Goal: Task Accomplishment & Management: Manage account settings

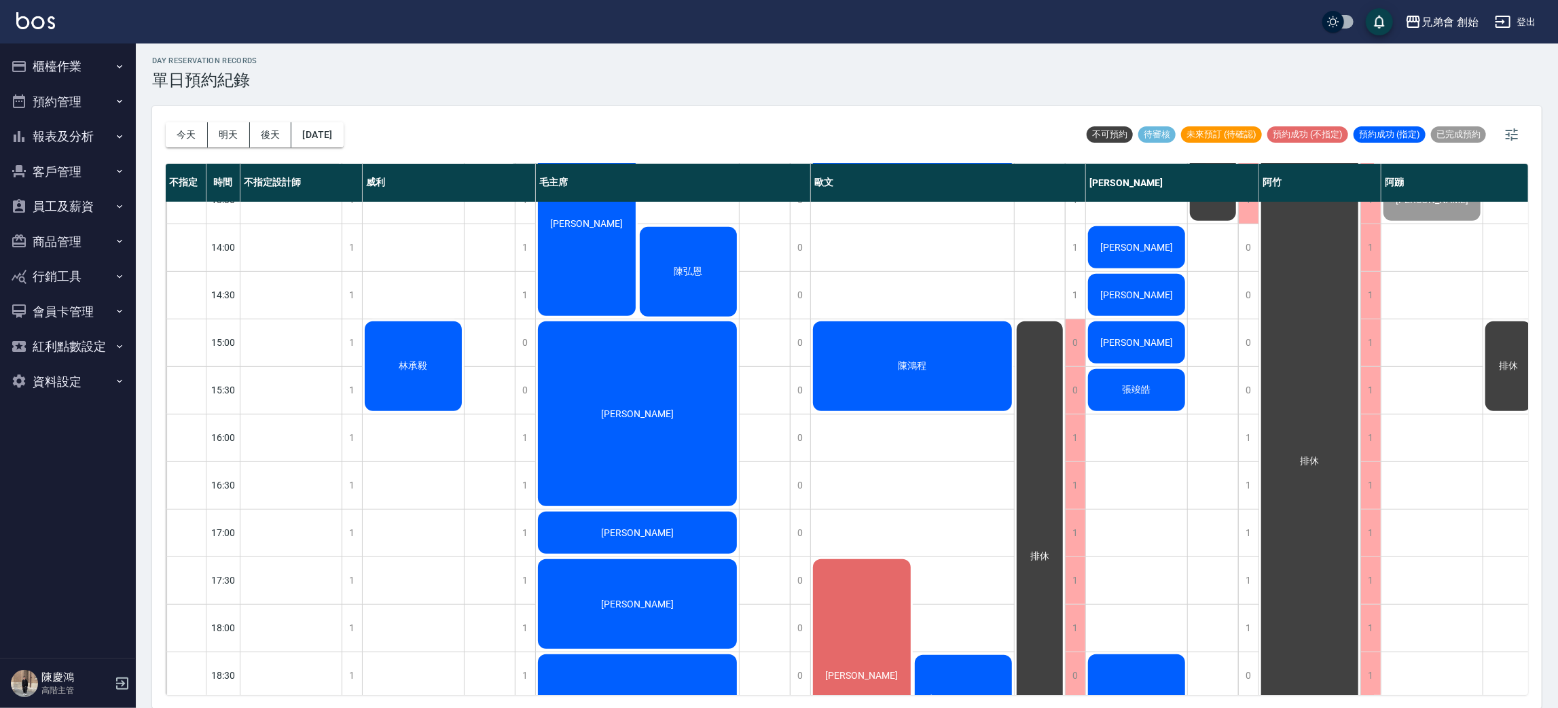
scroll to position [148, 0]
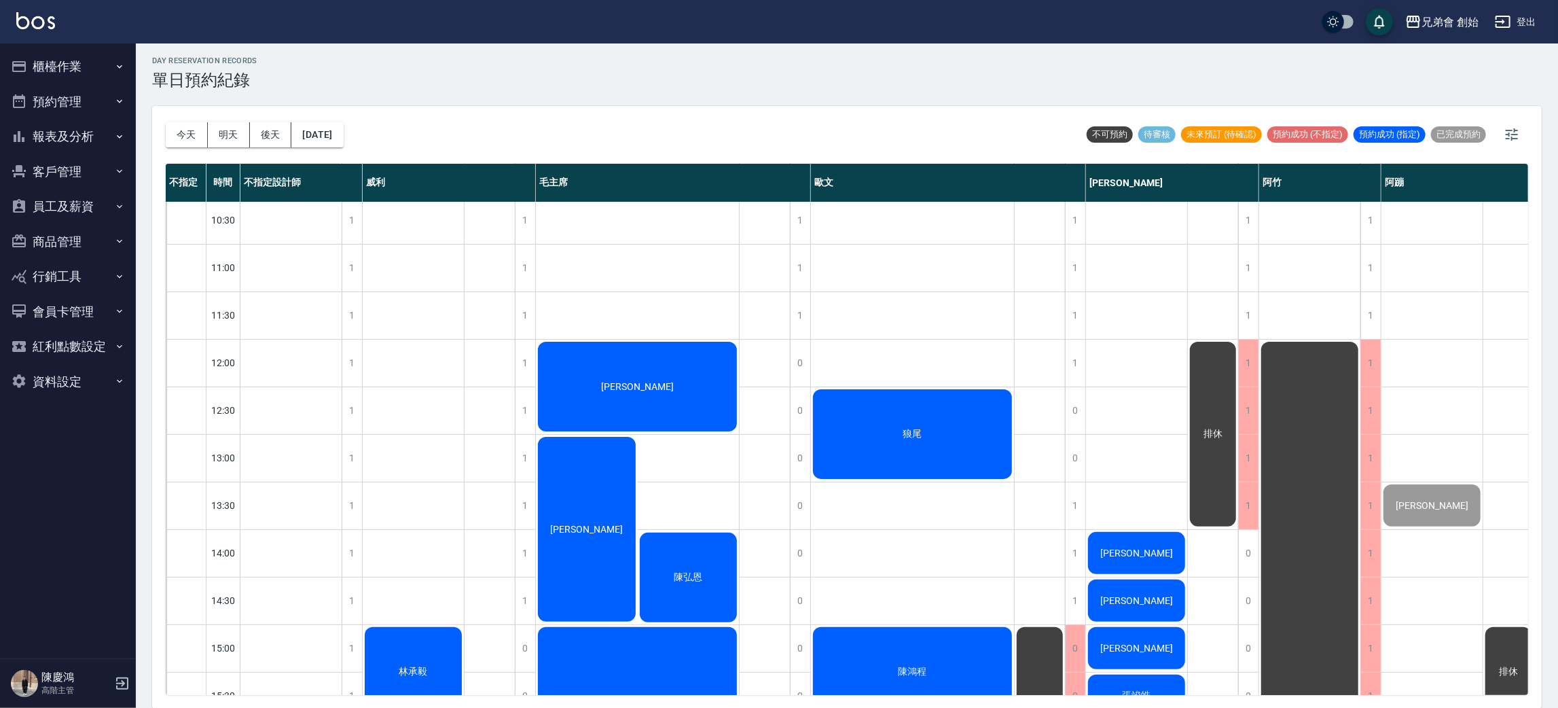
click at [645, 393] on div "[PERSON_NAME]" at bounding box center [637, 387] width 203 height 94
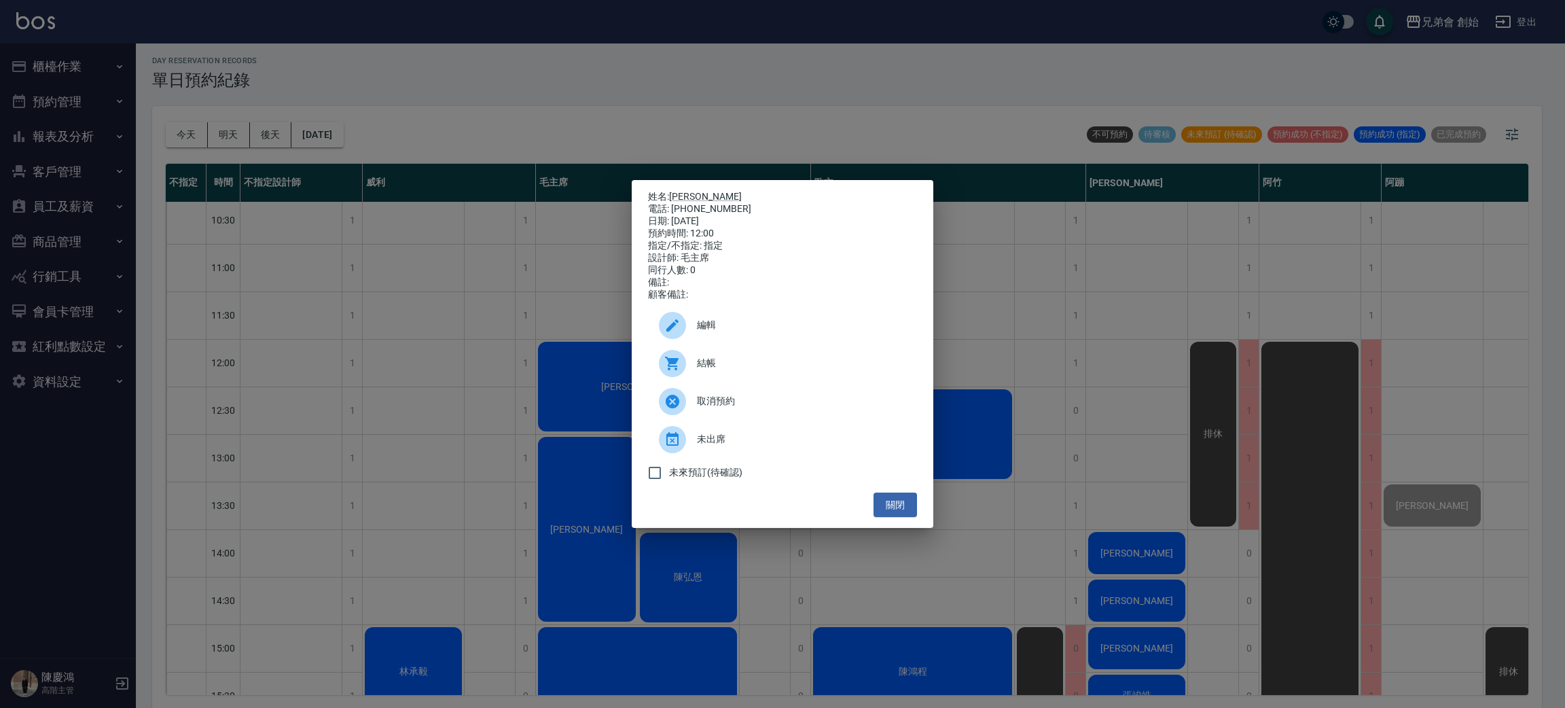
click at [668, 360] on div at bounding box center [672, 363] width 27 height 27
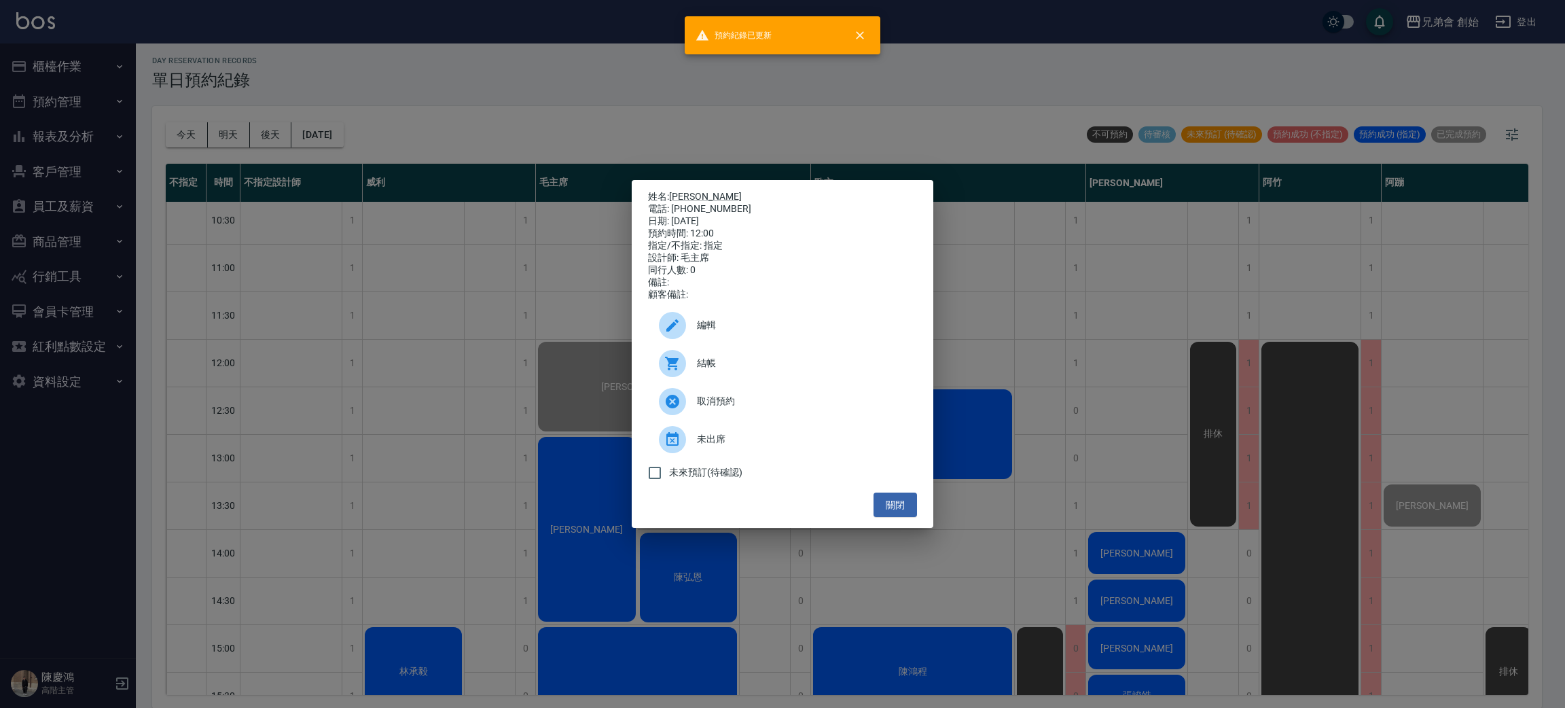
click at [768, 90] on div "姓名: 劉東岩 電話: 0901200636 日期: 2025/09/11 預約時間: 12:00 指定/不指定: 指定 設計師: 毛主席 同行人數: 0 備…" at bounding box center [782, 354] width 1565 height 708
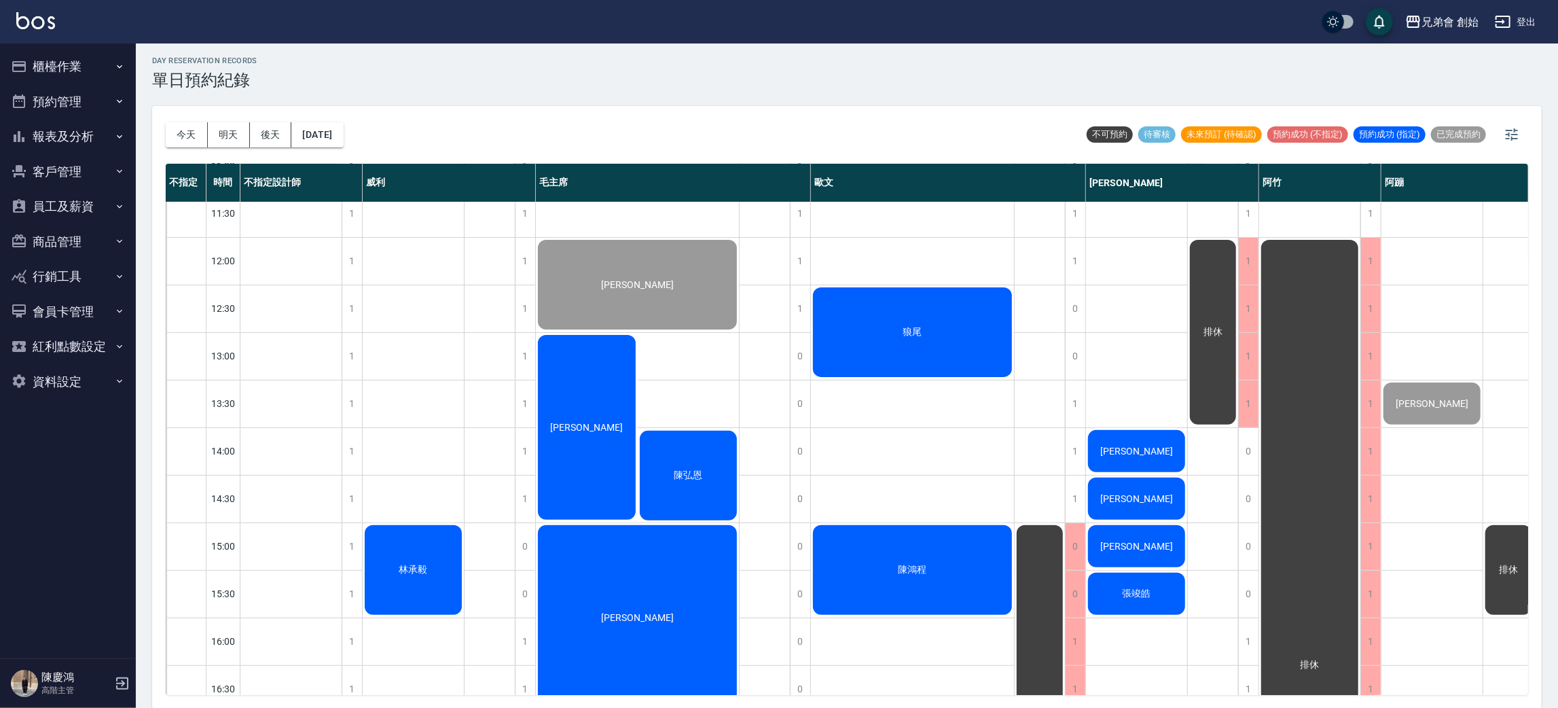
scroll to position [352, 0]
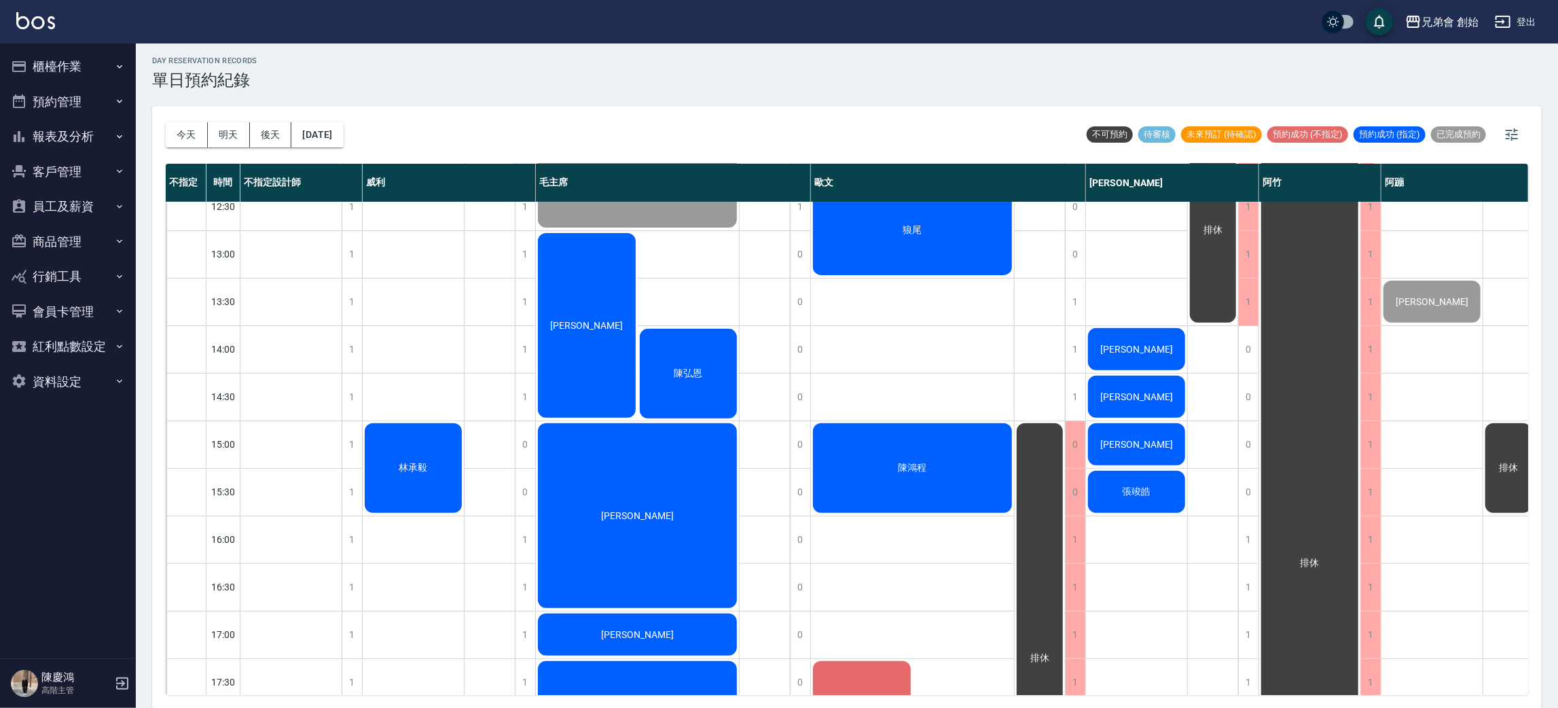
click at [616, 306] on div "李嘉倫" at bounding box center [587, 325] width 102 height 189
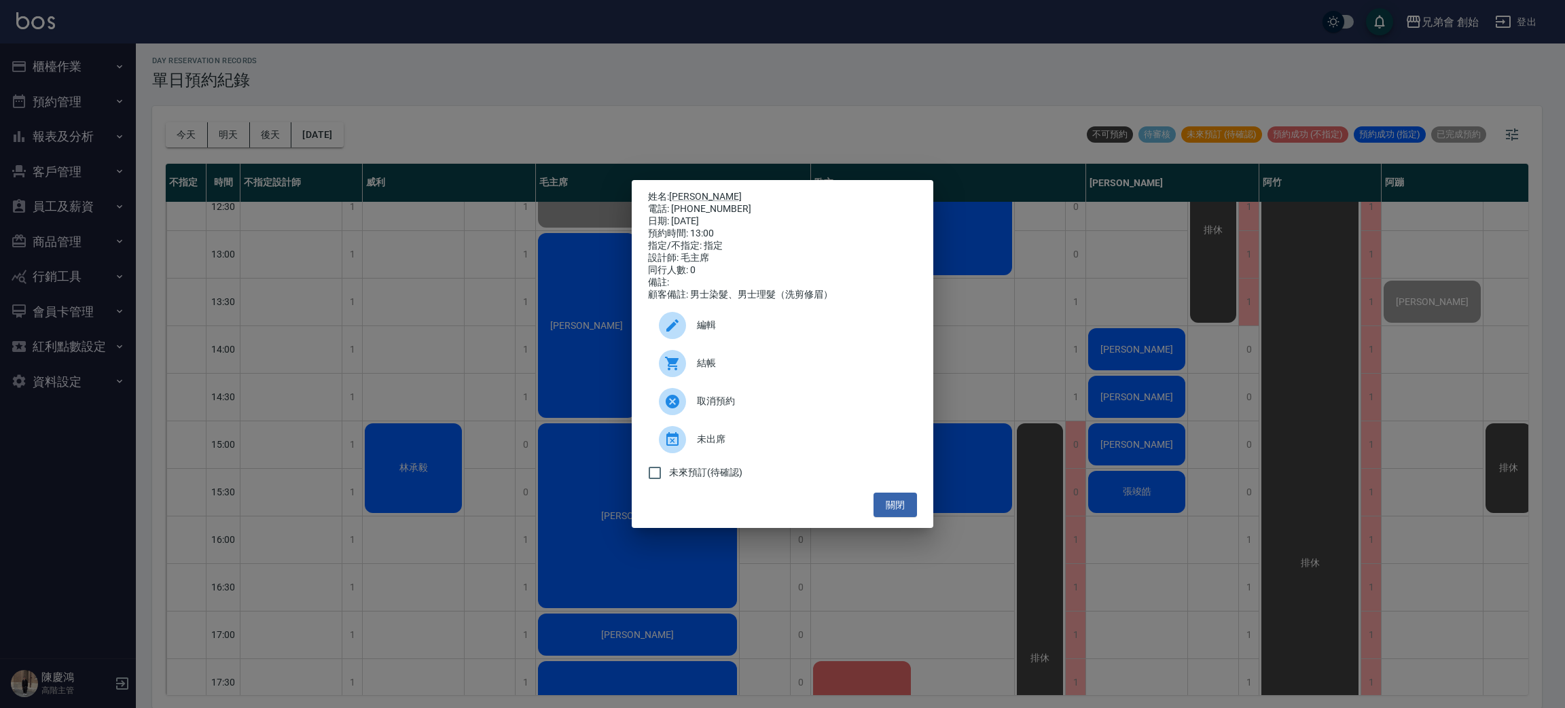
click at [664, 372] on icon at bounding box center [672, 363] width 16 height 16
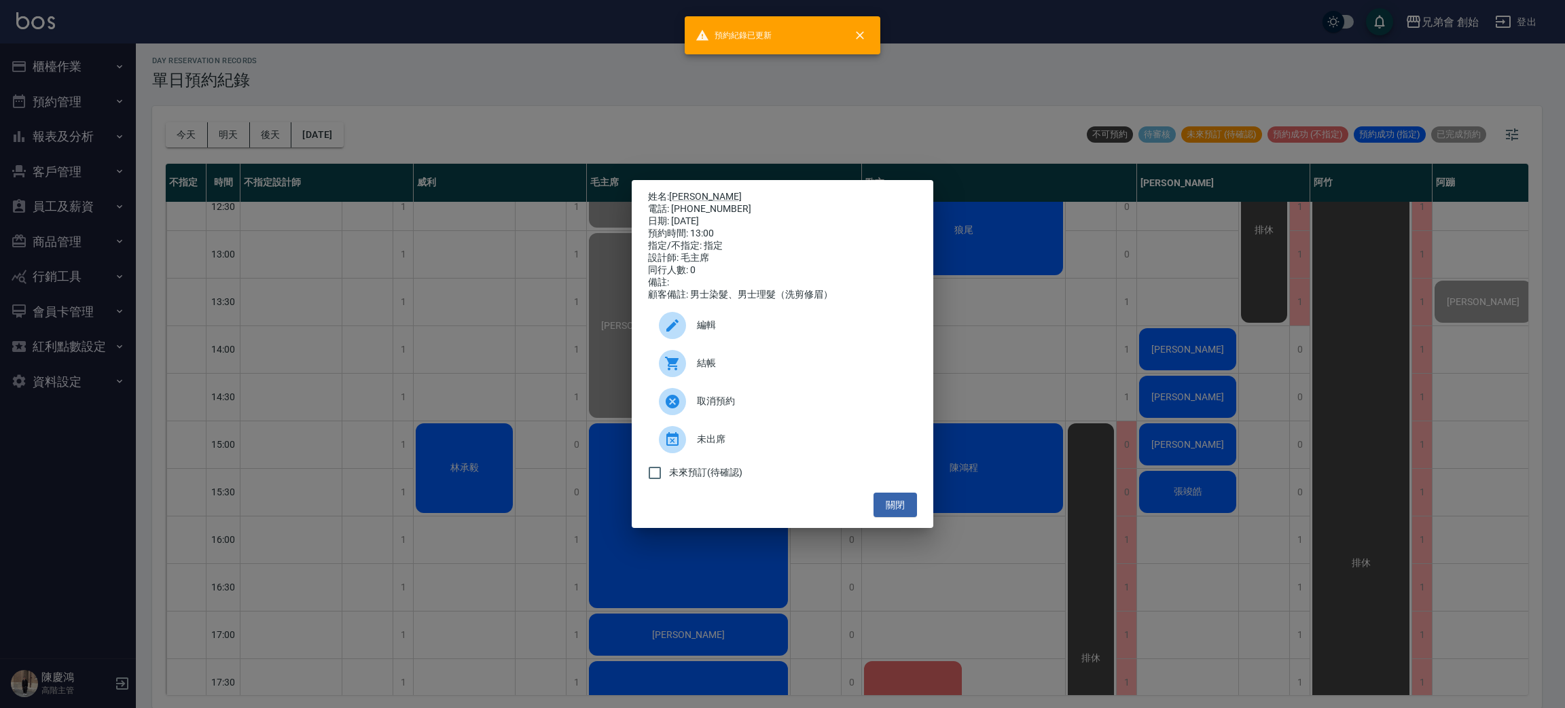
click at [789, 105] on div "姓名: 李嘉倫 電話: 0936675198 日期: 2025/09/11 預約時間: 13:00 指定/不指定: 指定 設計師: 毛主席 同行人數: 0 備…" at bounding box center [782, 354] width 1565 height 708
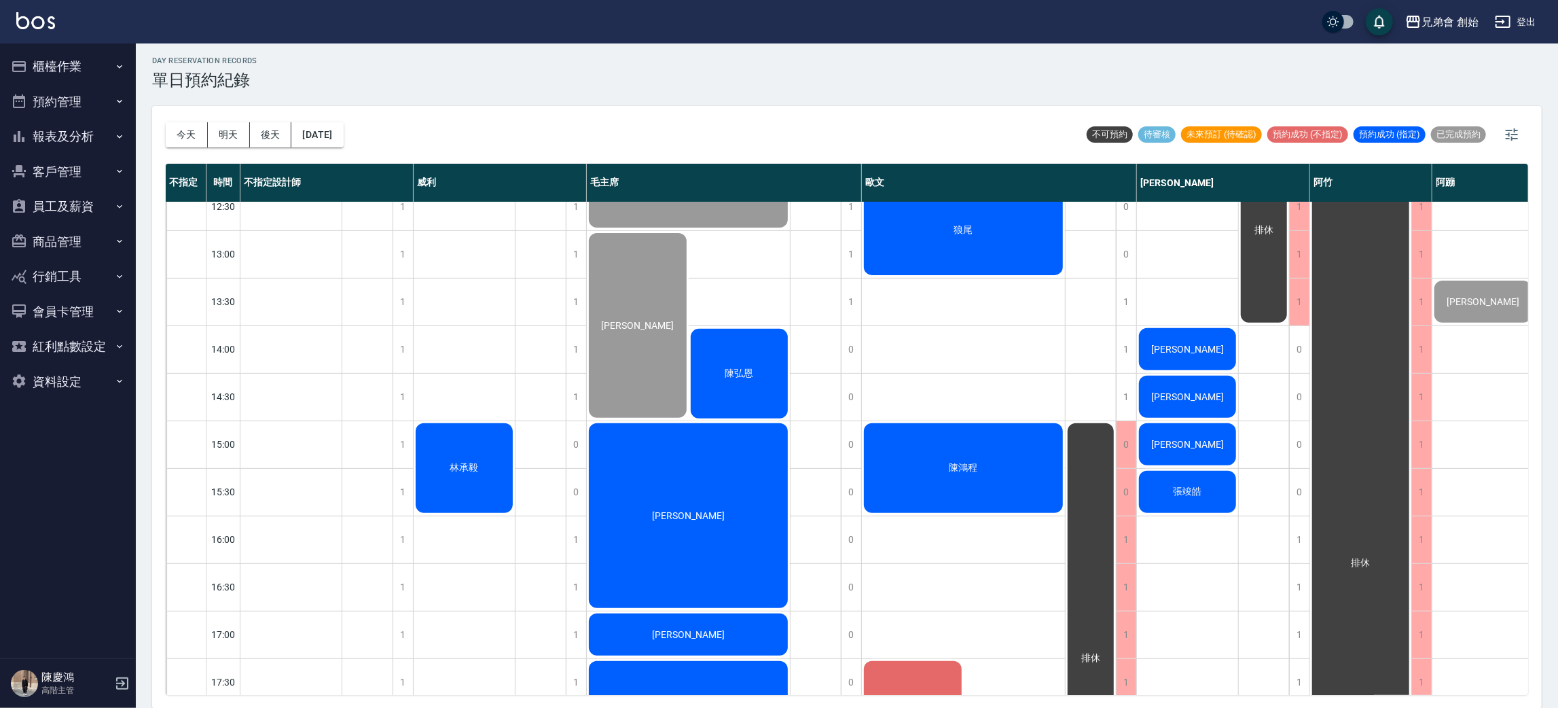
scroll to position [454, 0]
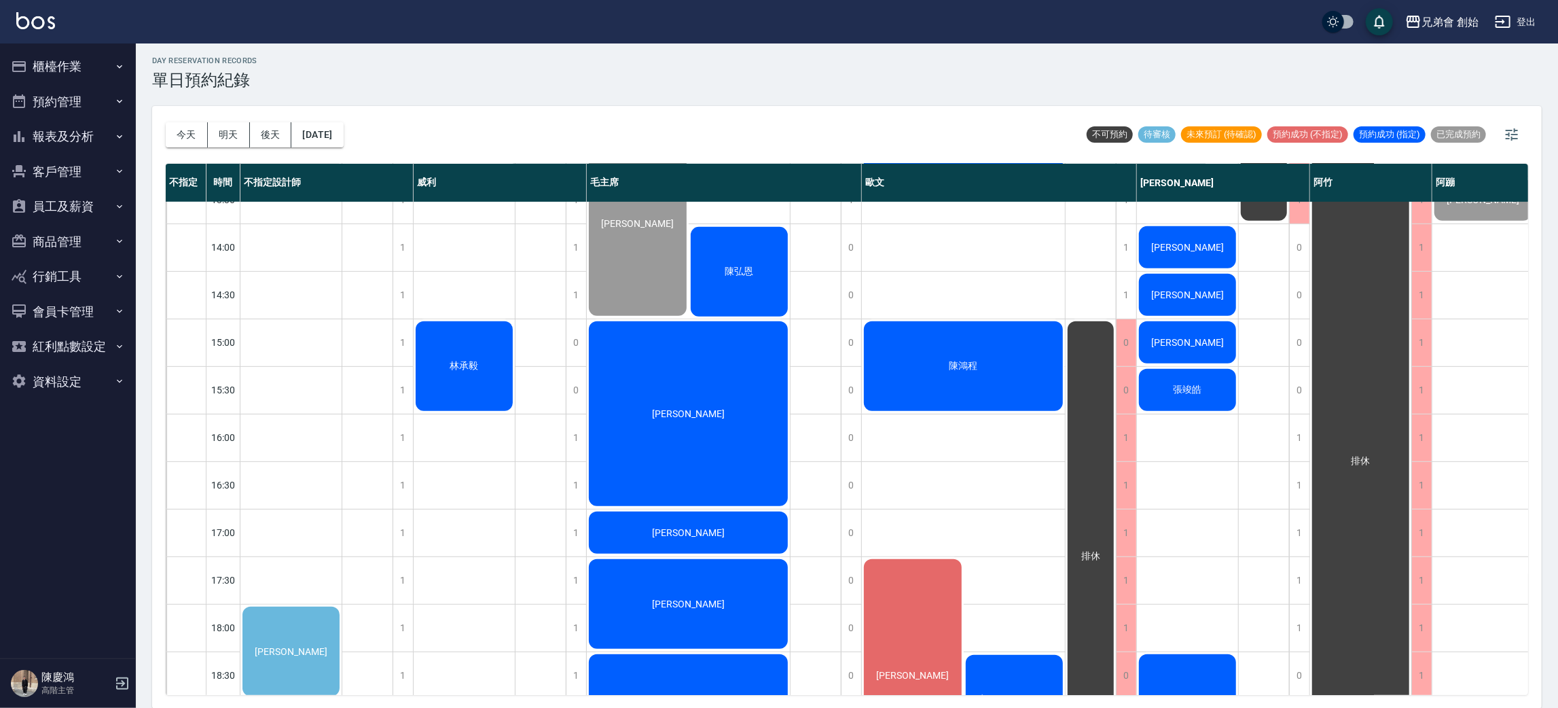
click at [739, 291] on div "陳弘恩" at bounding box center [740, 272] width 102 height 94
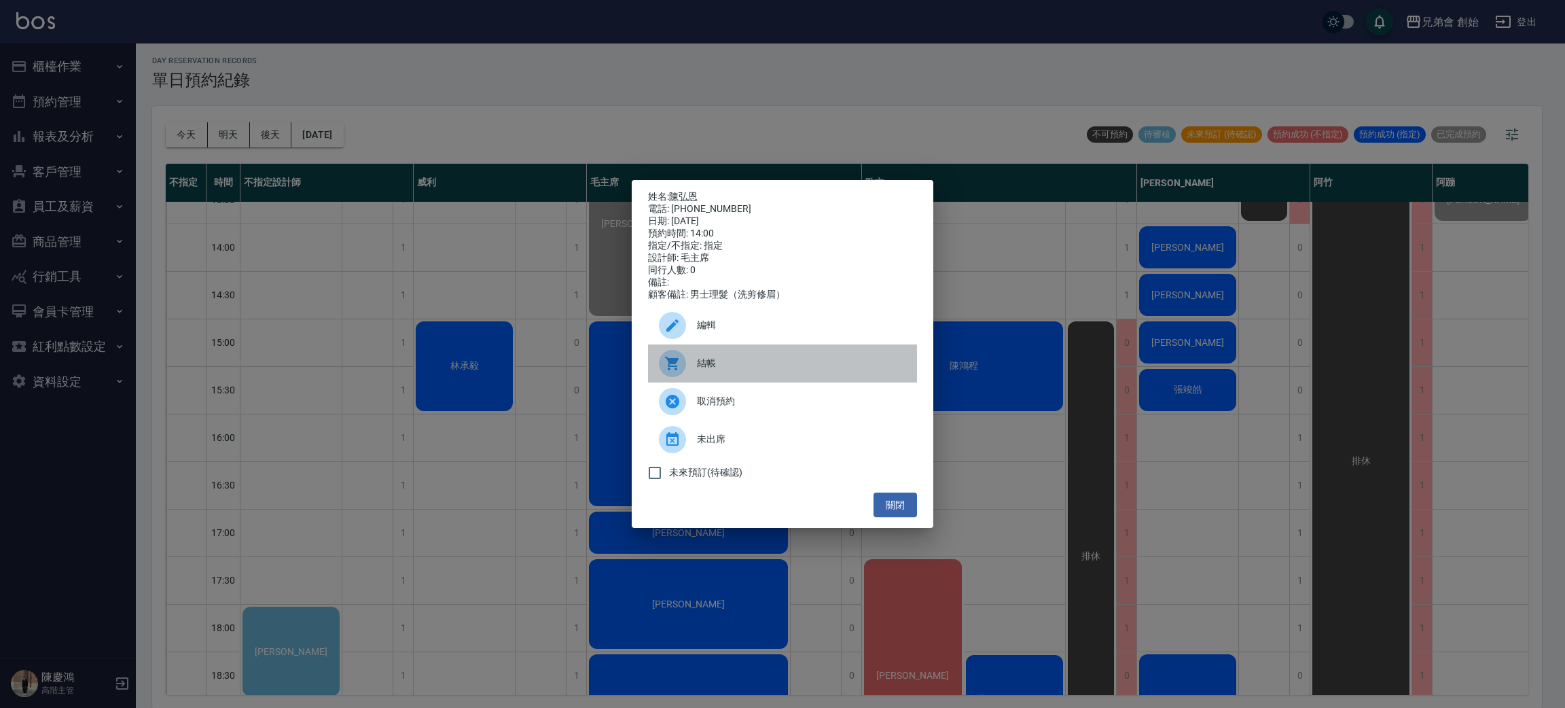
click at [688, 369] on div at bounding box center [678, 363] width 38 height 27
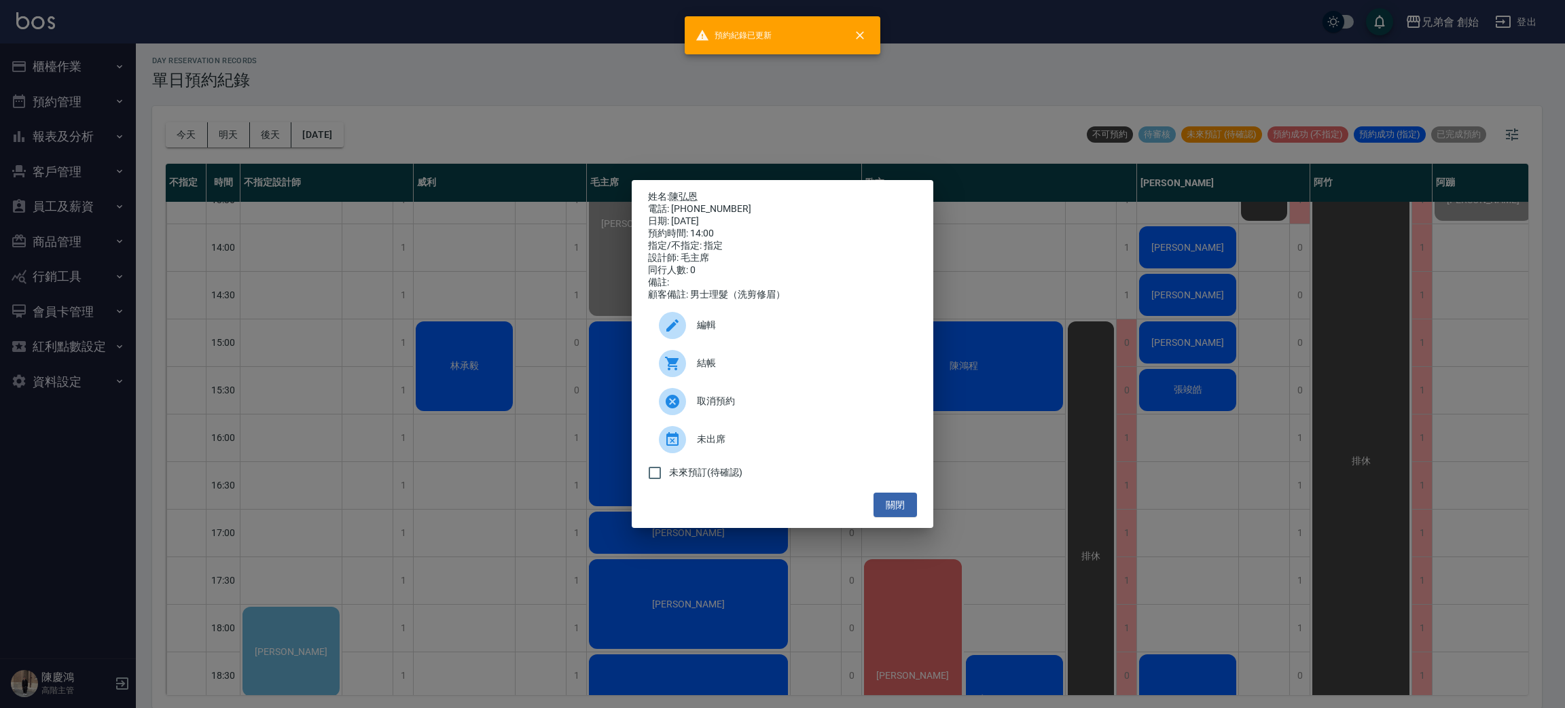
click at [680, 141] on div "姓名: 陳弘恩 電話: 0981293295 日期: 2025/09/11 預約時間: 14:00 指定/不指定: 指定 設計師: 毛主席 同行人數: 0 備…" at bounding box center [782, 354] width 1565 height 708
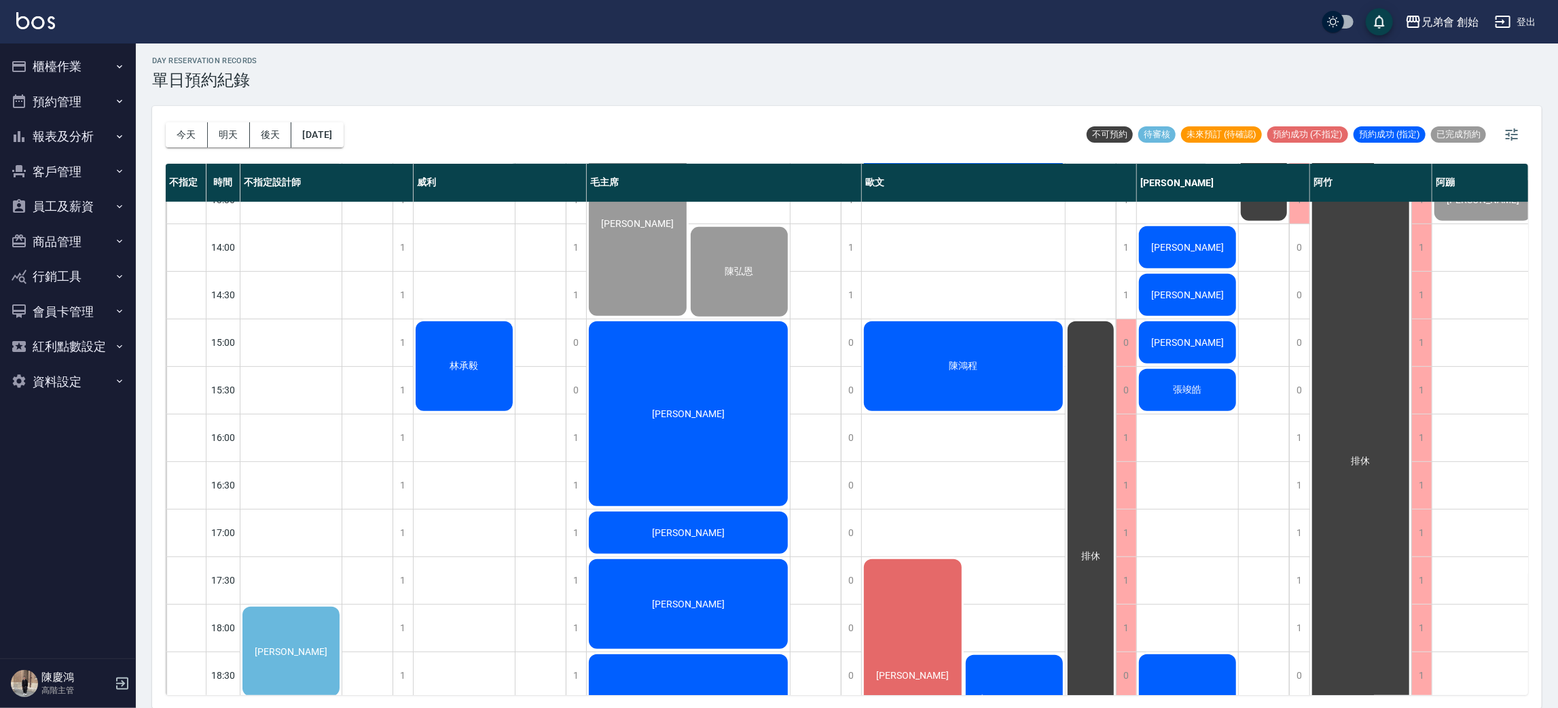
click at [714, 410] on div "[PERSON_NAME]" at bounding box center [688, 413] width 203 height 189
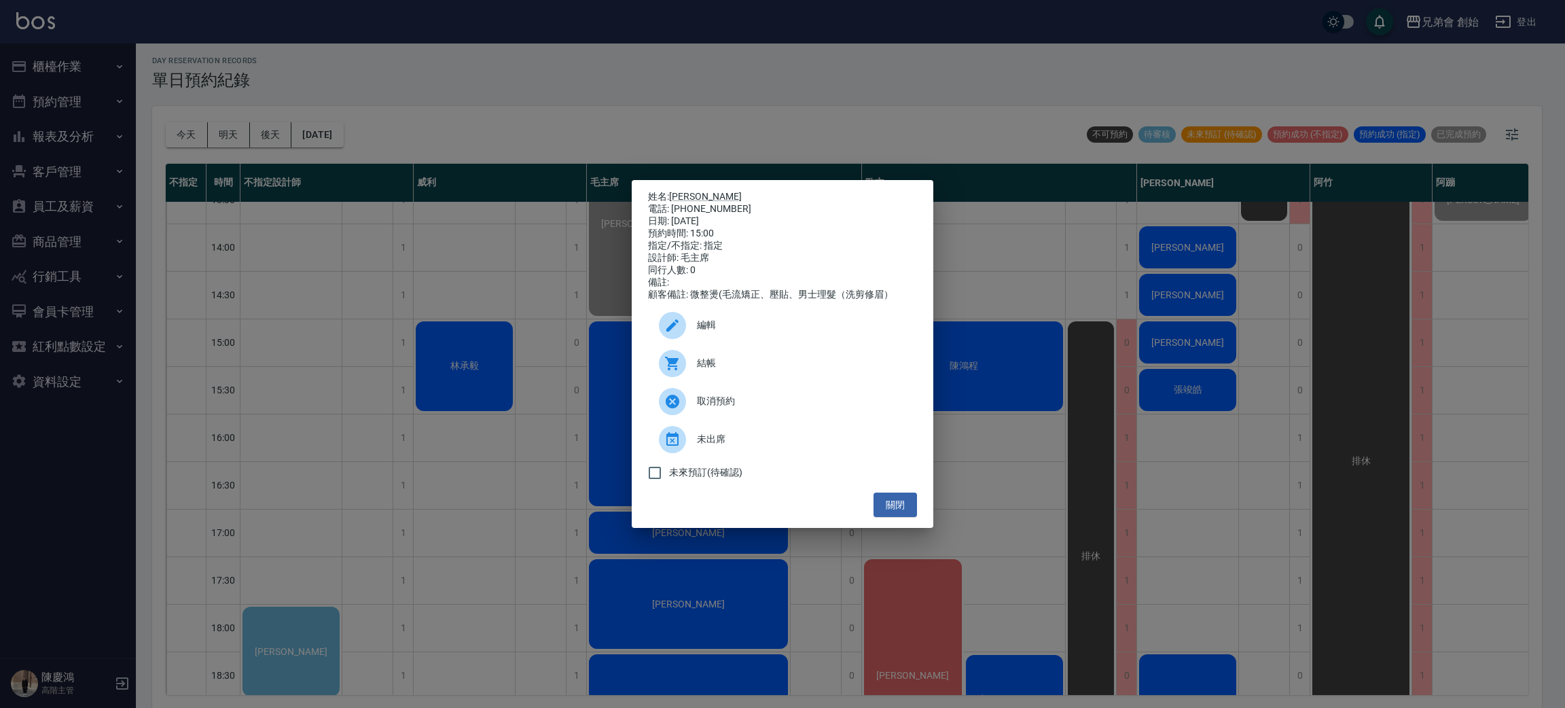
click at [706, 359] on div "結帳" at bounding box center [782, 363] width 269 height 38
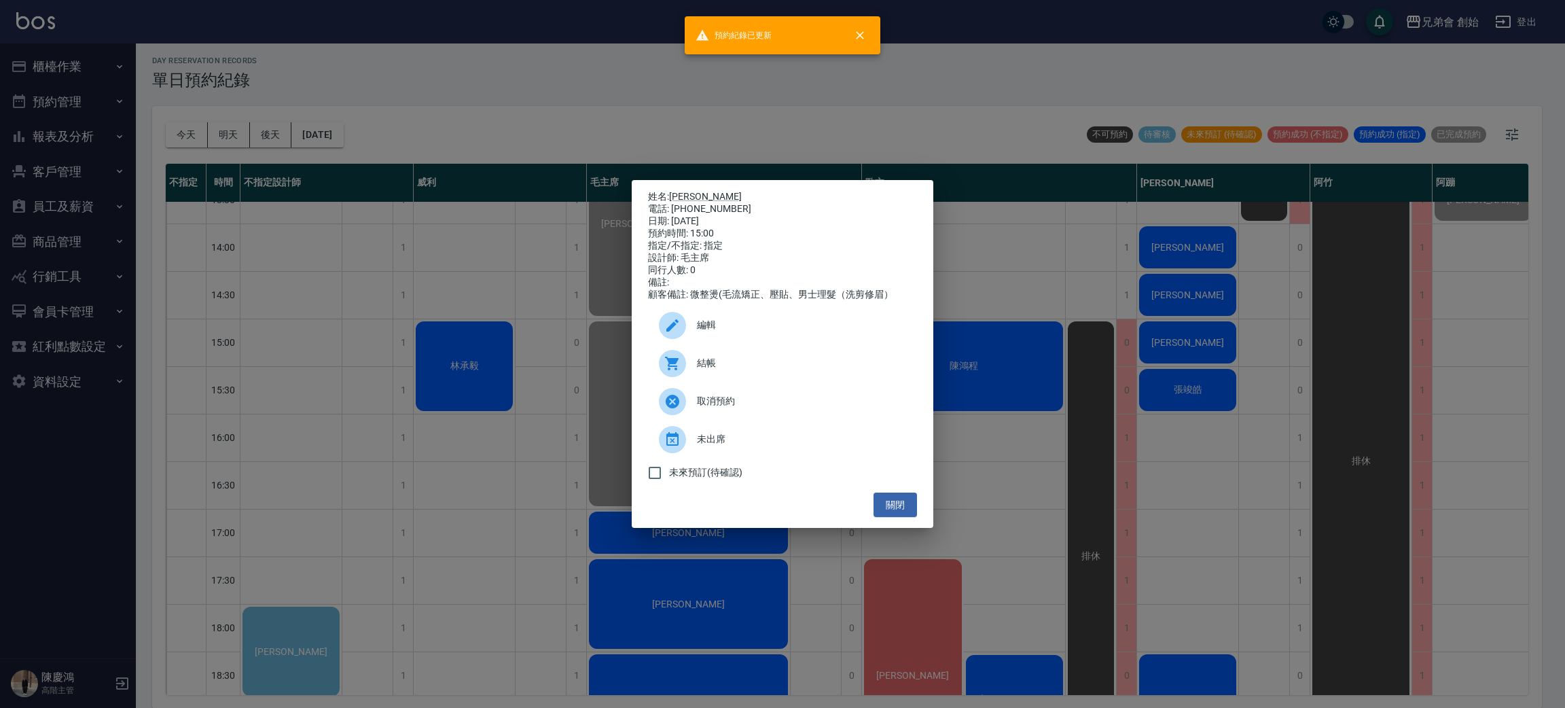
drag, startPoint x: 585, startPoint y: 51, endPoint x: 600, endPoint y: 89, distance: 40.9
click at [585, 54] on div "姓名: 陳信男 電話: 0908319579 日期: 2025/09/11 預約時間: 15:00 指定/不指定: 指定 設計師: 毛主席 同行人數: 0 備…" at bounding box center [782, 354] width 1565 height 708
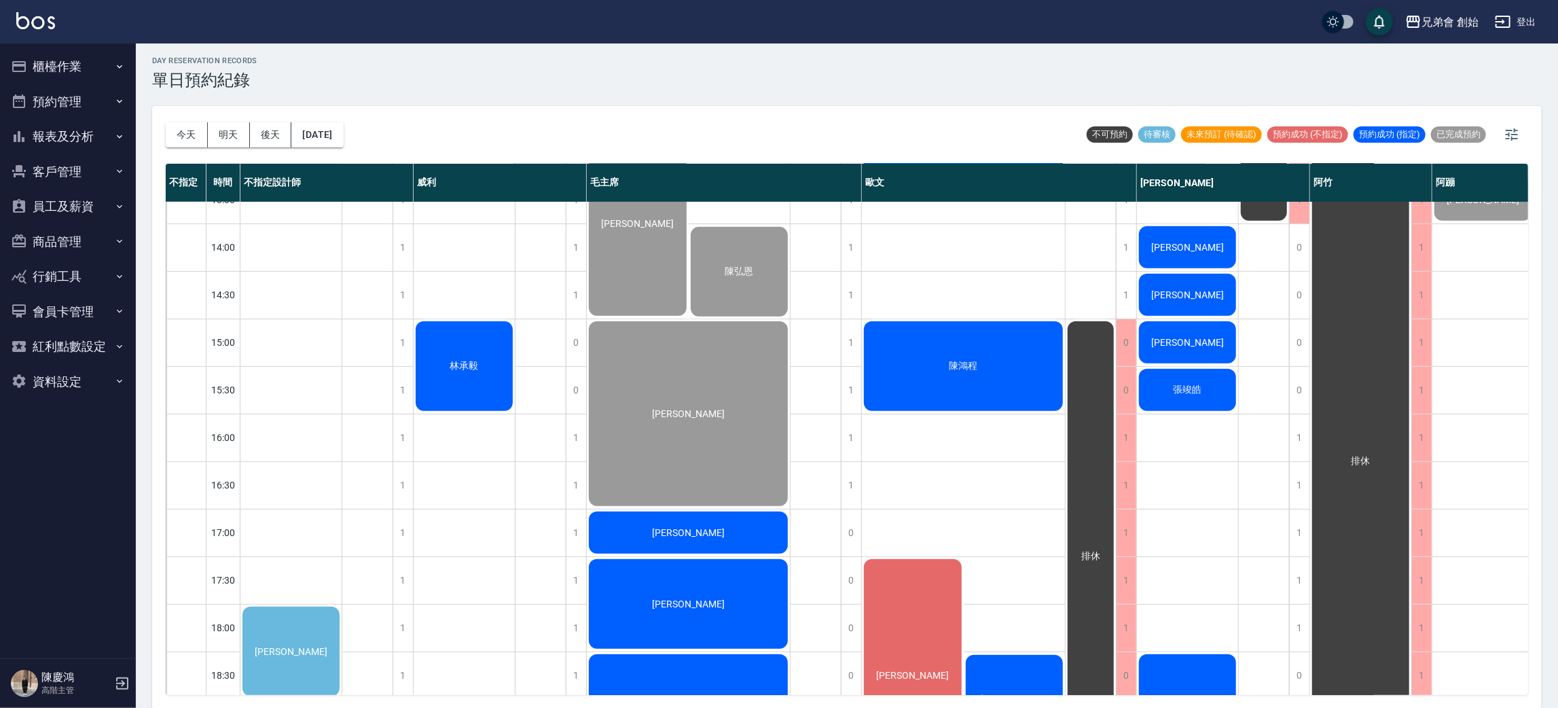
scroll to position [658, 0]
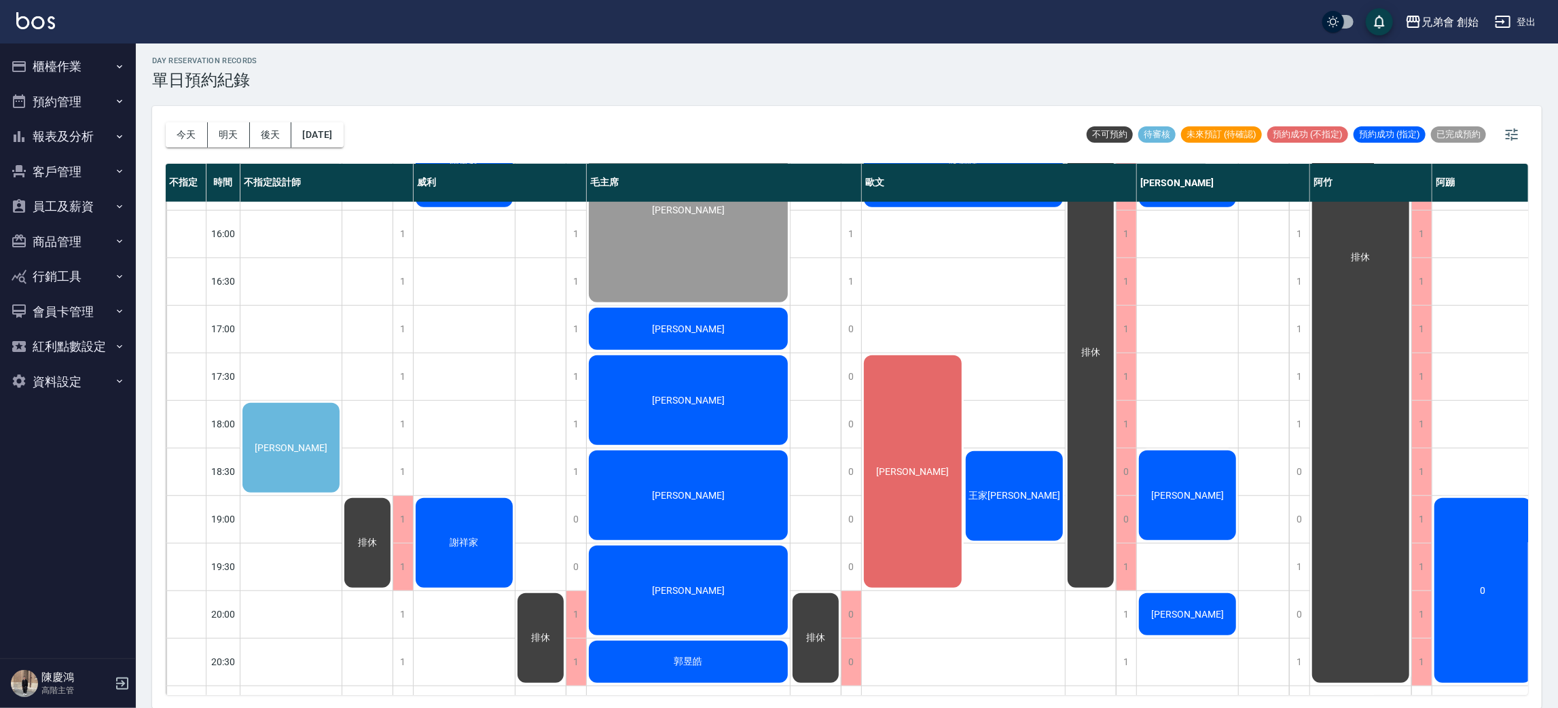
click at [285, 433] on div "張益瑋" at bounding box center [290, 448] width 101 height 94
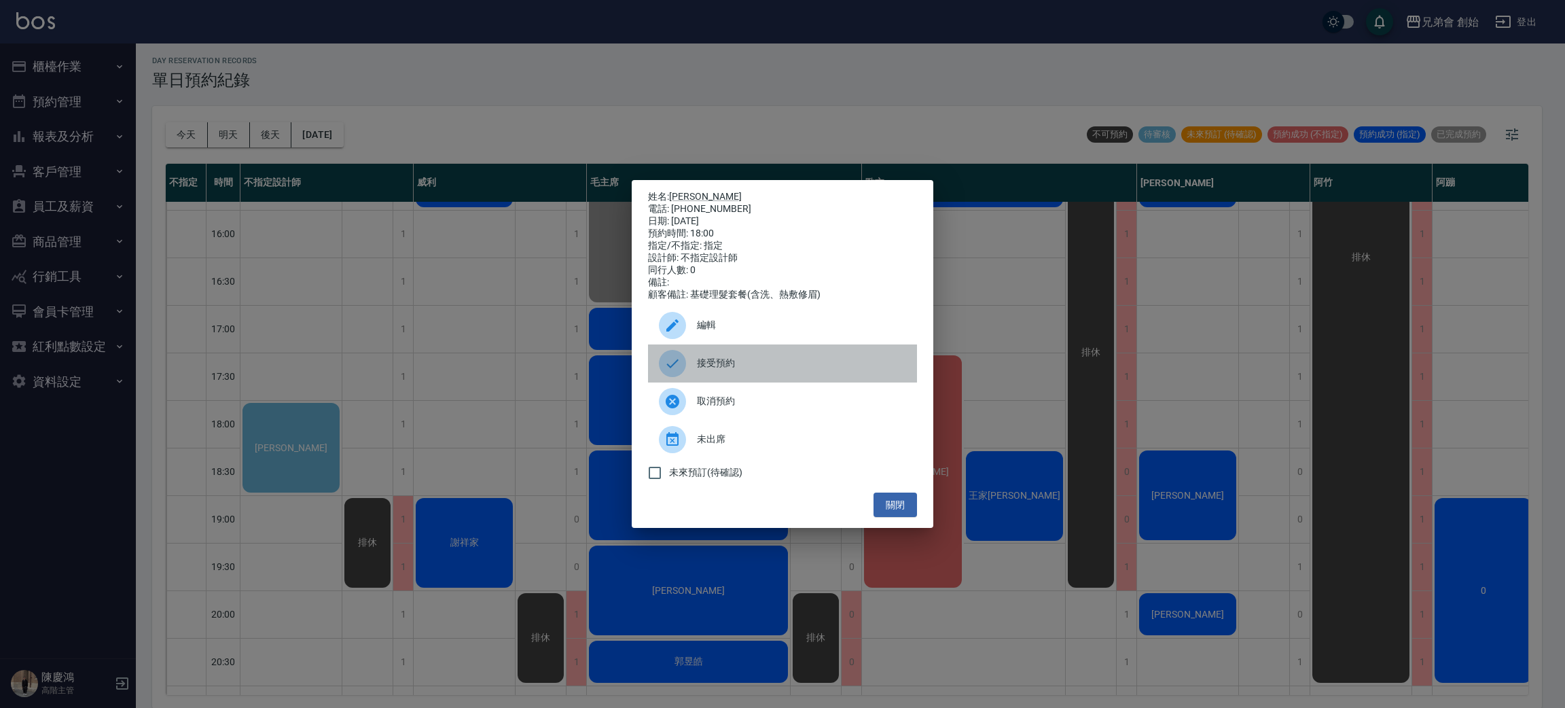
click at [691, 376] on div at bounding box center [678, 363] width 38 height 27
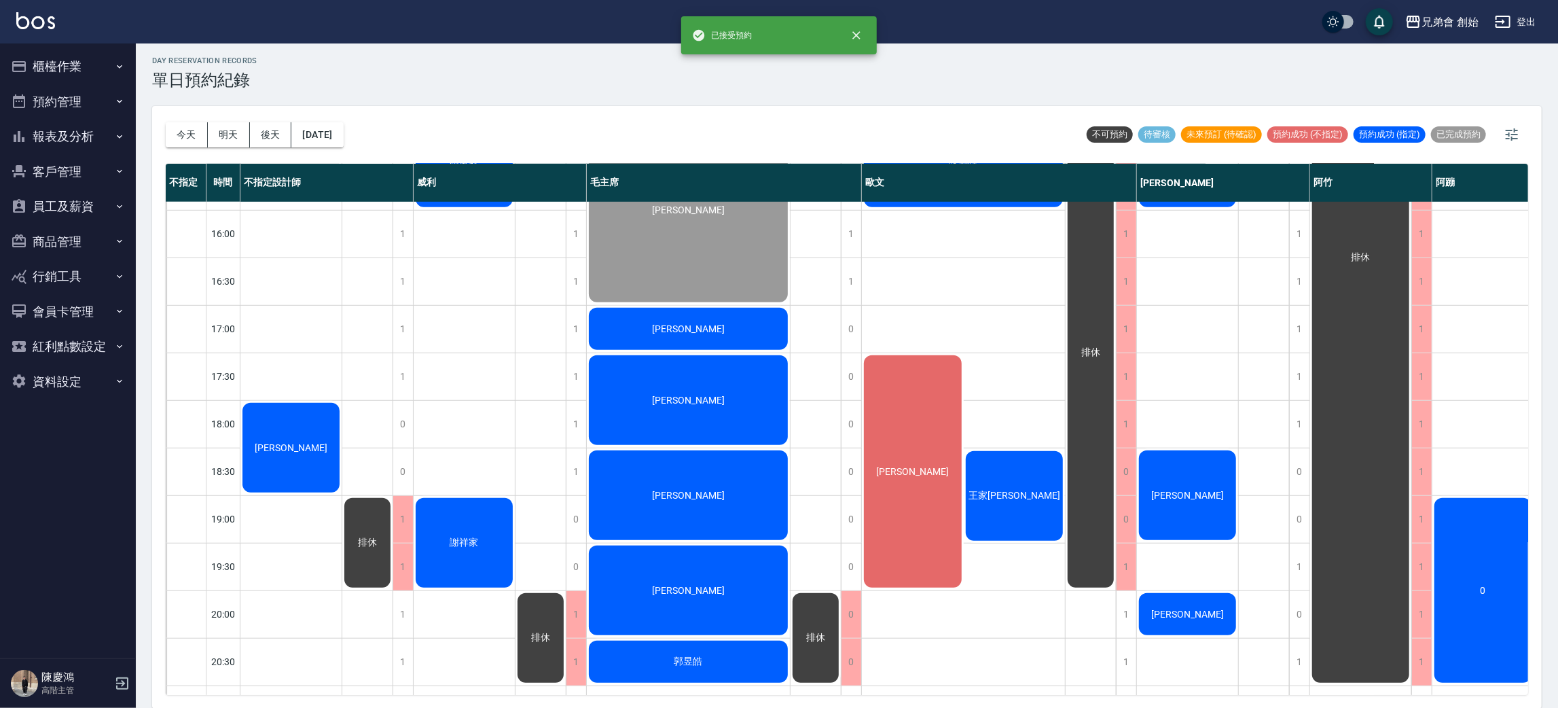
click at [295, 467] on div "張益瑋" at bounding box center [290, 448] width 101 height 94
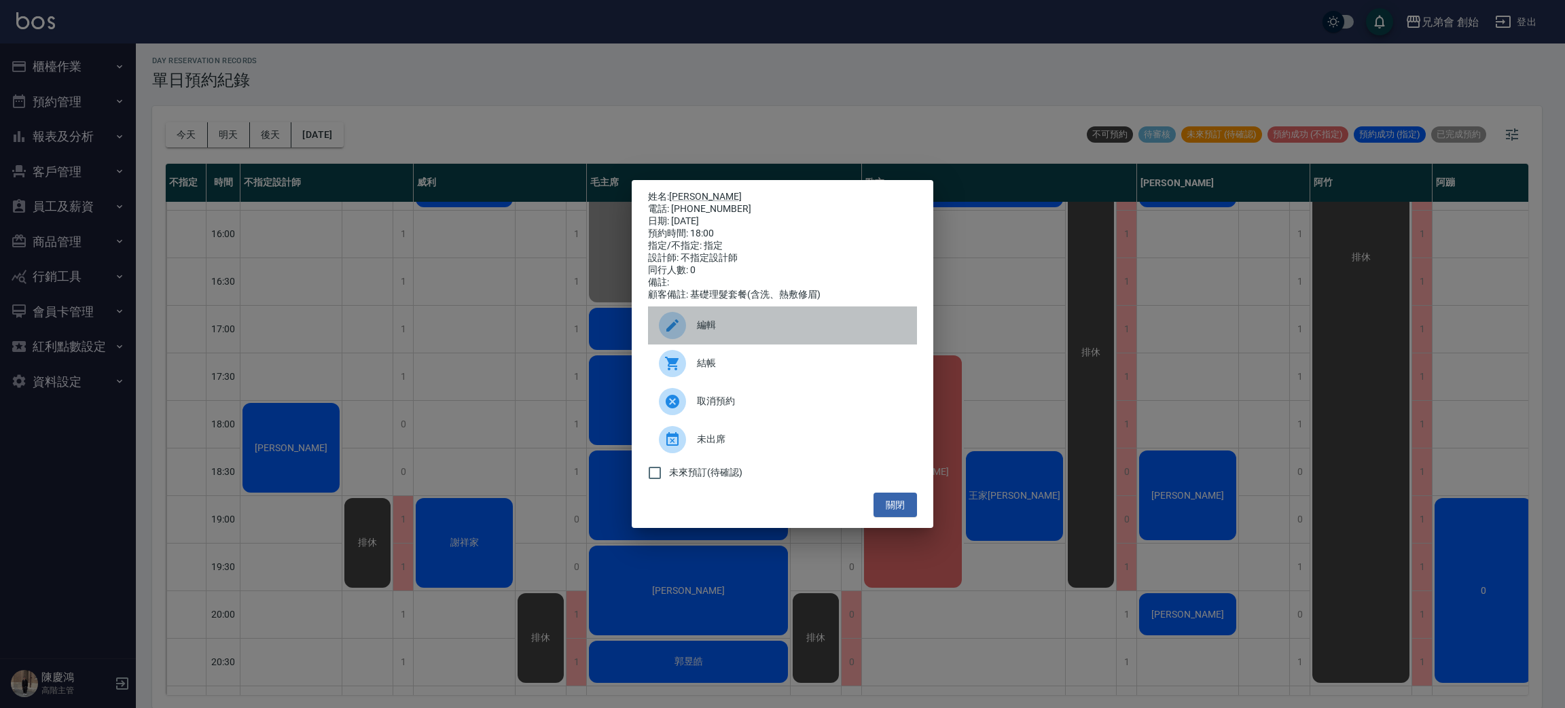
click at [680, 321] on div at bounding box center [678, 325] width 38 height 27
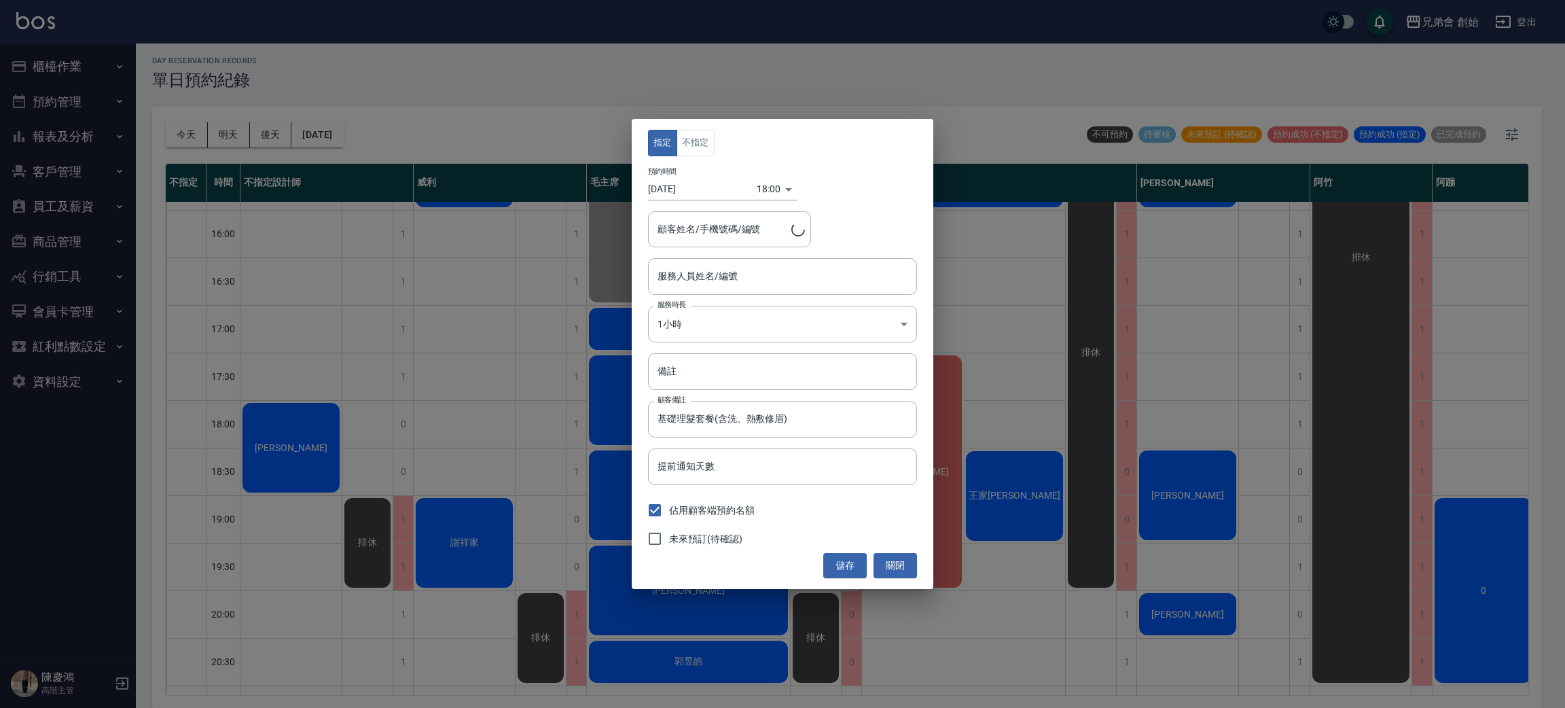
type input "不指定設計師(無代號)"
type input "張益瑋/0938024272"
click at [694, 129] on div "指定 不指定 預約時間 2025/09/11 18:00 1757584800000 顧客姓名/手機號碼/編號 張益瑋/0938024272 顧客姓名/手機號…" at bounding box center [783, 353] width 302 height 469
click at [690, 141] on button "不指定" at bounding box center [696, 143] width 38 height 26
click at [751, 283] on input "不指定設計師(無代號)" at bounding box center [772, 276] width 236 height 24
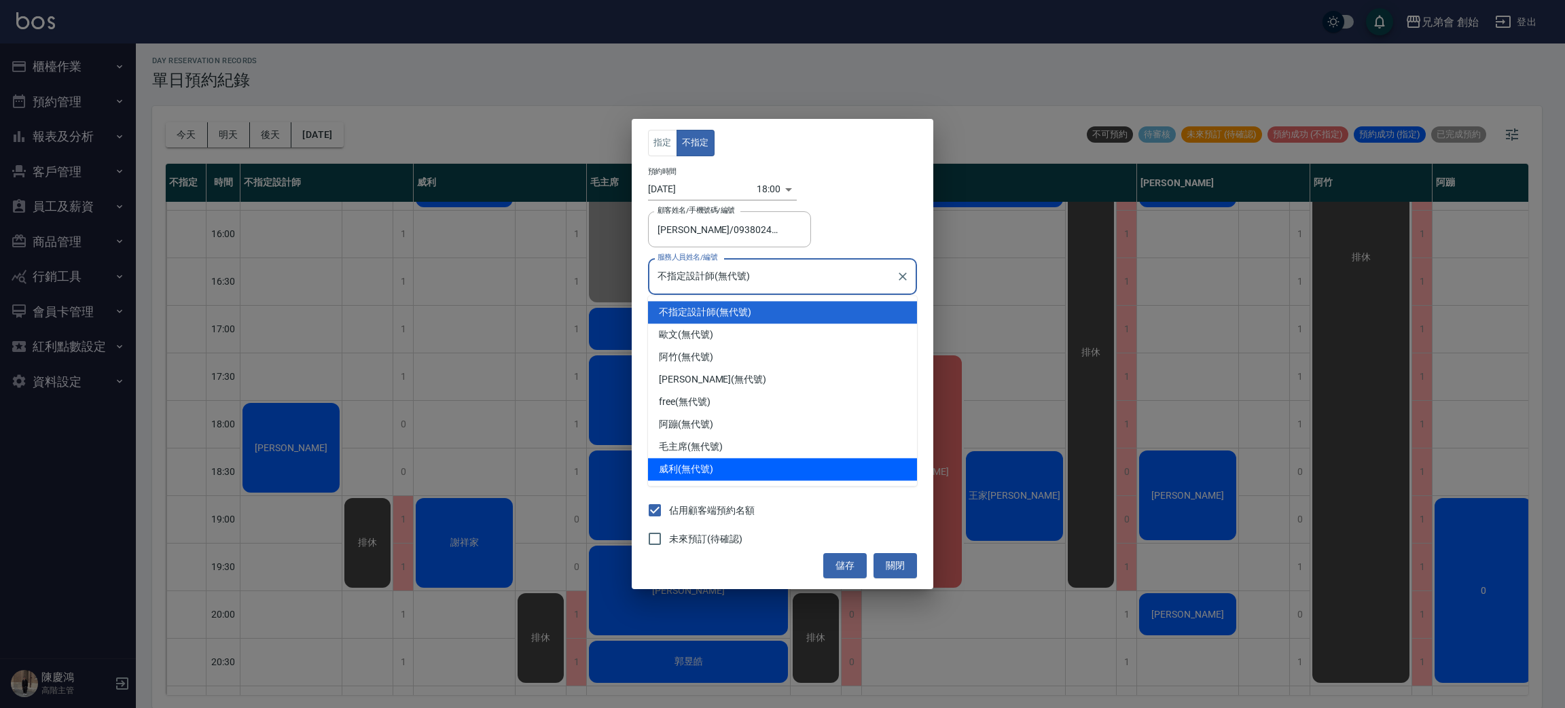
click at [717, 461] on div "威利 (無代號)" at bounding box center [782, 469] width 269 height 22
type input "威利(無代號)"
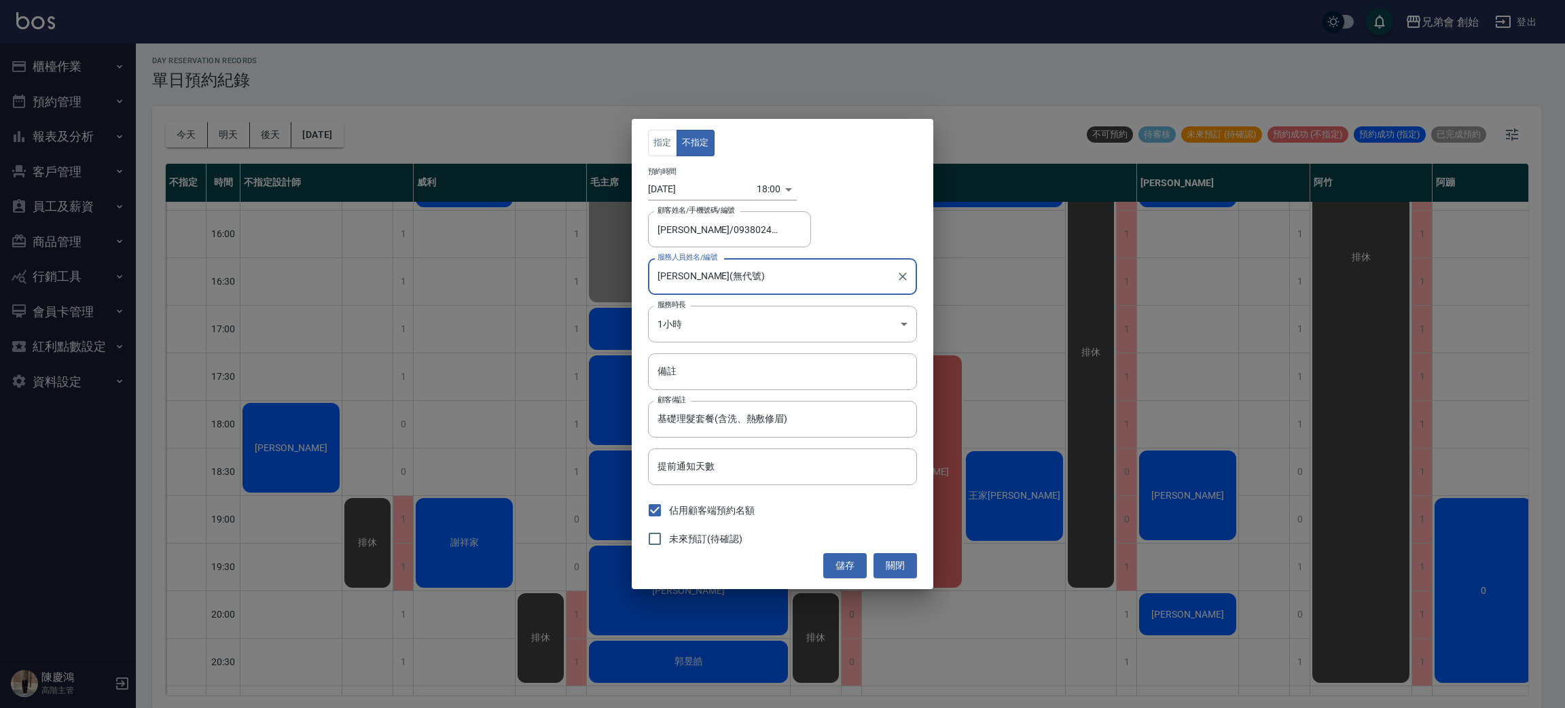
click at [833, 570] on button "儲存" at bounding box center [844, 565] width 43 height 25
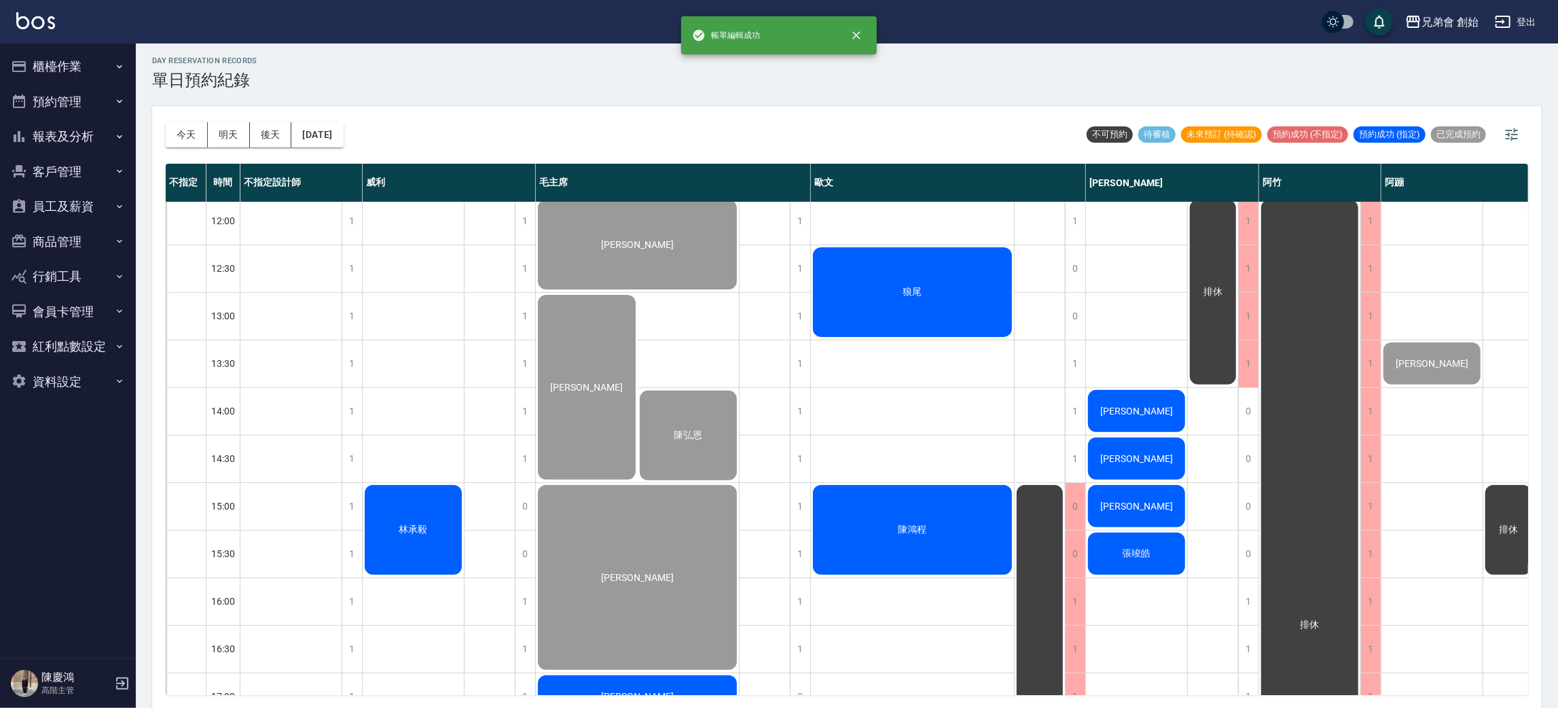
scroll to position [596, 0]
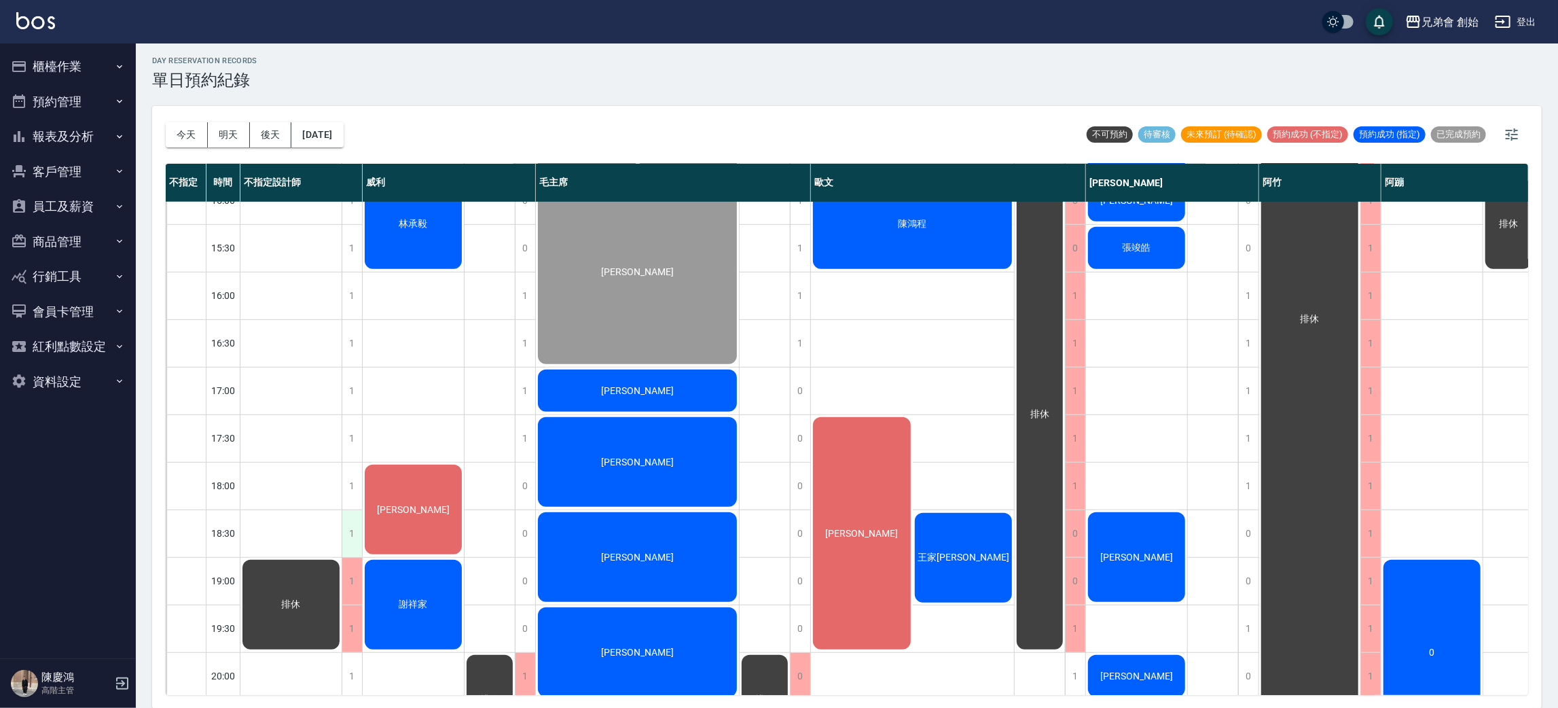
click at [347, 535] on div "1" at bounding box center [352, 533] width 20 height 47
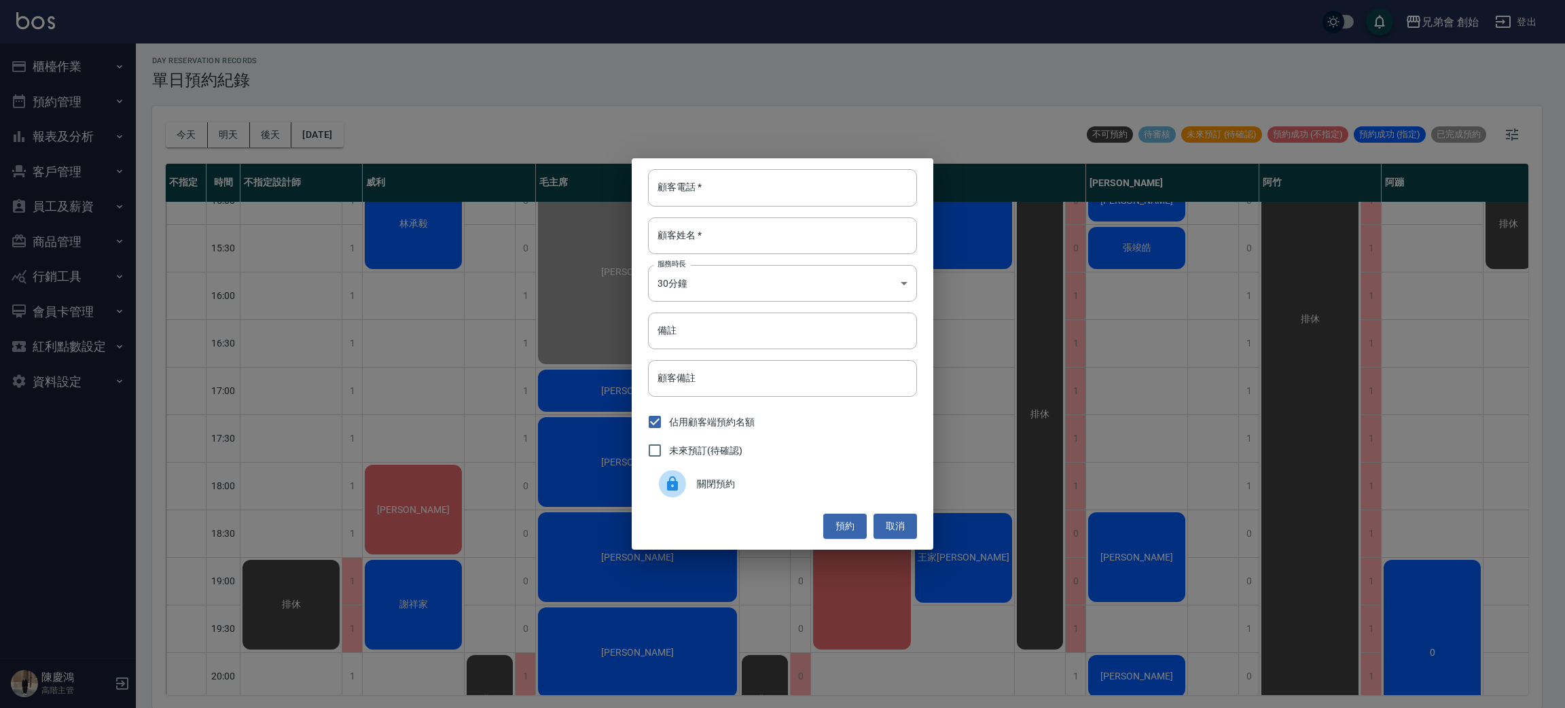
click at [708, 488] on span "關閉預約" at bounding box center [801, 484] width 209 height 14
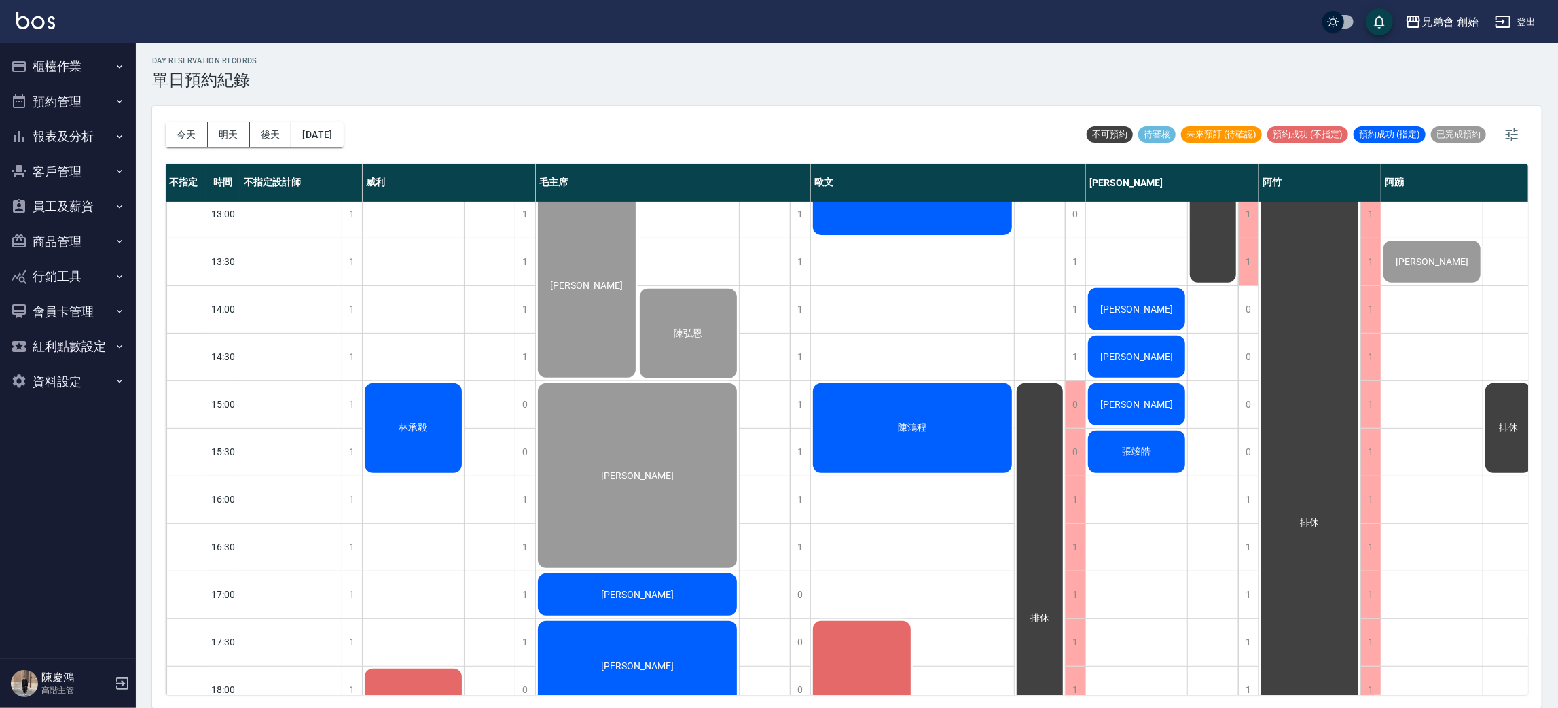
scroll to position [290, 0]
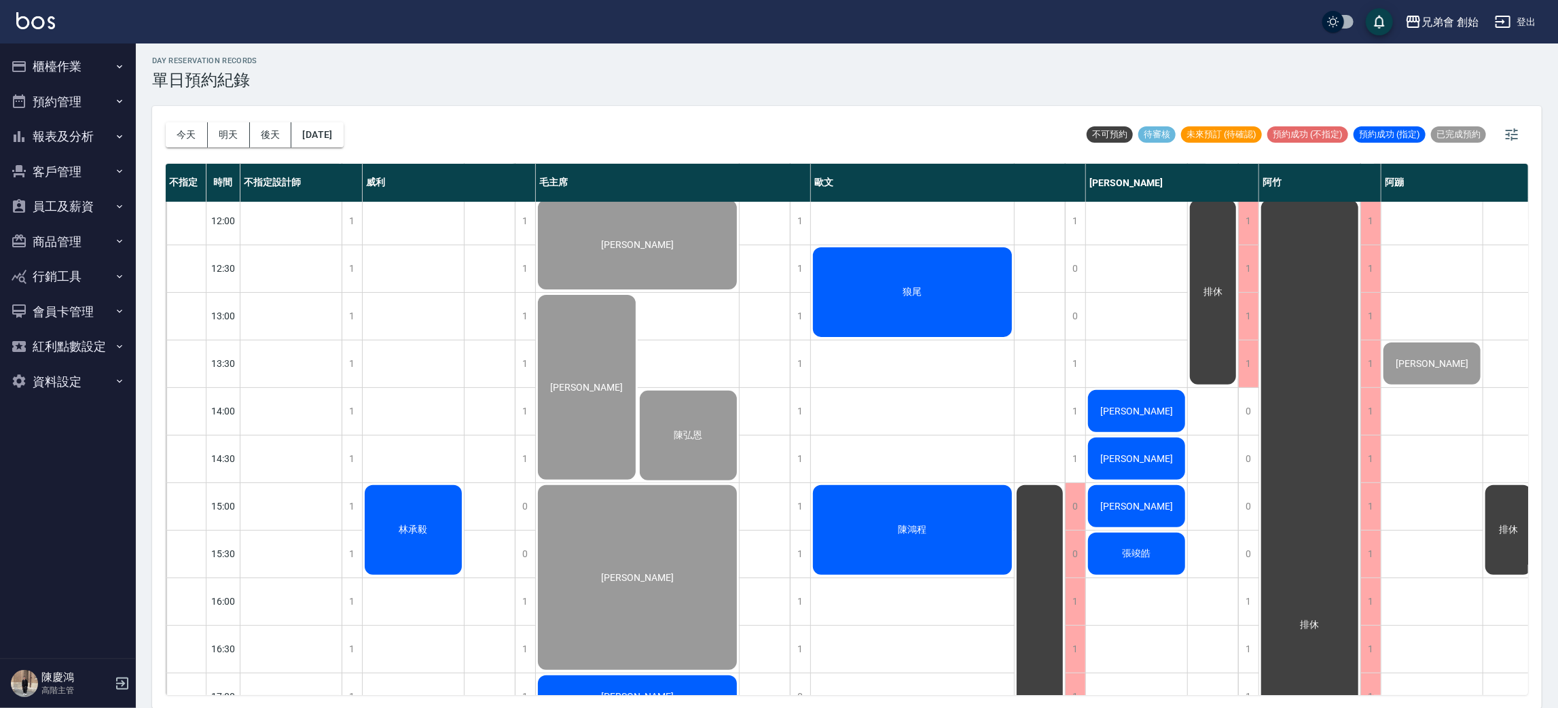
click at [557, 65] on div "day Reservation records 單日預約紀錄" at bounding box center [847, 72] width 1390 height 33
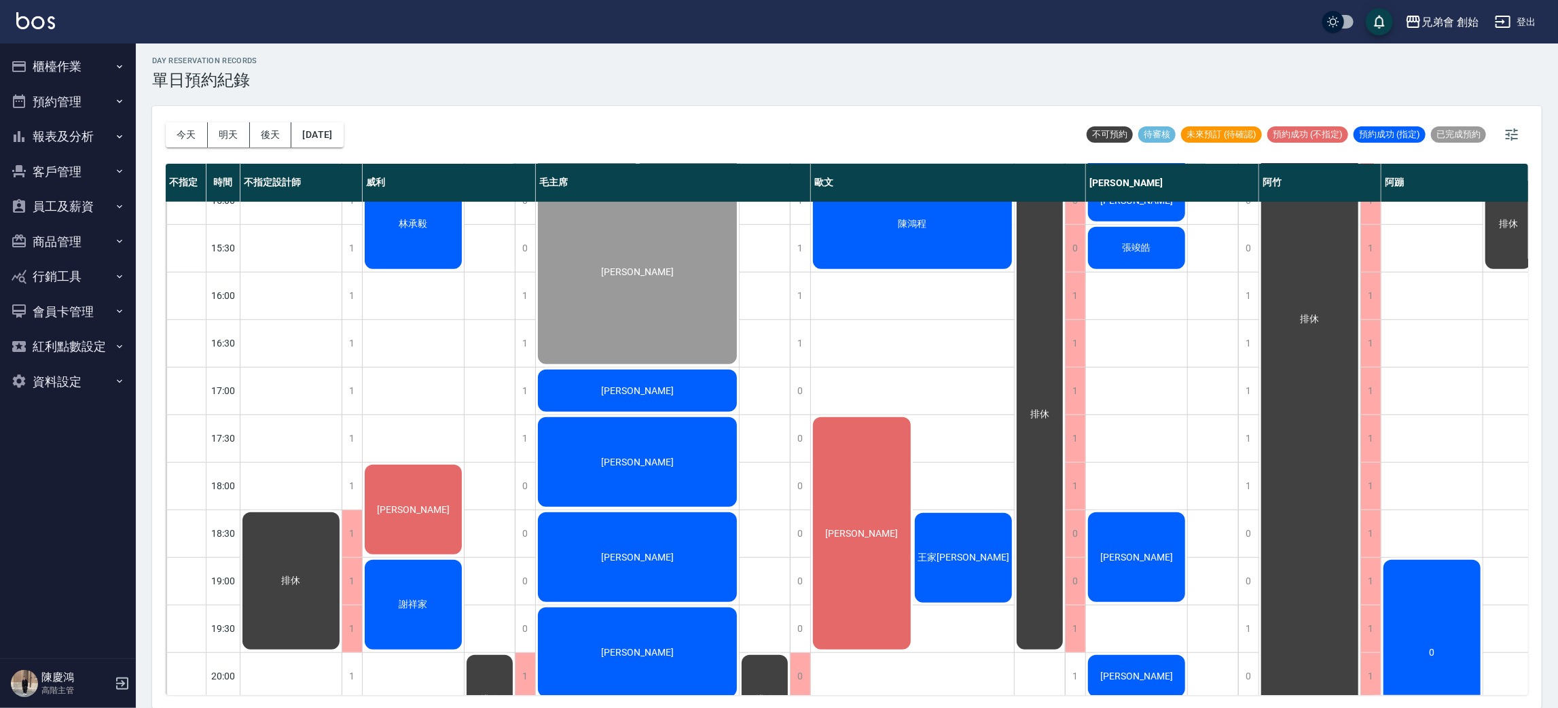
scroll to position [392, 0]
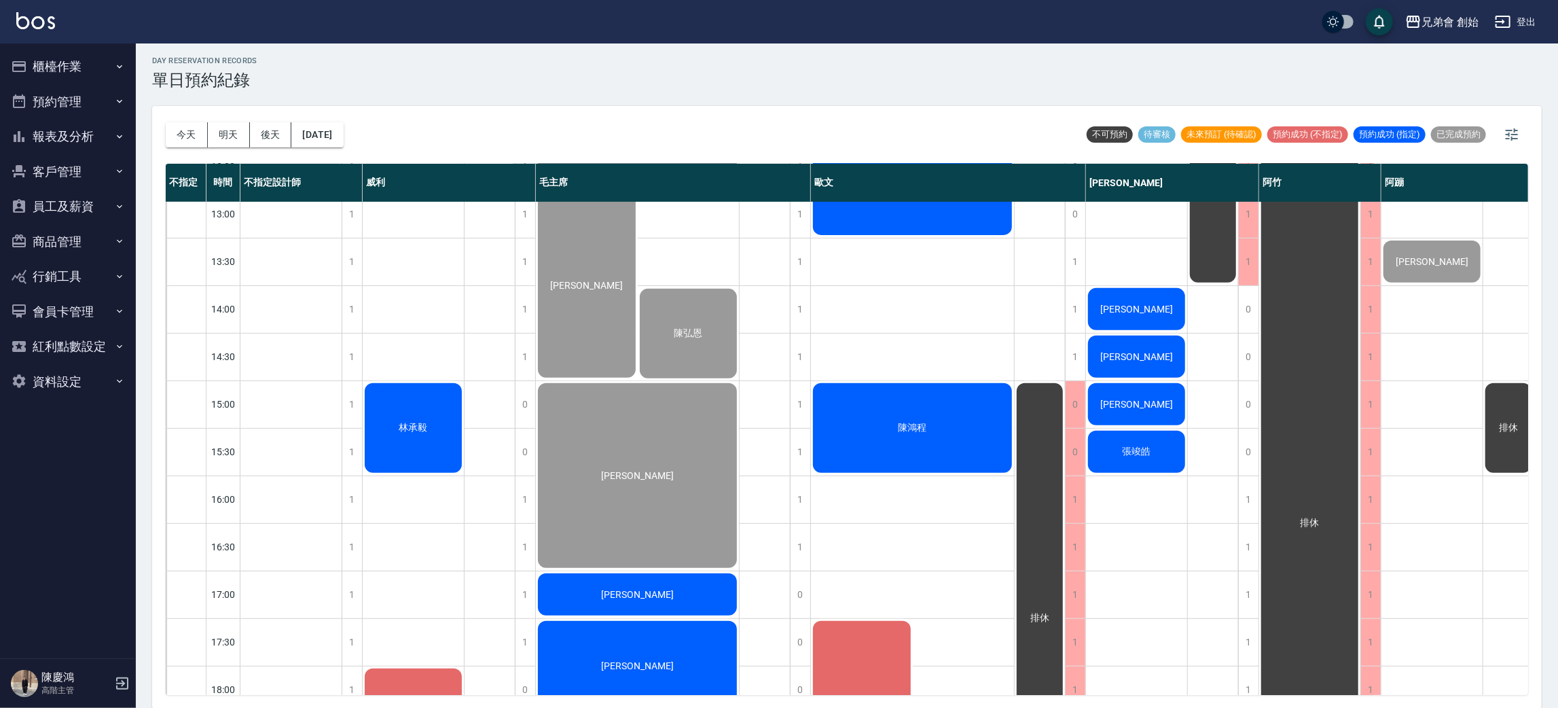
click at [384, 422] on div "林承毅" at bounding box center [413, 428] width 101 height 94
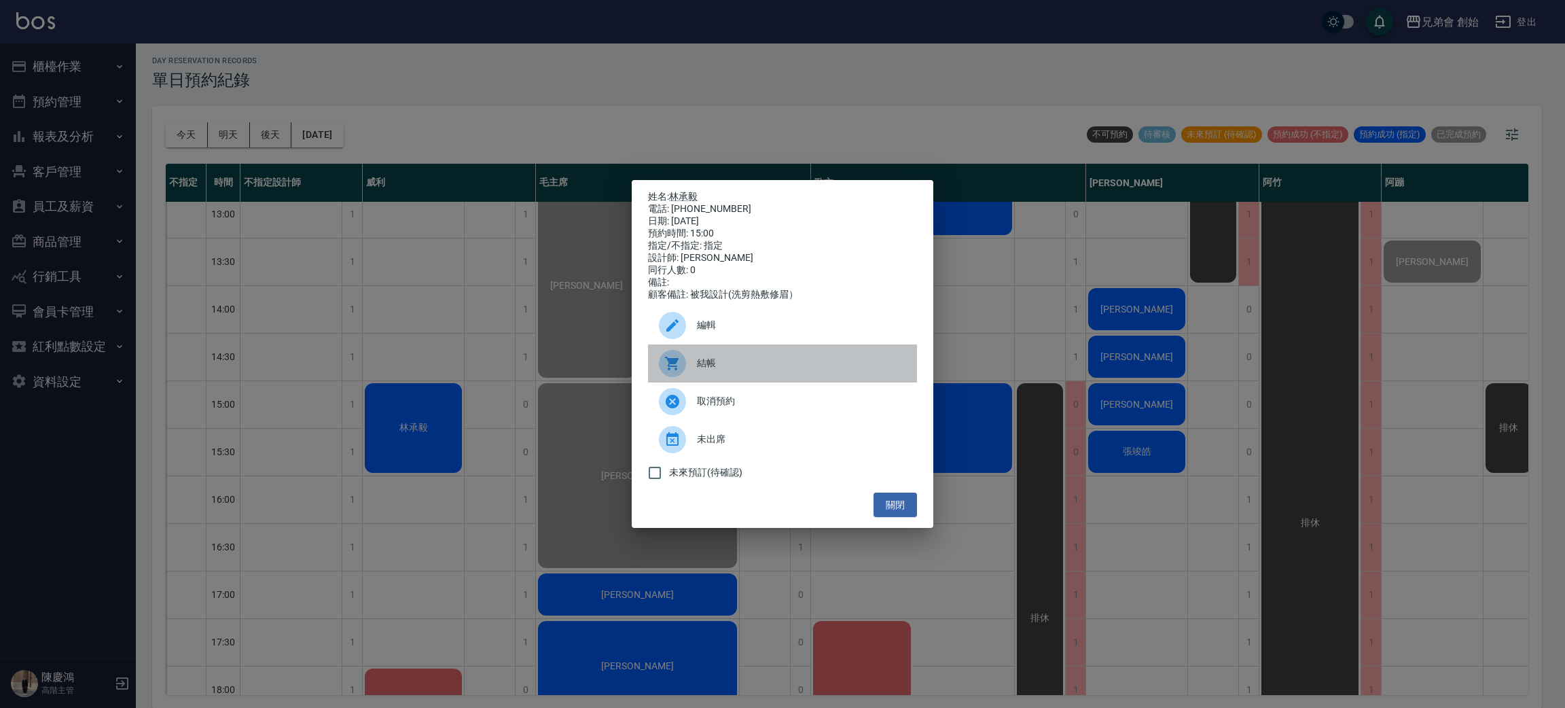
click at [757, 370] on span "結帳" at bounding box center [801, 363] width 209 height 14
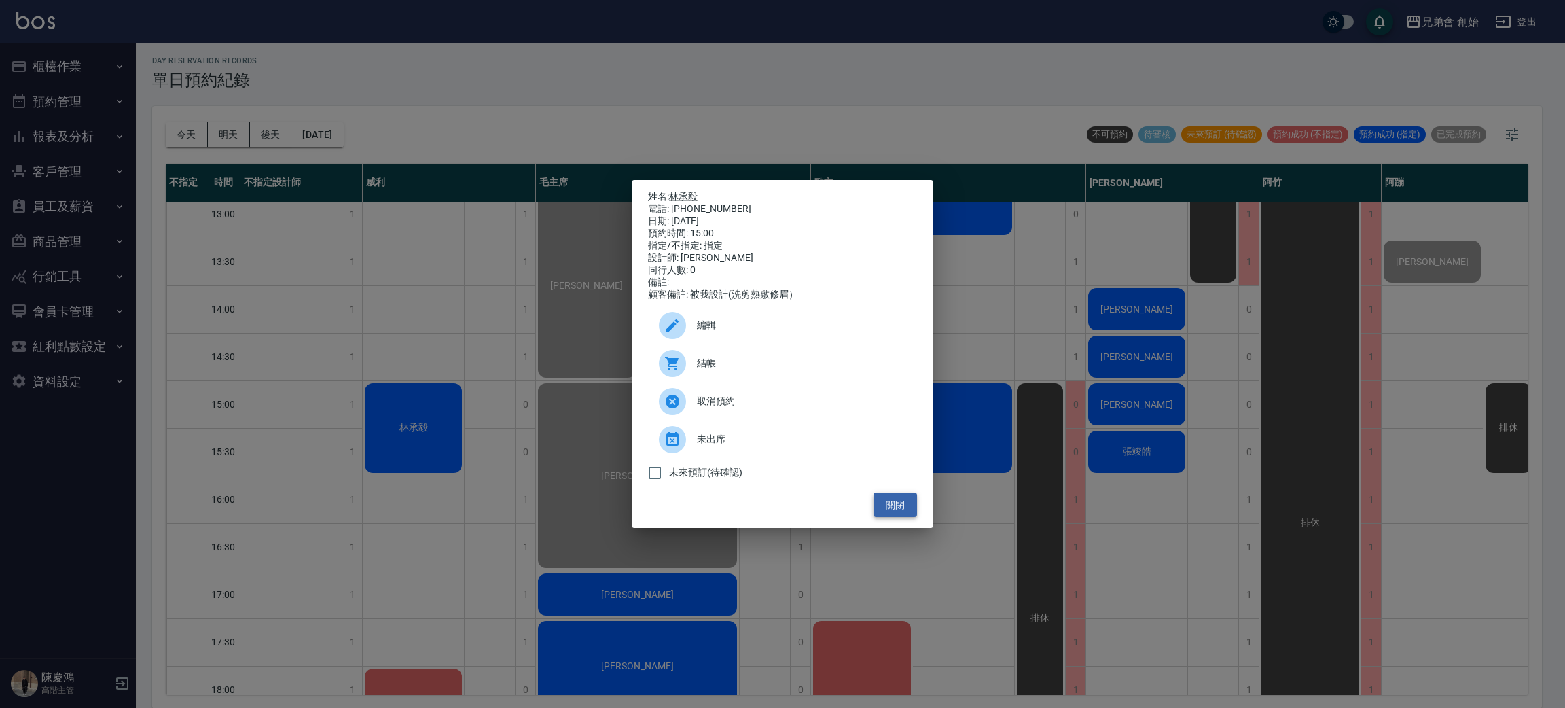
click at [897, 505] on button "關閉" at bounding box center [895, 504] width 43 height 25
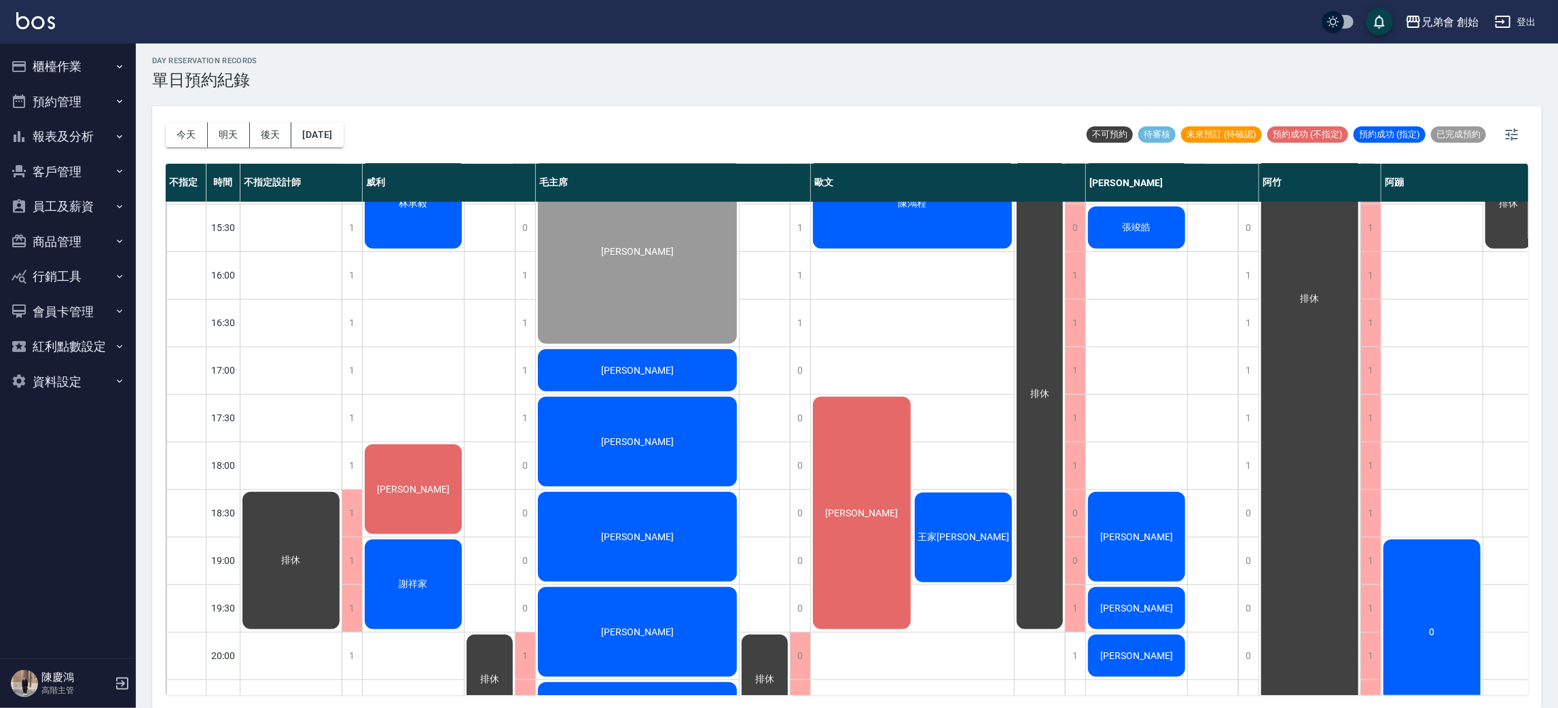
scroll to position [617, 0]
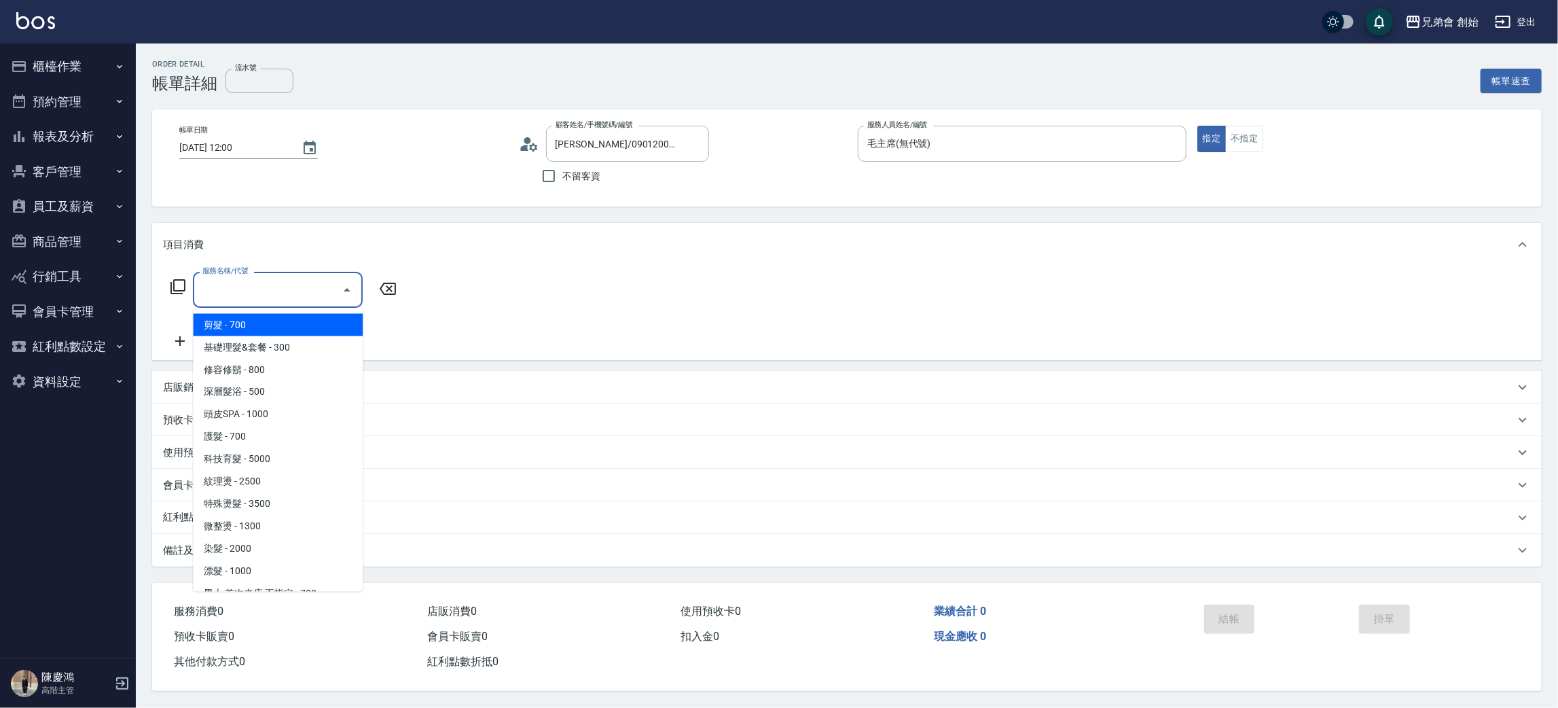
click at [207, 288] on input "服務名稱/代號" at bounding box center [267, 290] width 137 height 24
click at [248, 326] on span "剪髮 - 700" at bounding box center [278, 325] width 170 height 22
type input "剪髮(A01)"
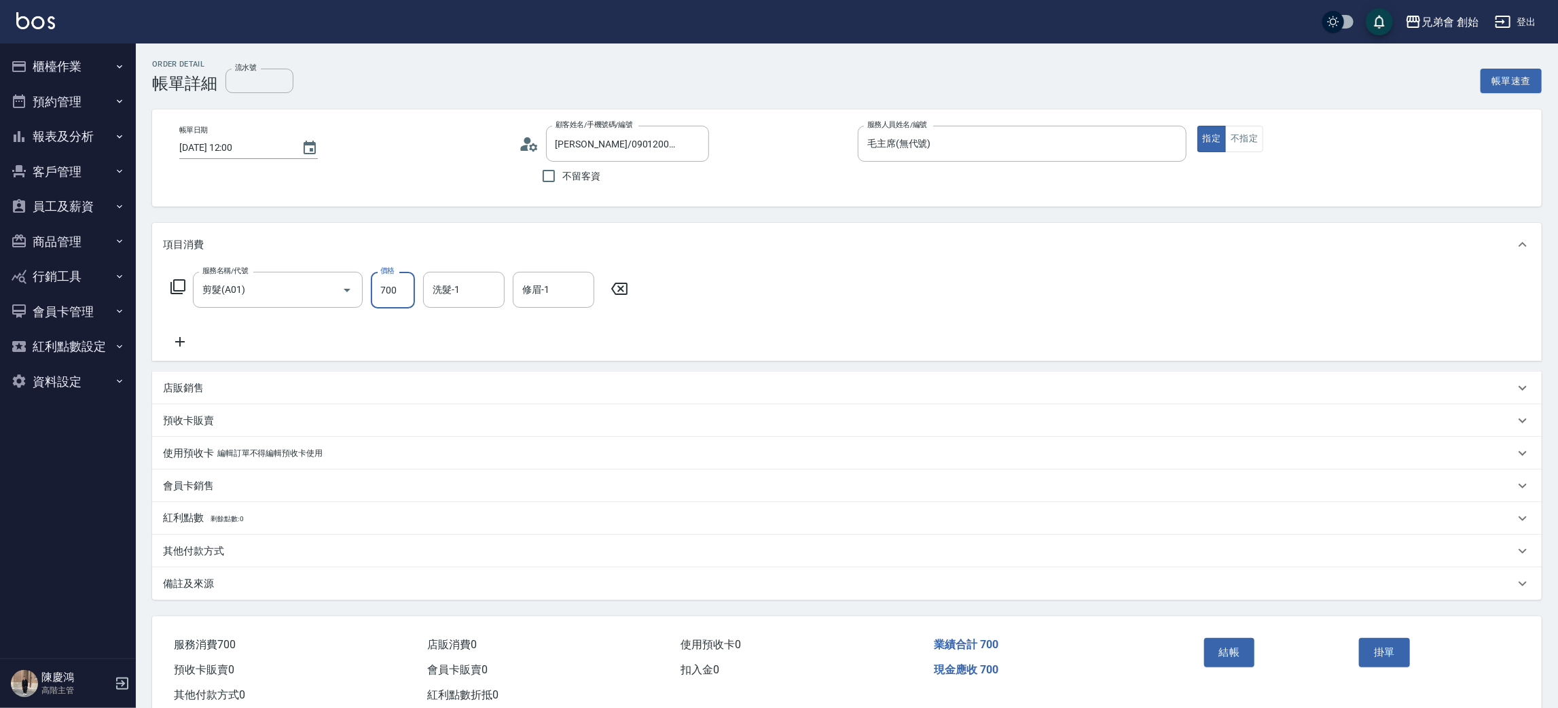
drag, startPoint x: 391, startPoint y: 293, endPoint x: 380, endPoint y: 303, distance: 14.9
click at [391, 293] on input "700" at bounding box center [393, 290] width 44 height 37
type input "1000"
drag, startPoint x: 177, startPoint y: 361, endPoint x: 192, endPoint y: 332, distance: 32.8
click at [177, 361] on div "項目消費 服務名稱/代號 剪髮(A01) 服務名稱/代號 價格 1000 價格 洗髮-1 洗髮-1 修眉-1 修眉-1 店販銷售 服務人員姓名/編號 服務人員…" at bounding box center [847, 411] width 1390 height 377
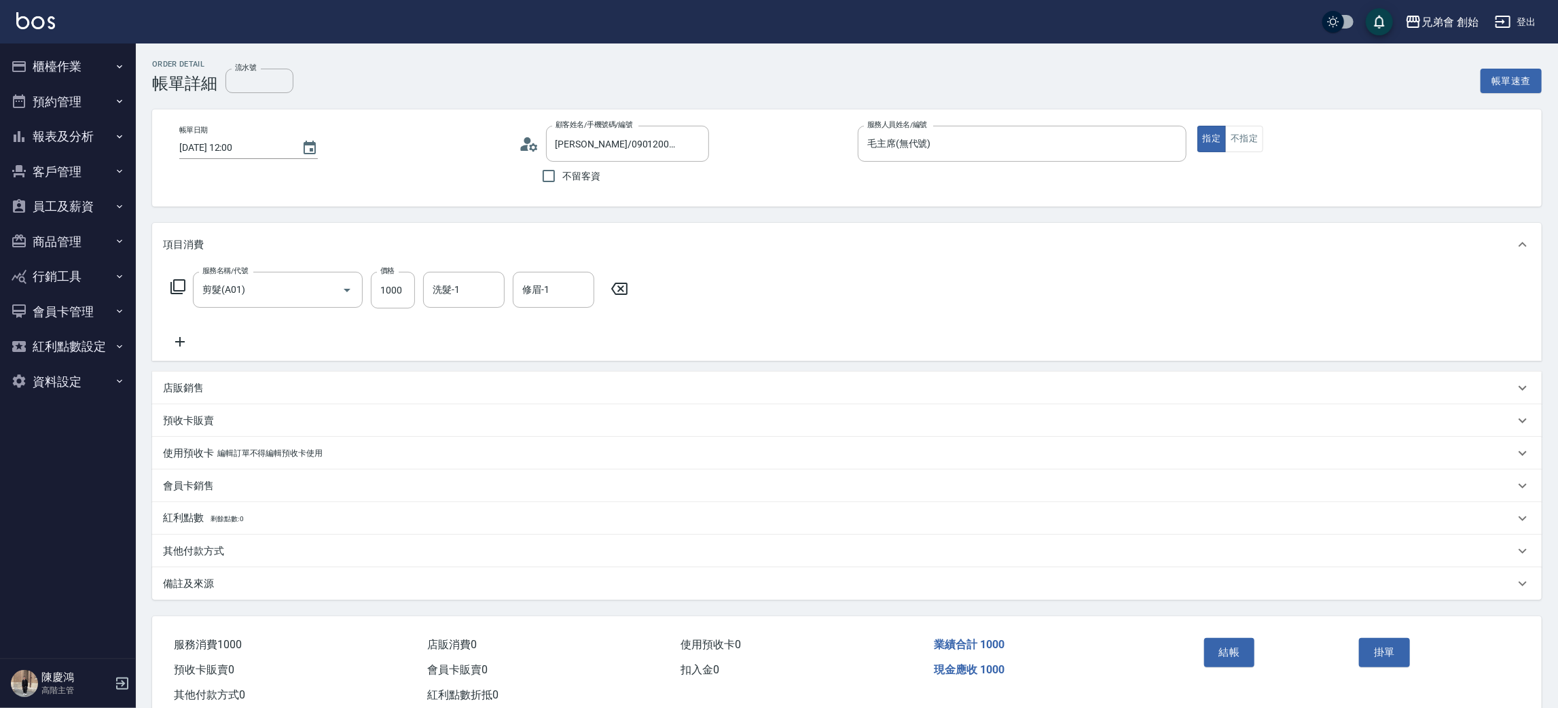
click at [192, 331] on div "服務名稱/代號 剪髮(A01) 服務名稱/代號 價格 1000 價格 洗髮-1 洗髮-1 修眉-1 修眉-1" at bounding box center [399, 311] width 473 height 78
click at [185, 338] on icon at bounding box center [180, 342] width 34 height 16
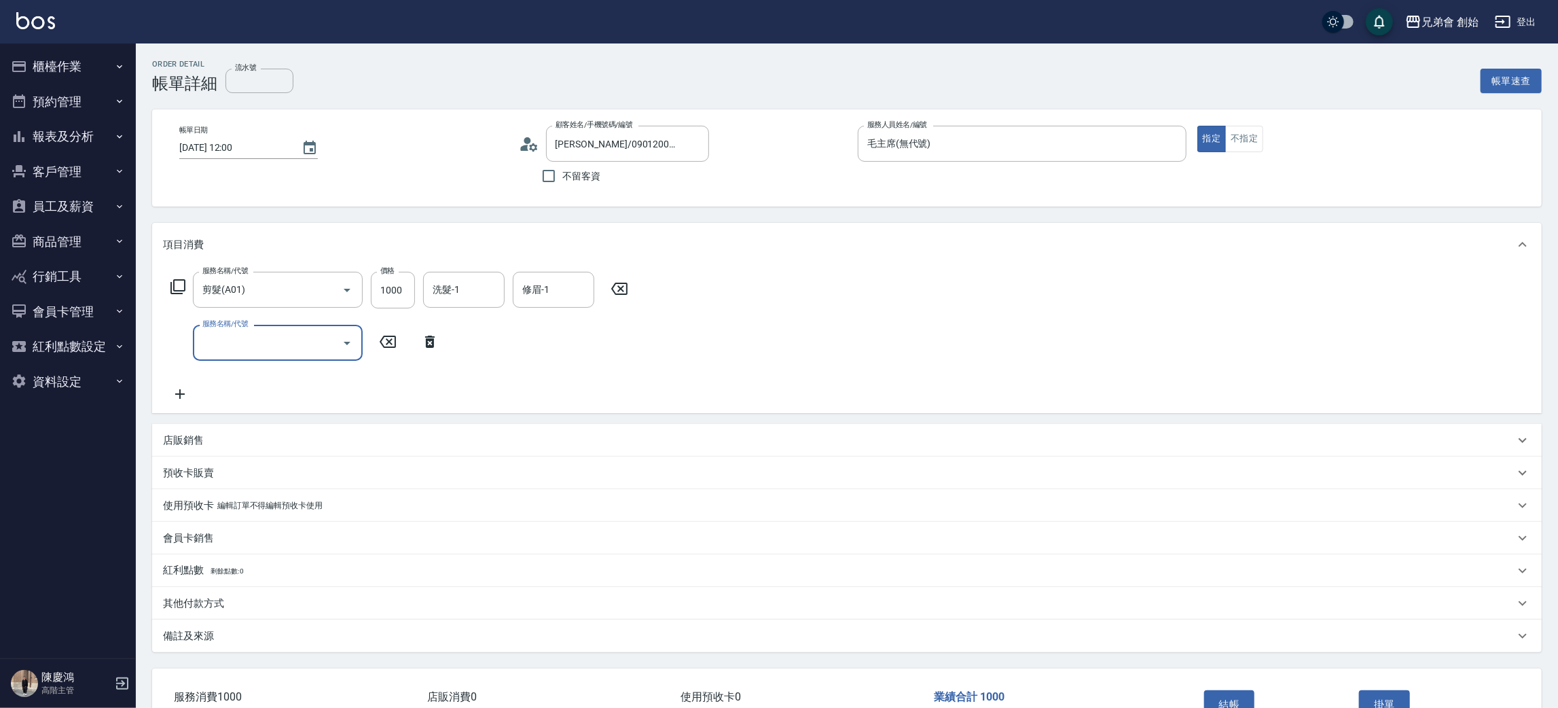
click at [253, 342] on input "服務名稱/代號" at bounding box center [267, 343] width 137 height 24
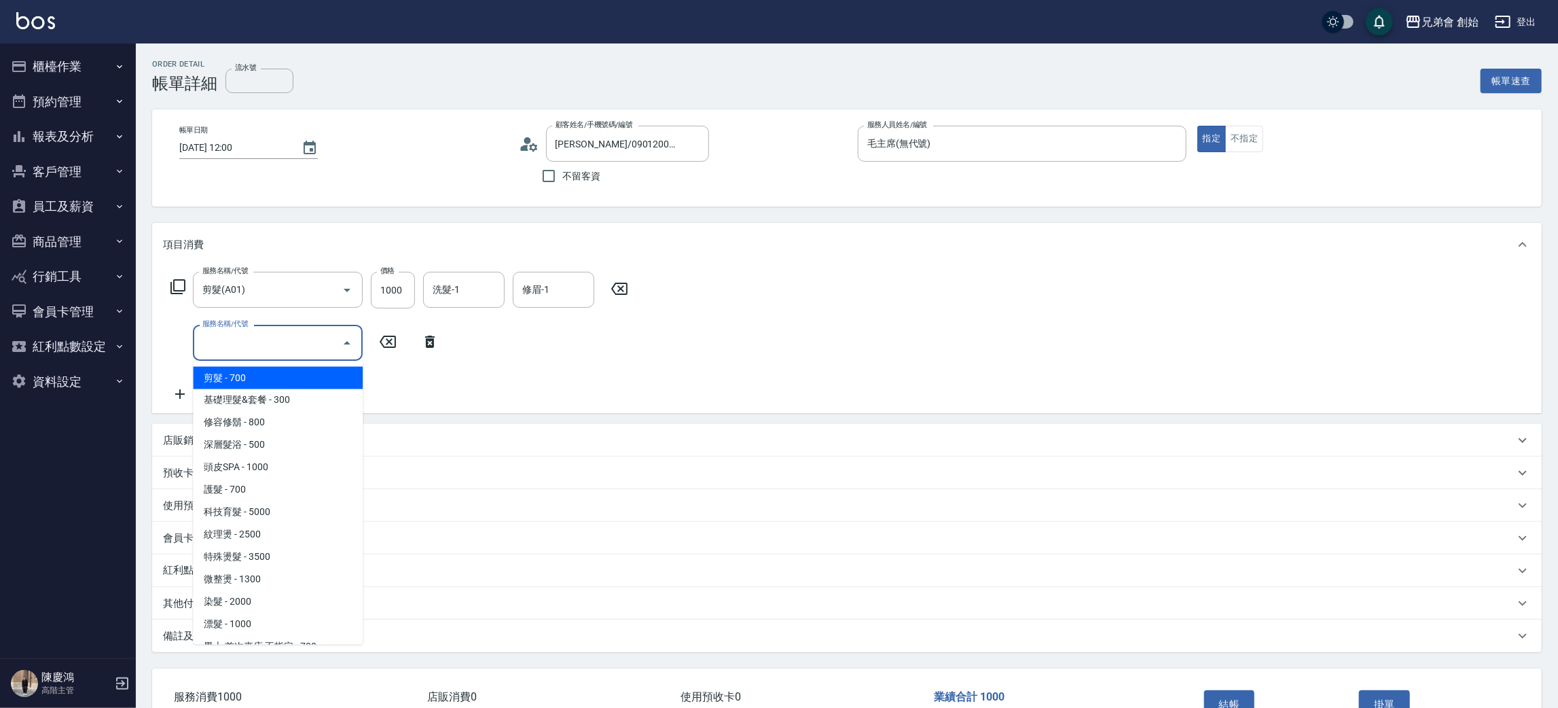
click at [248, 376] on span "剪髮 - 700" at bounding box center [278, 378] width 170 height 22
type input "剪髮(A01)"
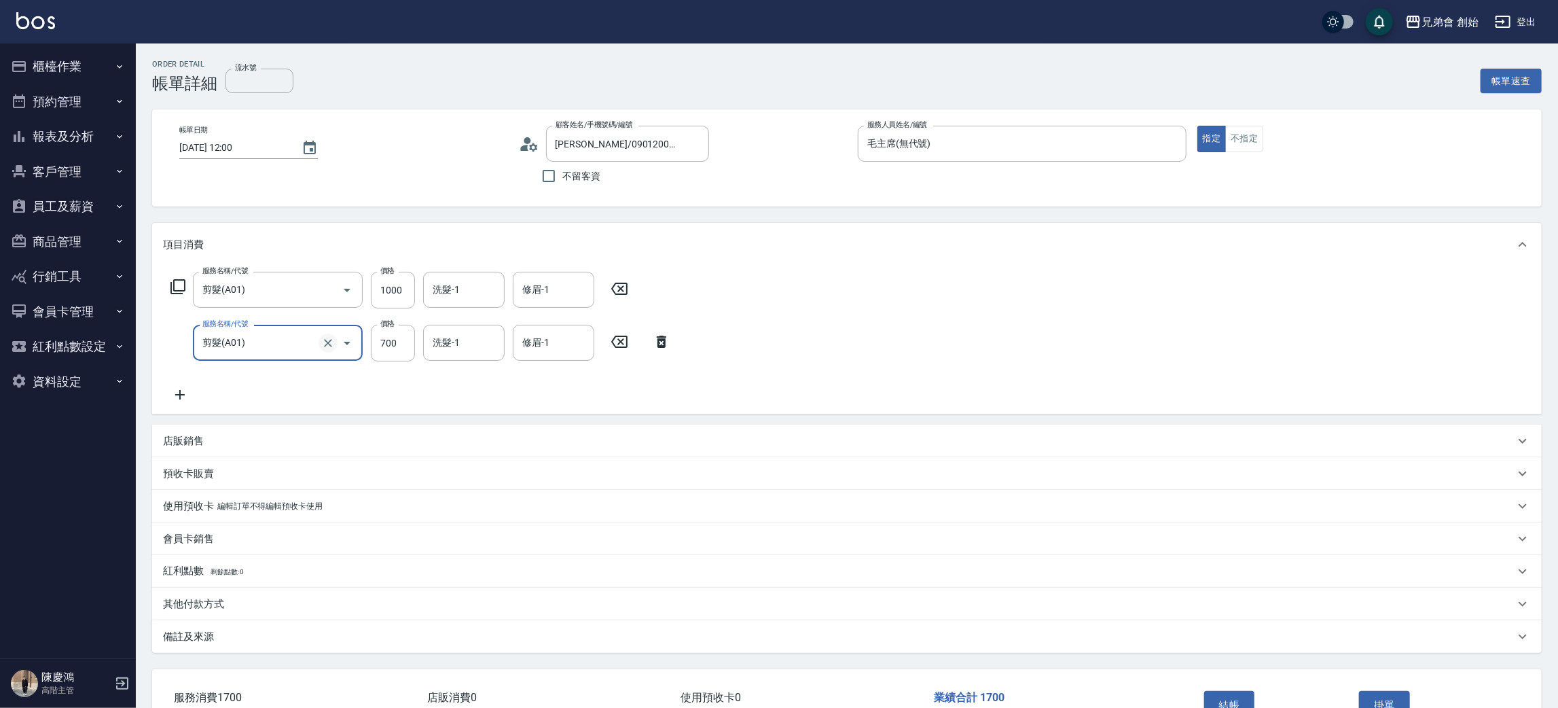
click at [331, 342] on icon "Clear" at bounding box center [328, 343] width 14 height 14
click at [334, 344] on icon "Clear" at bounding box center [328, 343] width 14 height 14
click at [345, 340] on icon "Open" at bounding box center [347, 343] width 16 height 16
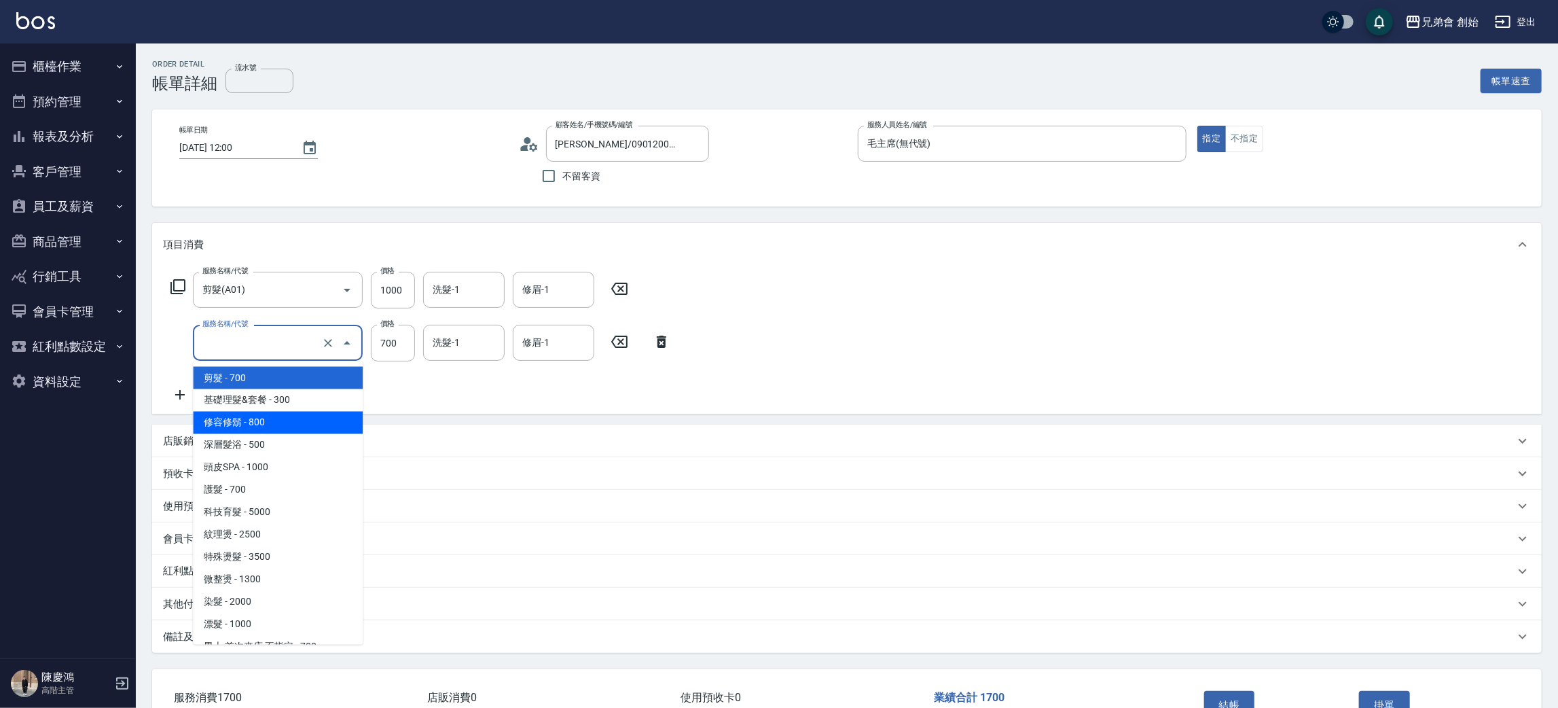
drag, startPoint x: 260, startPoint y: 422, endPoint x: 293, endPoint y: 408, distance: 35.9
click at [264, 418] on span "修容修鬍 - 800" at bounding box center [278, 423] width 170 height 22
type input "修容修鬍(A04)"
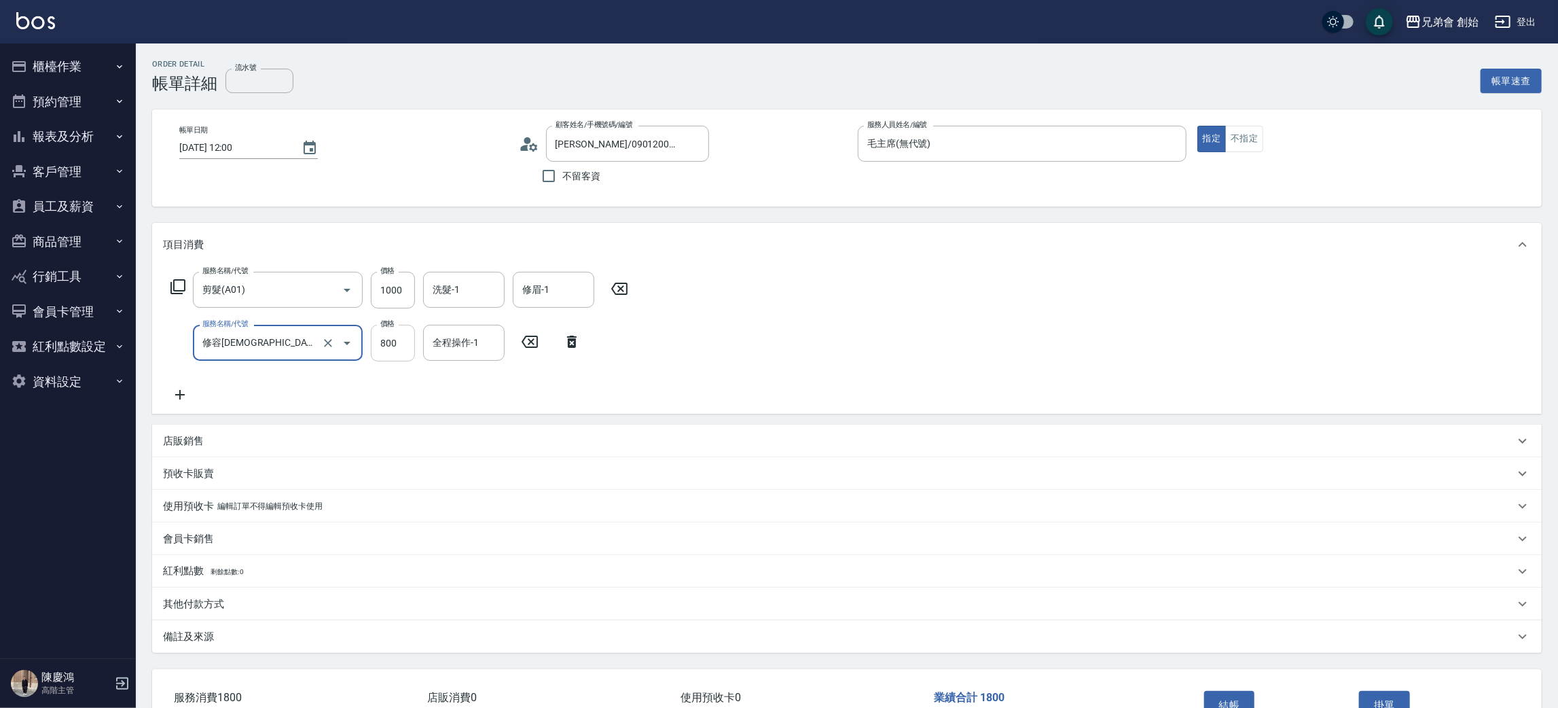
click at [397, 337] on input "800" at bounding box center [393, 343] width 44 height 37
type input "500"
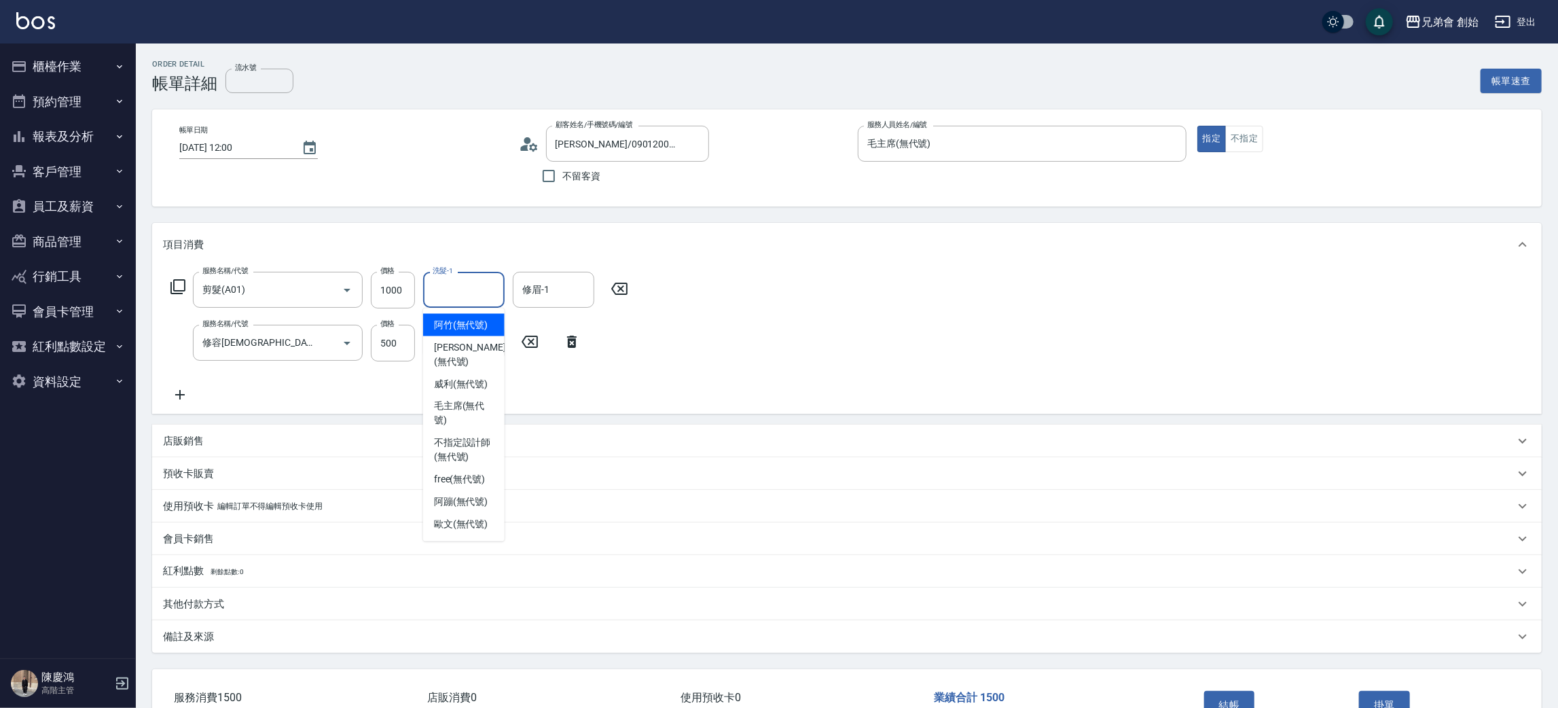
click at [486, 291] on input "洗髮-1" at bounding box center [463, 290] width 69 height 24
click at [450, 473] on span "free (無代號)" at bounding box center [460, 480] width 52 height 14
type input "free(無代號)"
click at [556, 288] on input "修眉-1" at bounding box center [553, 290] width 69 height 24
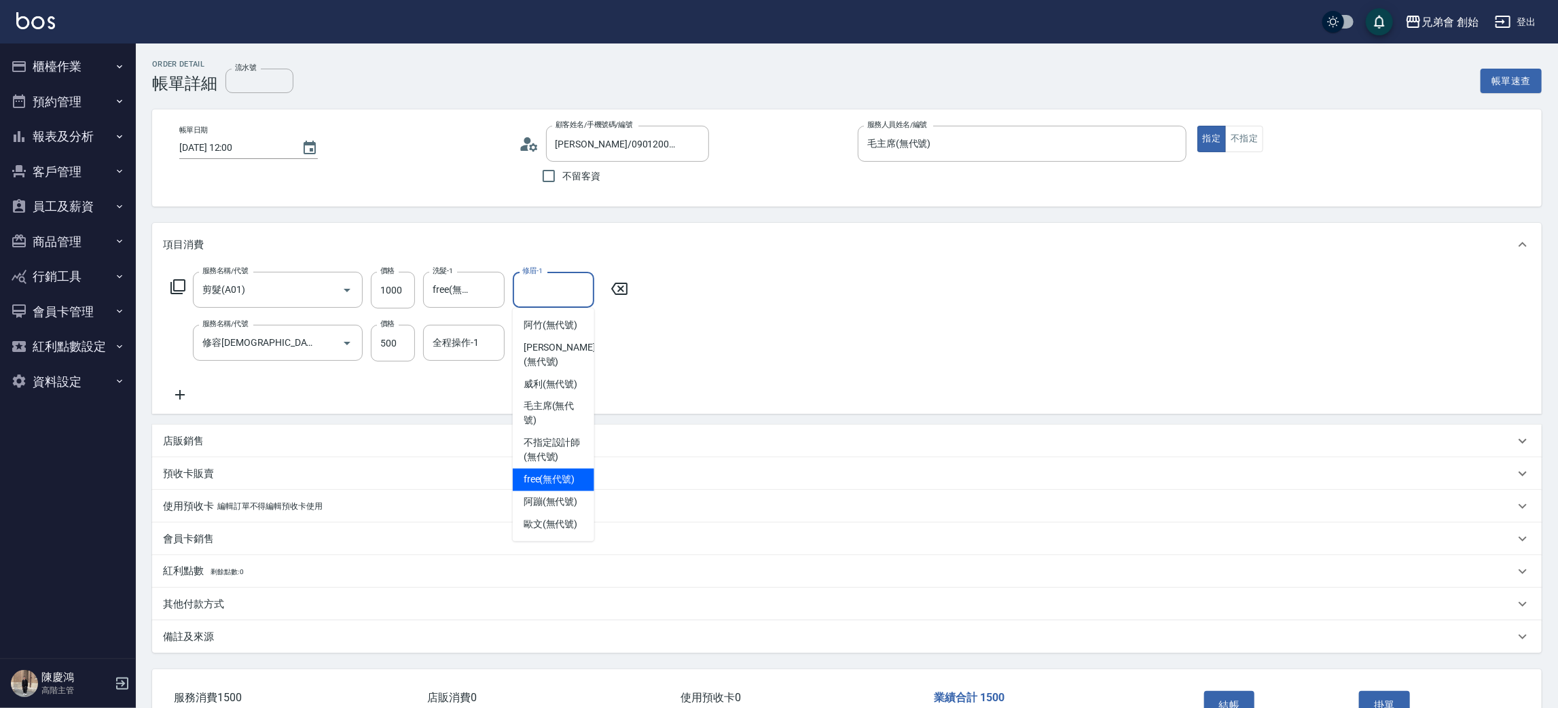
click at [524, 473] on span "free (無代號)" at bounding box center [550, 480] width 52 height 14
type input "free(無代號)"
drag, startPoint x: 474, startPoint y: 348, endPoint x: 475, endPoint y: 360, distance: 12.3
click at [473, 348] on input "全程操作-1" at bounding box center [463, 343] width 69 height 24
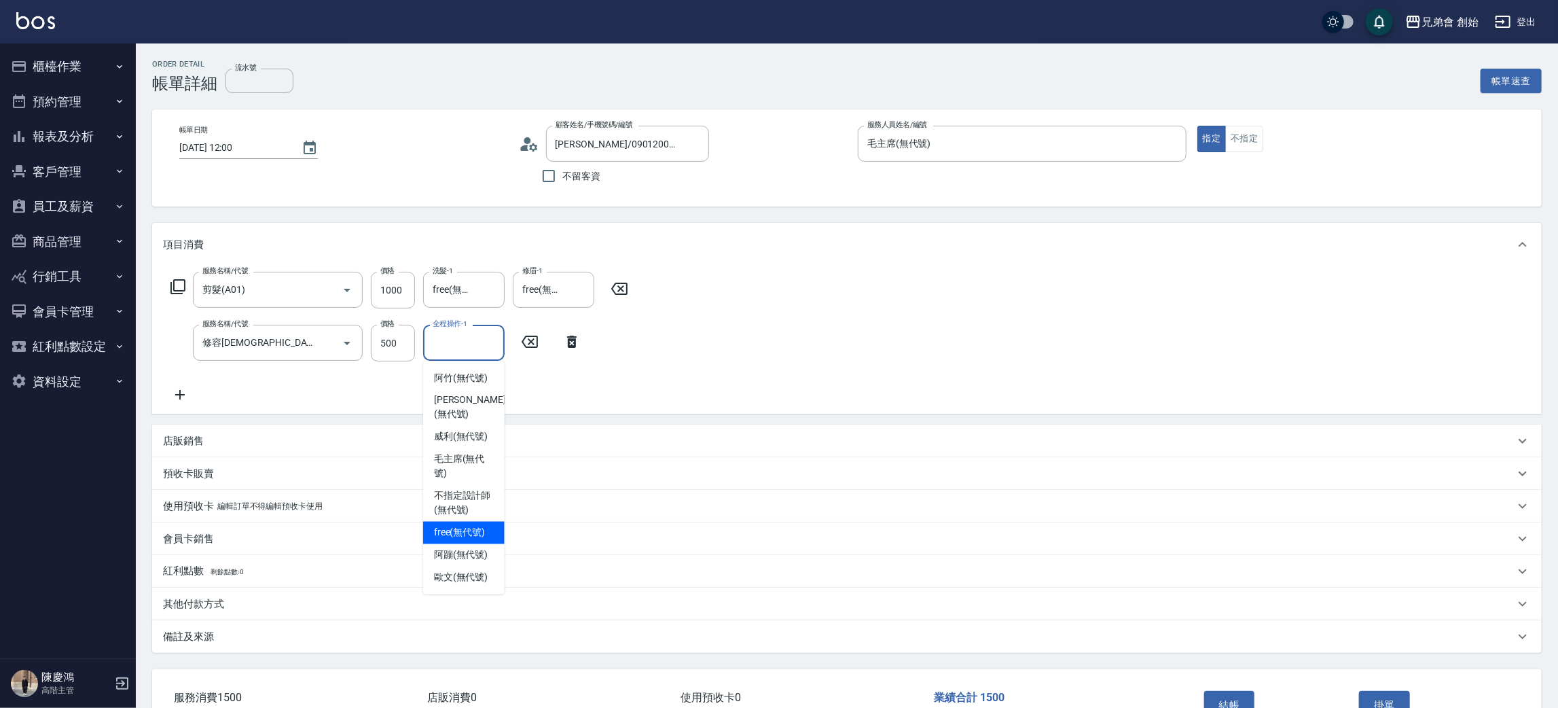
click at [454, 526] on span "free (無代號)" at bounding box center [460, 533] width 52 height 14
type input "free(無代號)"
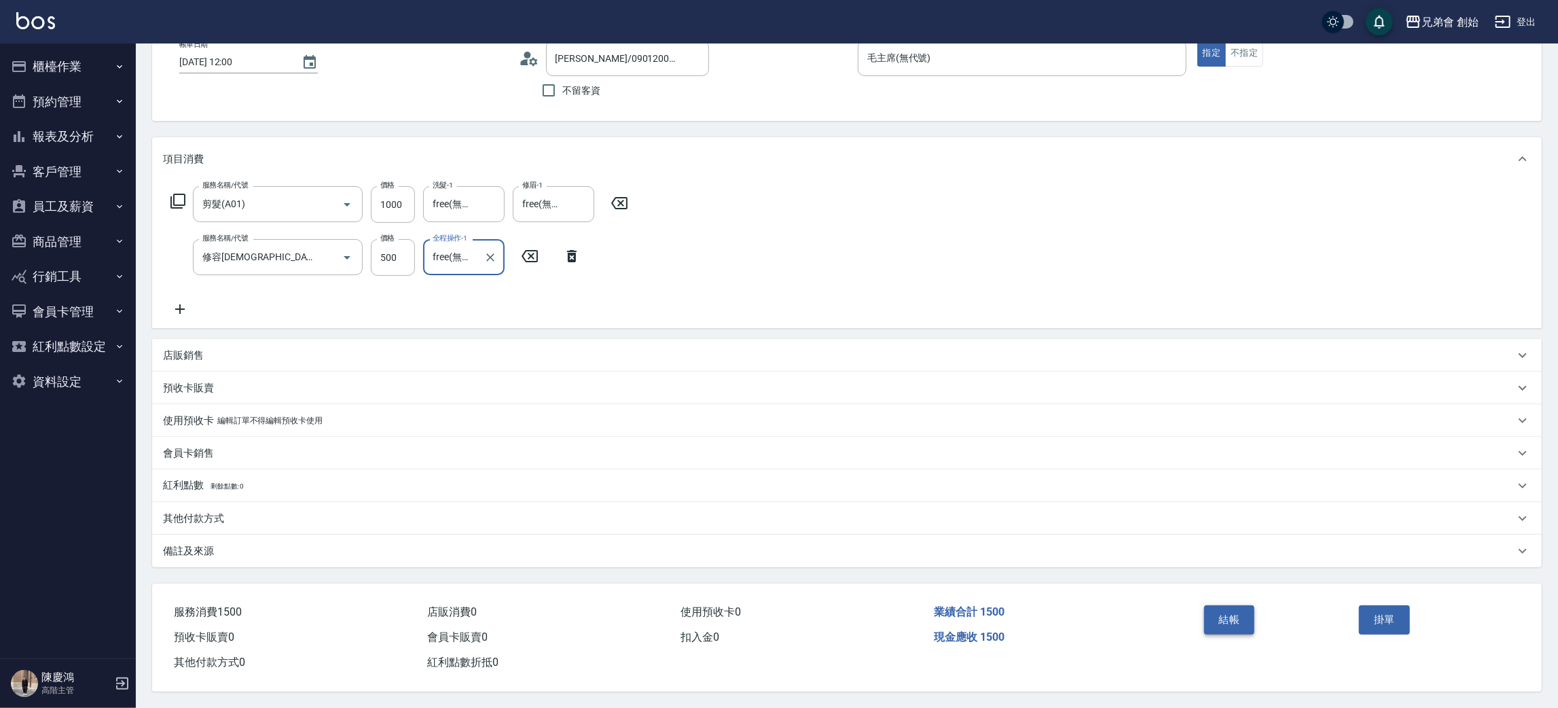
click at [1246, 624] on button "結帳" at bounding box center [1229, 619] width 51 height 29
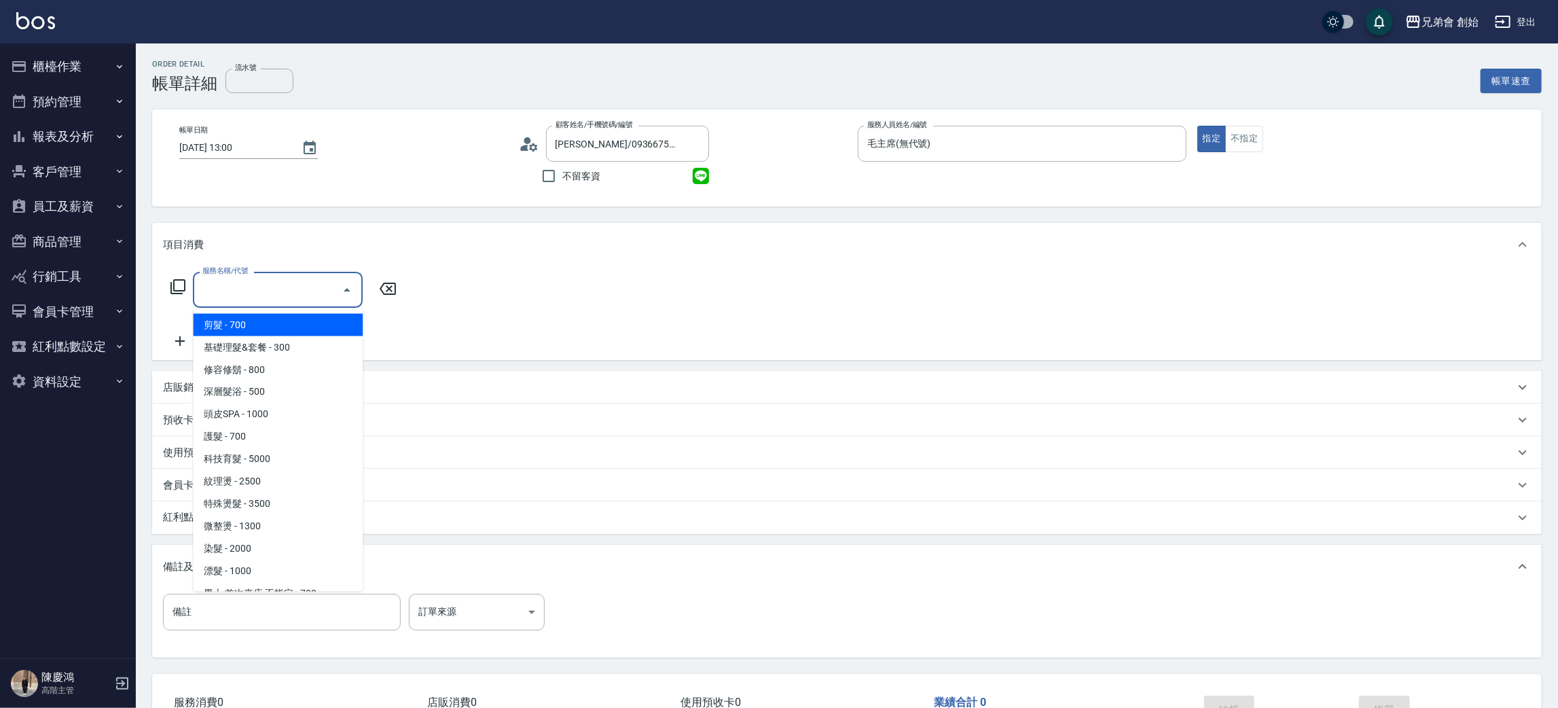
click at [218, 293] on input "服務名稱/代號" at bounding box center [267, 290] width 137 height 24
click at [236, 329] on span "剪髮 - 700" at bounding box center [278, 325] width 170 height 22
type input "剪髮(A01)"
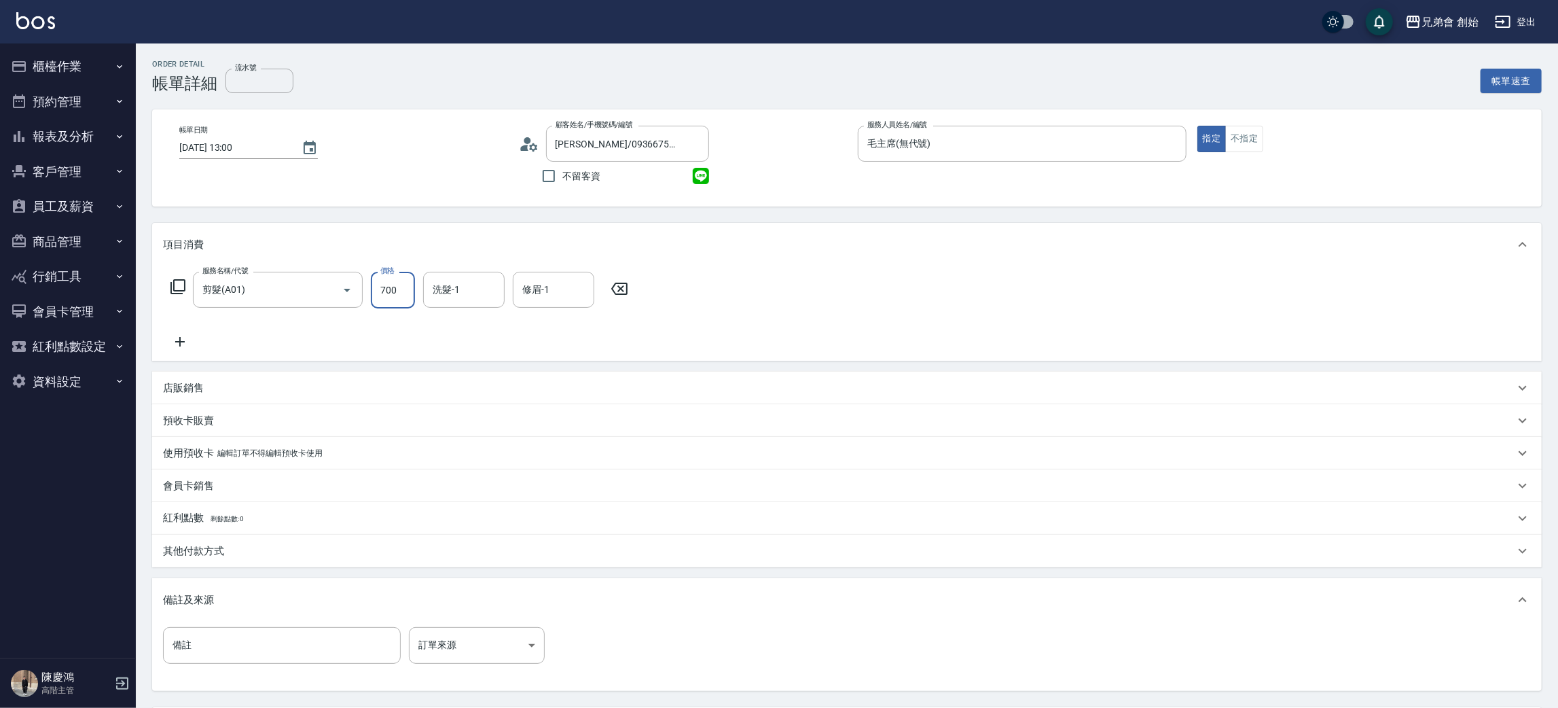
click at [398, 301] on input "700" at bounding box center [393, 290] width 44 height 37
type input "1000"
click at [179, 346] on icon at bounding box center [180, 342] width 10 height 10
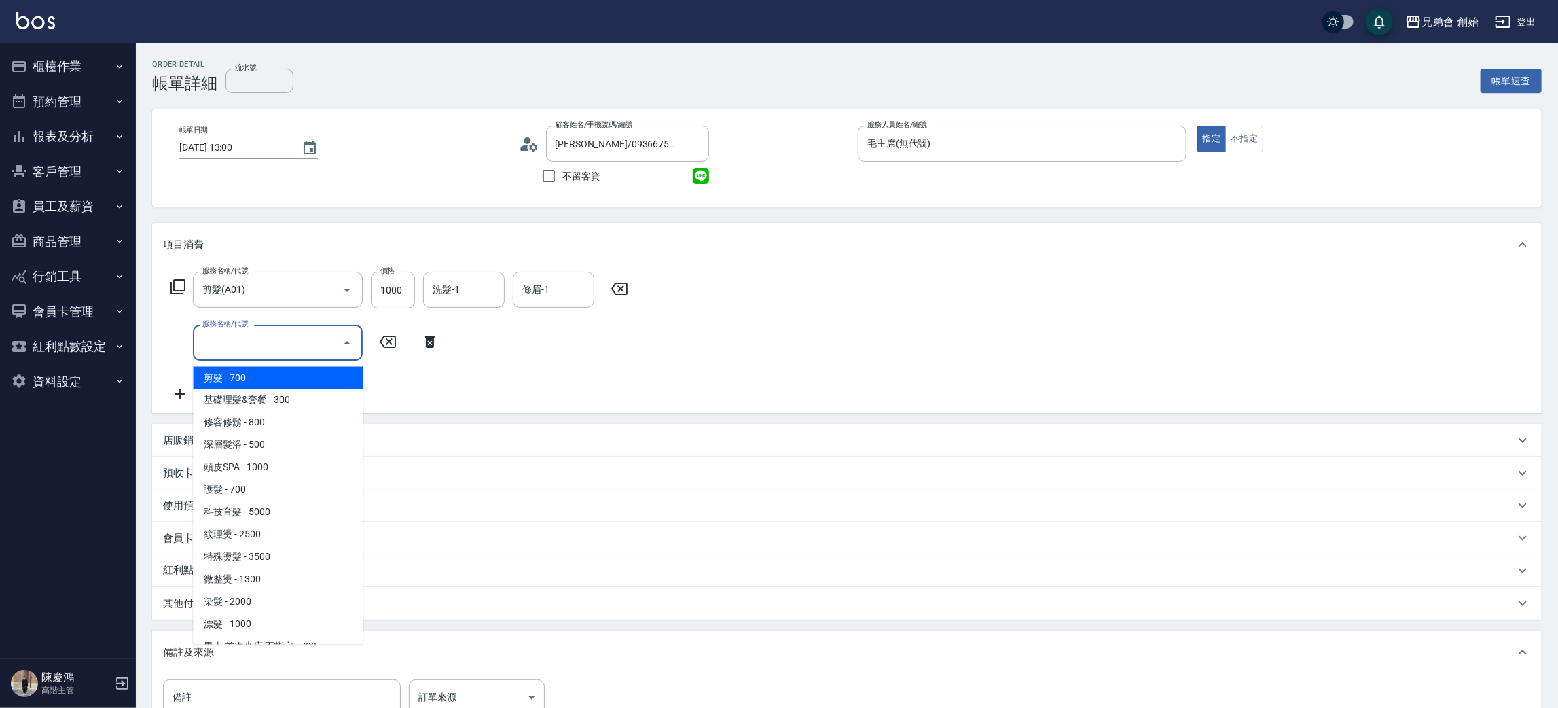
click at [213, 340] on input "服務名稱/代號" at bounding box center [267, 343] width 137 height 24
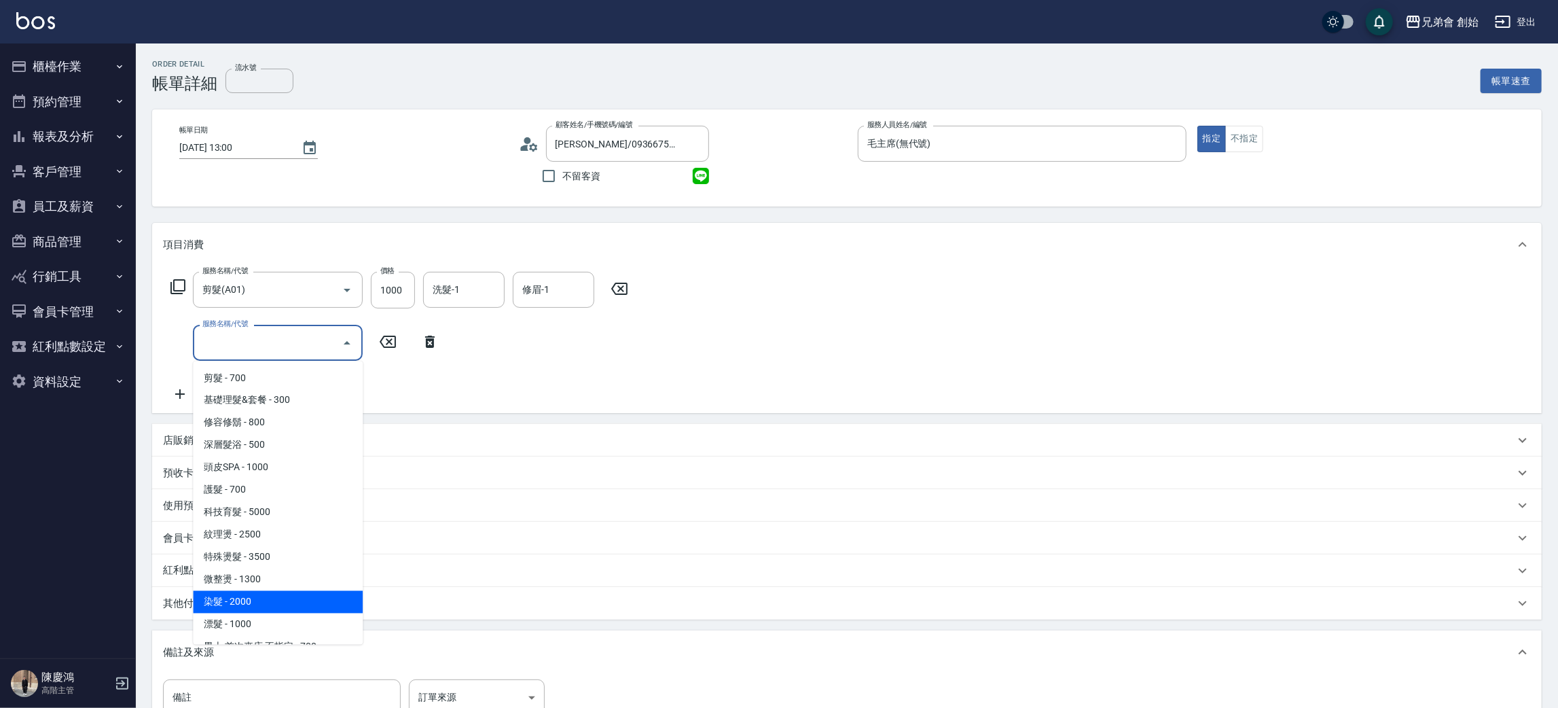
click at [253, 598] on span "染髮 - 2000" at bounding box center [278, 602] width 170 height 22
type input "染髮 (E01)"
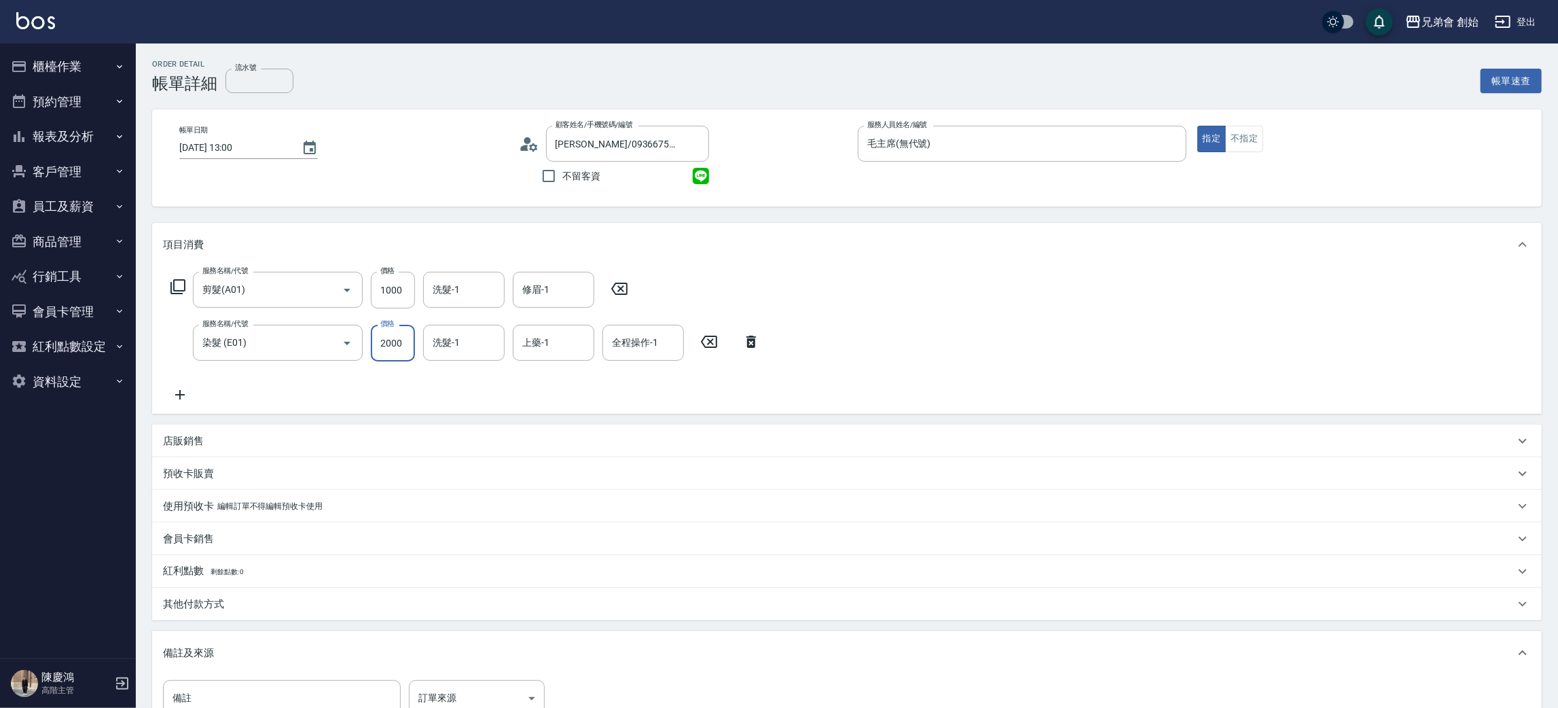
click at [381, 349] on input "2000" at bounding box center [393, 343] width 44 height 37
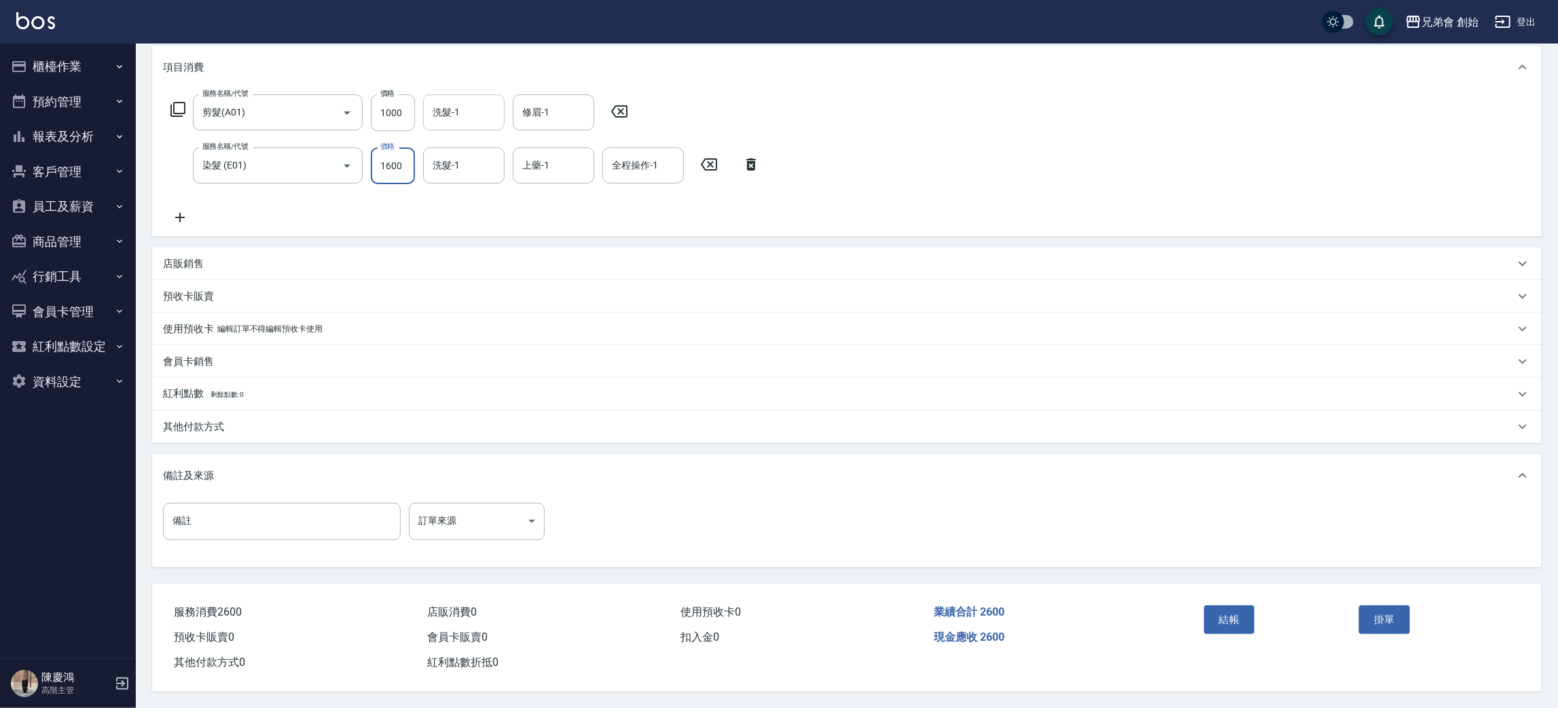
type input "1600"
click at [463, 101] on input "洗髮-1" at bounding box center [463, 113] width 69 height 24
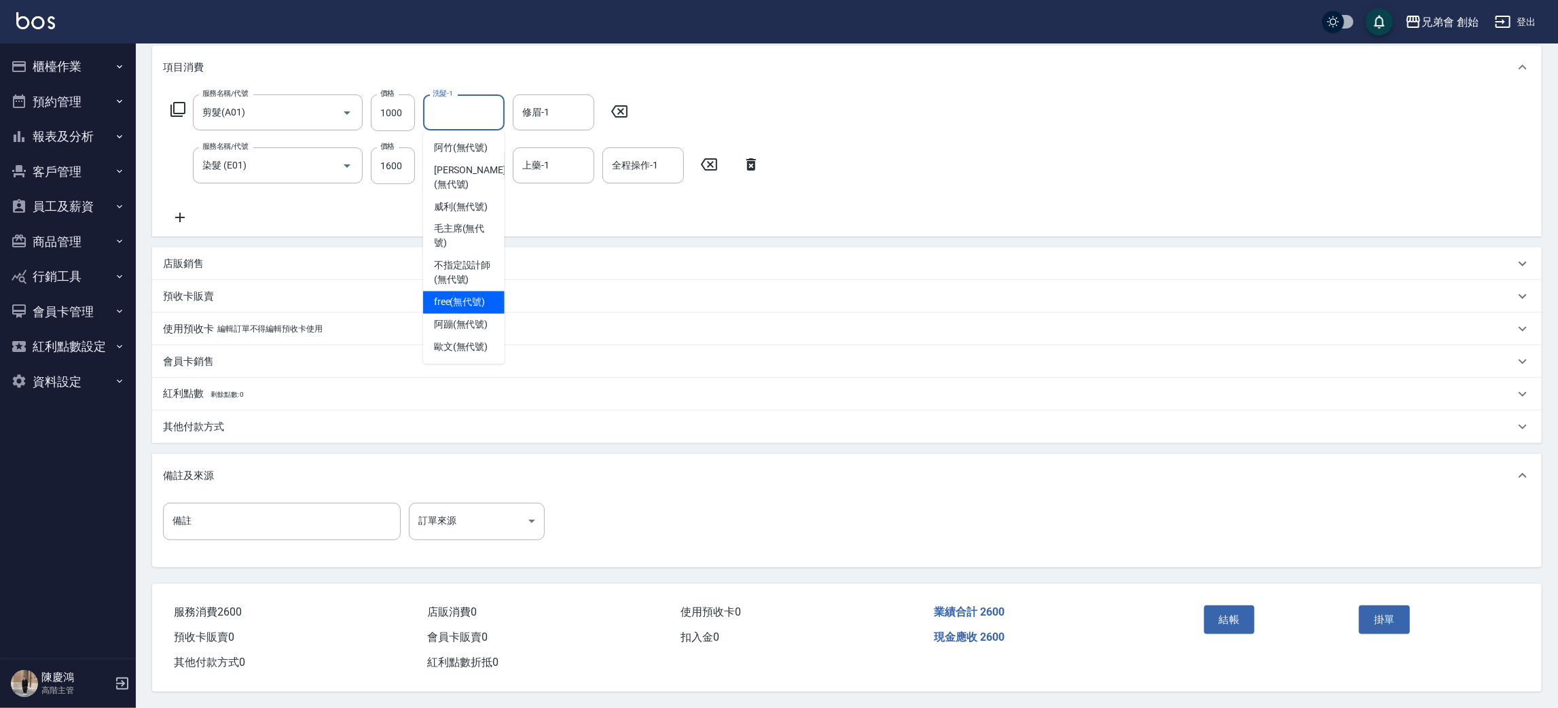
drag, startPoint x: 479, startPoint y: 285, endPoint x: 547, endPoint y: 105, distance: 192.6
click at [480, 295] on span "free (無代號)" at bounding box center [460, 302] width 52 height 14
type input "free(無代號)"
click at [545, 96] on div "修眉-1" at bounding box center [554, 112] width 82 height 36
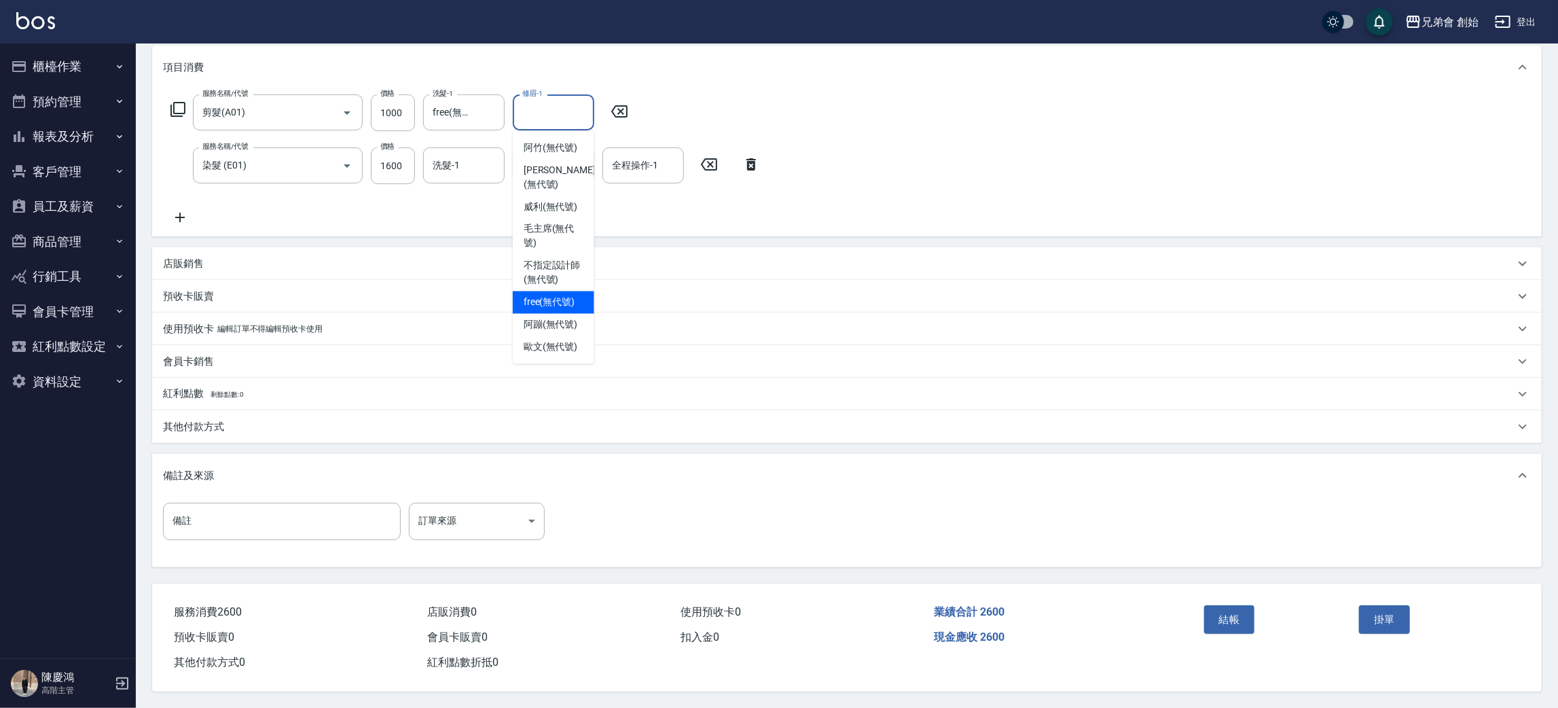
click at [554, 295] on span "free (無代號)" at bounding box center [550, 302] width 52 height 14
type input "free(無代號)"
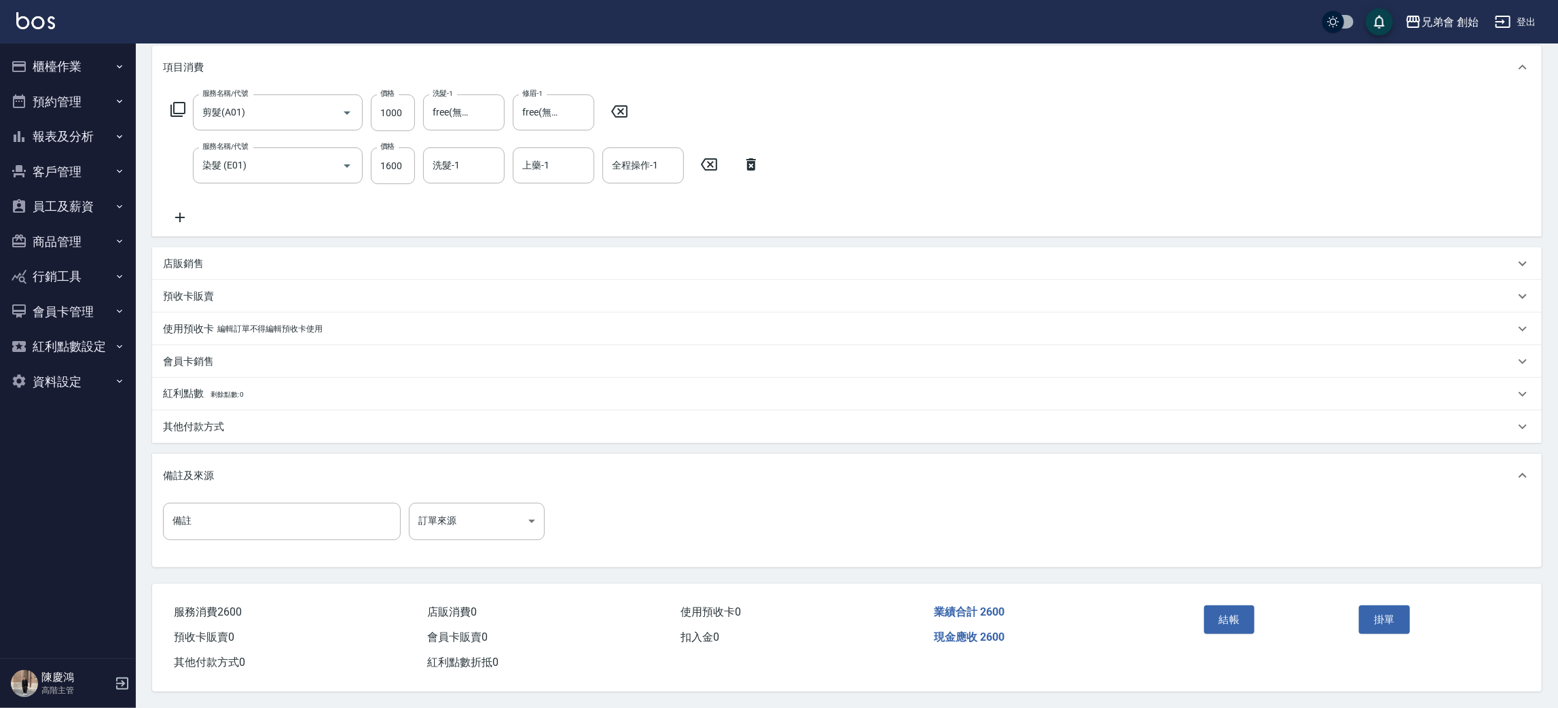
click at [1233, 600] on div "結帳" at bounding box center [1277, 629] width 156 height 59
click at [1234, 615] on button "結帳" at bounding box center [1229, 619] width 51 height 29
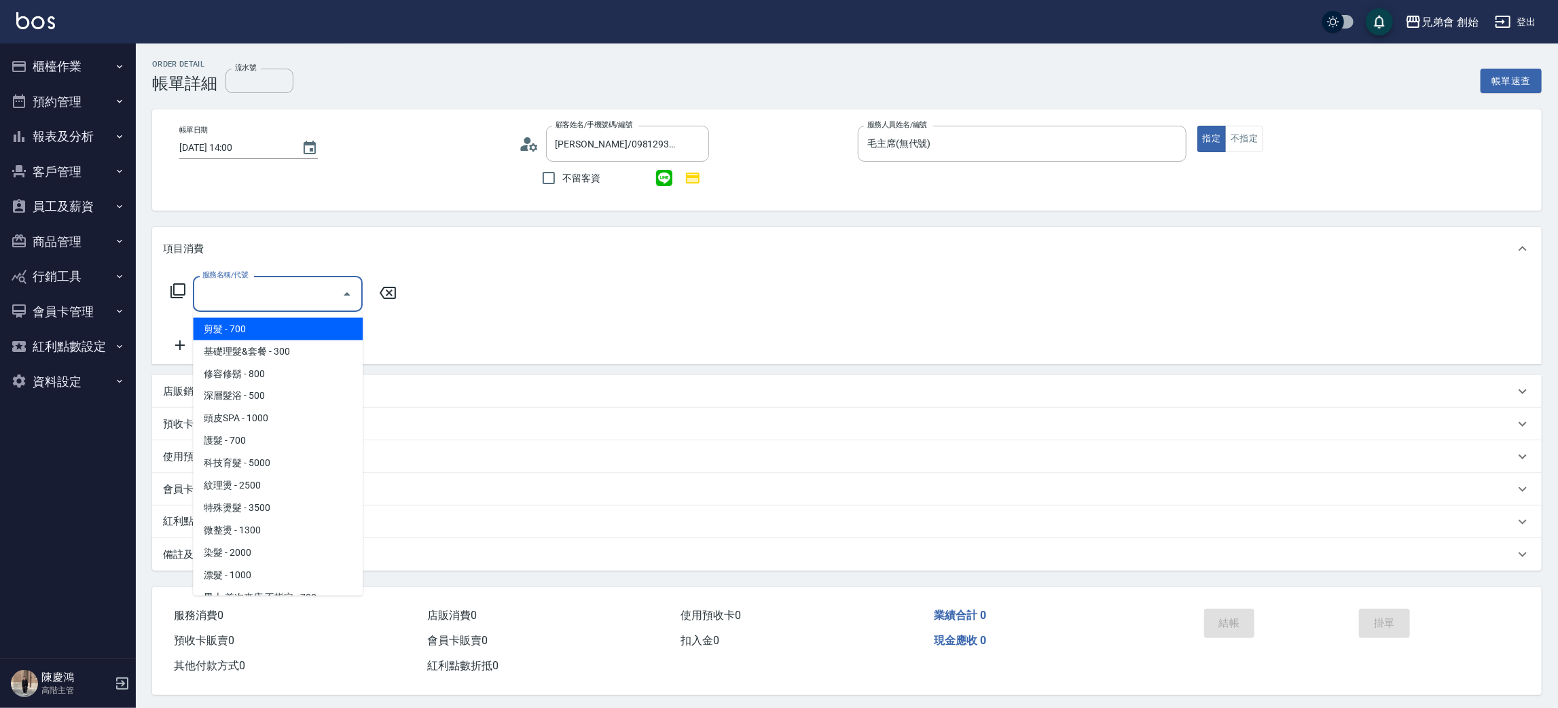
click at [263, 320] on span "剪髮 - 700" at bounding box center [278, 329] width 170 height 22
type input "剪髮(A01)"
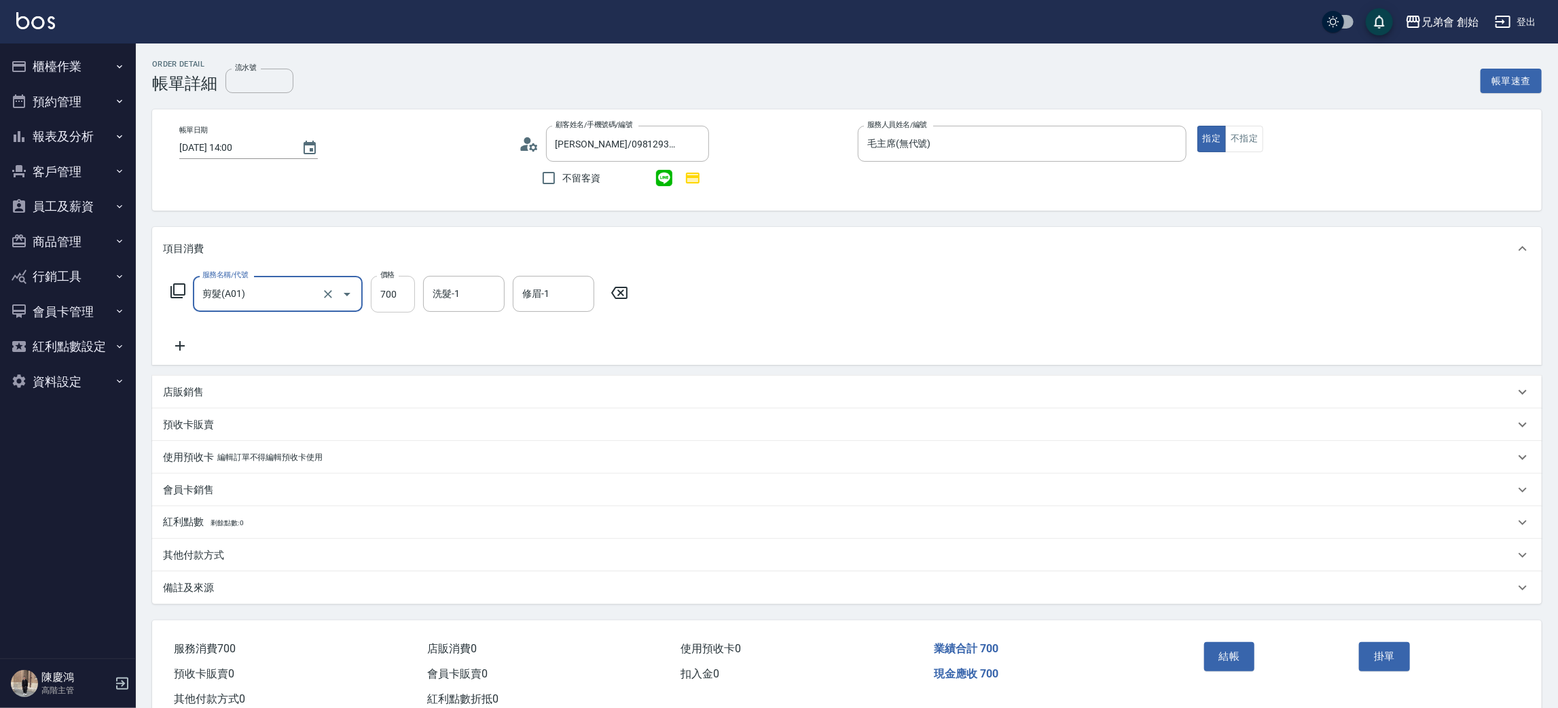
drag, startPoint x: 411, startPoint y: 260, endPoint x: 409, endPoint y: 281, distance: 21.2
click at [412, 267] on div "項目消費" at bounding box center [847, 248] width 1390 height 43
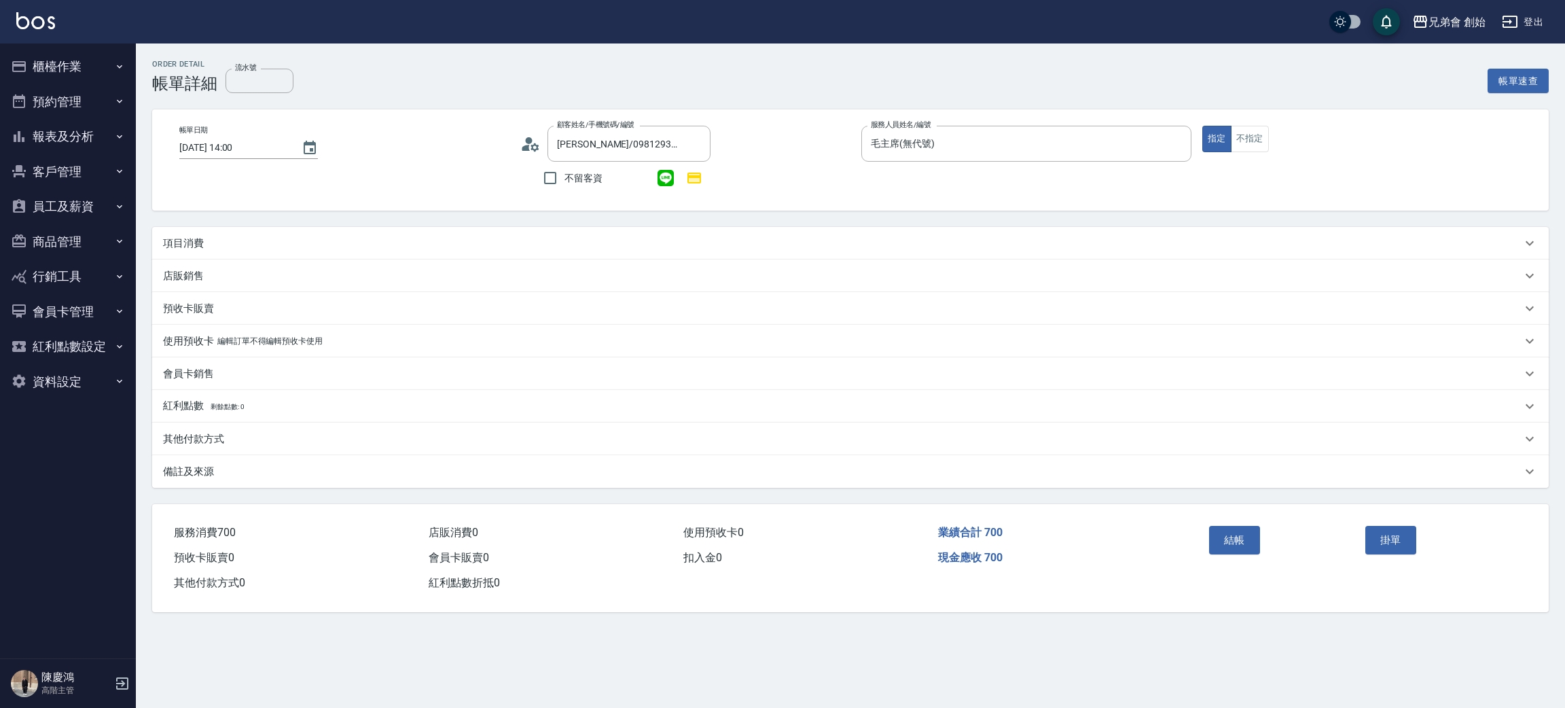
click at [404, 293] on div "項目消費 服務名稱/代號 剪髮(A01) 服務名稱/代號 價格 700 價格 洗髮-1 洗髮-1 修眉-1 修眉-1 店販銷售 服務人員姓名/編號 服務人員姓…" at bounding box center [850, 357] width 1397 height 261
click at [373, 239] on div "項目消費" at bounding box center [842, 243] width 1358 height 14
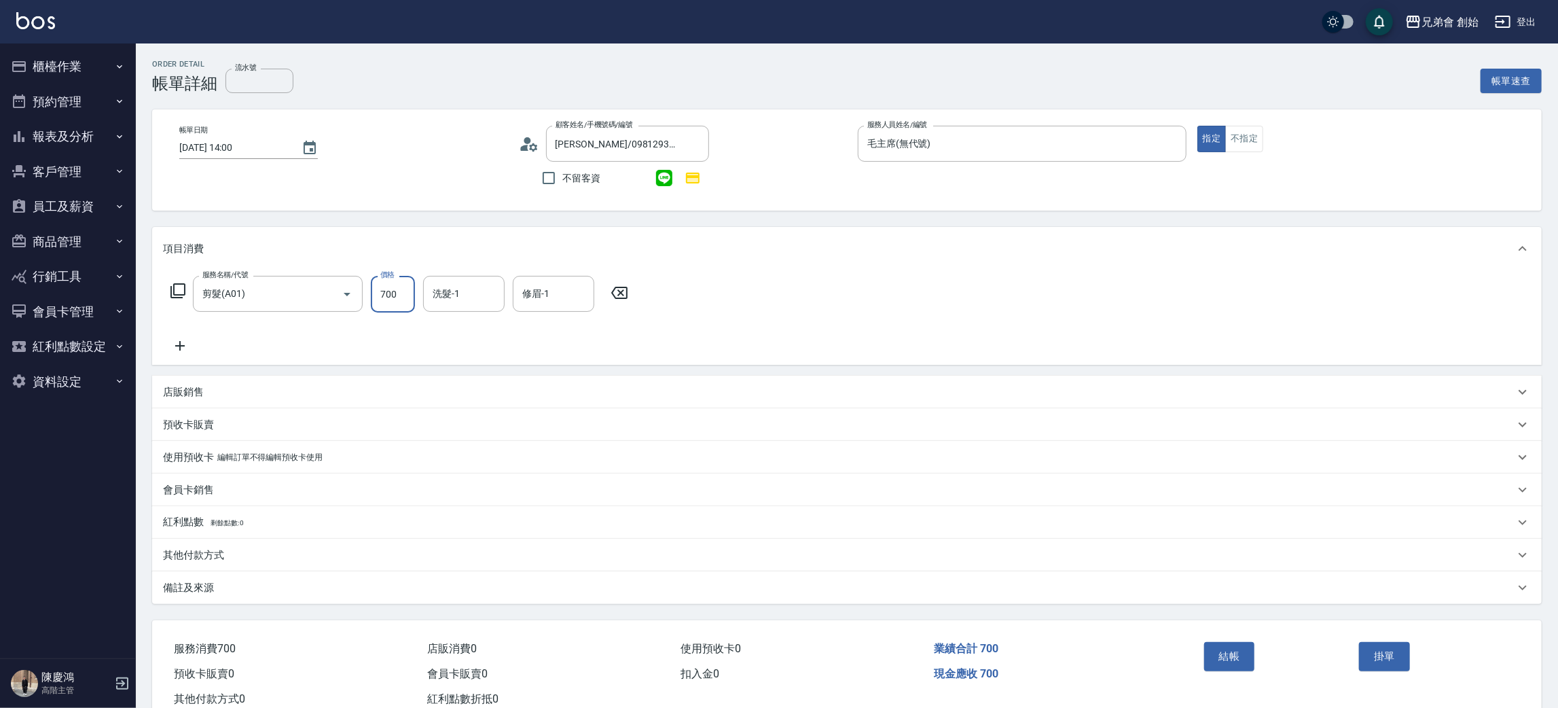
drag, startPoint x: 403, startPoint y: 303, endPoint x: 406, endPoint y: 312, distance: 9.5
click at [403, 303] on input "700" at bounding box center [393, 294] width 44 height 37
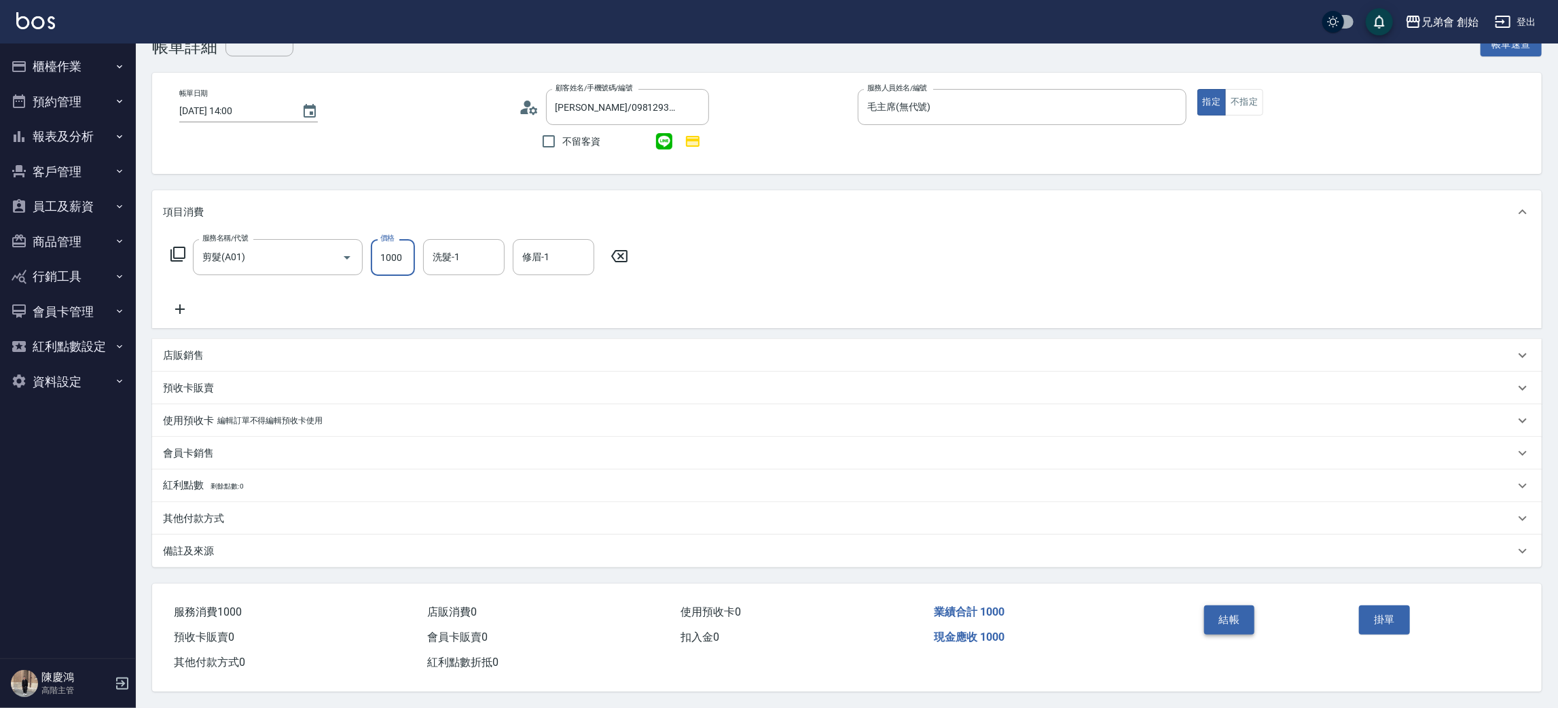
type input "1000"
click at [1248, 613] on button "結帳" at bounding box center [1229, 619] width 51 height 29
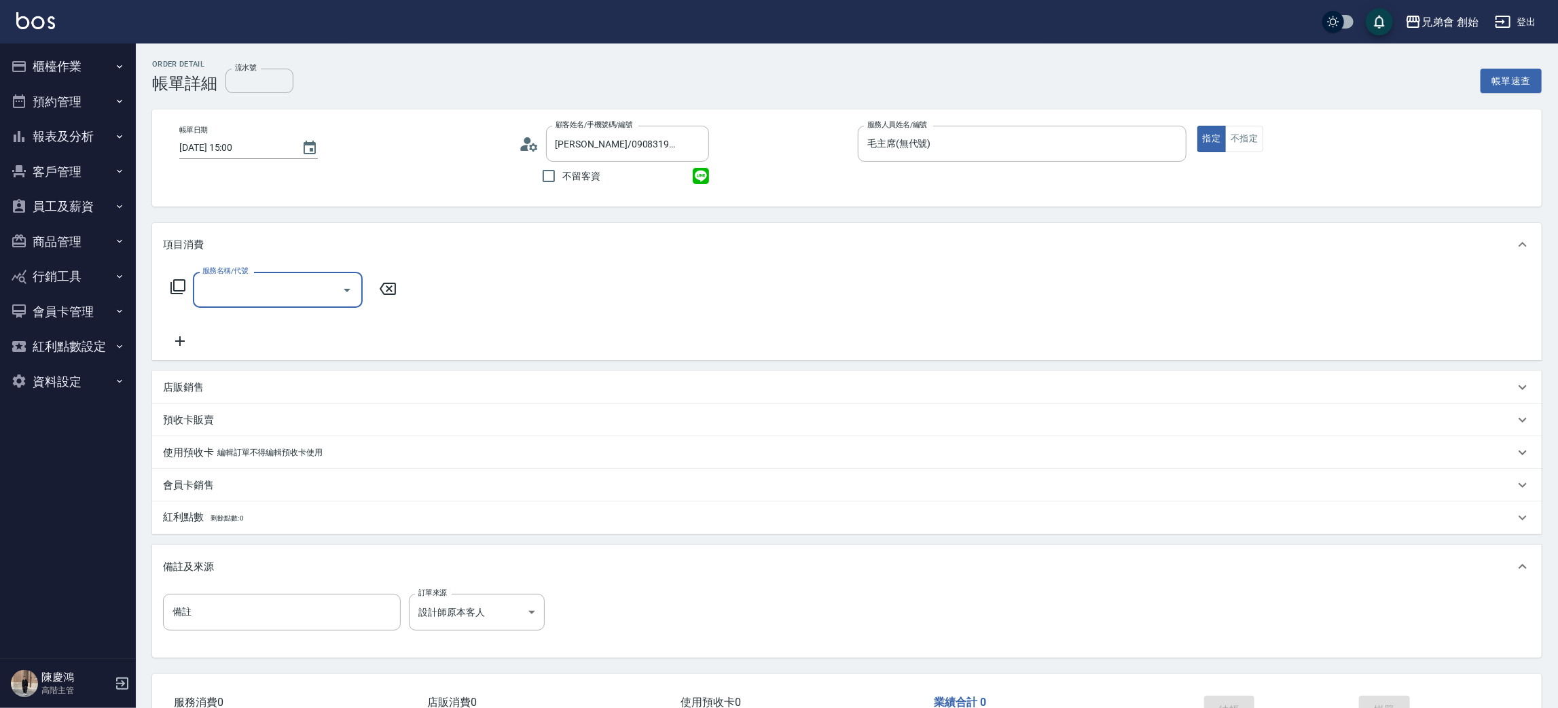
click at [262, 278] on input "服務名稱/代號" at bounding box center [267, 290] width 137 height 24
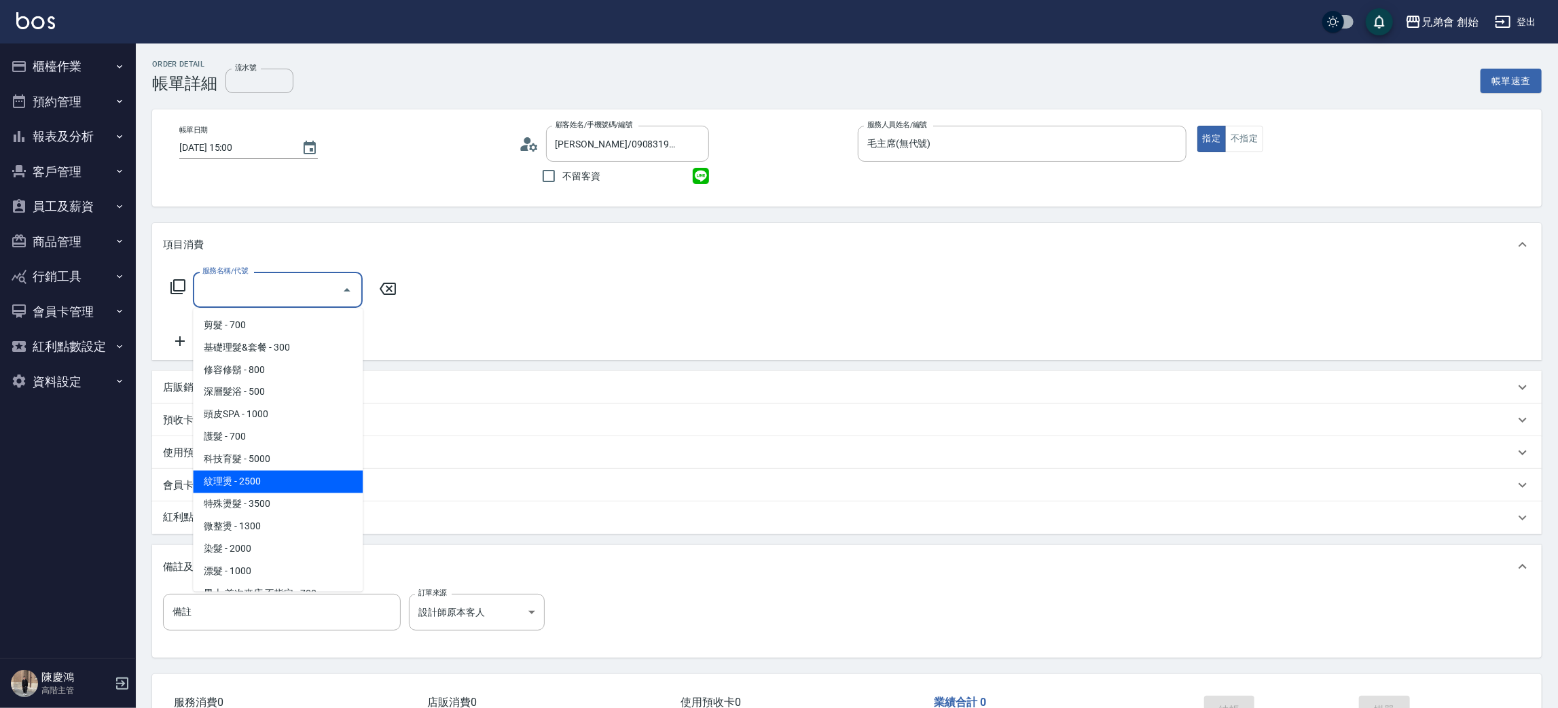
drag, startPoint x: 264, startPoint y: 472, endPoint x: 308, endPoint y: 444, distance: 52.6
click at [264, 473] on span "紋理燙 - 2500" at bounding box center [278, 482] width 170 height 22
type input "紋理燙(D01)"
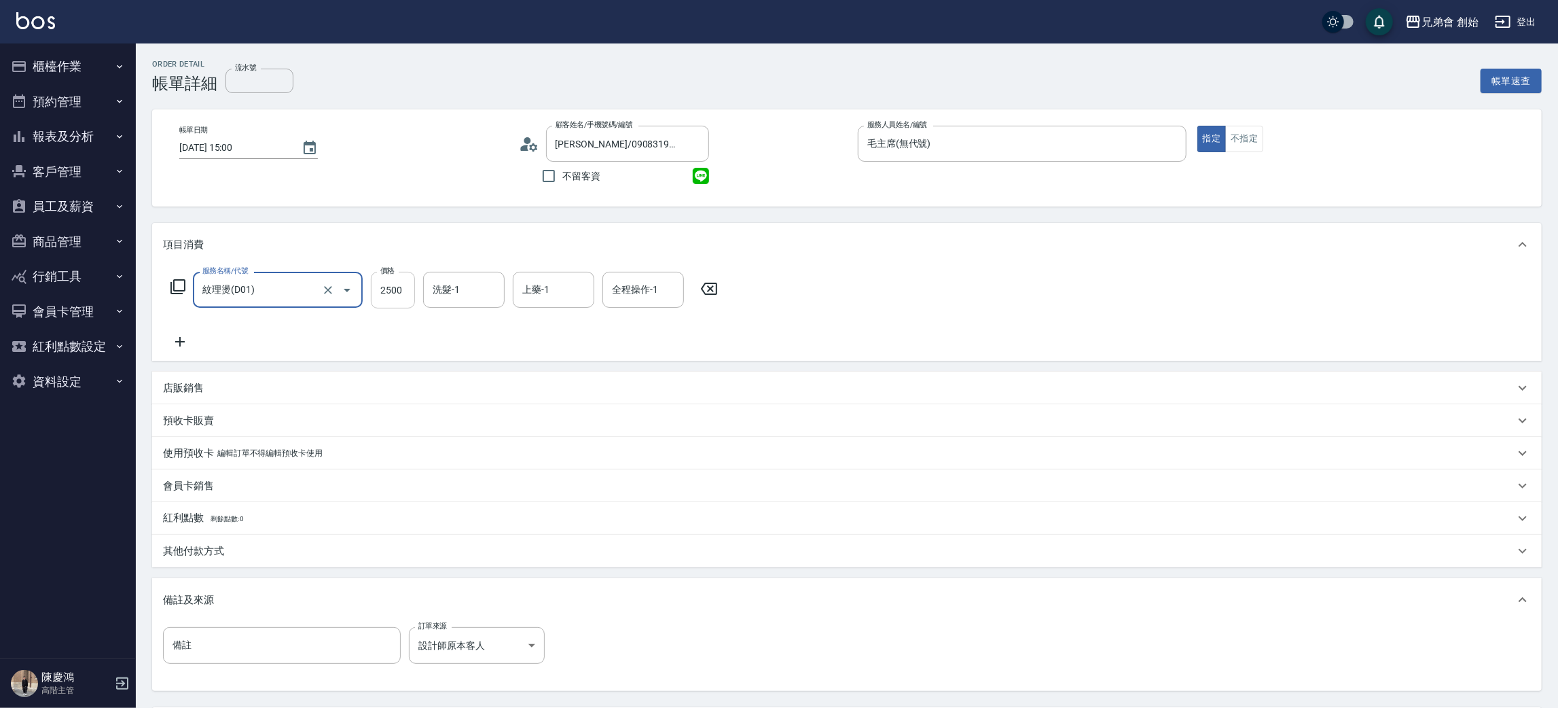
click at [405, 285] on input "2500" at bounding box center [393, 290] width 44 height 37
click at [179, 336] on icon at bounding box center [180, 342] width 34 height 16
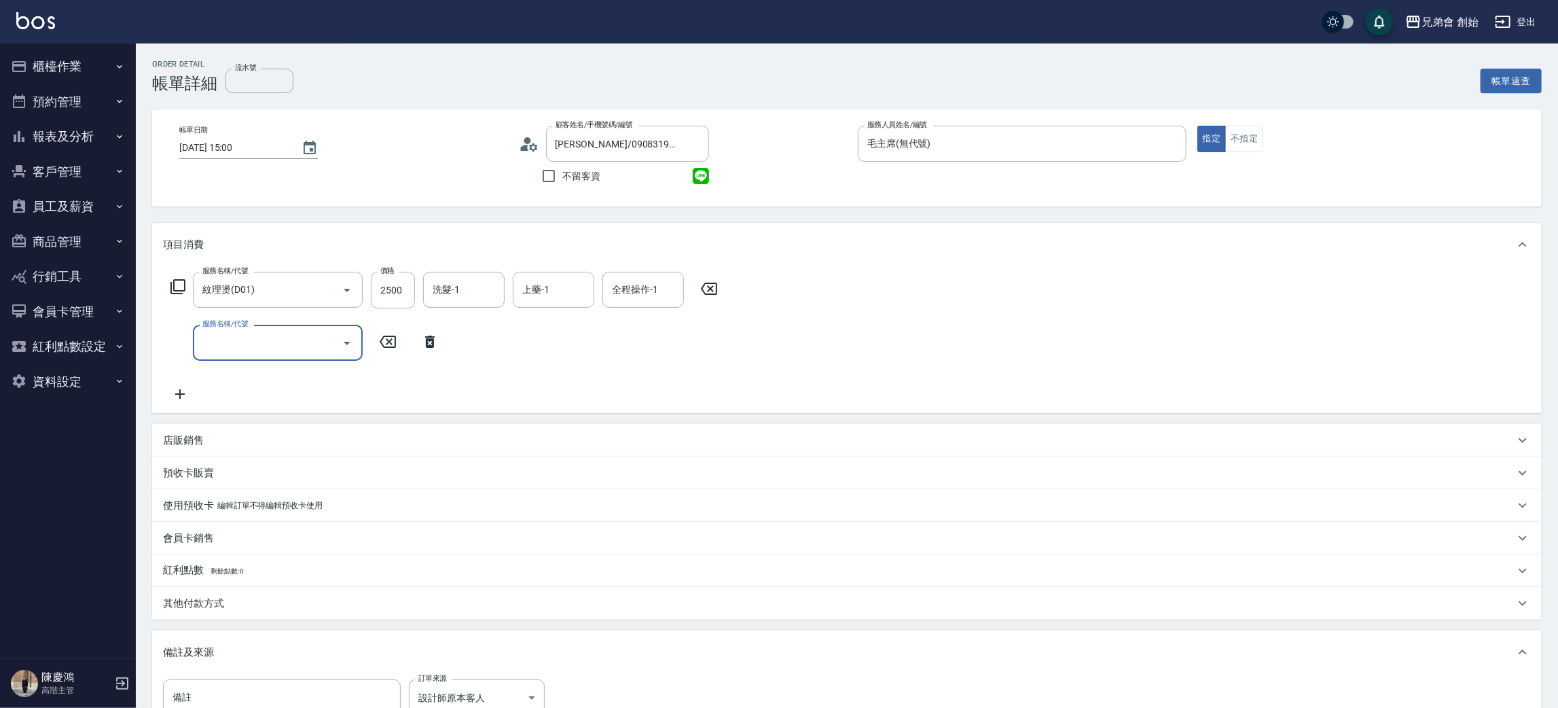
click at [247, 356] on div "服務名稱/代號" at bounding box center [278, 343] width 170 height 36
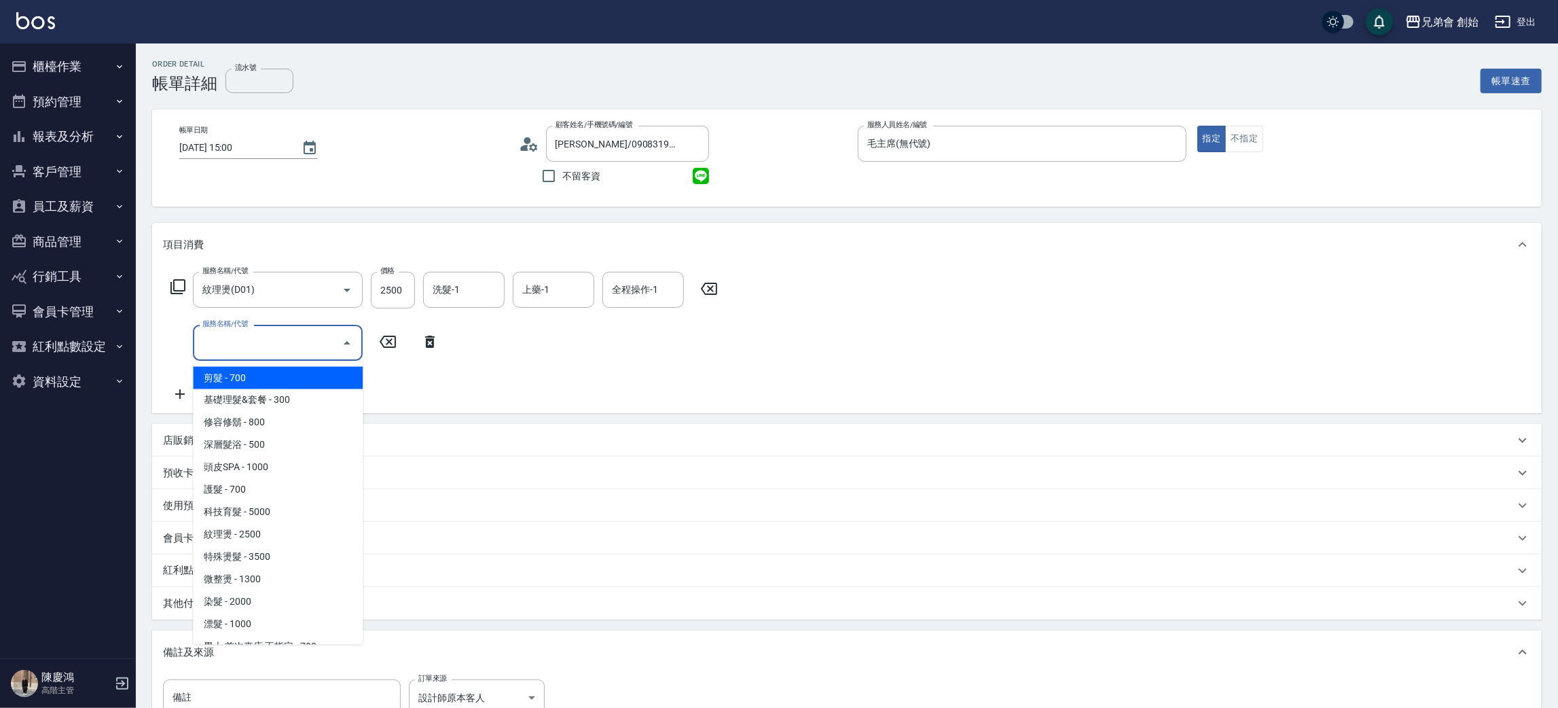
drag, startPoint x: 247, startPoint y: 369, endPoint x: 448, endPoint y: 357, distance: 201.4
click at [259, 369] on span "剪髮 - 700" at bounding box center [278, 378] width 170 height 22
type input "剪髮(A01)"
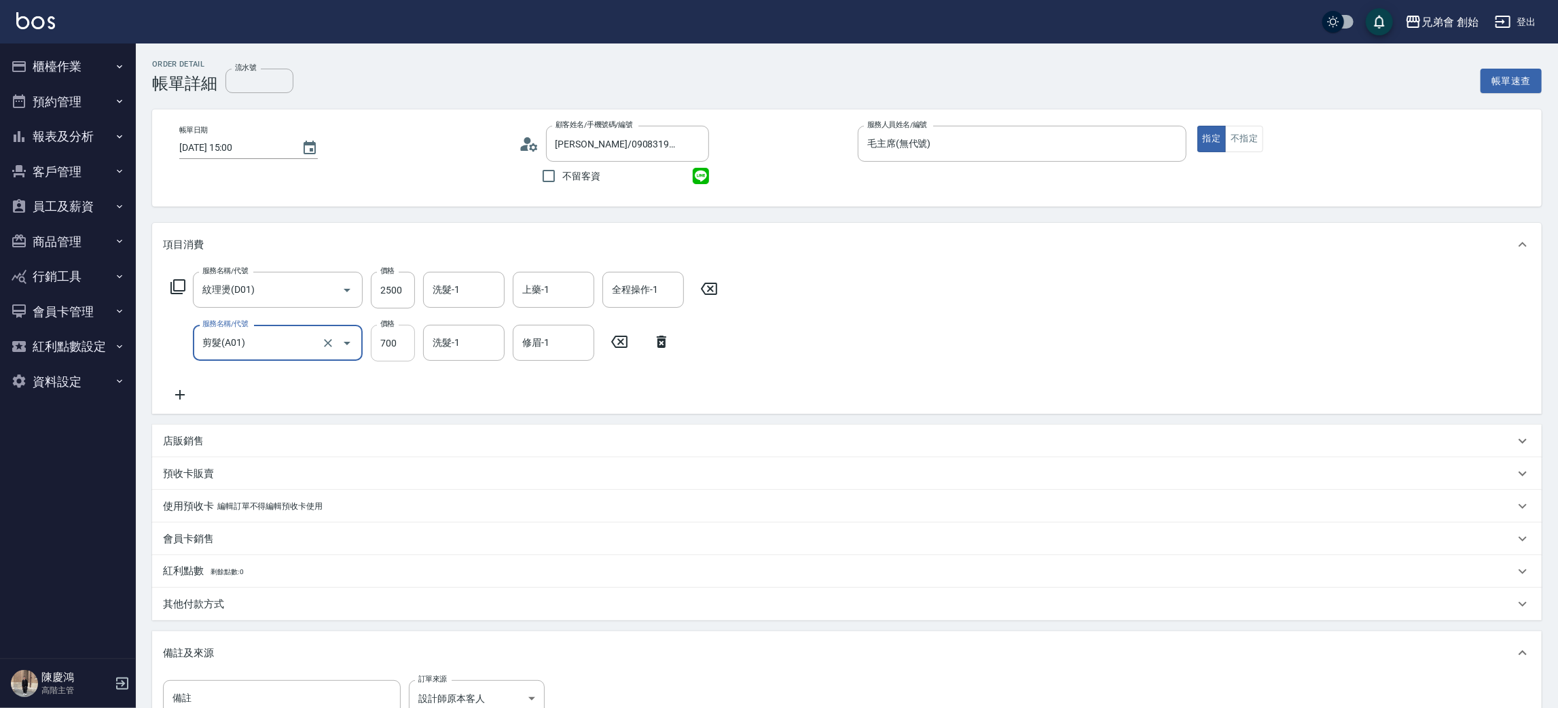
click at [396, 332] on input "700" at bounding box center [393, 343] width 44 height 37
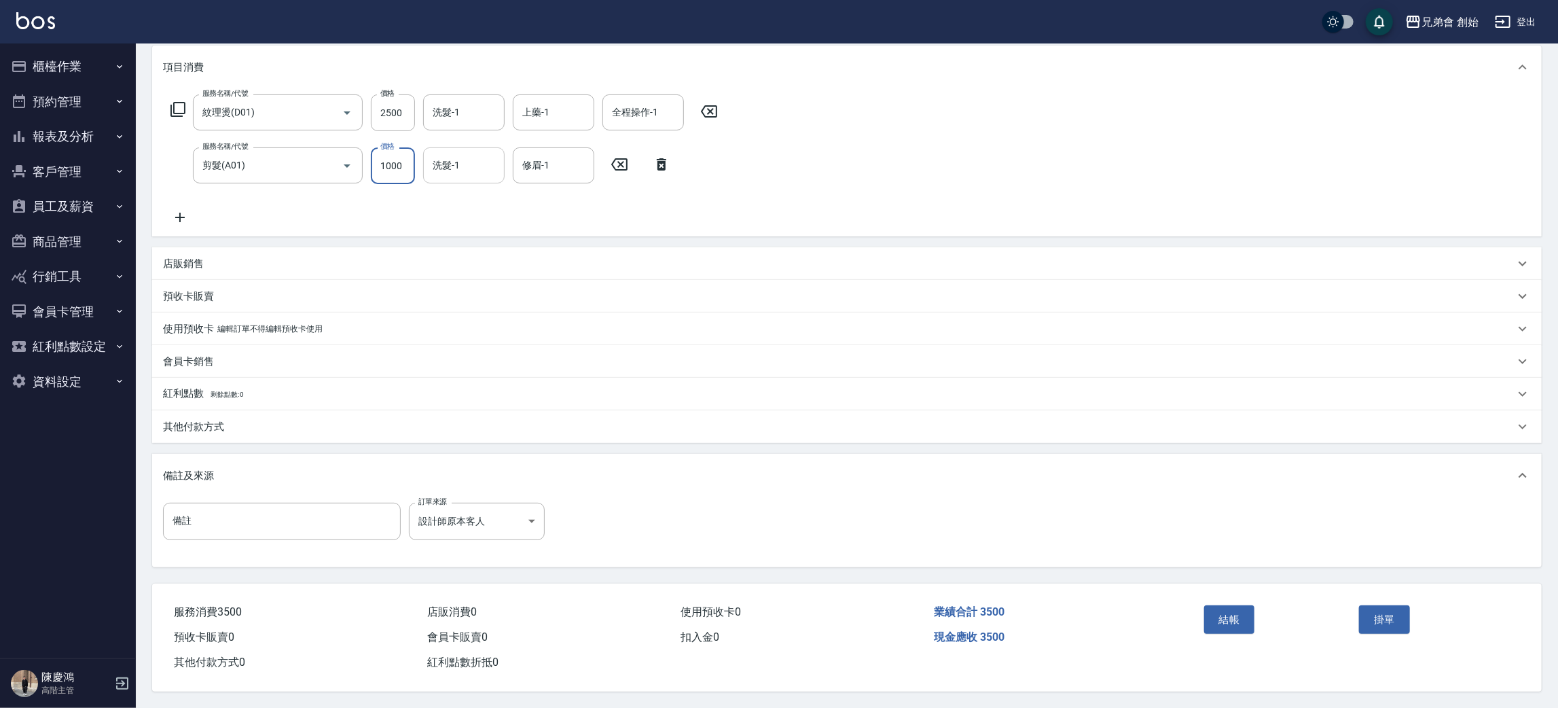
type input "1000"
click at [459, 170] on input "洗髮-1" at bounding box center [463, 166] width 69 height 24
click at [473, 348] on span "free (無代號)" at bounding box center [460, 355] width 52 height 14
type input "free(無代號)"
click at [541, 165] on input "修眉-1" at bounding box center [553, 166] width 69 height 24
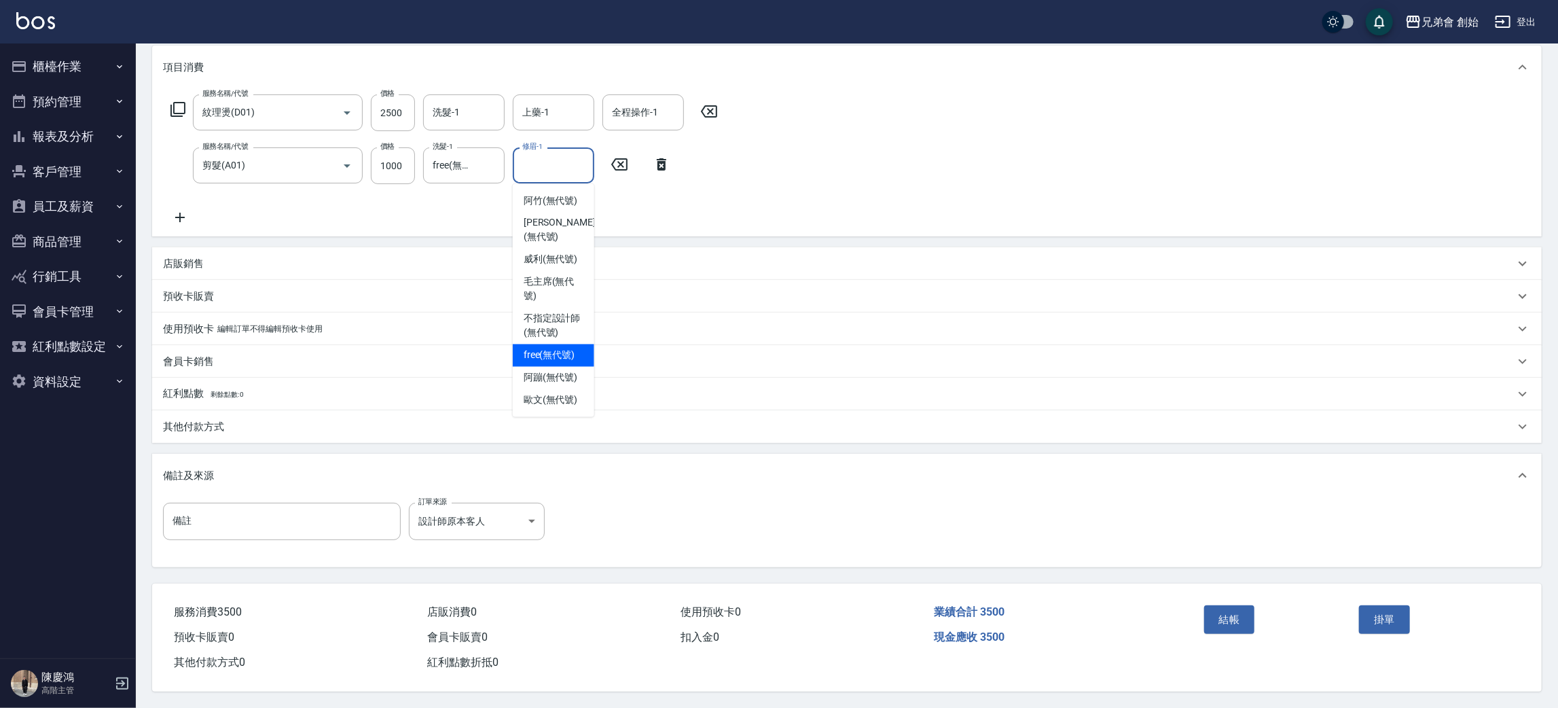
click at [552, 348] on span "free (無代號)" at bounding box center [550, 355] width 52 height 14
type input "free(無代號)"
click at [1221, 618] on button "結帳" at bounding box center [1229, 619] width 51 height 29
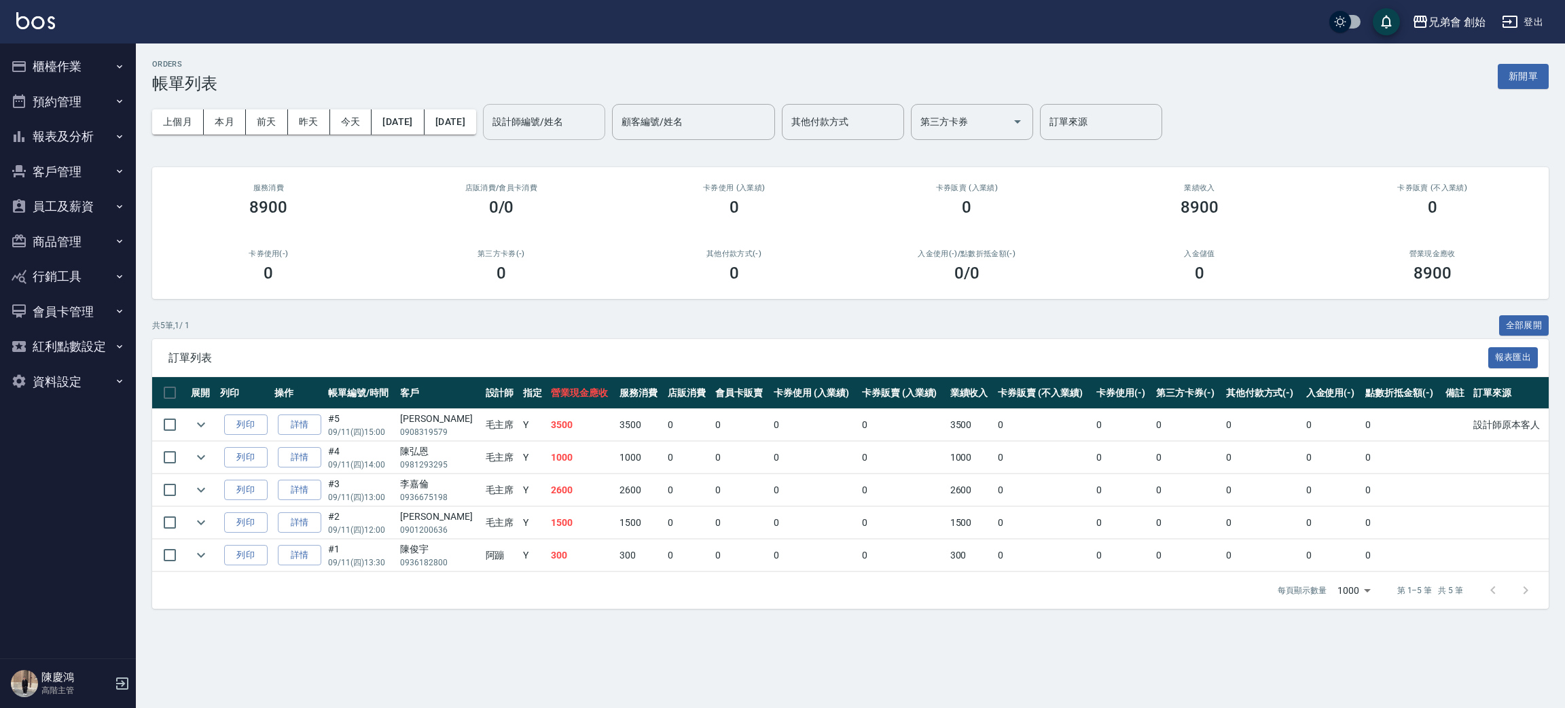
click at [599, 121] on input "設計師編號/姓名" at bounding box center [544, 122] width 110 height 24
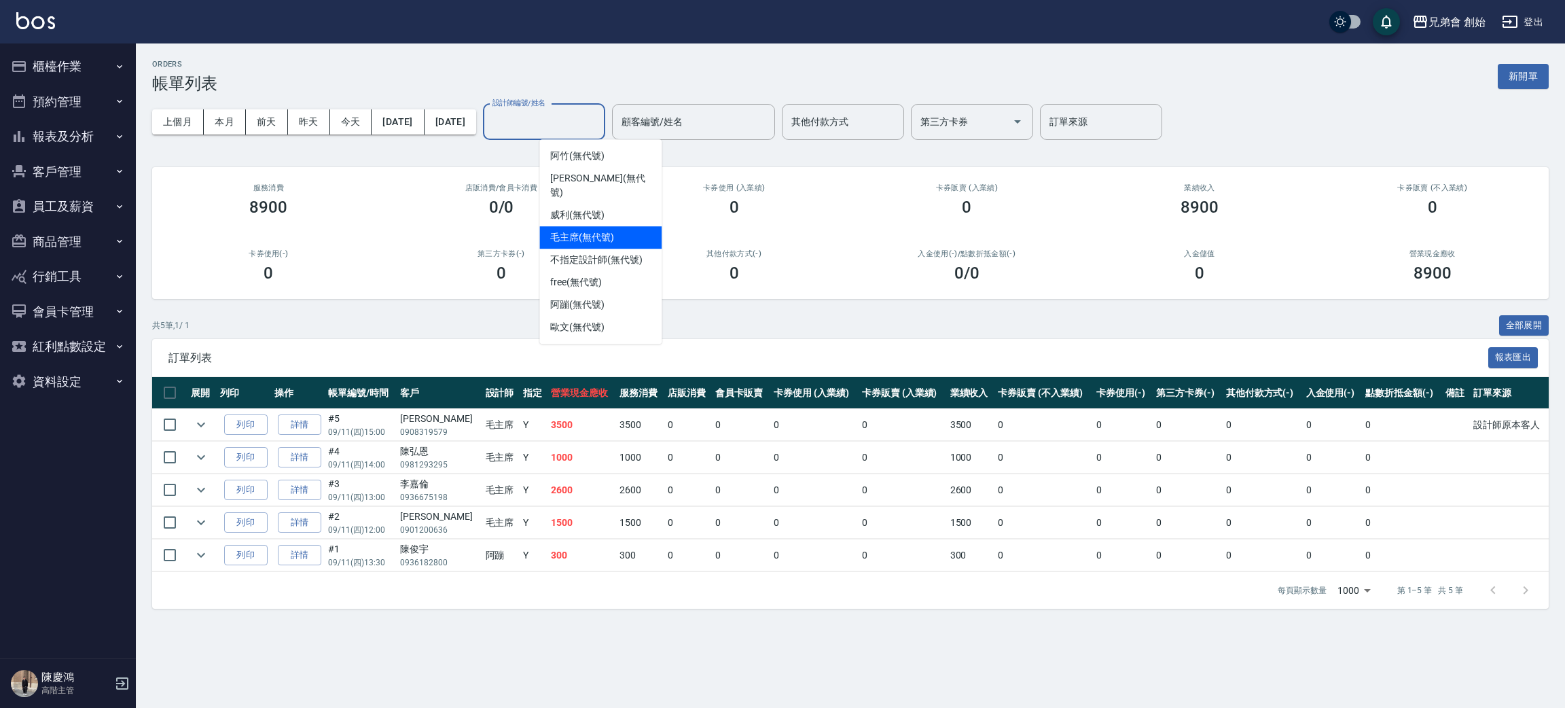
click at [617, 226] on div "毛主席 (無代號)" at bounding box center [600, 237] width 122 height 22
type input "毛主席(無代號)"
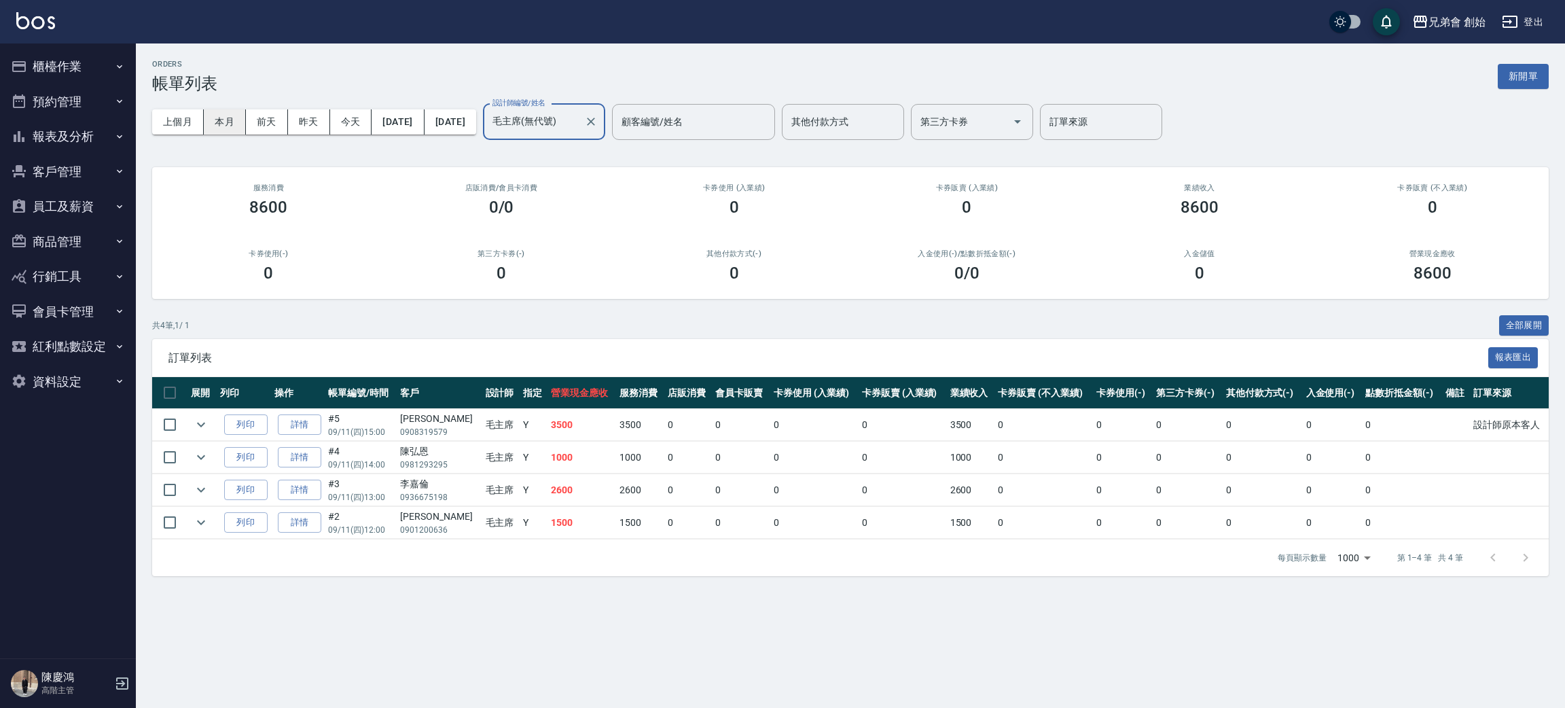
click at [230, 130] on button "本月" at bounding box center [225, 121] width 42 height 25
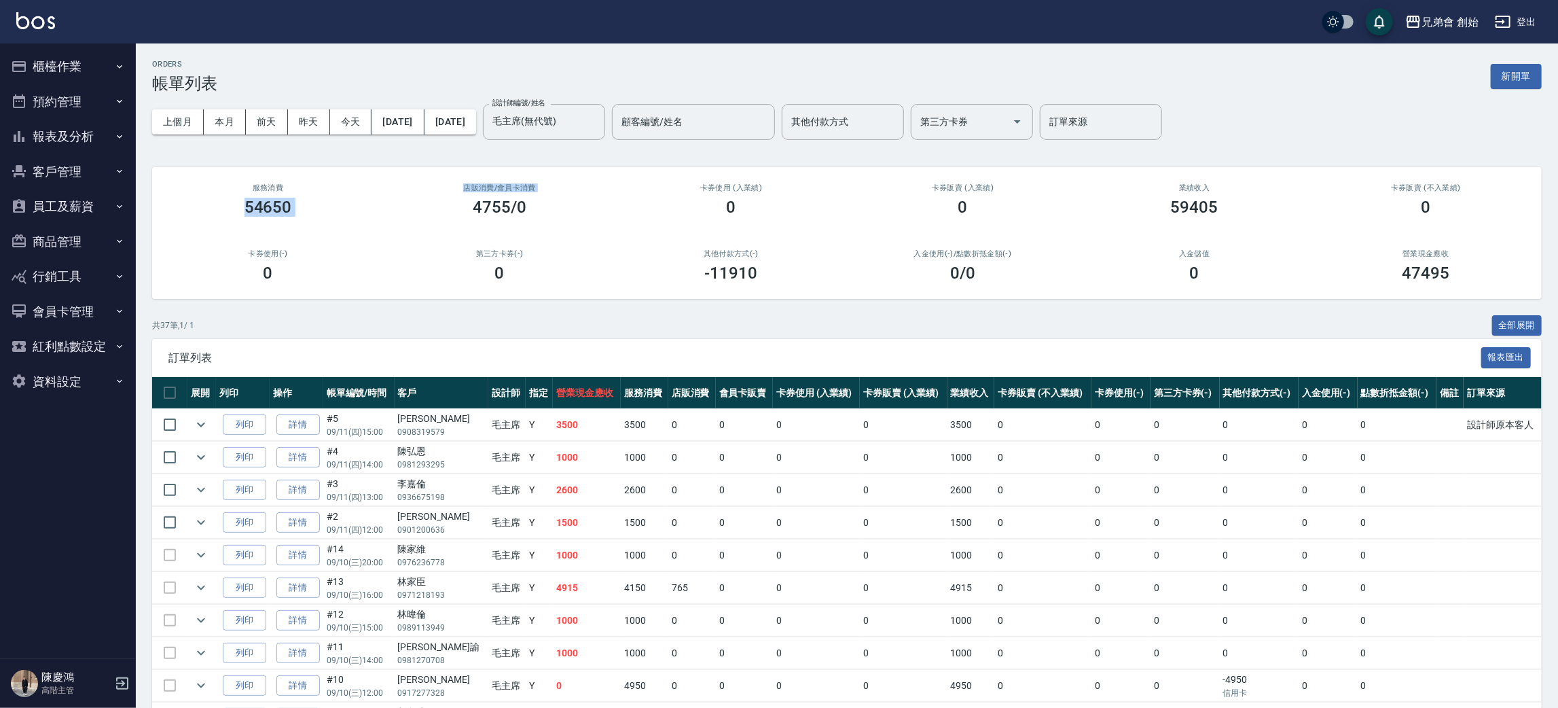
drag, startPoint x: 240, startPoint y: 207, endPoint x: 461, endPoint y: 230, distance: 222.6
click at [461, 230] on div "服務消費 54650 店販消費 /會員卡消費 4755/0 卡券使用 (入業績) 0 卡券販賣 (入業績) 0 業績收入 59405 卡券販賣 (不入業績) …" at bounding box center [847, 233] width 1390 height 132
click at [524, 243] on div "第三方卡券(-) 0" at bounding box center [500, 266] width 232 height 66
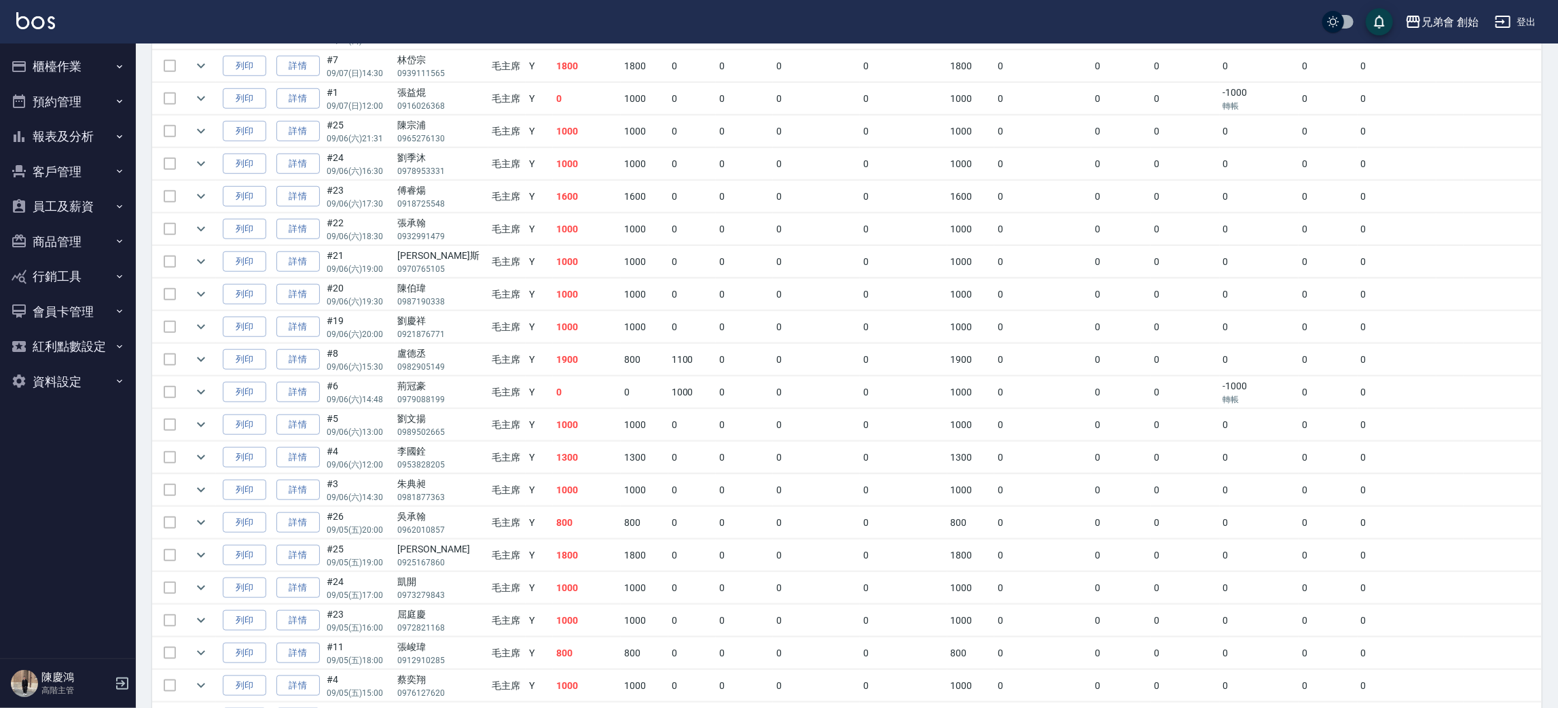
scroll to position [969, 0]
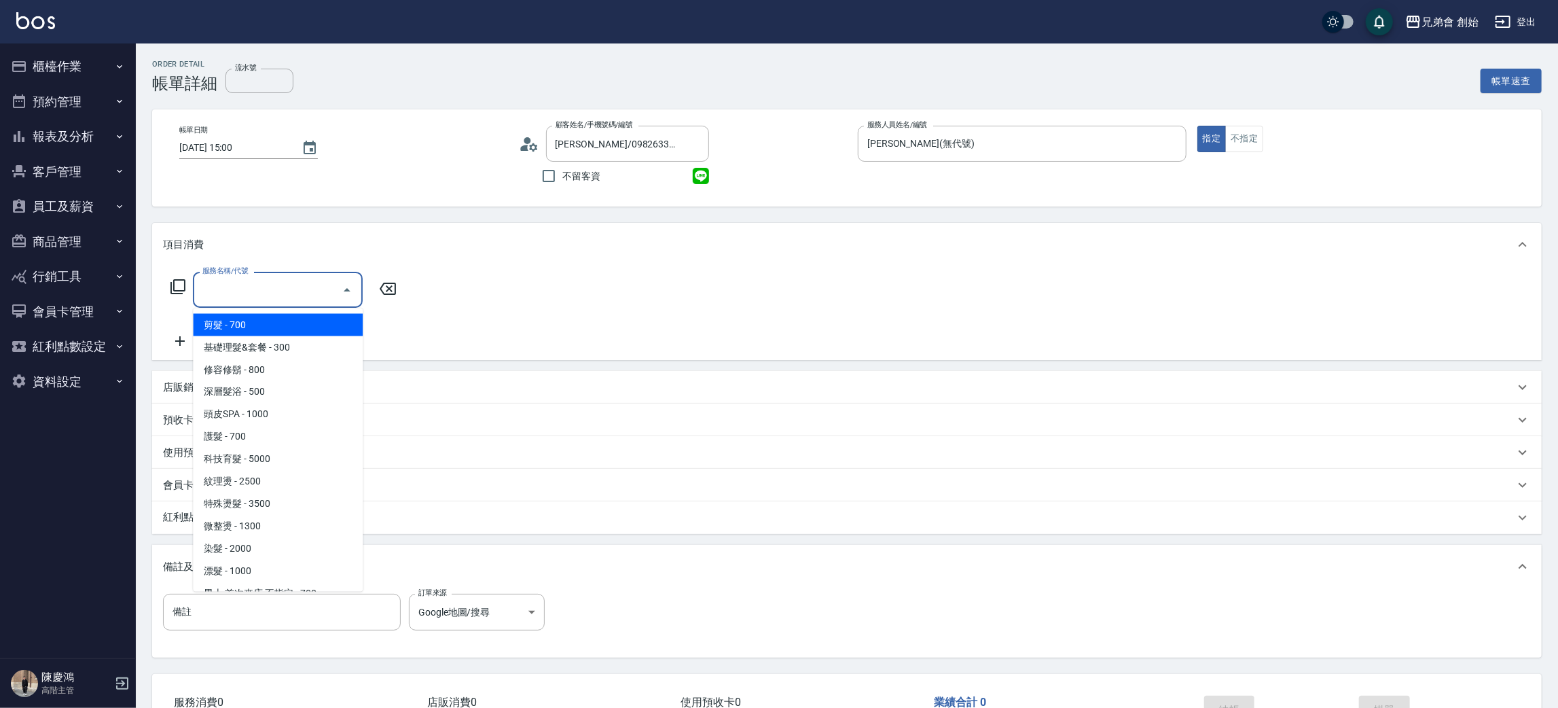
click at [283, 324] on span "剪髮 - 700" at bounding box center [278, 325] width 170 height 22
type input "剪髮(A01)"
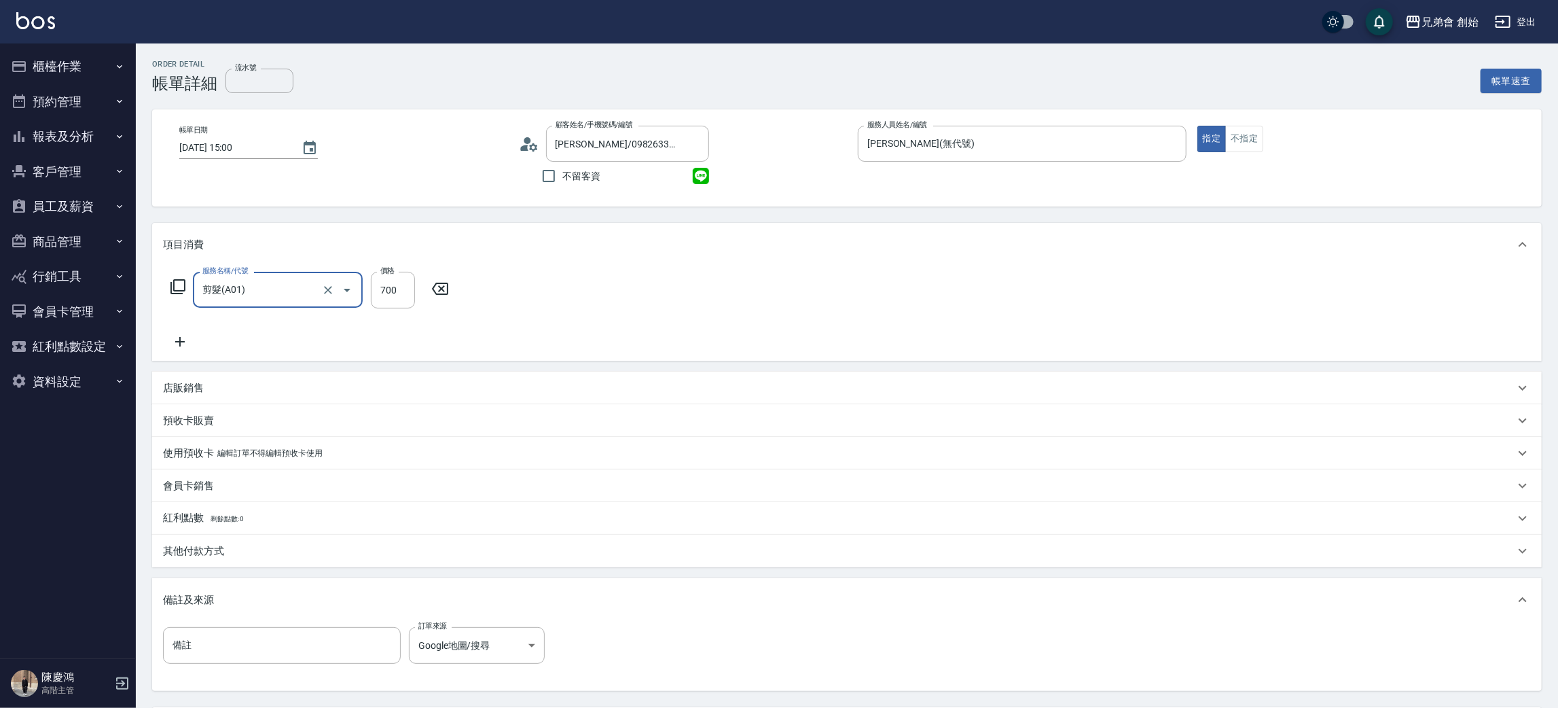
click at [724, 276] on div "服務名稱/代號 剪髮(A01) 服務名稱/代號 價格 700 價格" at bounding box center [847, 313] width 1390 height 94
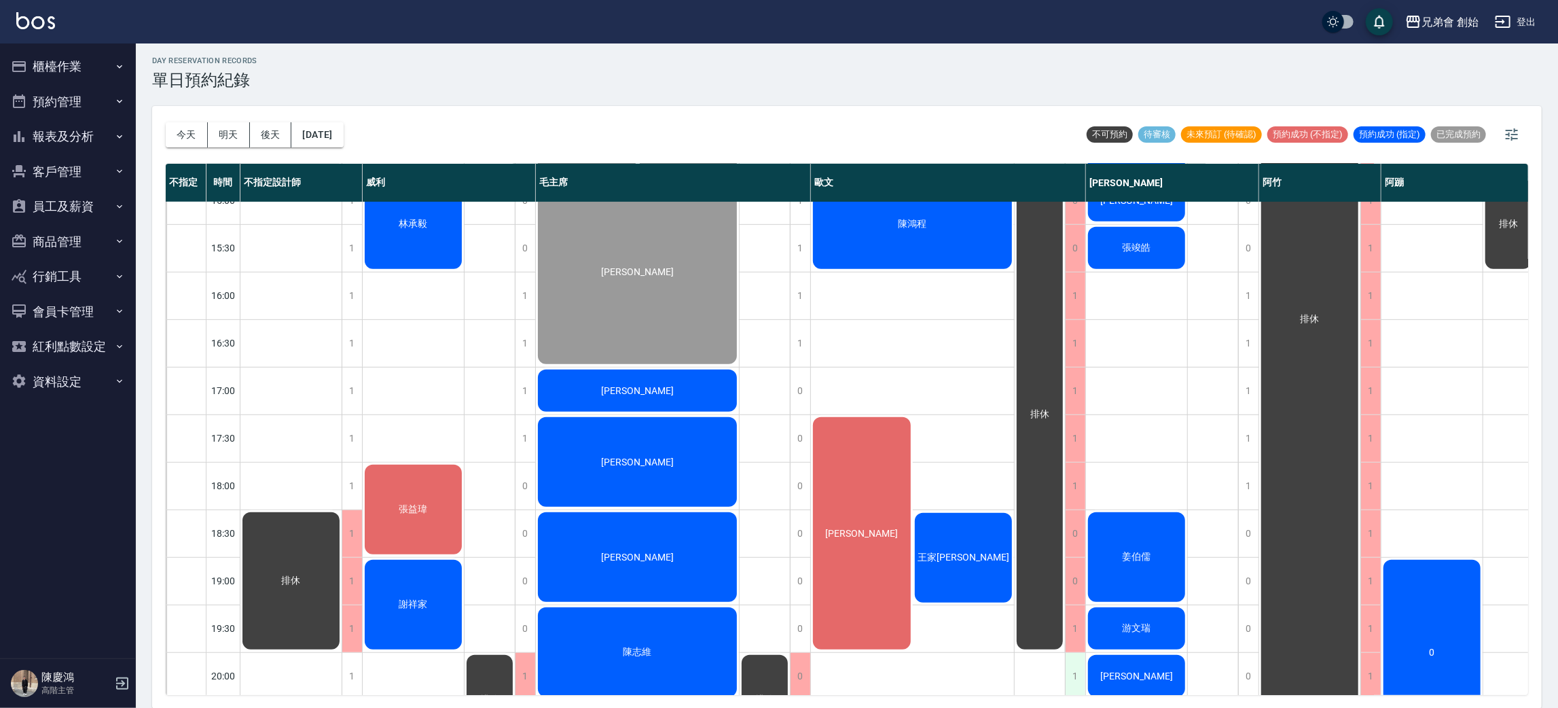
scroll to position [799, 0]
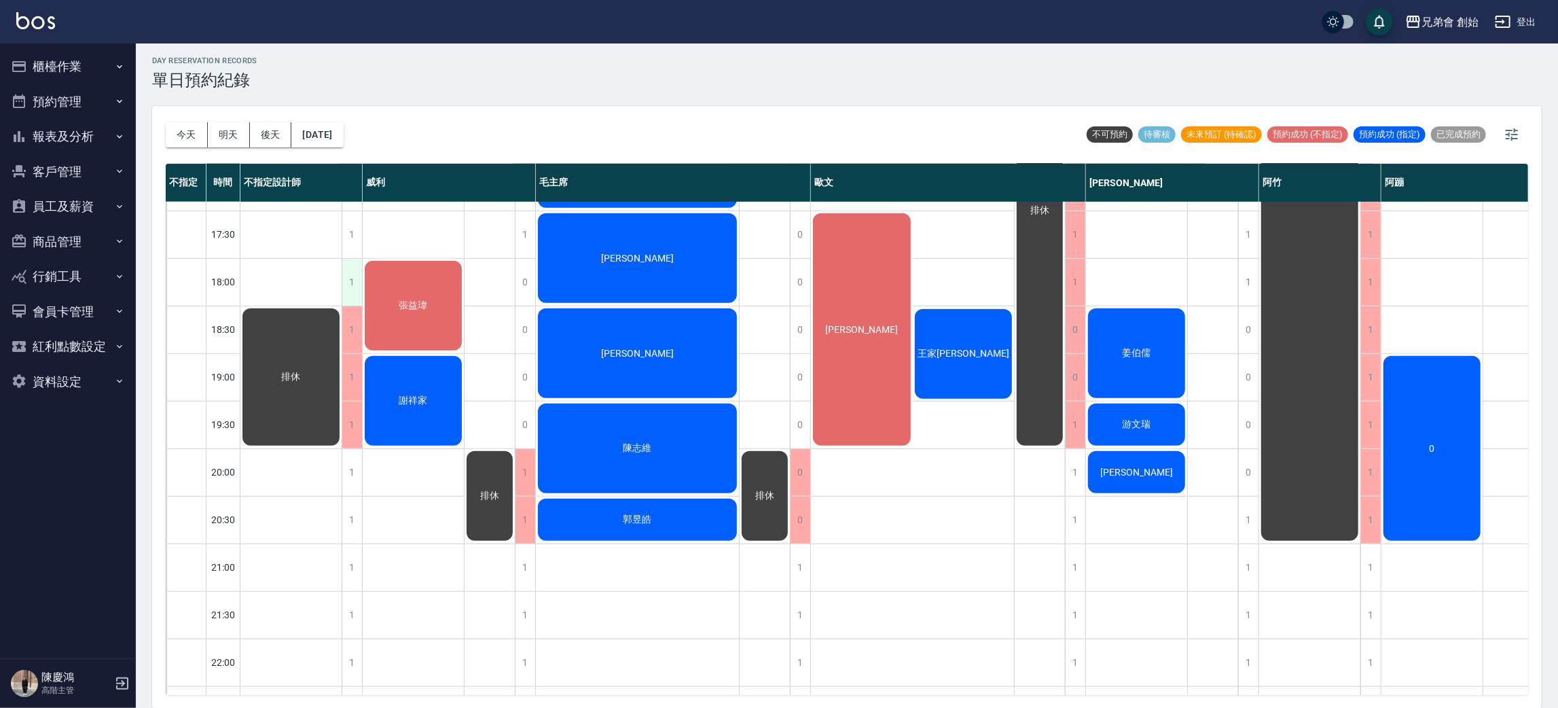
click at [349, 285] on div "1" at bounding box center [352, 282] width 20 height 47
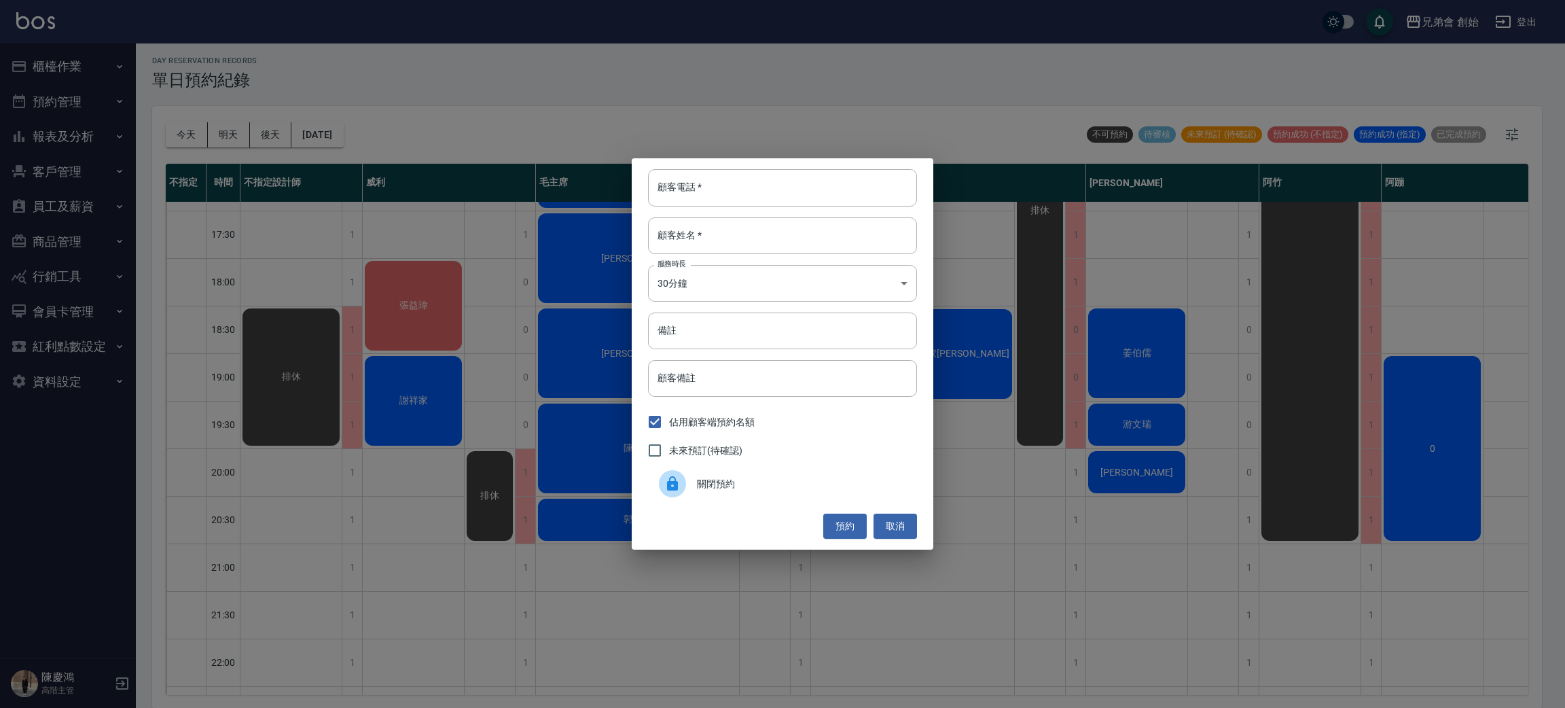
click at [704, 492] on div "關閉預約" at bounding box center [782, 484] width 269 height 38
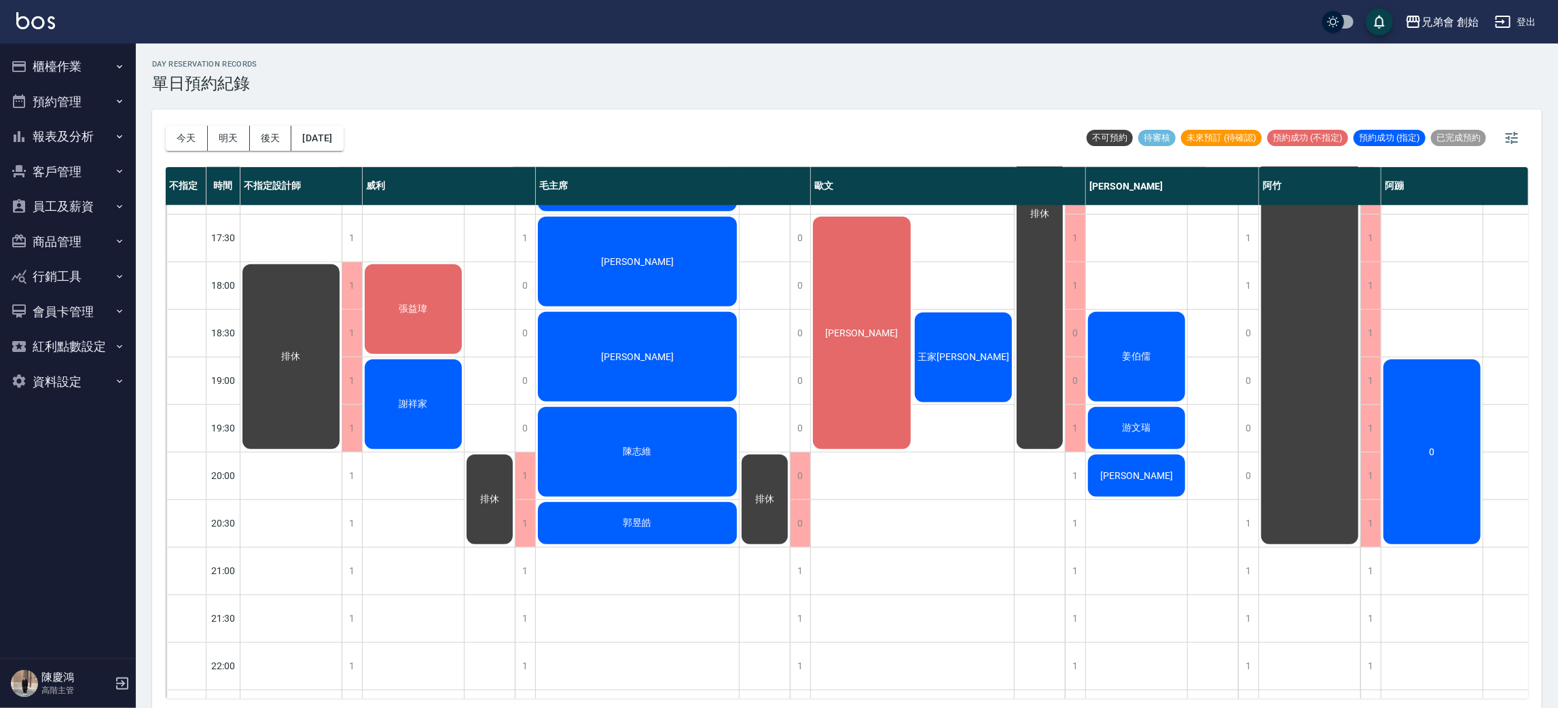
click at [838, 289] on div "[PERSON_NAME]" at bounding box center [862, 333] width 102 height 236
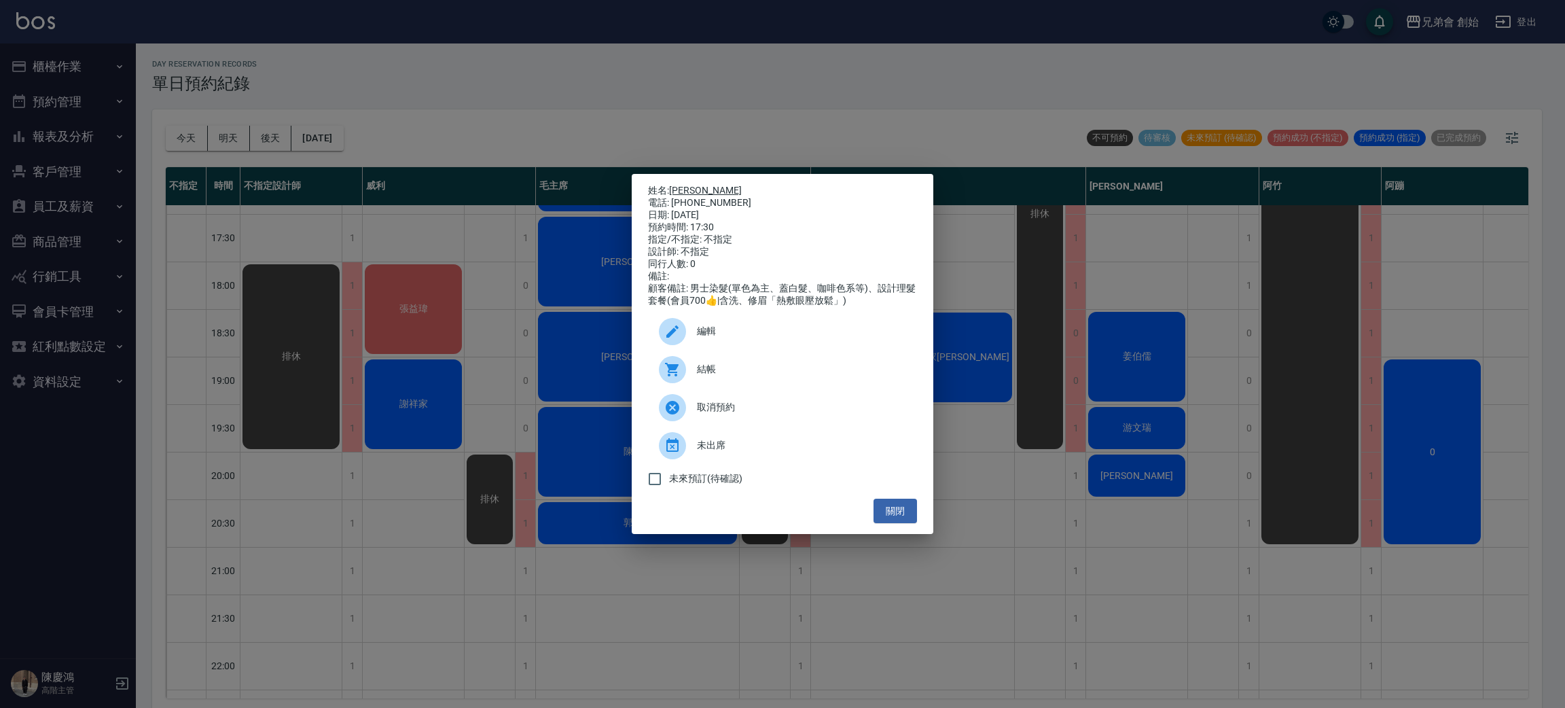
click at [687, 185] on link "[PERSON_NAME]" at bounding box center [705, 190] width 73 height 11
click at [508, 83] on div "姓名: [PERSON_NAME]: [PHONE_NUMBER] 日期: [DATE] 預約時間: 17:30 指定/不指定: 不指定 設計師: 不指定 同…" at bounding box center [782, 354] width 1565 height 708
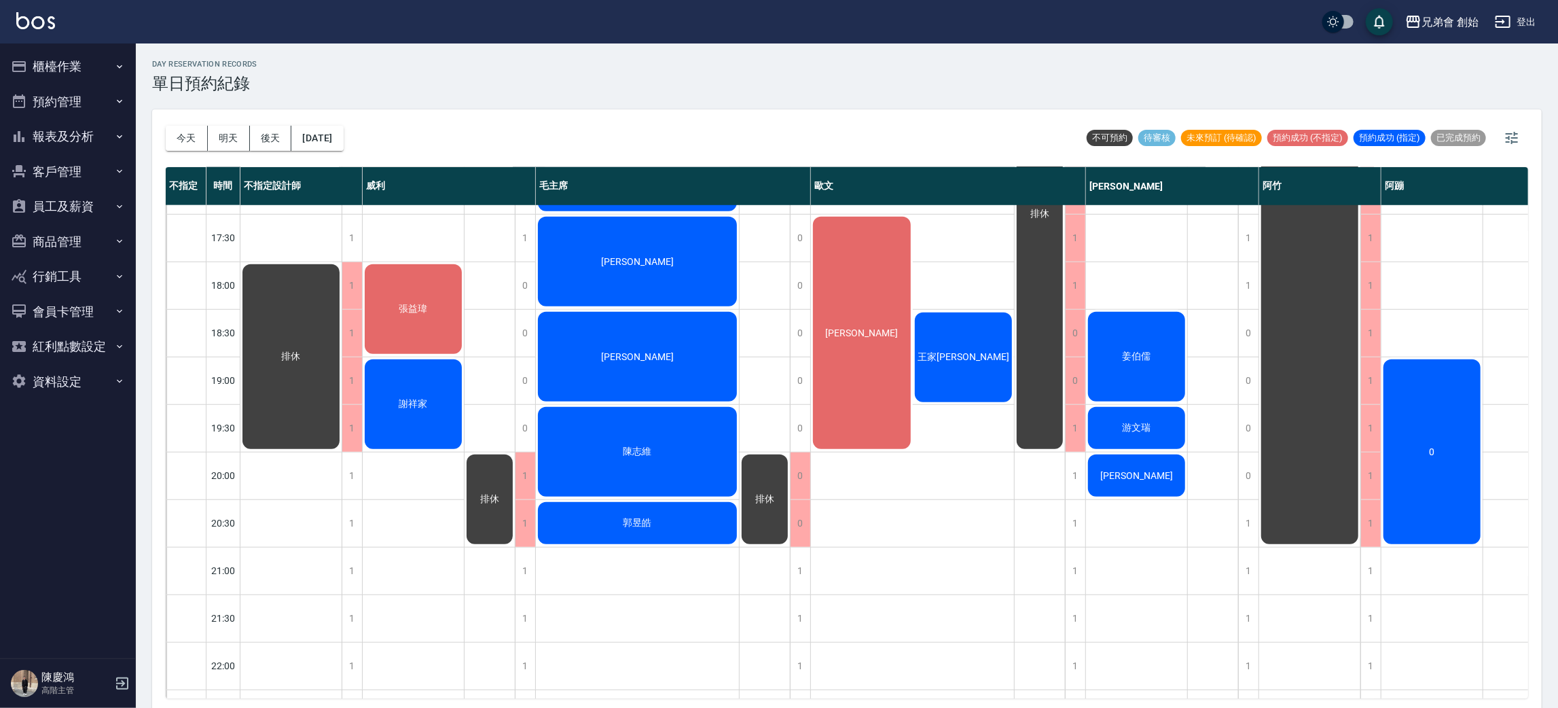
click at [869, 334] on span "[PERSON_NAME]" at bounding box center [862, 332] width 78 height 11
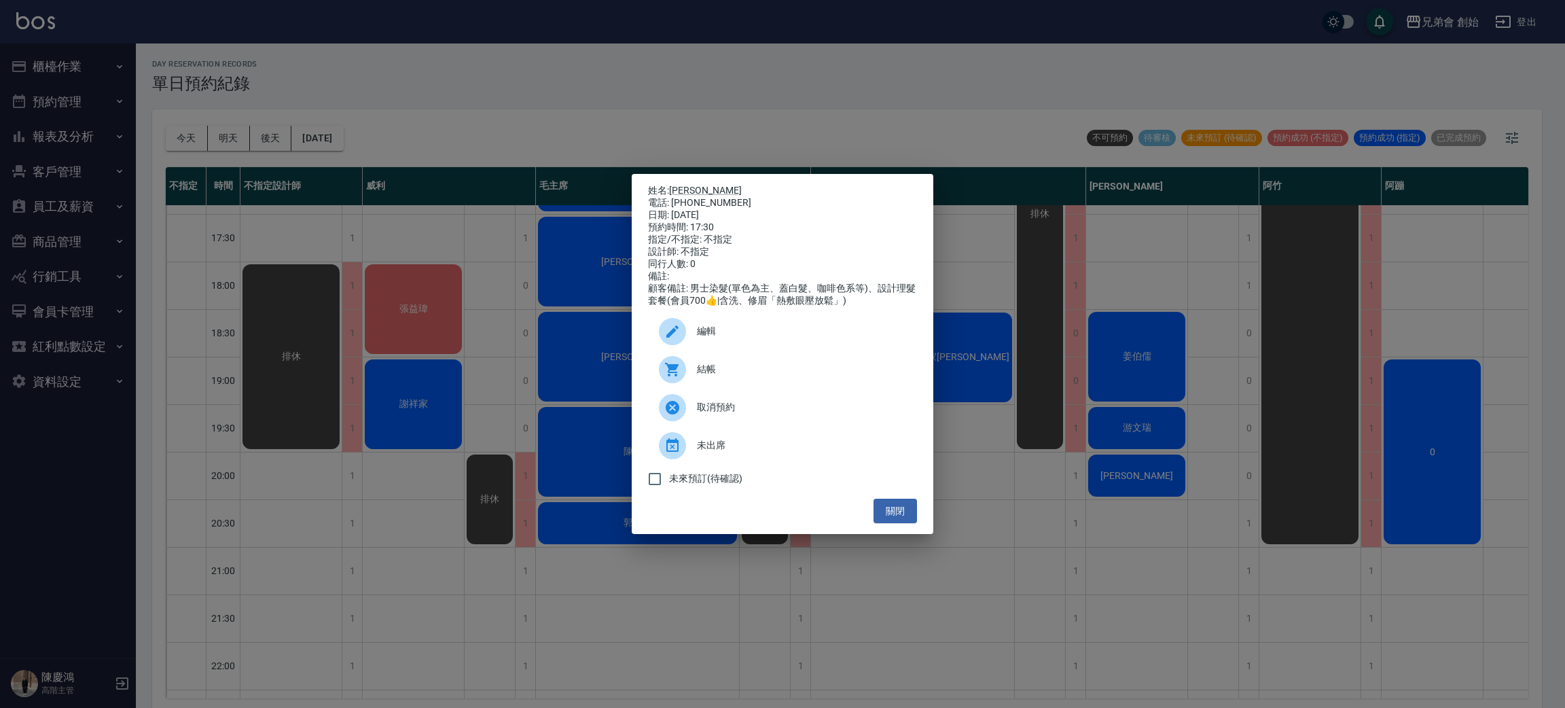
click at [478, 444] on div "姓名: [PERSON_NAME]: [PHONE_NUMBER] 日期: [DATE] 預約時間: 17:30 指定/不指定: 不指定 設計師: 不指定 同…" at bounding box center [782, 354] width 1565 height 708
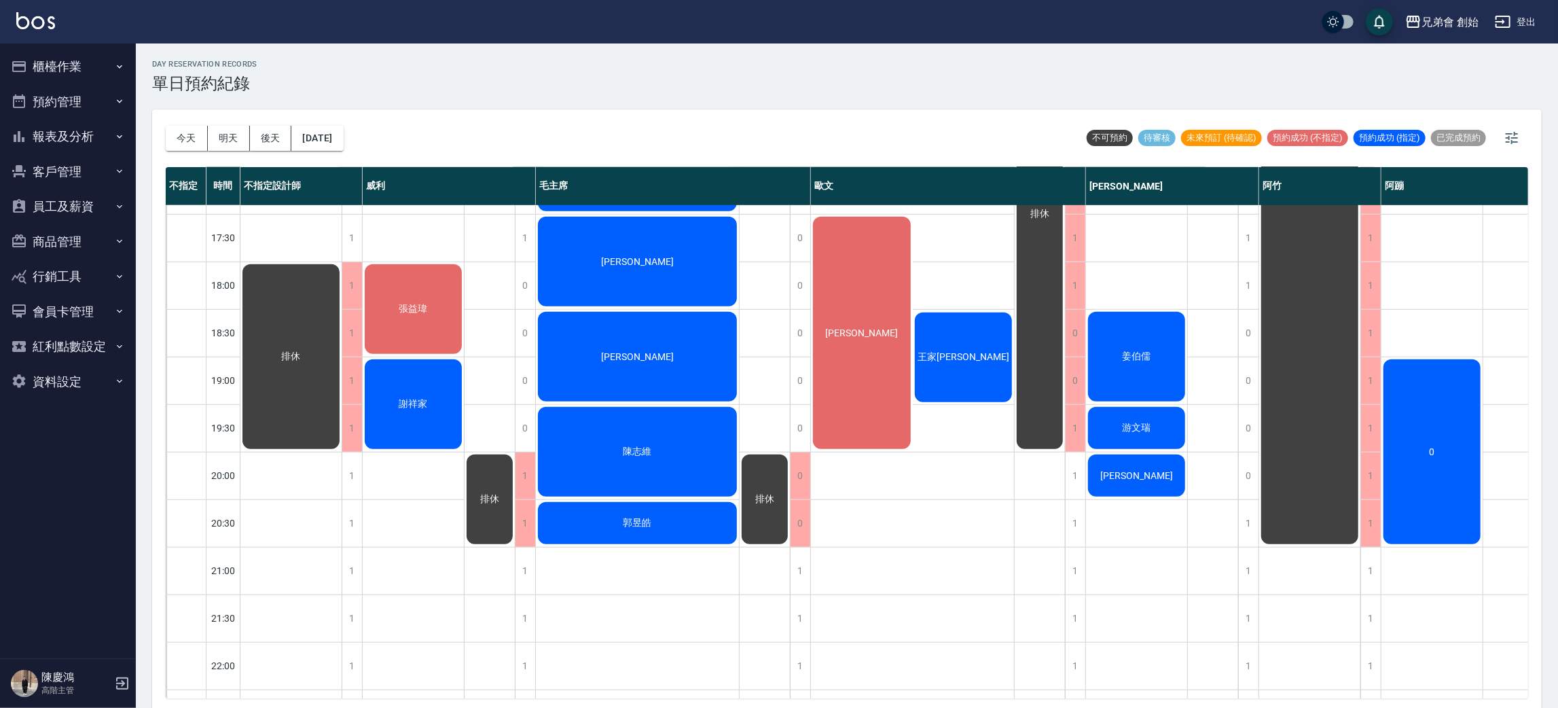
click at [866, 302] on div "[PERSON_NAME]" at bounding box center [862, 333] width 102 height 236
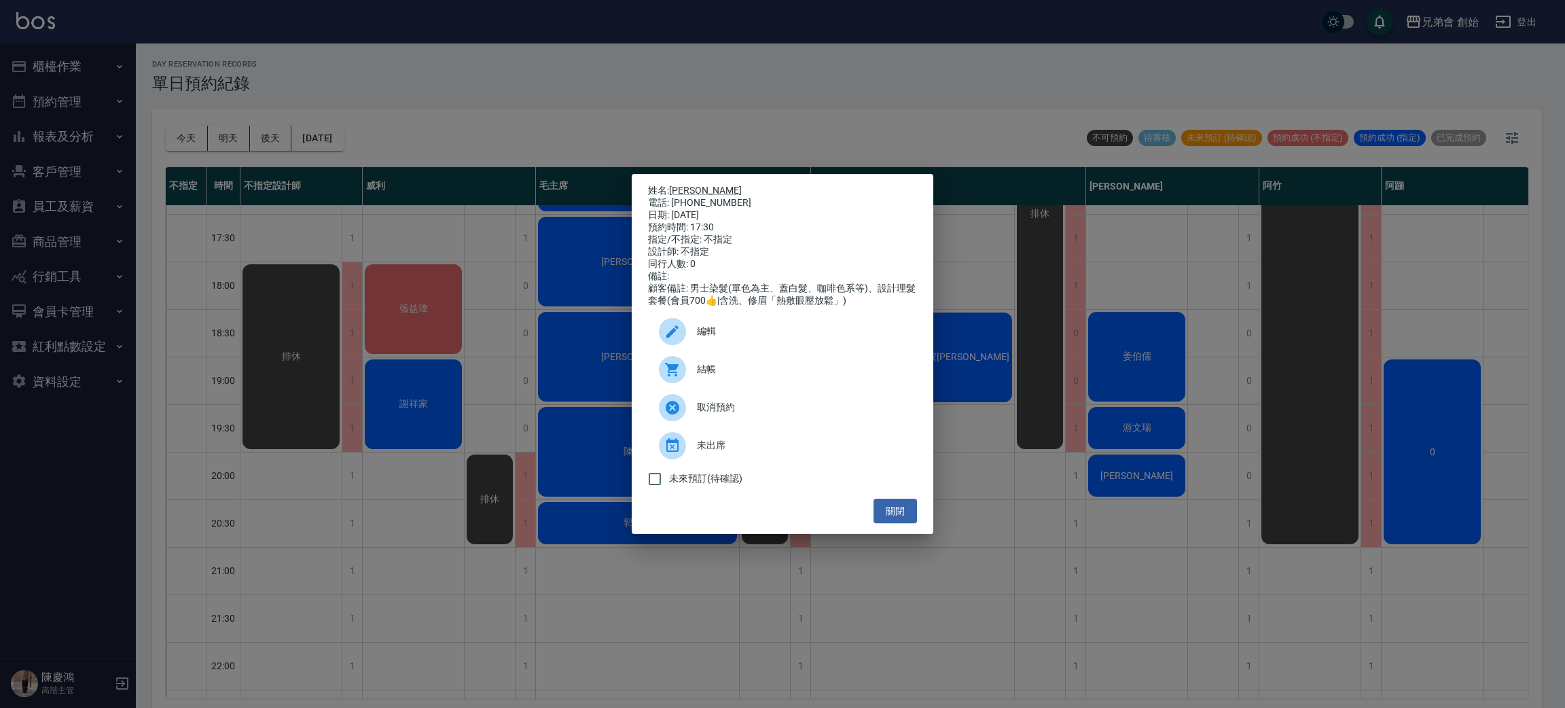
click at [577, 271] on div "姓名: [PERSON_NAME]: [PHONE_NUMBER] 日期: [DATE] 預約時間: 17:30 指定/不指定: 不指定 設計師: 不指定 同…" at bounding box center [782, 354] width 1565 height 708
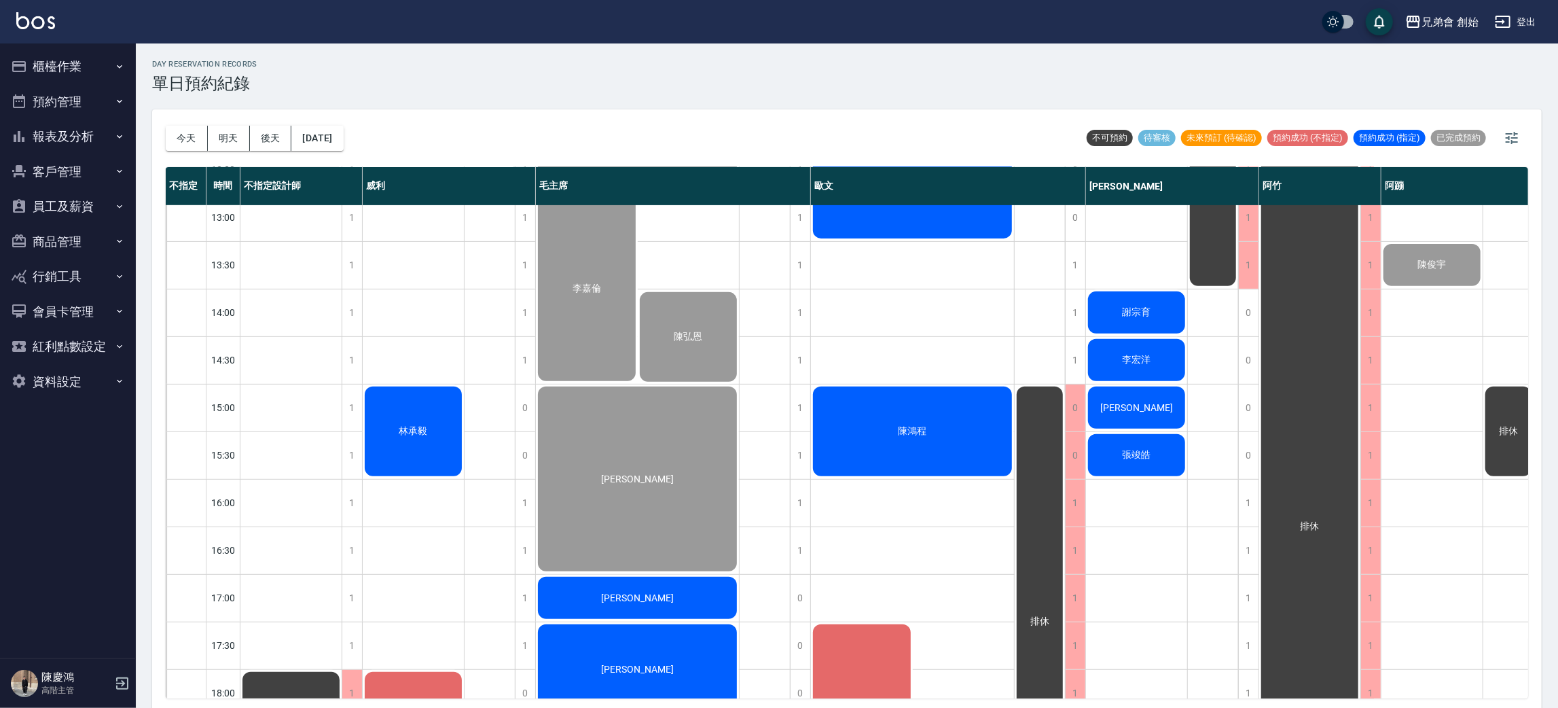
scroll to position [494, 0]
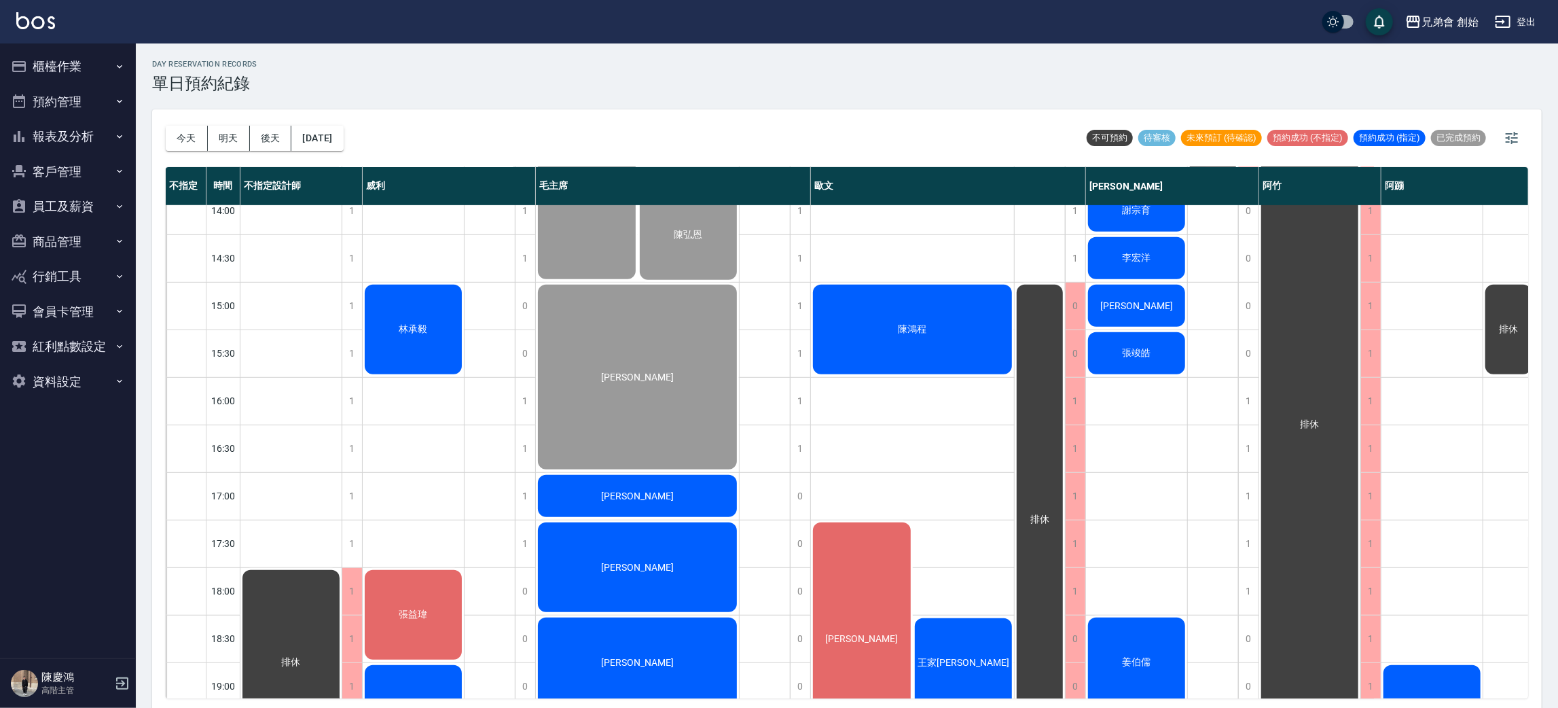
click at [674, 376] on div "[PERSON_NAME]" at bounding box center [637, 377] width 203 height 189
click at [173, 138] on button "今天" at bounding box center [187, 138] width 42 height 25
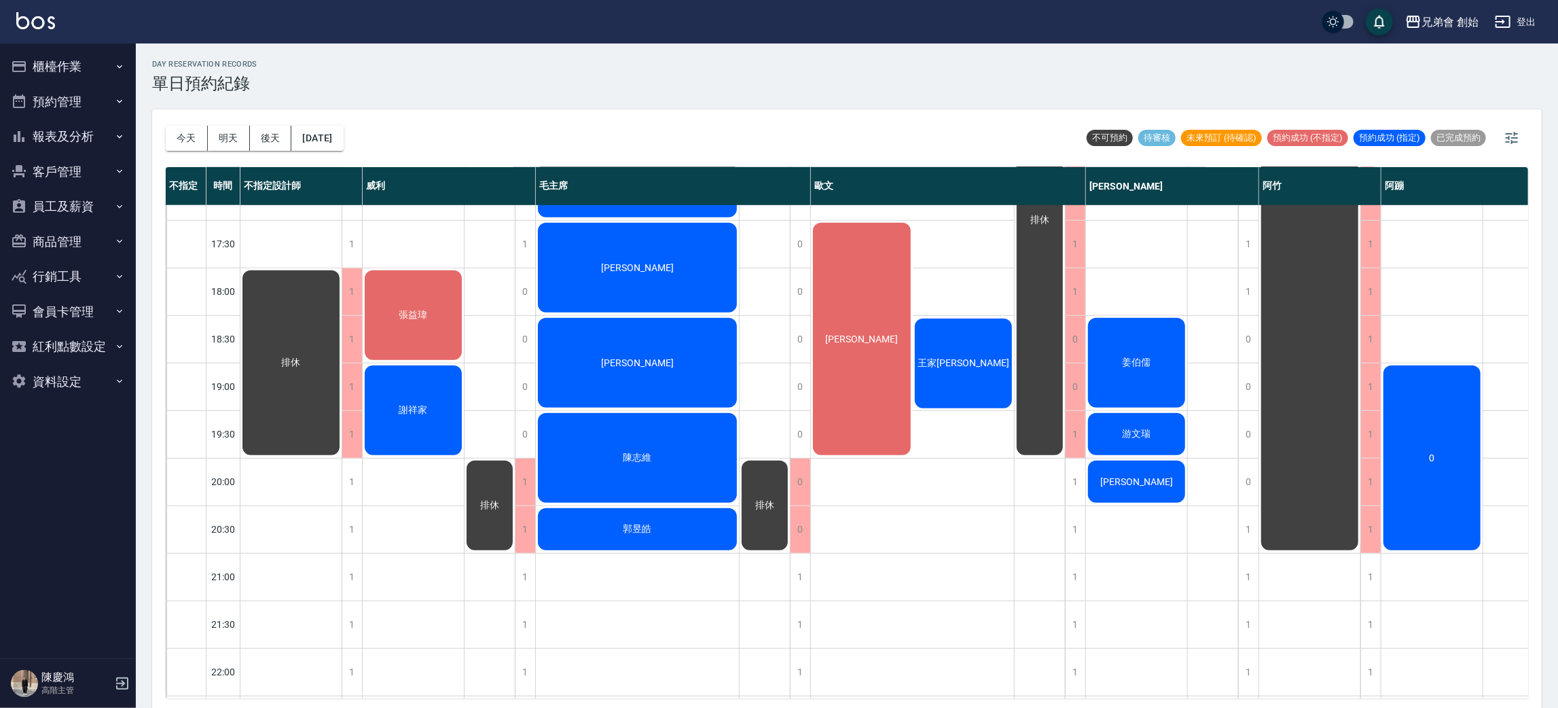
scroll to position [792, 0]
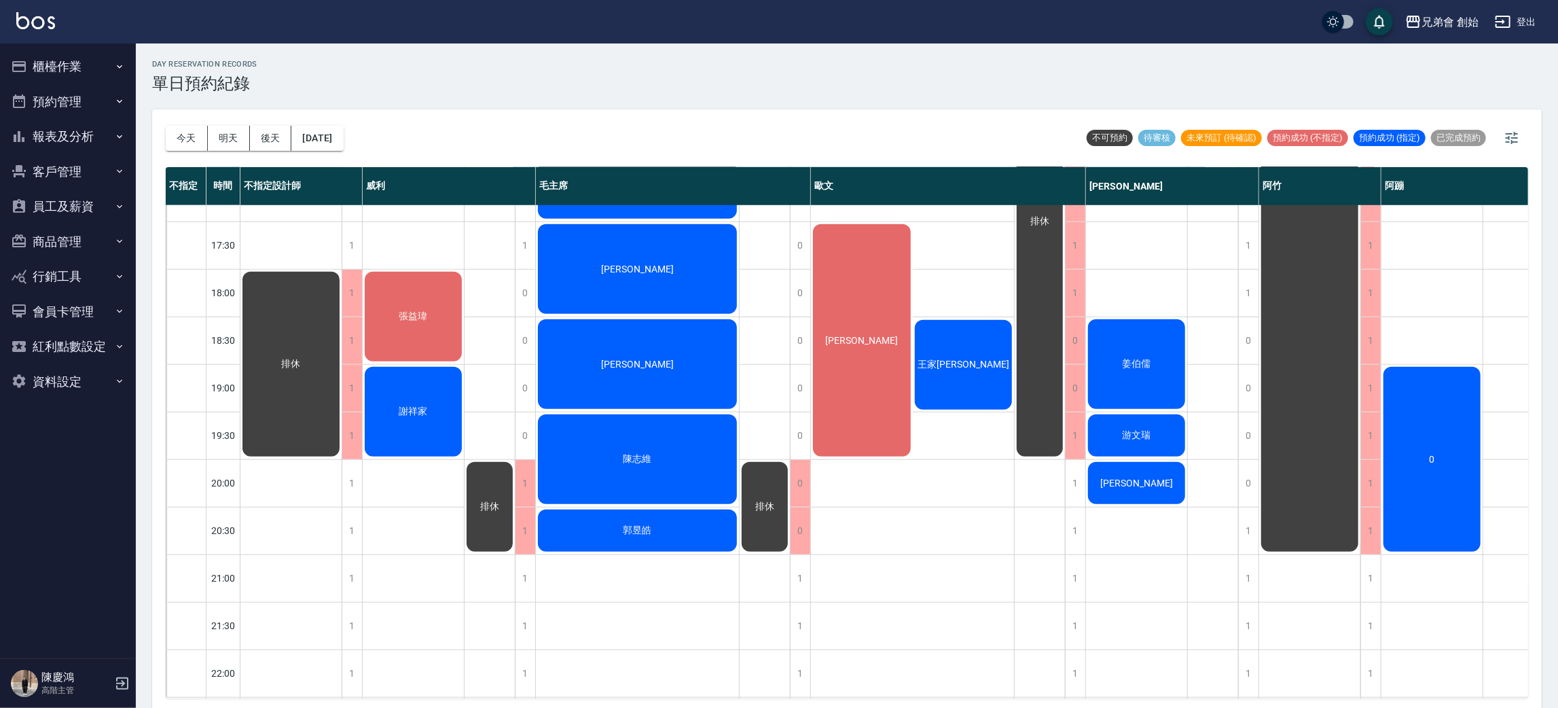
click at [973, 372] on div "王家[PERSON_NAME]" at bounding box center [964, 365] width 102 height 94
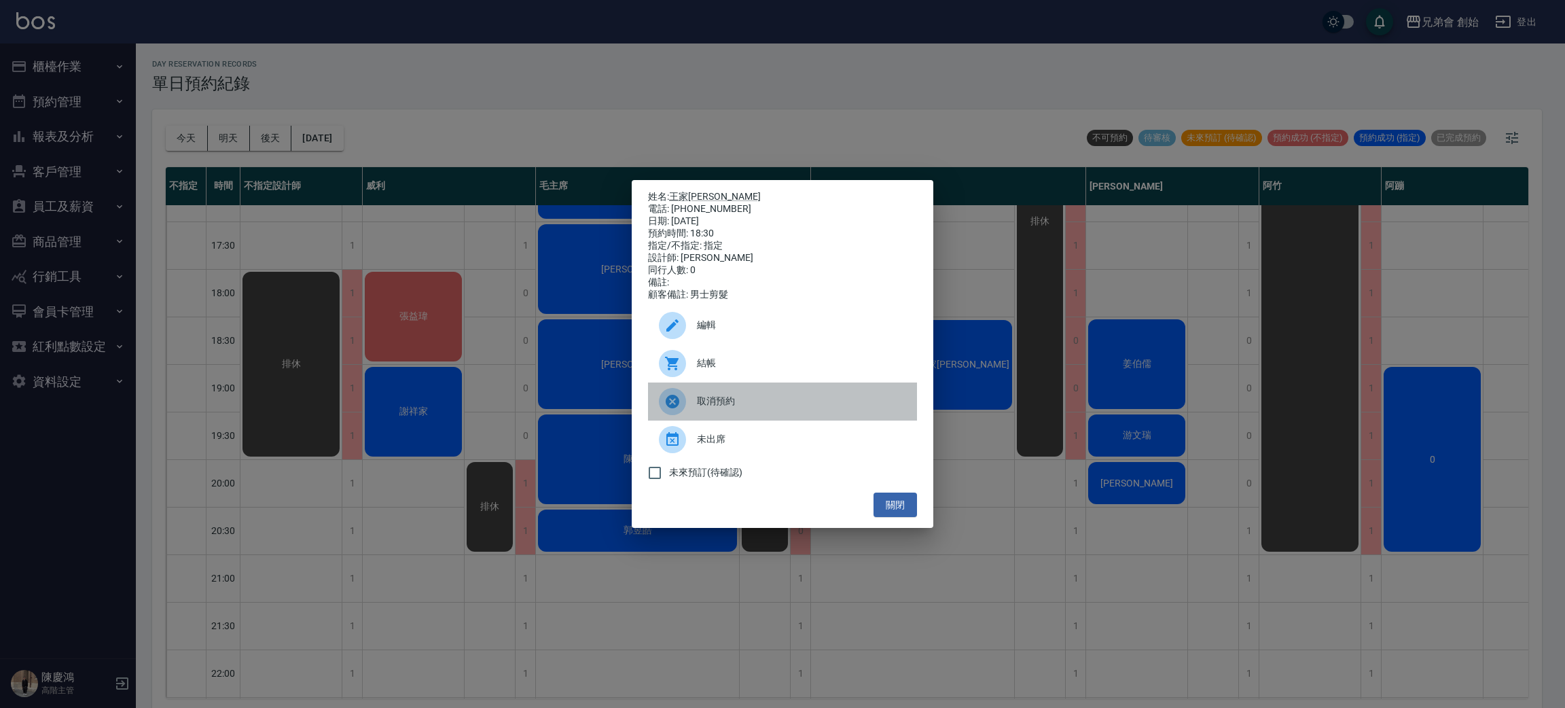
click at [732, 416] on div "取消預約" at bounding box center [782, 401] width 269 height 38
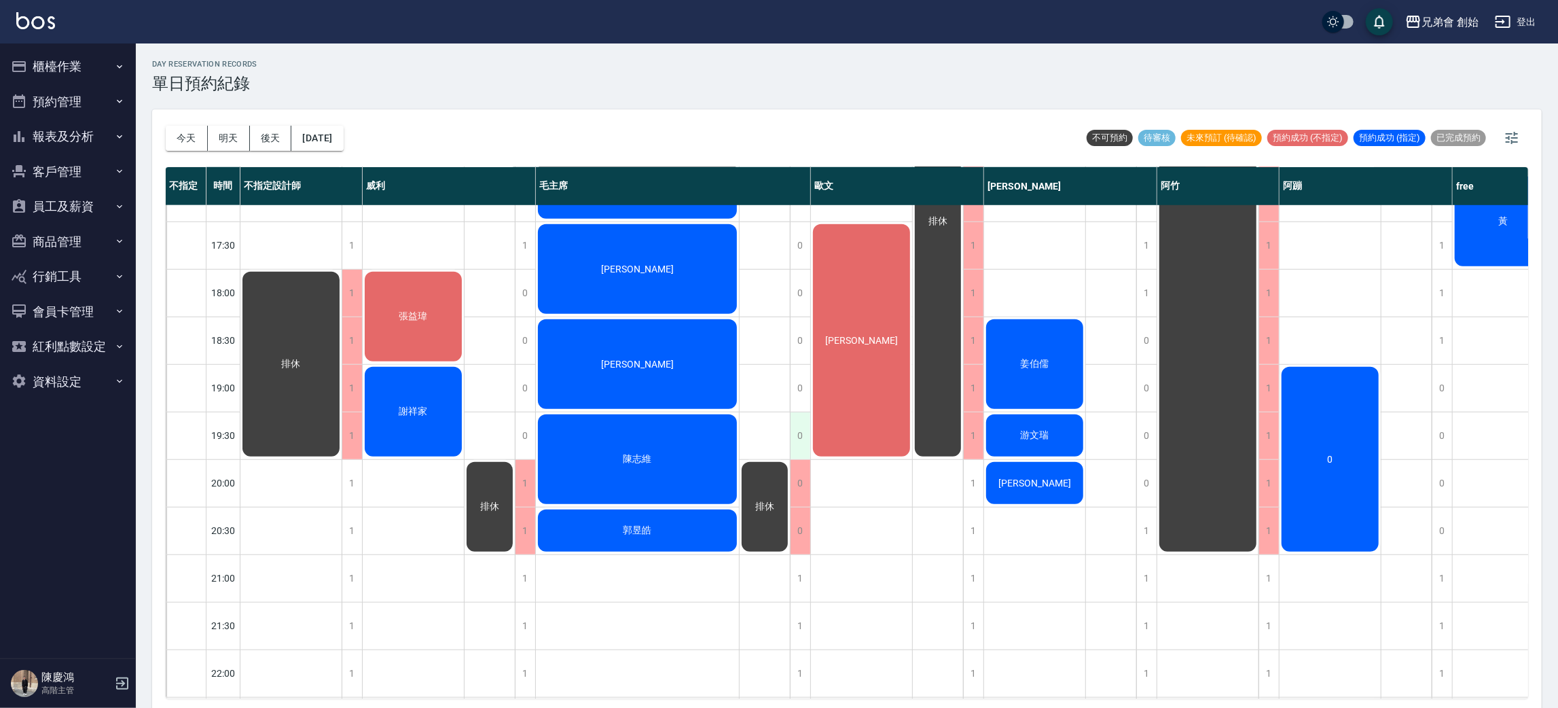
click at [798, 450] on div "0" at bounding box center [800, 435] width 20 height 47
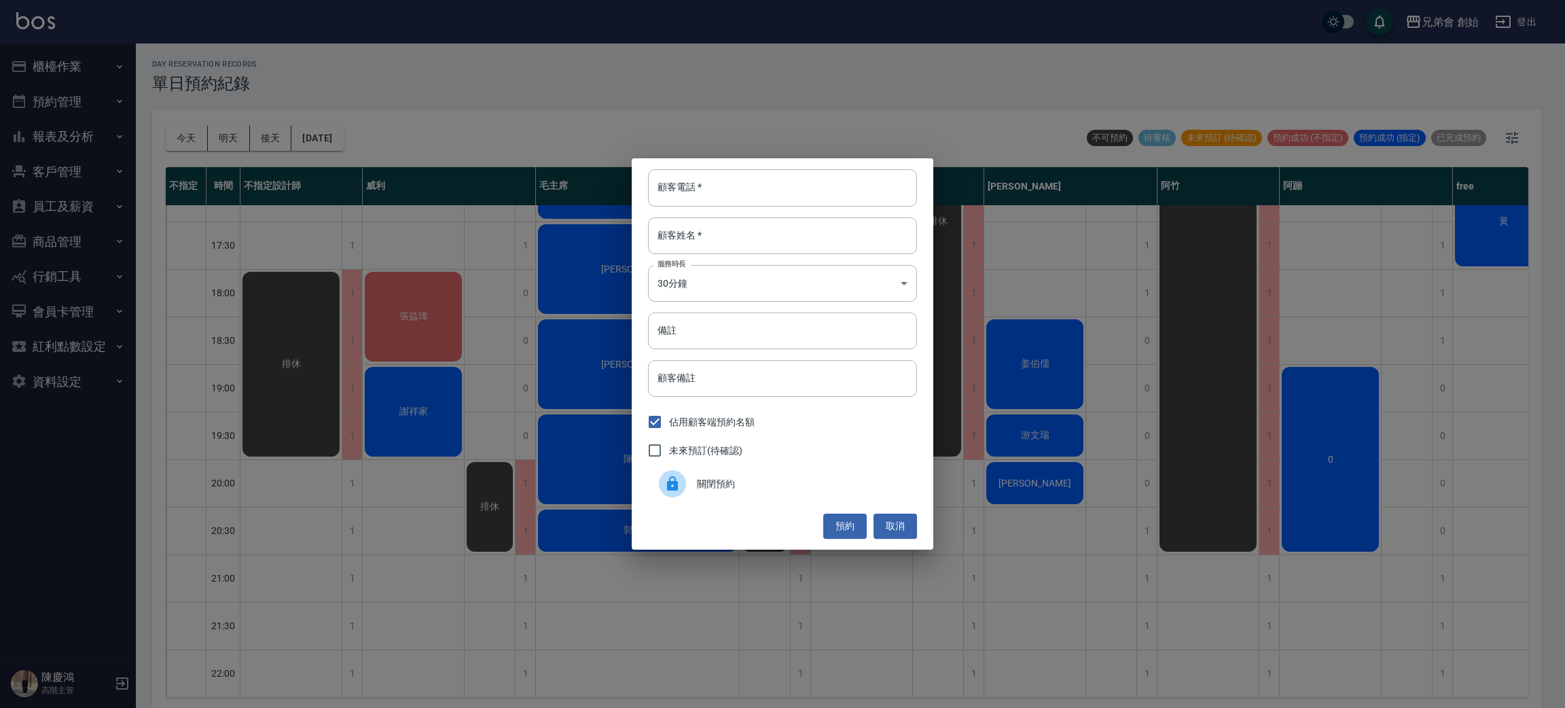
click at [393, 444] on div "顧客電話   * 顧客電話   * 顧客姓名   * 顧客姓名   * 服務時長 30分鐘 1 服務時長 備註 備註 顧客備註 顧客備註 佔用顧客端預約名額 …" at bounding box center [782, 354] width 1565 height 708
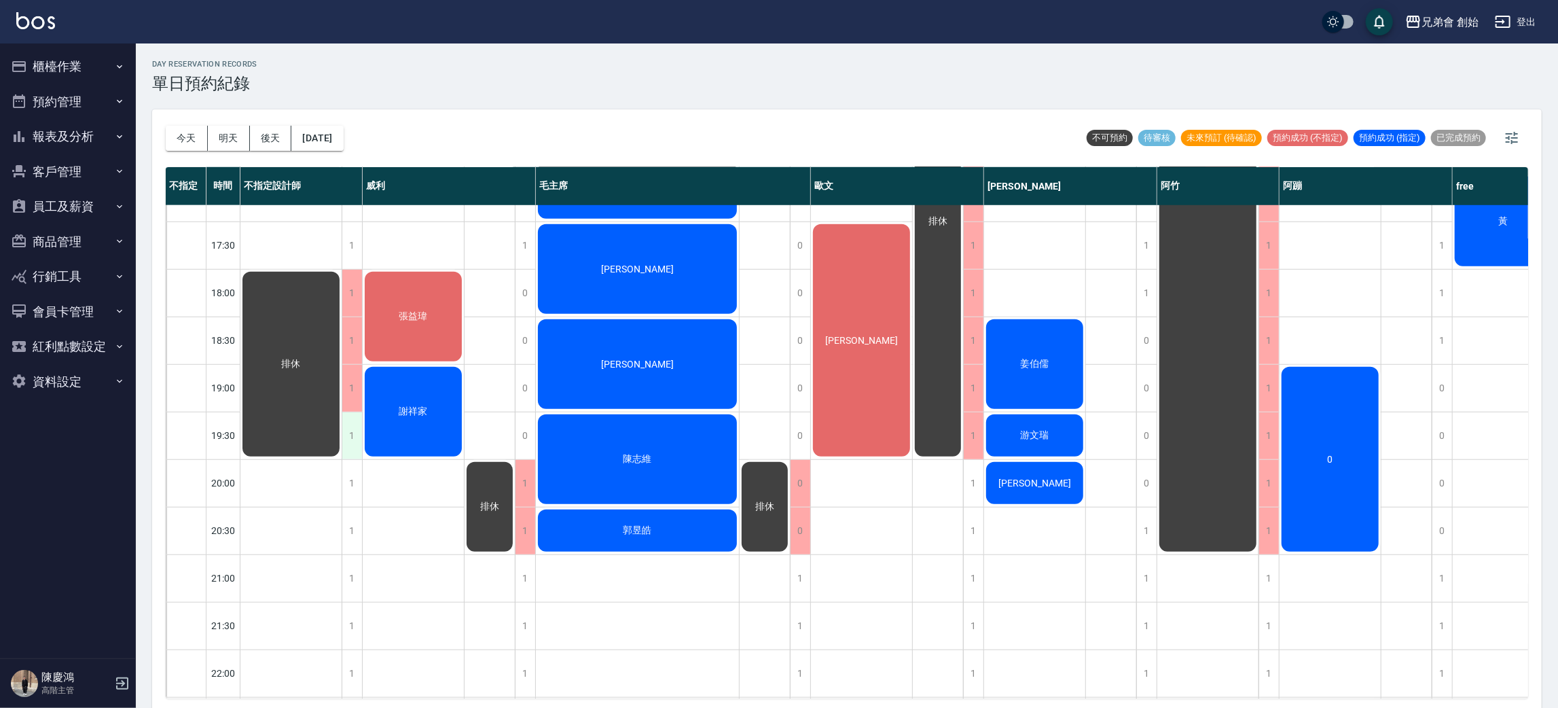
click at [357, 430] on div "1" at bounding box center [352, 435] width 20 height 47
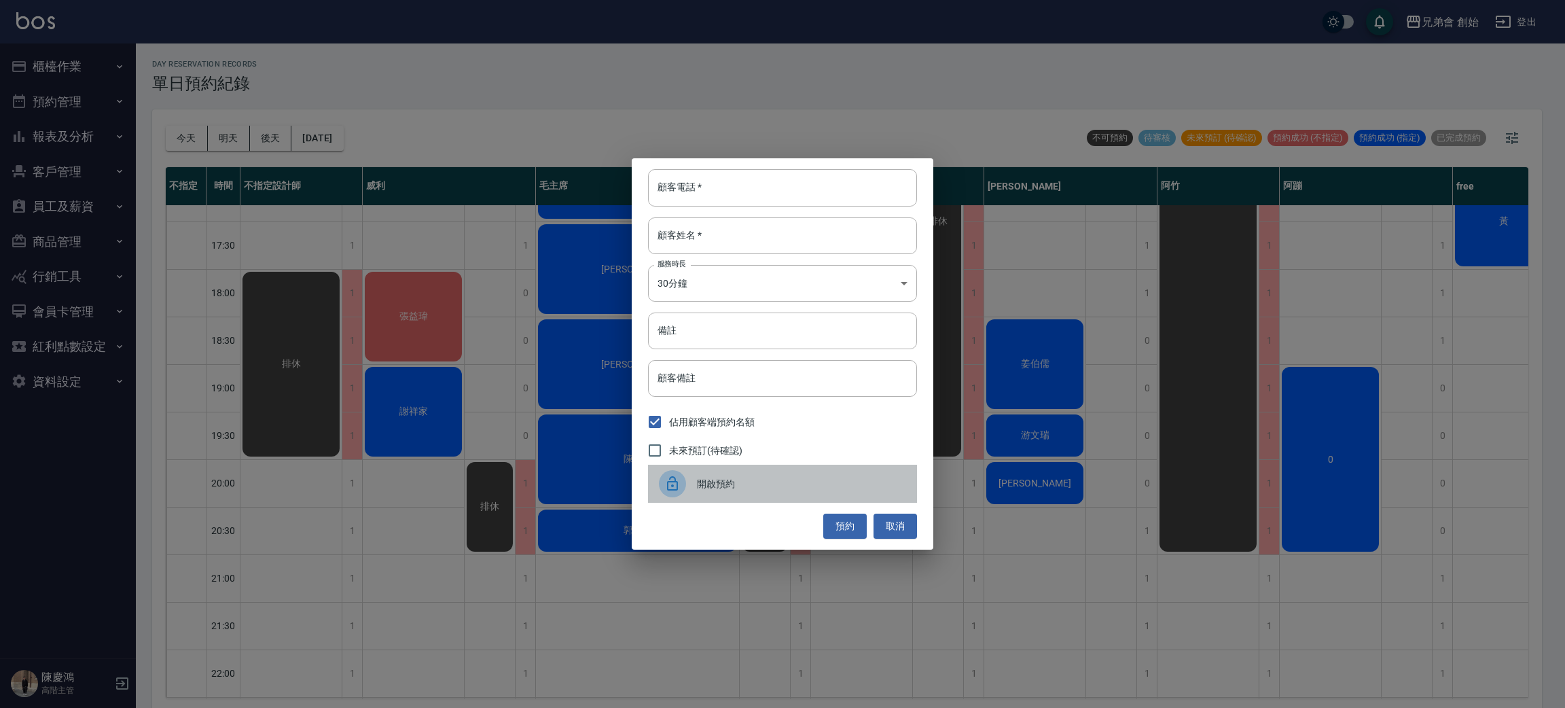
click at [745, 475] on div "開啟預約" at bounding box center [782, 484] width 269 height 38
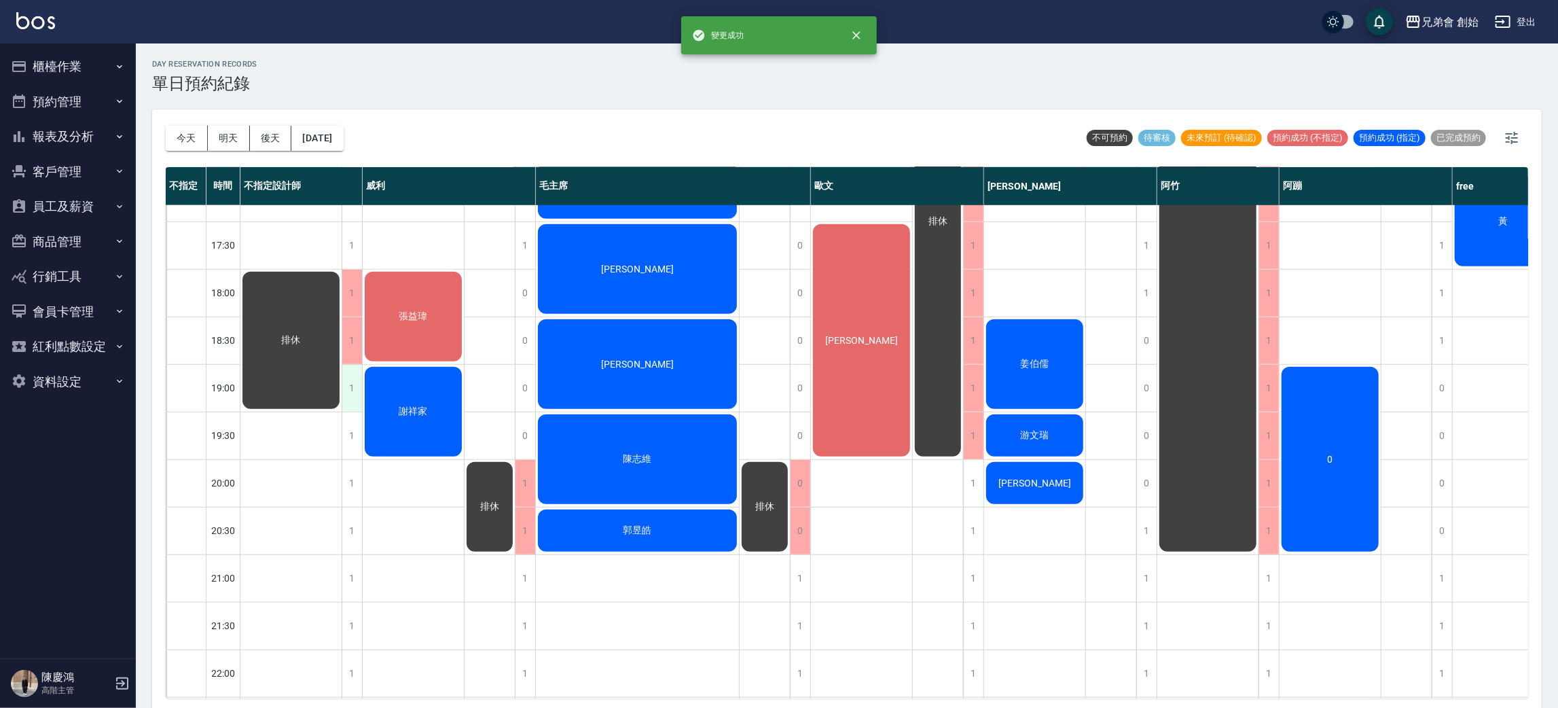
click at [349, 379] on div "1" at bounding box center [352, 388] width 20 height 47
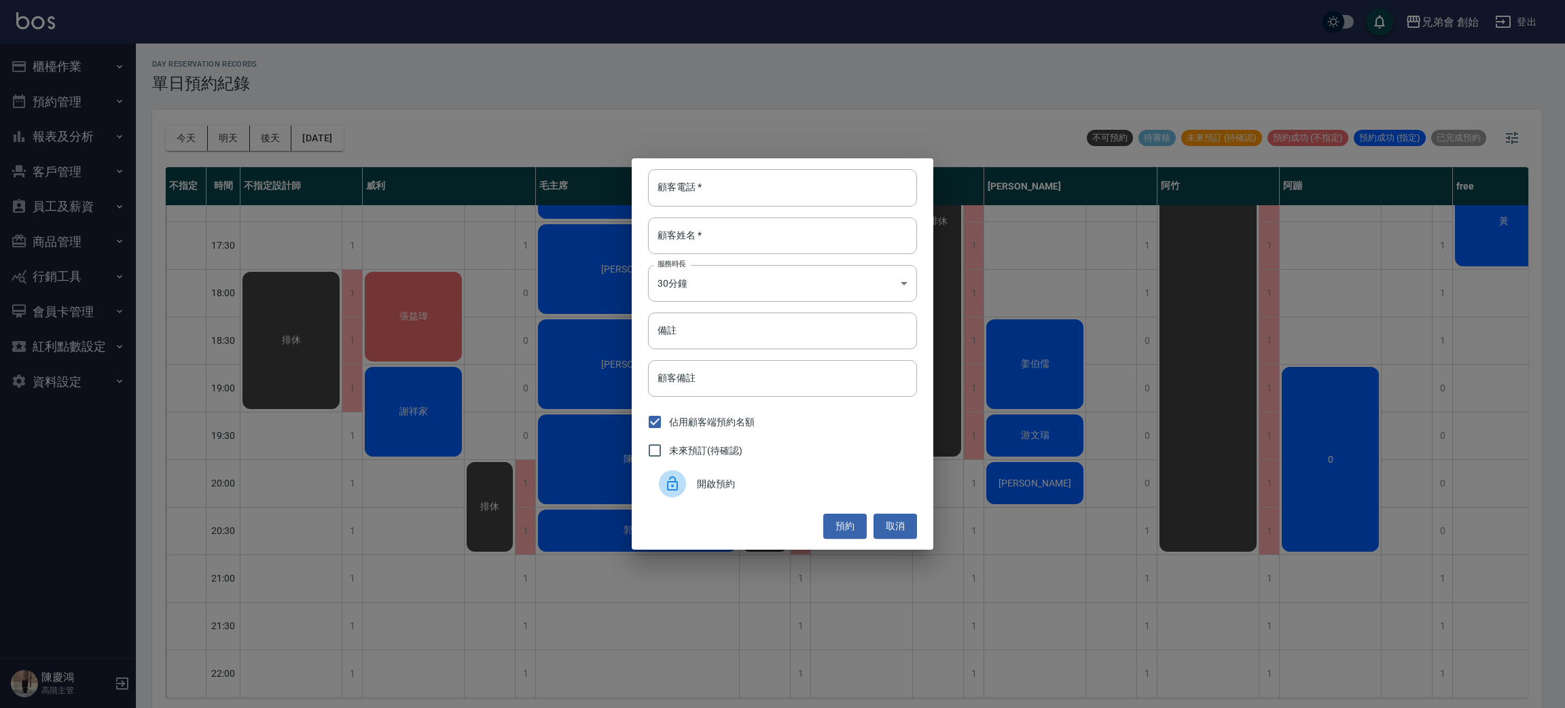
click at [675, 482] on icon at bounding box center [672, 483] width 11 height 14
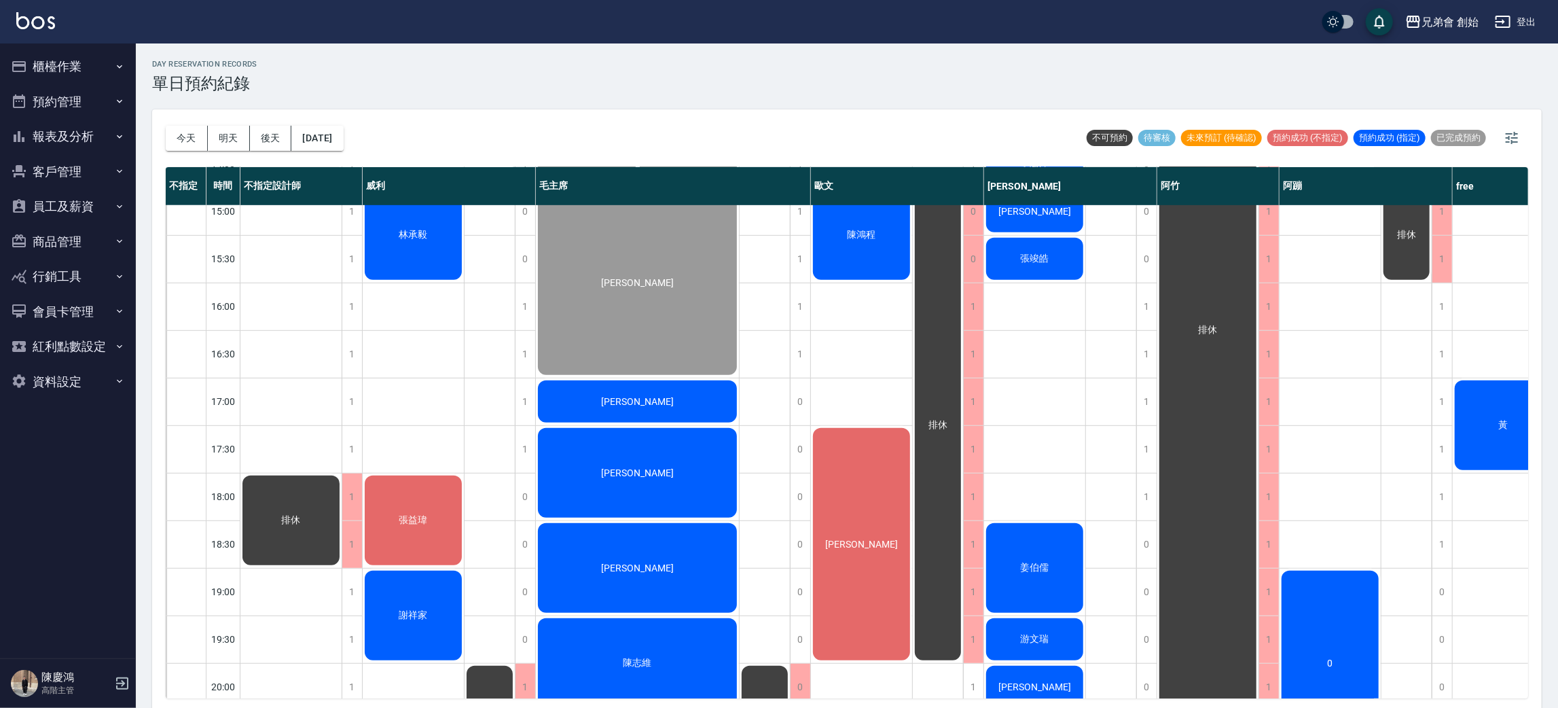
scroll to position [894, 0]
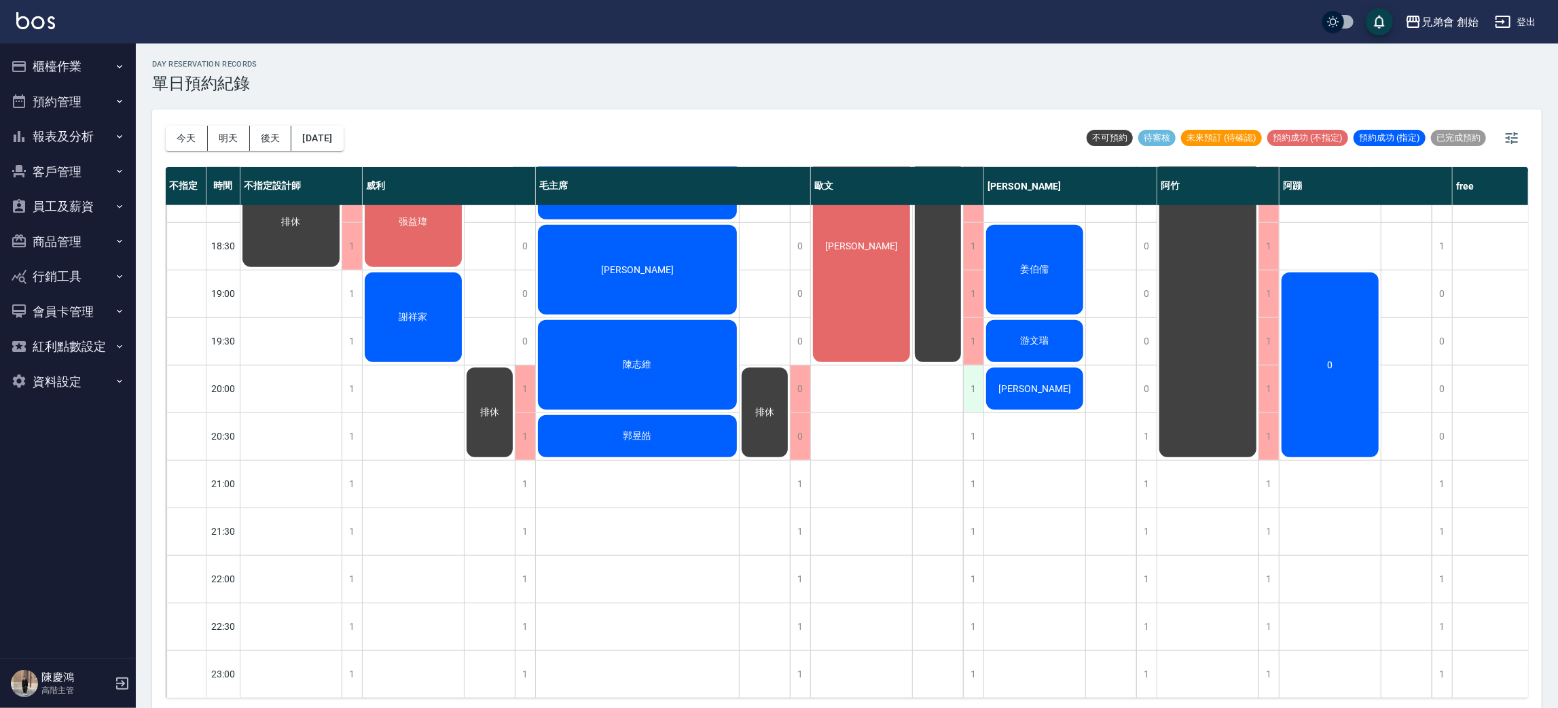
click at [967, 386] on div "1" at bounding box center [973, 388] width 20 height 47
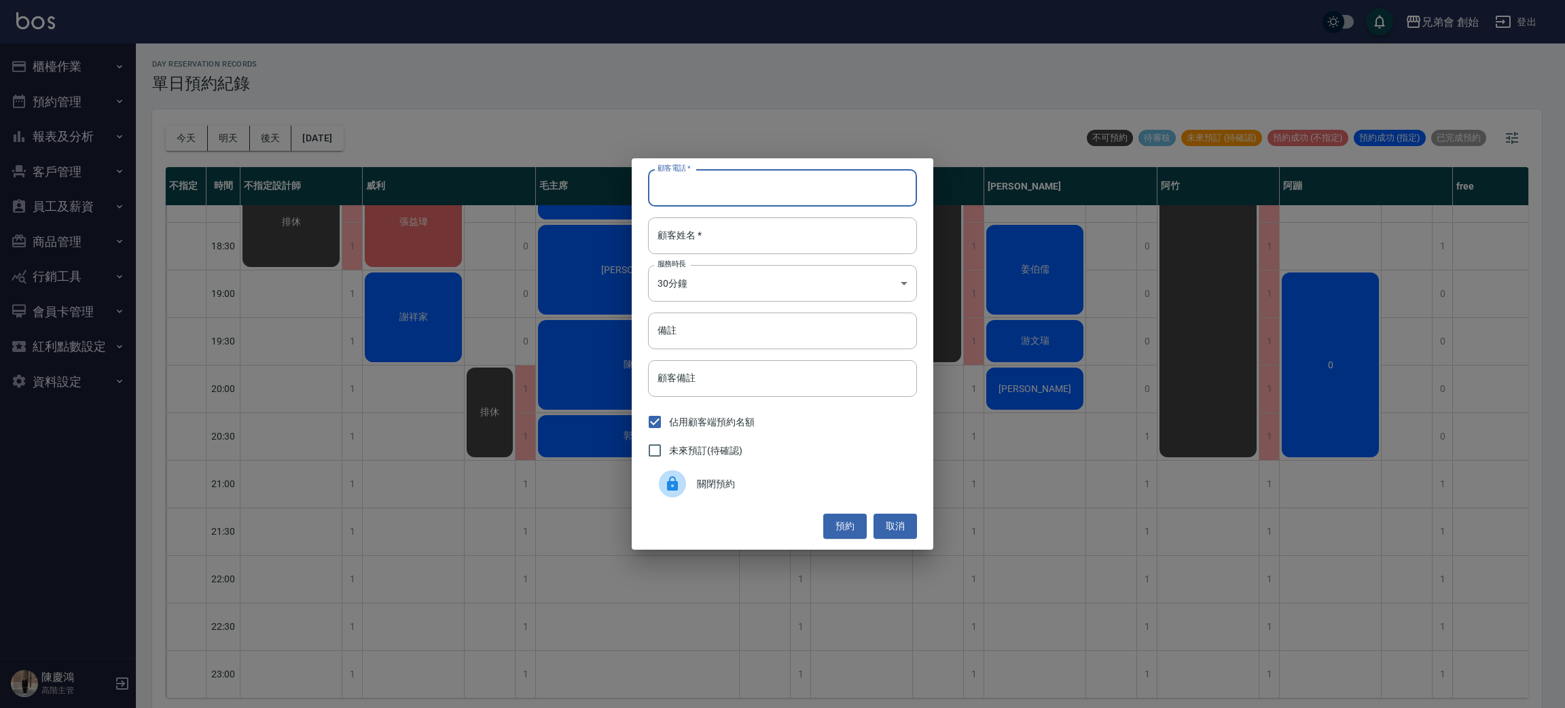
click at [793, 187] on input "顧客電話   *" at bounding box center [782, 187] width 269 height 37
type input "0987117991"
click at [694, 246] on input "顧客姓名   *" at bounding box center [782, 235] width 269 height 37
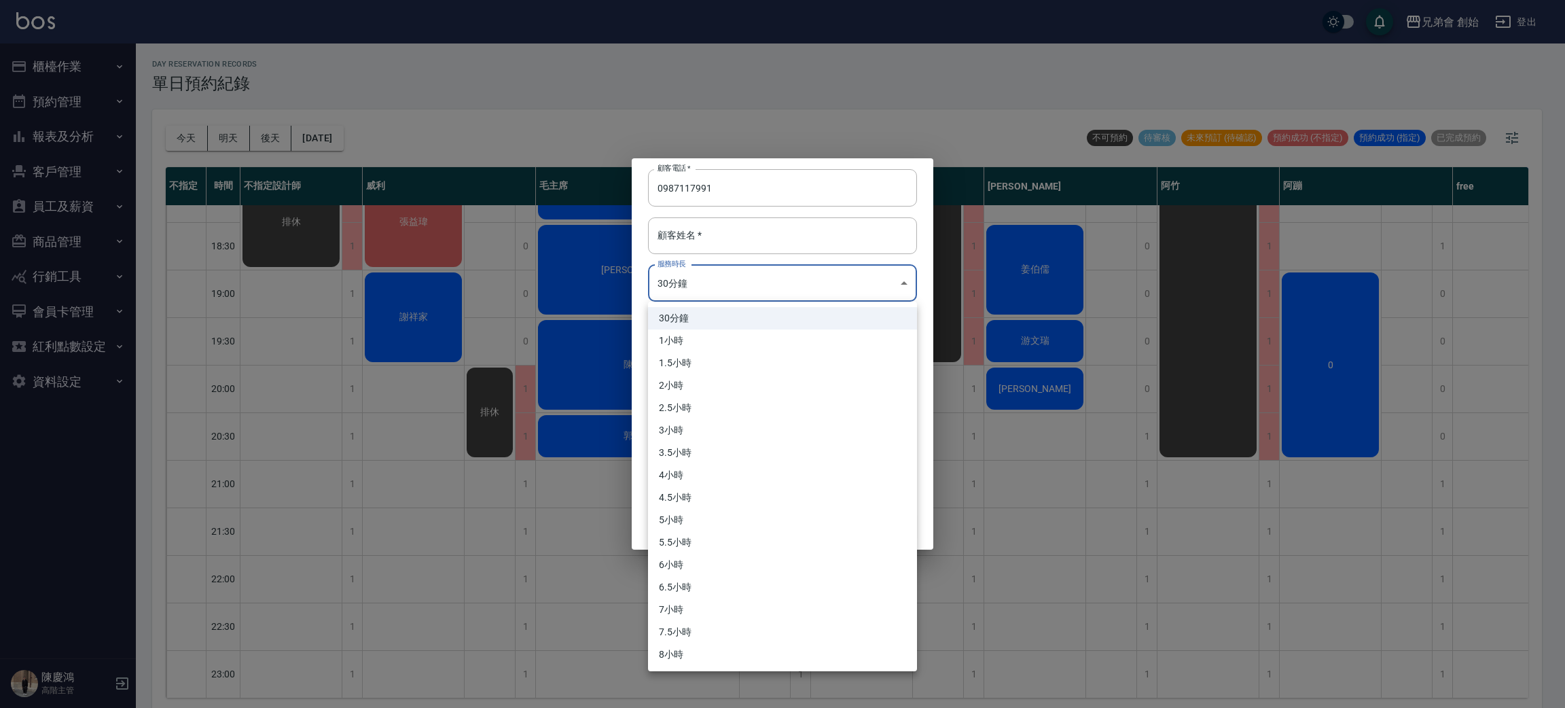
click at [698, 280] on body "兄弟會 創始 登出 櫃檯作業 打帳單 帳單列表 掛單列表 座位開單 營業儀表板 現金收支登錄 高階收支登錄 材料自購登錄 每日結帳 排班表 現場電腦打卡 掃碼…" at bounding box center [782, 356] width 1565 height 712
click at [727, 238] on div at bounding box center [782, 354] width 1565 height 708
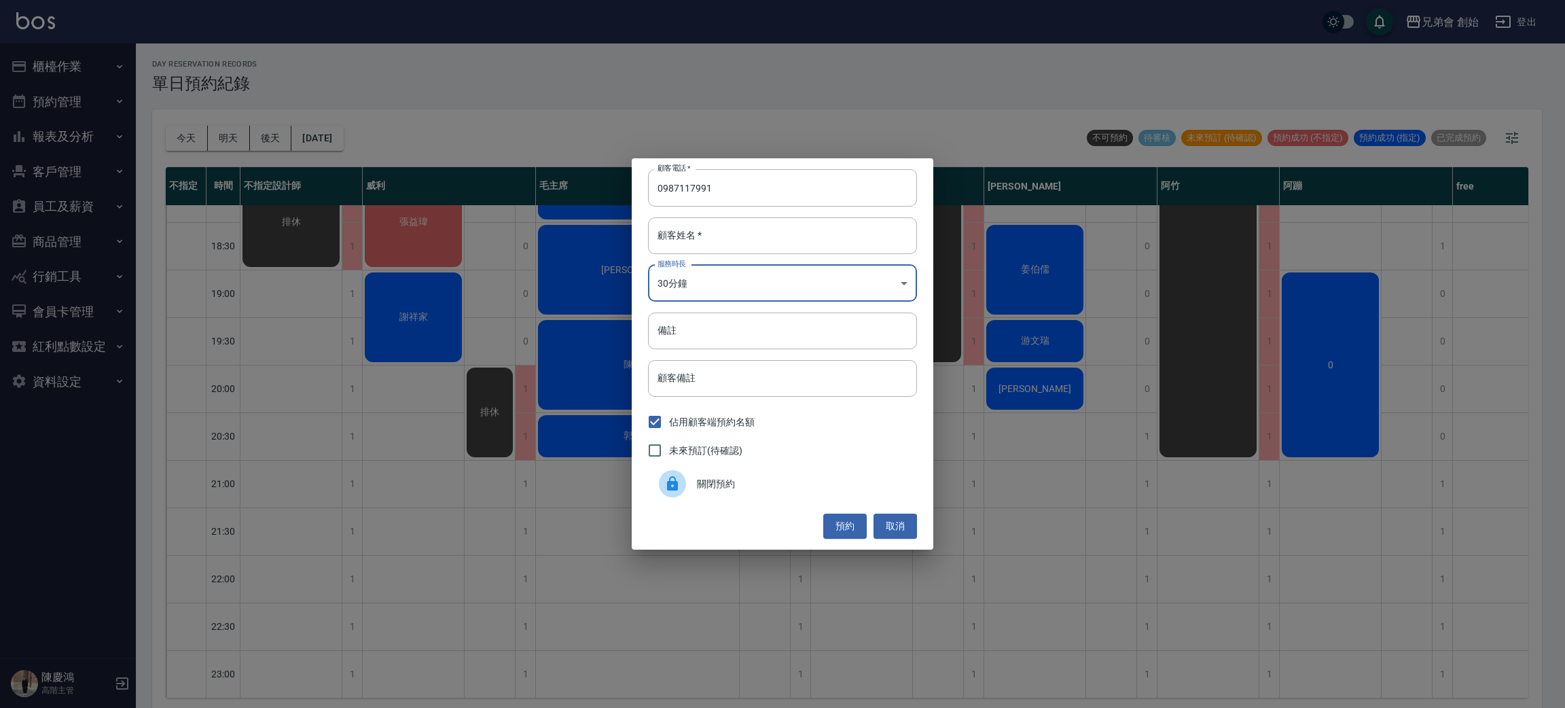
click at [810, 255] on div "顧客電話   * 0987117991 顧客電話   * 顧客姓名   * 顧客姓名   * 服務時長 30分鐘 1 服務時長 備註 備註 顧客備註 顧客備註…" at bounding box center [783, 353] width 302 height 391
click at [765, 220] on input "顧客姓名   *" at bounding box center [782, 235] width 269 height 37
type input "5555"
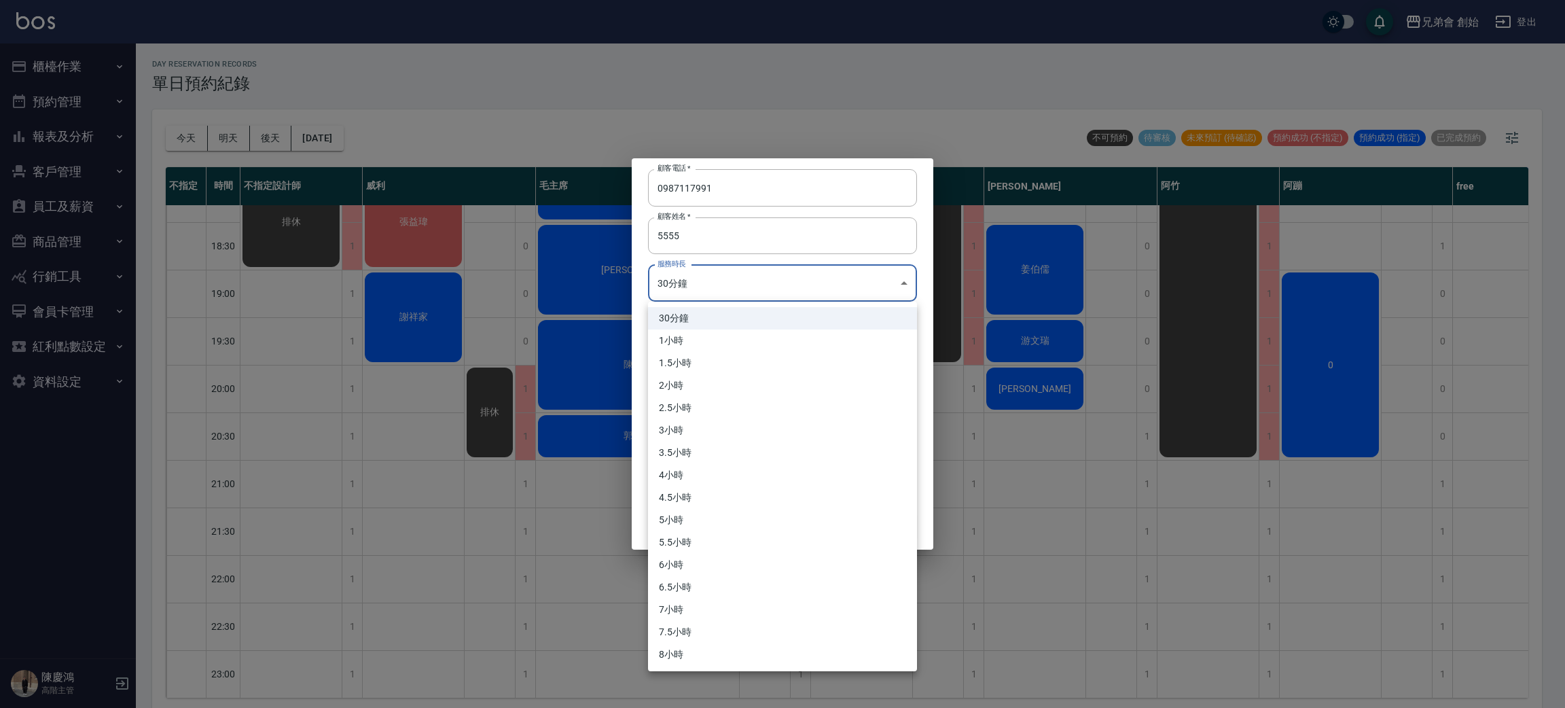
click at [757, 283] on body "兄弟會 創始 登出 櫃檯作業 打帳單 帳單列表 掛單列表 座位開單 營業儀表板 現金收支登錄 高階收支登錄 材料自購登錄 每日結帳 排班表 現場電腦打卡 掃碼…" at bounding box center [782, 356] width 1565 height 712
click at [755, 338] on li "1小時" at bounding box center [782, 340] width 269 height 22
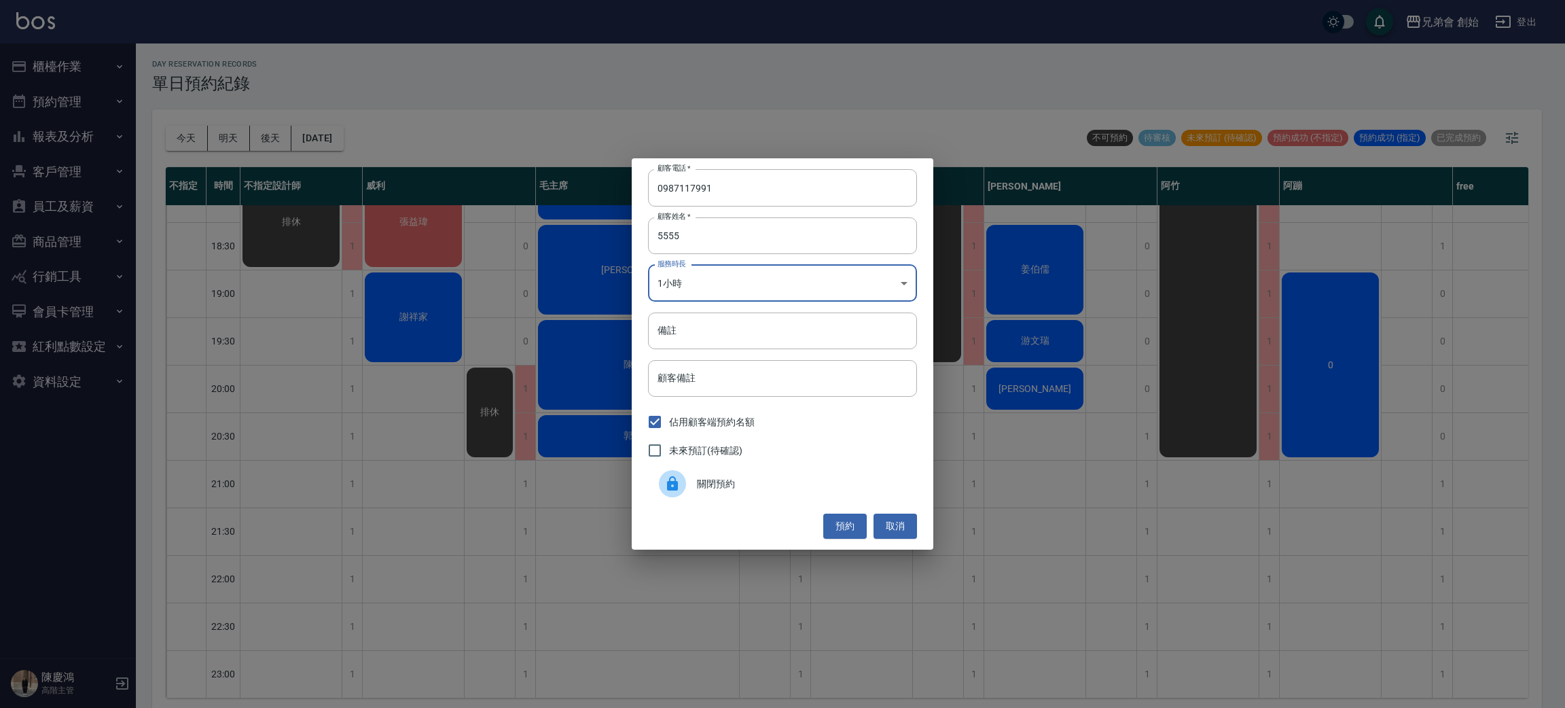
type input "2"
click at [846, 526] on button "預約" at bounding box center [844, 526] width 43 height 25
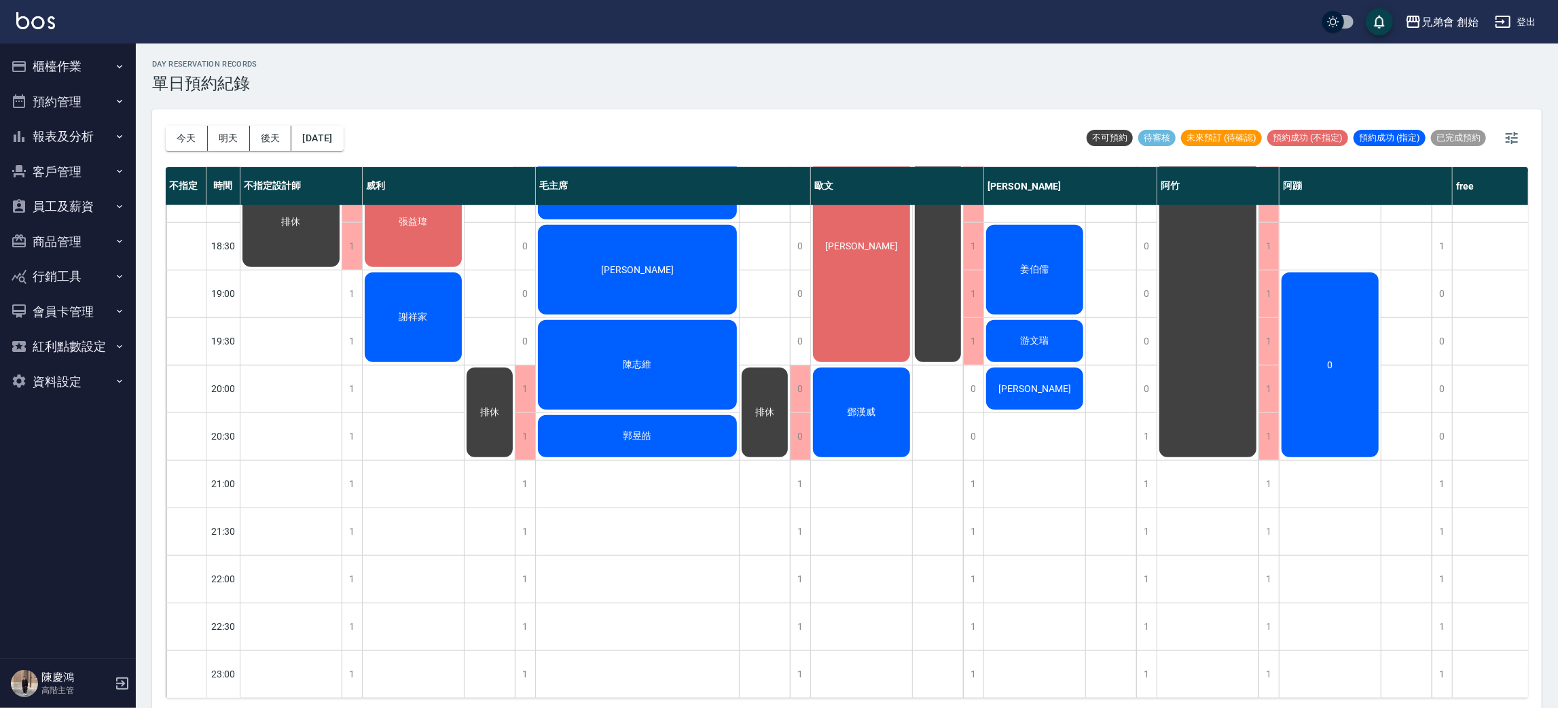
scroll to position [792, 0]
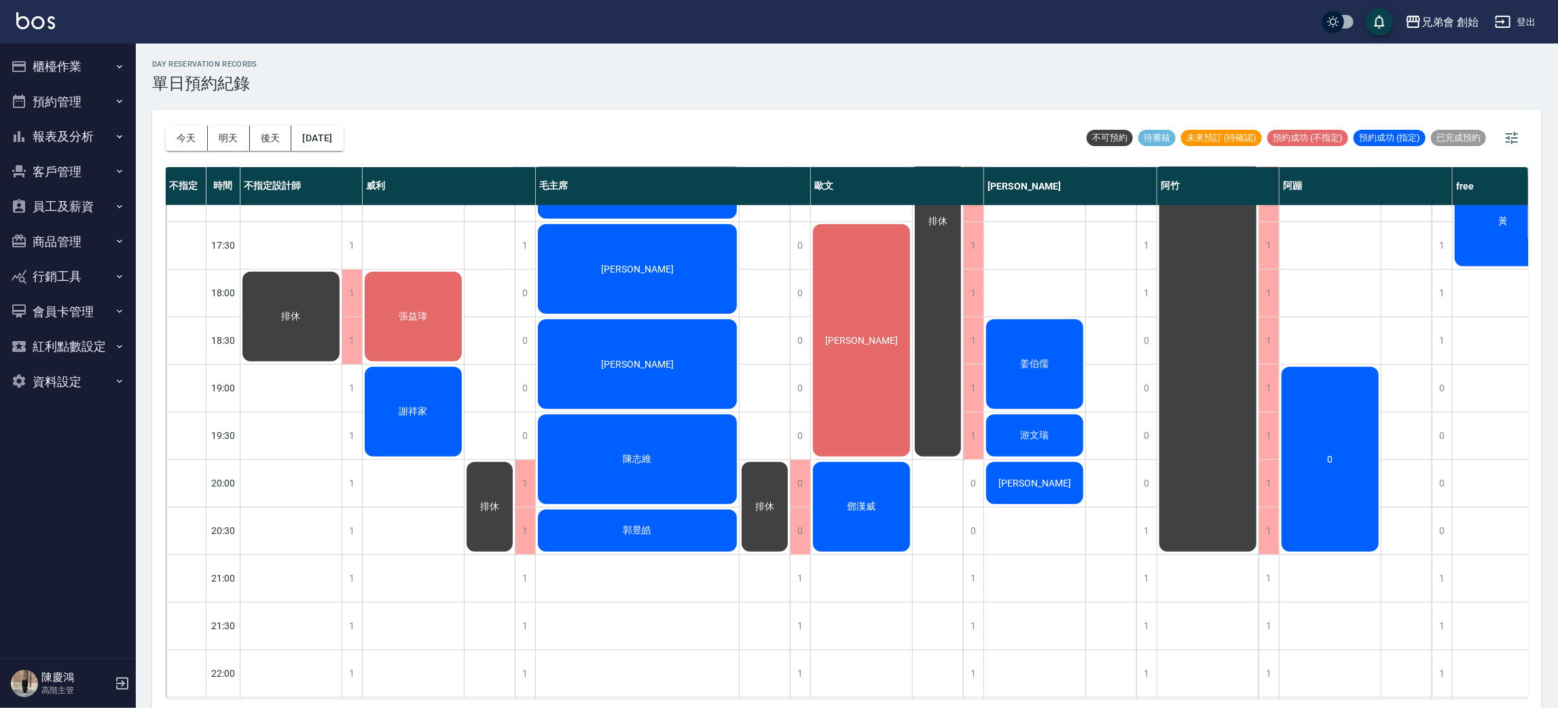
drag, startPoint x: 657, startPoint y: 359, endPoint x: 647, endPoint y: 333, distance: 27.7
click at [647, 333] on div "[PERSON_NAME]" at bounding box center [637, 364] width 203 height 94
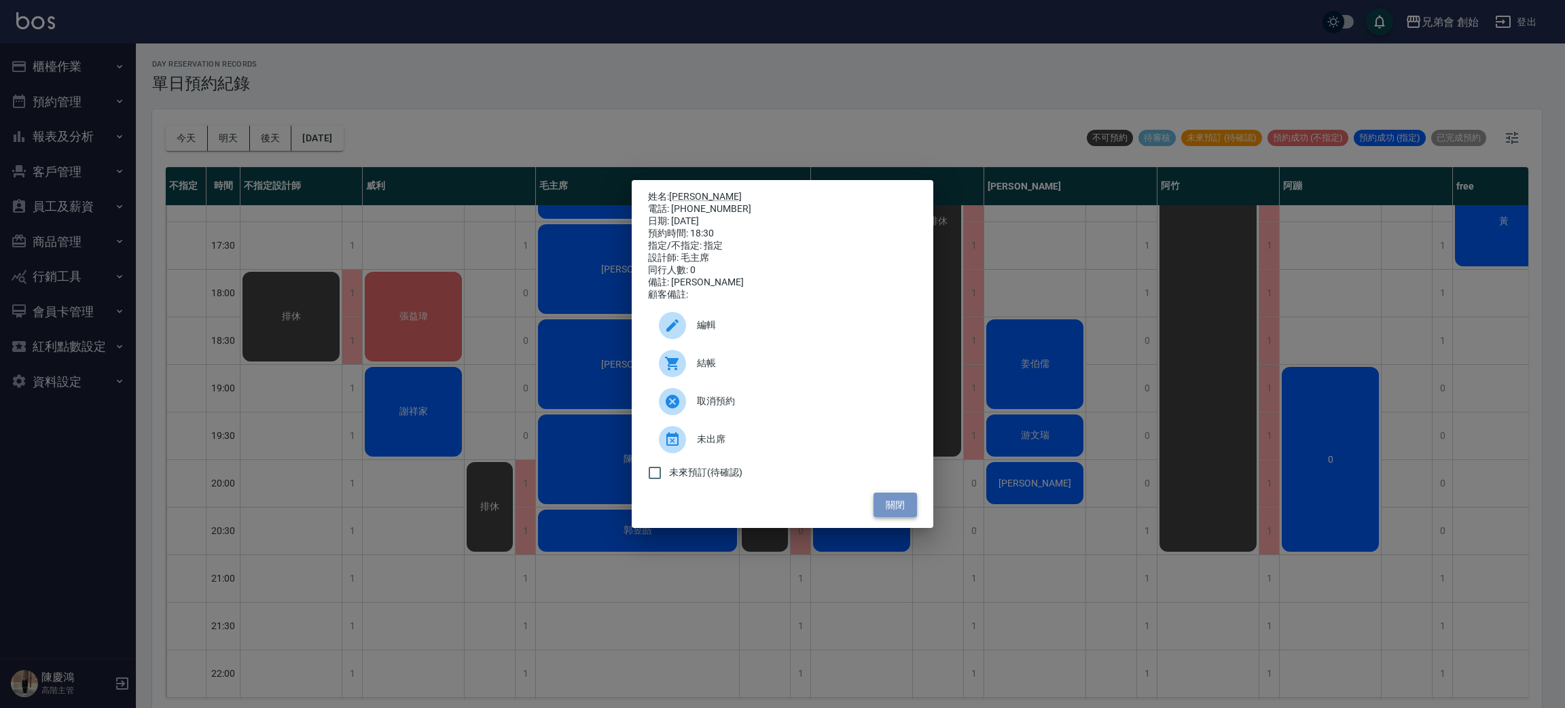
click at [900, 516] on button "關閉" at bounding box center [895, 504] width 43 height 25
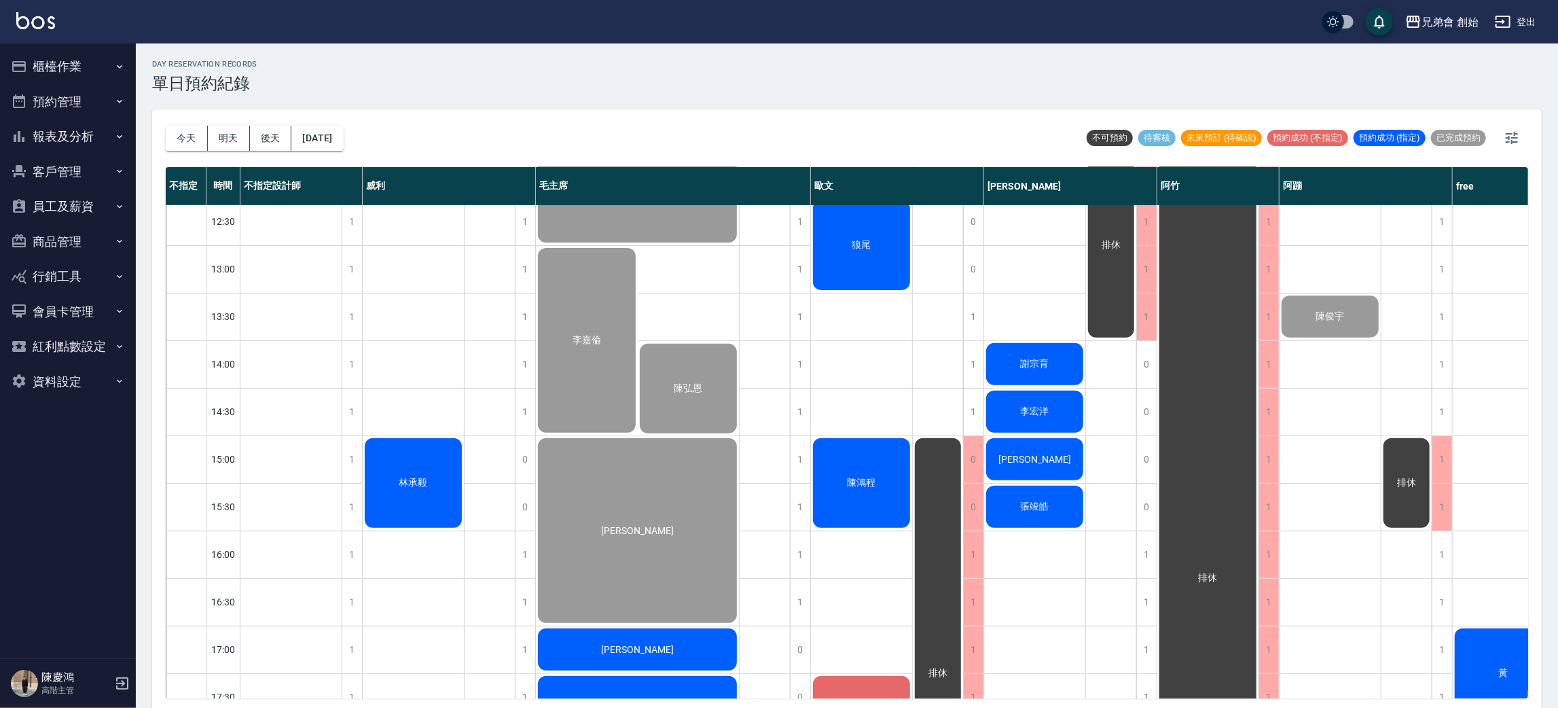
scroll to position [3, 0]
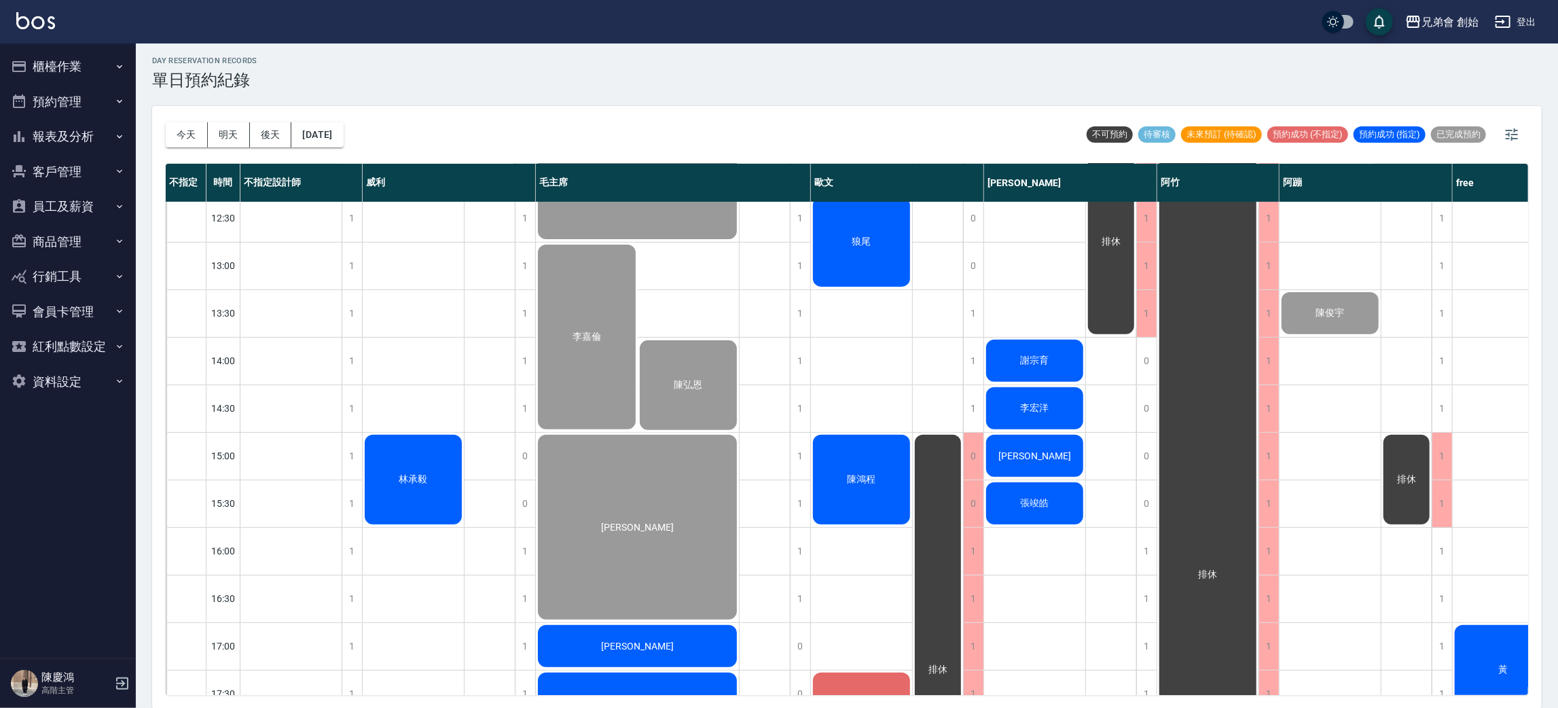
click at [1466, 651] on div "黃" at bounding box center [1503, 670] width 101 height 94
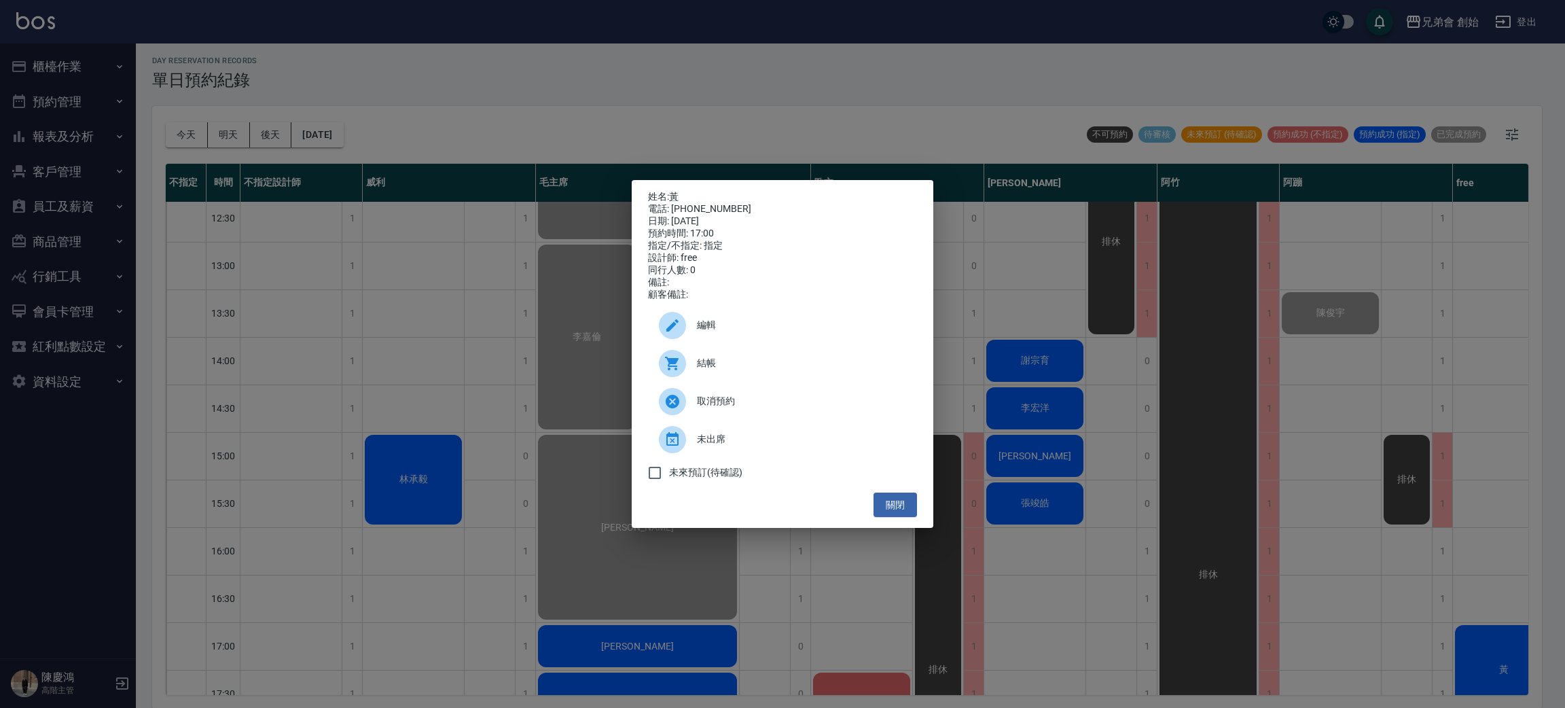
click at [781, 382] on div "結帳" at bounding box center [782, 363] width 269 height 38
click at [321, 39] on div "姓名: 黃 電話: 0968139787 日期: 2025/09/11 預約時間: 17:00 指定/不指定: 指定 設計師: free 同行人數: 0 備註…" at bounding box center [782, 354] width 1565 height 708
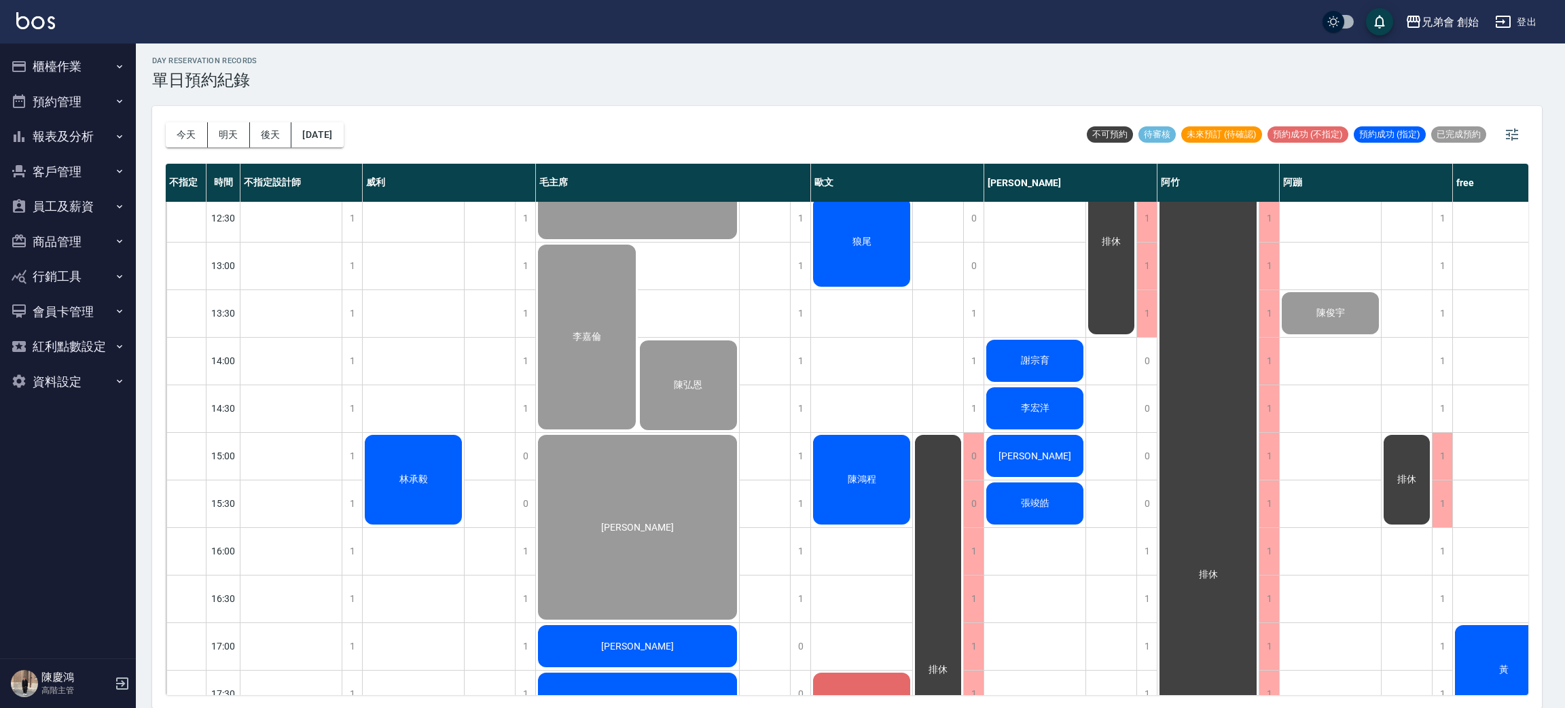
click at [321, 39] on div "姓名: 黃 電話: 0968139787 日期: 2025/09/11 預約時間: 17:00 指定/不指定: 指定 設計師: free 同行人數: 0 備註…" at bounding box center [782, 354] width 1565 height 708
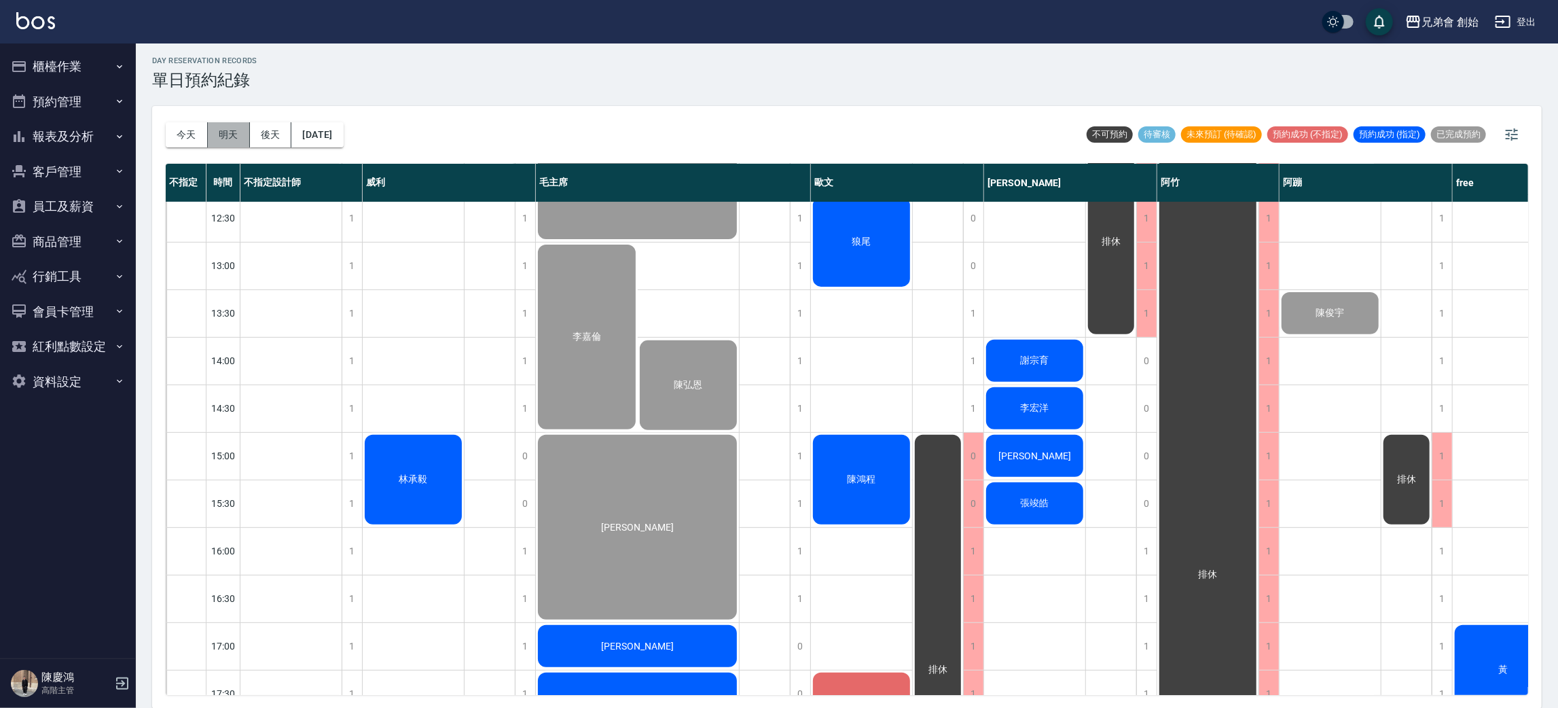
click at [234, 137] on button "明天" at bounding box center [229, 134] width 42 height 25
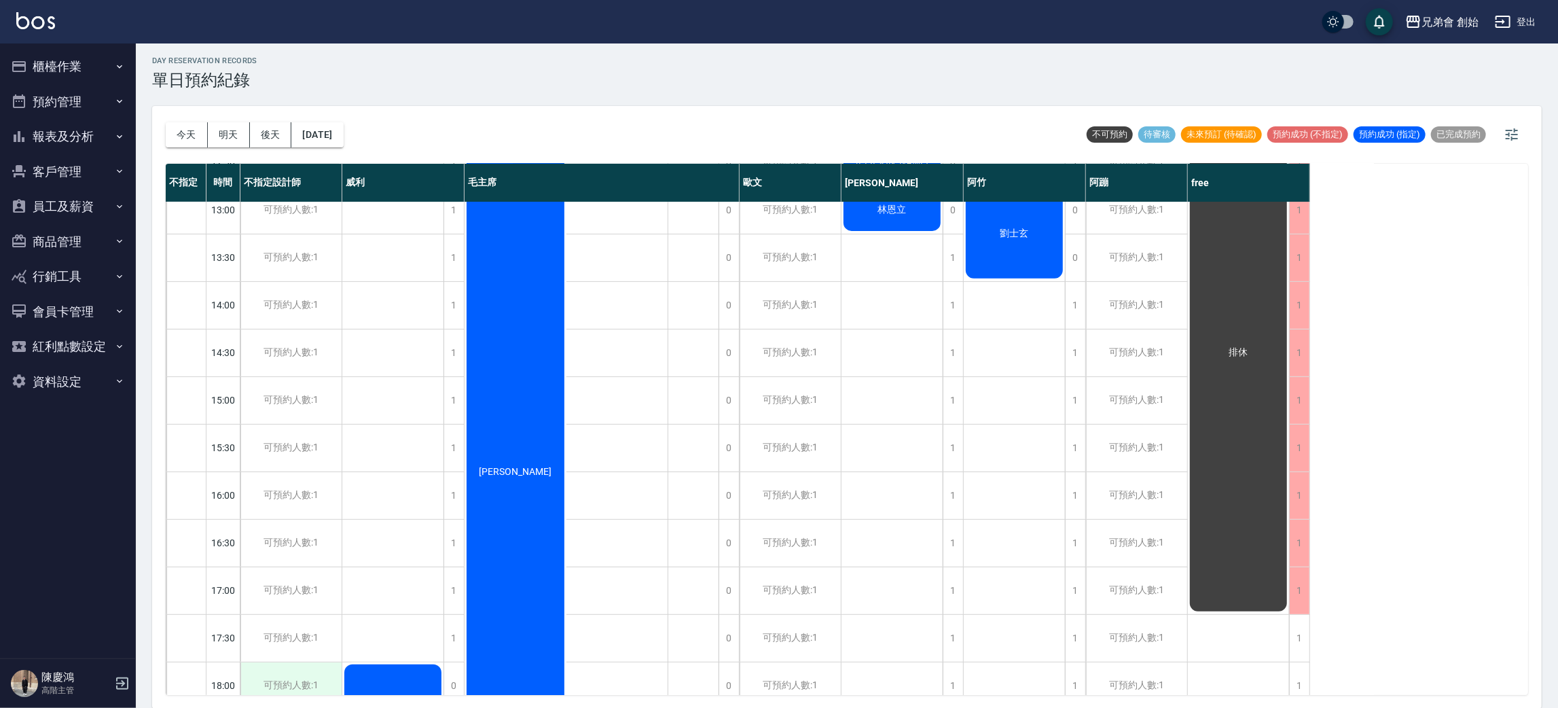
scroll to position [702, 0]
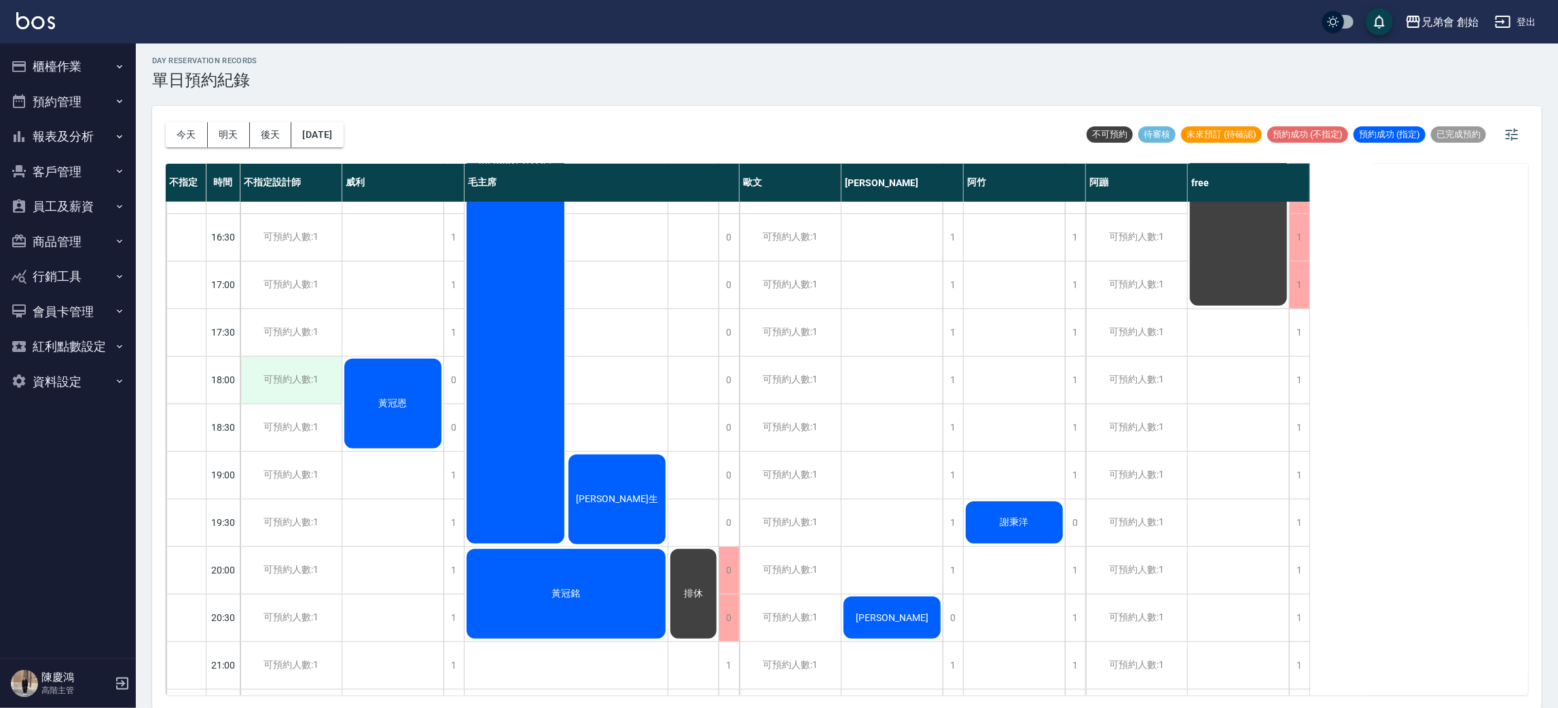
click at [272, 374] on div "可預約人數:1" at bounding box center [290, 380] width 101 height 47
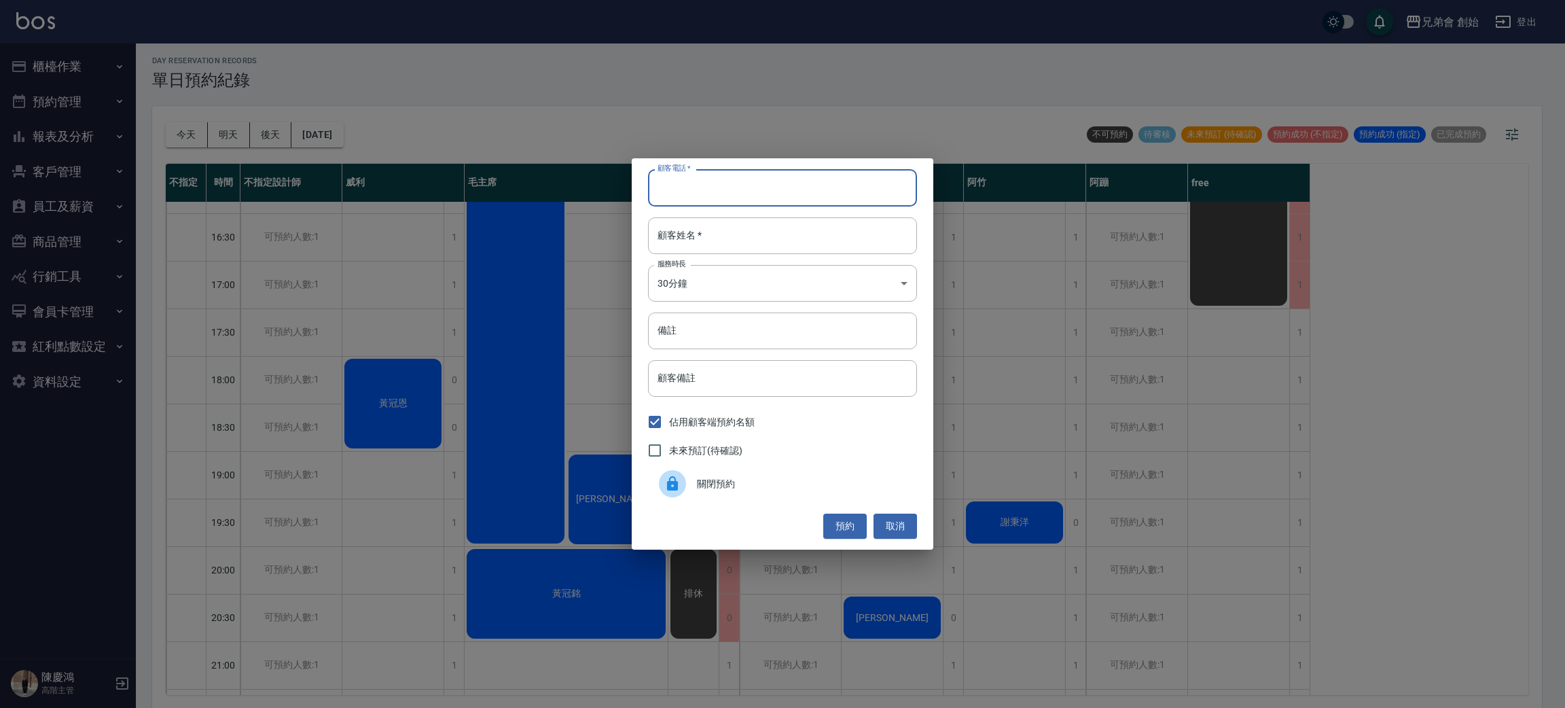
click at [894, 179] on input "顧客電話   *" at bounding box center [782, 187] width 269 height 37
type input "0976813370"
click at [833, 228] on input "顧客姓名   *" at bounding box center [782, 235] width 269 height 37
type input "XJ6"
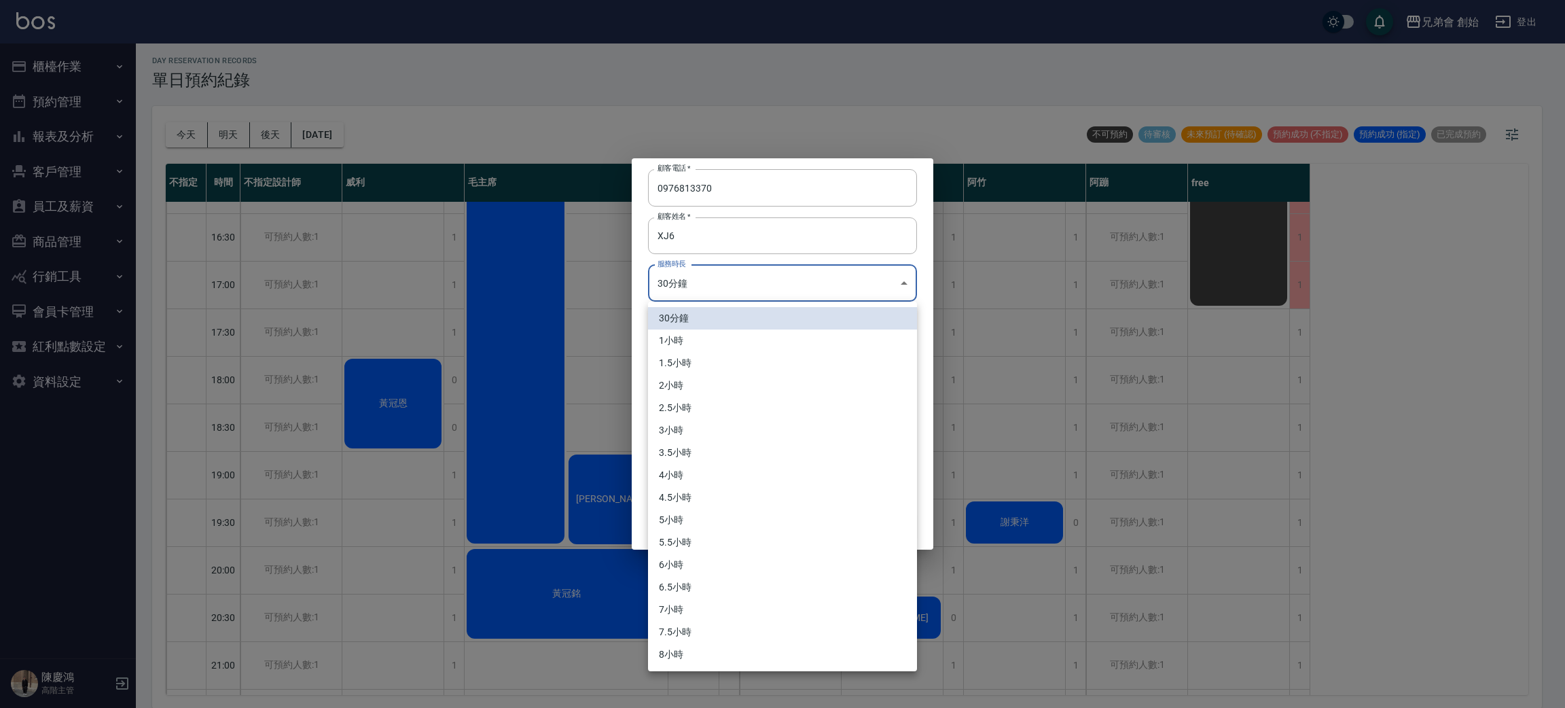
click at [830, 283] on body "兄弟會 創始 登出 櫃檯作業 打帳單 帳單列表 掛單列表 座位開單 營業儀表板 現金收支登錄 高階收支登錄 材料自購登錄 每日結帳 排班表 現場電腦打卡 掃碼…" at bounding box center [782, 353] width 1565 height 712
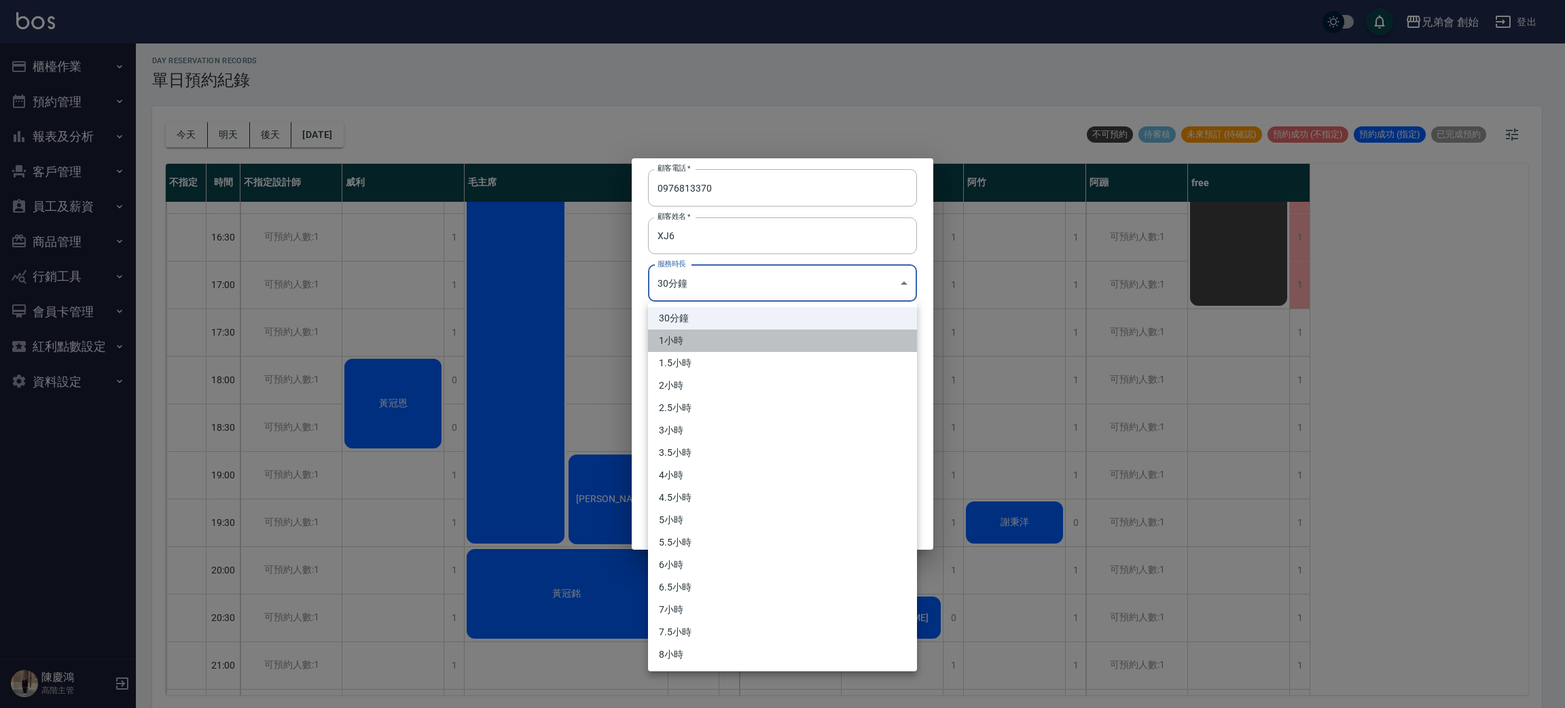
click at [753, 341] on li "1小時" at bounding box center [782, 340] width 269 height 22
type input "2"
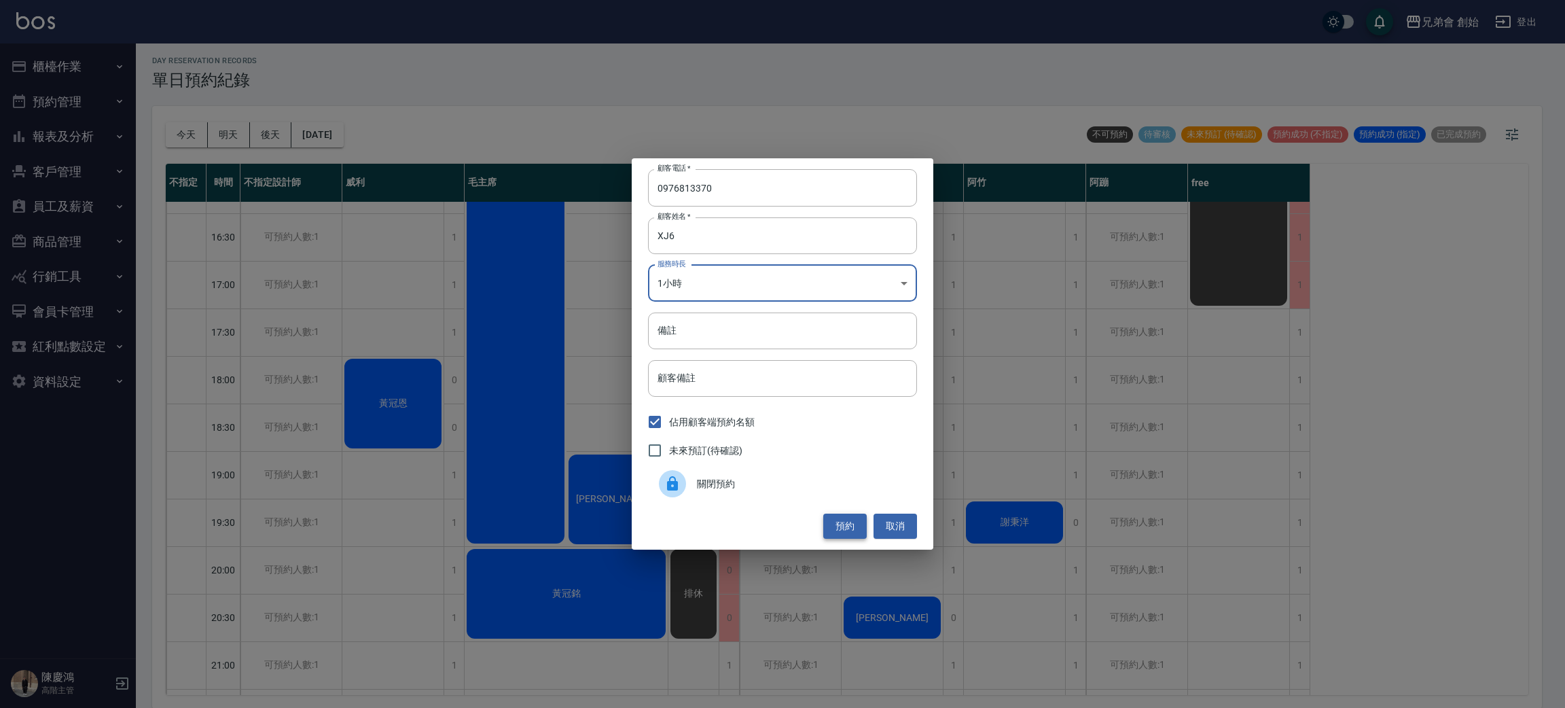
click at [847, 521] on button "預約" at bounding box center [844, 526] width 43 height 25
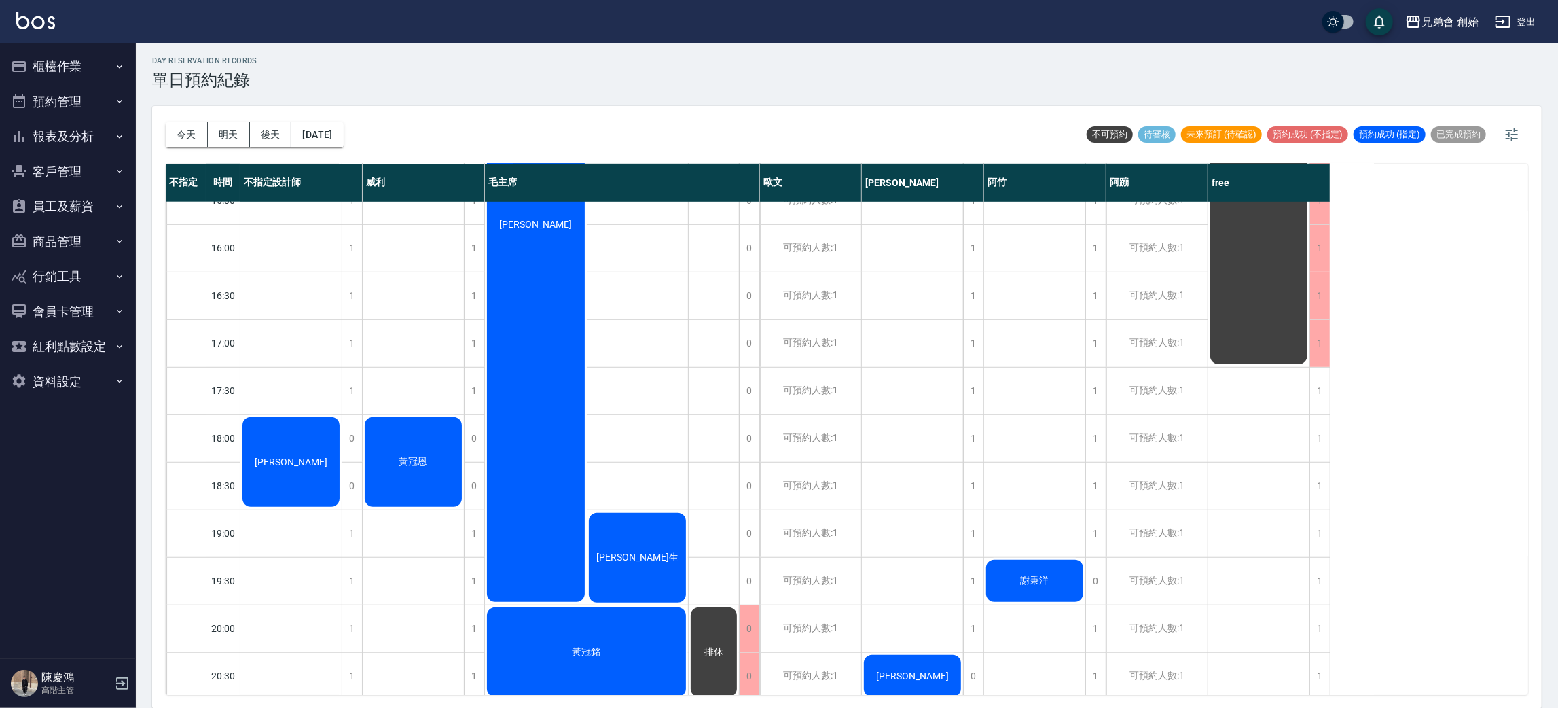
scroll to position [552, 0]
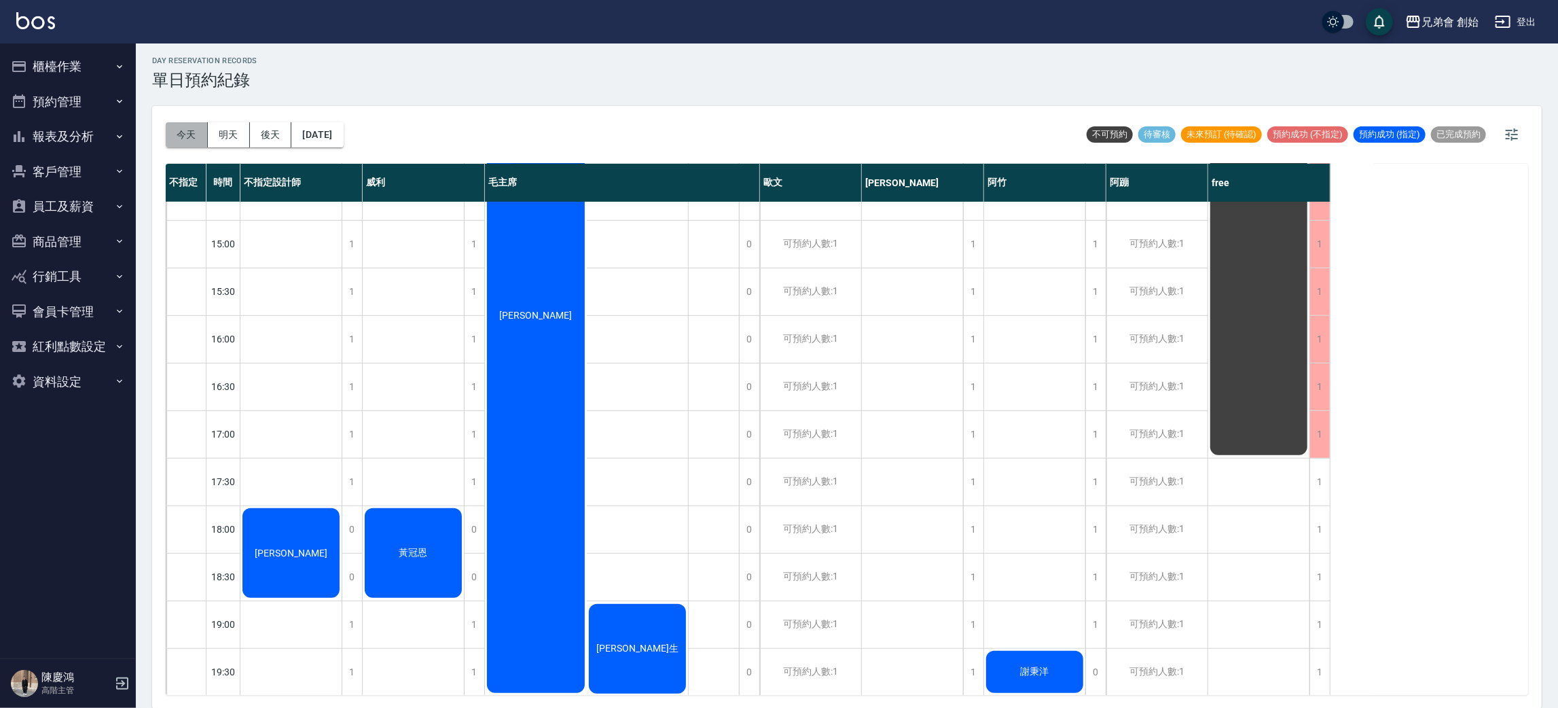
click at [185, 133] on button "今天" at bounding box center [187, 134] width 42 height 25
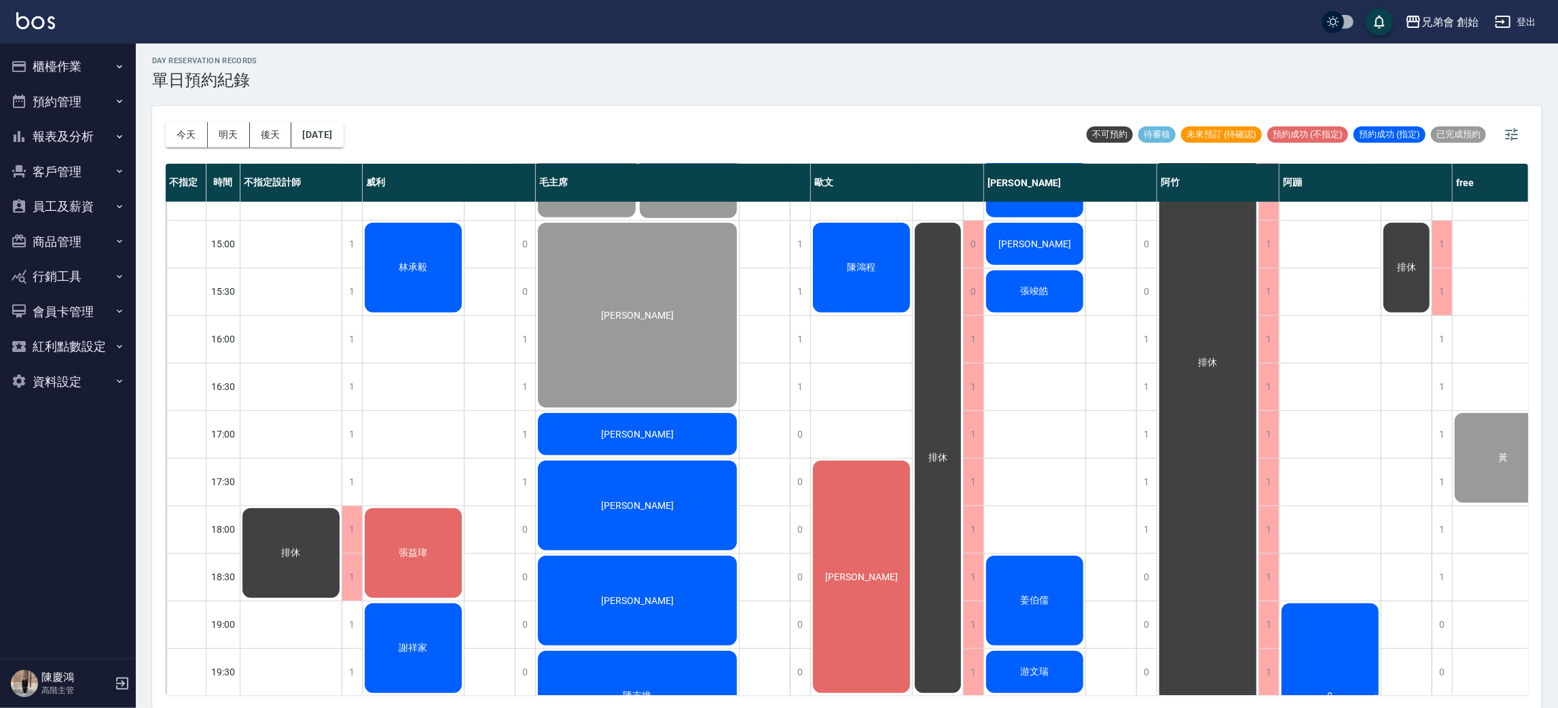
click at [421, 547] on span "張益瑋" at bounding box center [414, 553] width 34 height 12
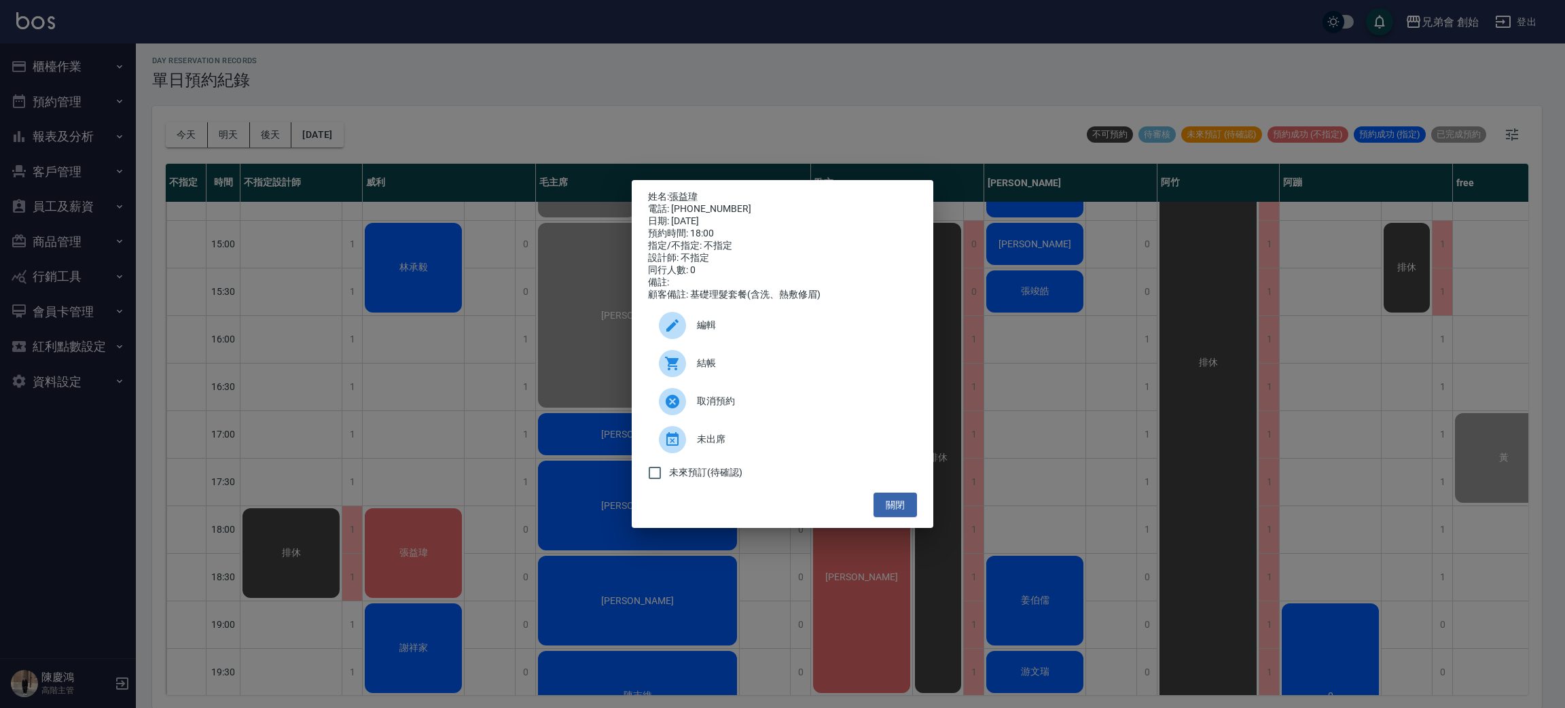
click at [260, 113] on div "姓名: 張益瑋 電話: 0938024272 日期: 2025/09/11 預約時間: 18:00 指定/不指定: 不指定 設計師: 不指定 同行人數: 0 …" at bounding box center [782, 354] width 1565 height 708
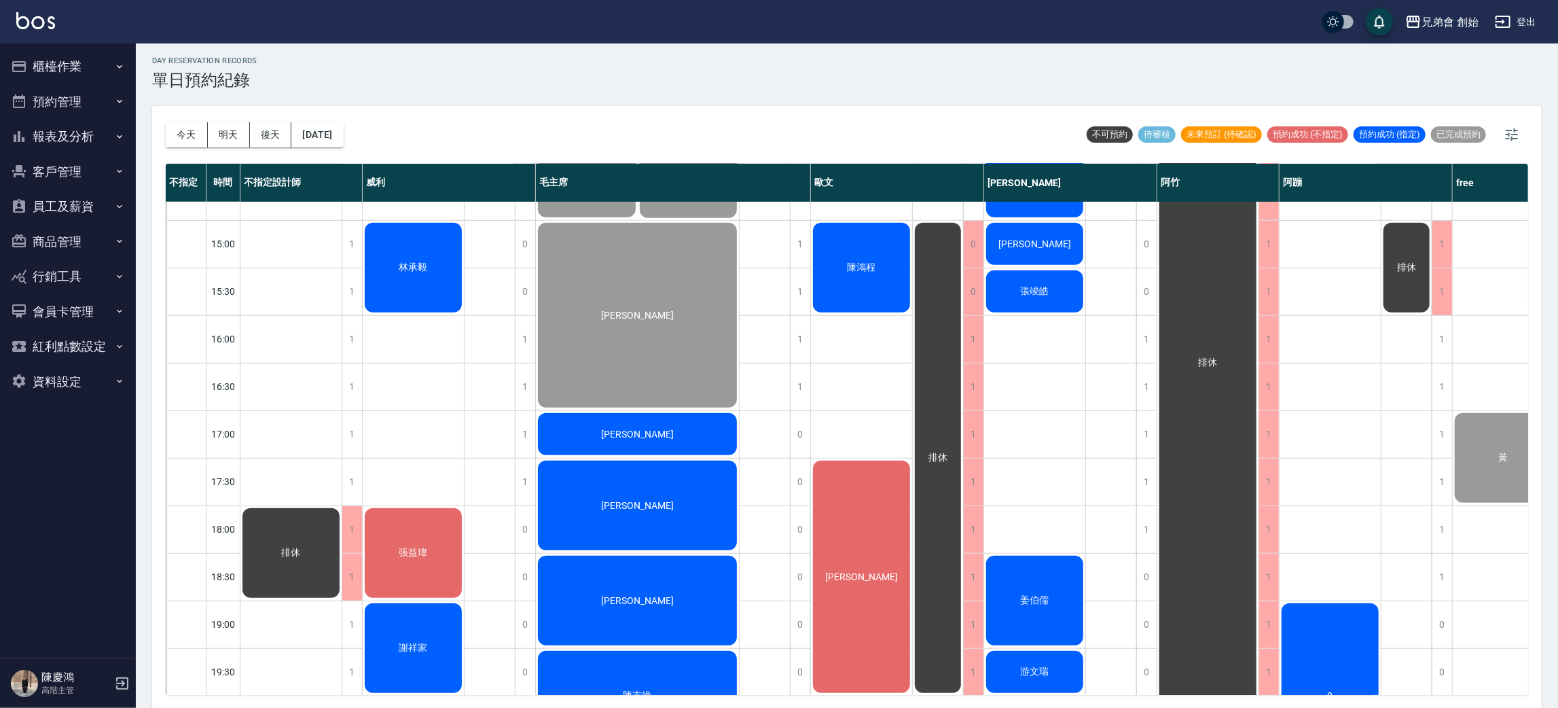
scroll to position [756, 0]
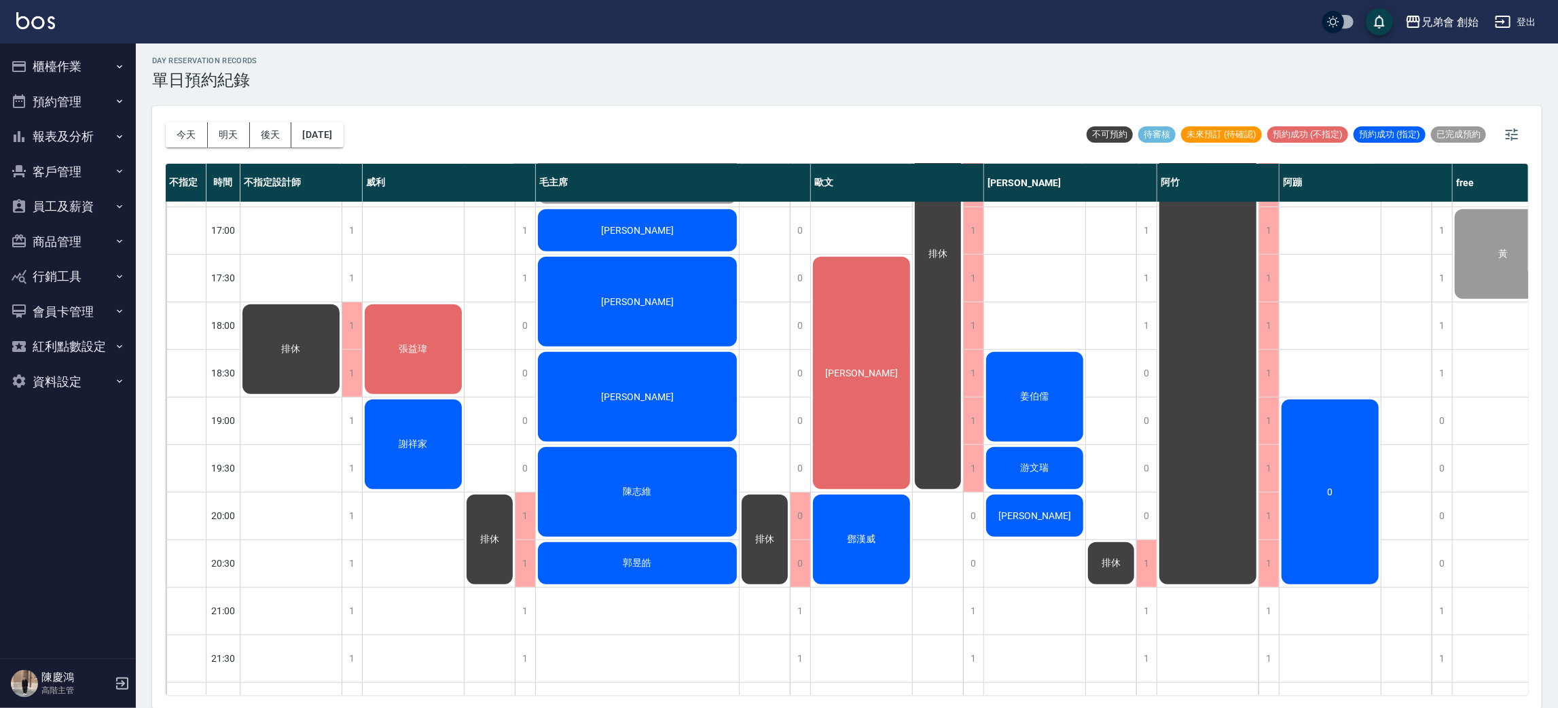
click at [850, 296] on div "[PERSON_NAME]" at bounding box center [861, 373] width 101 height 236
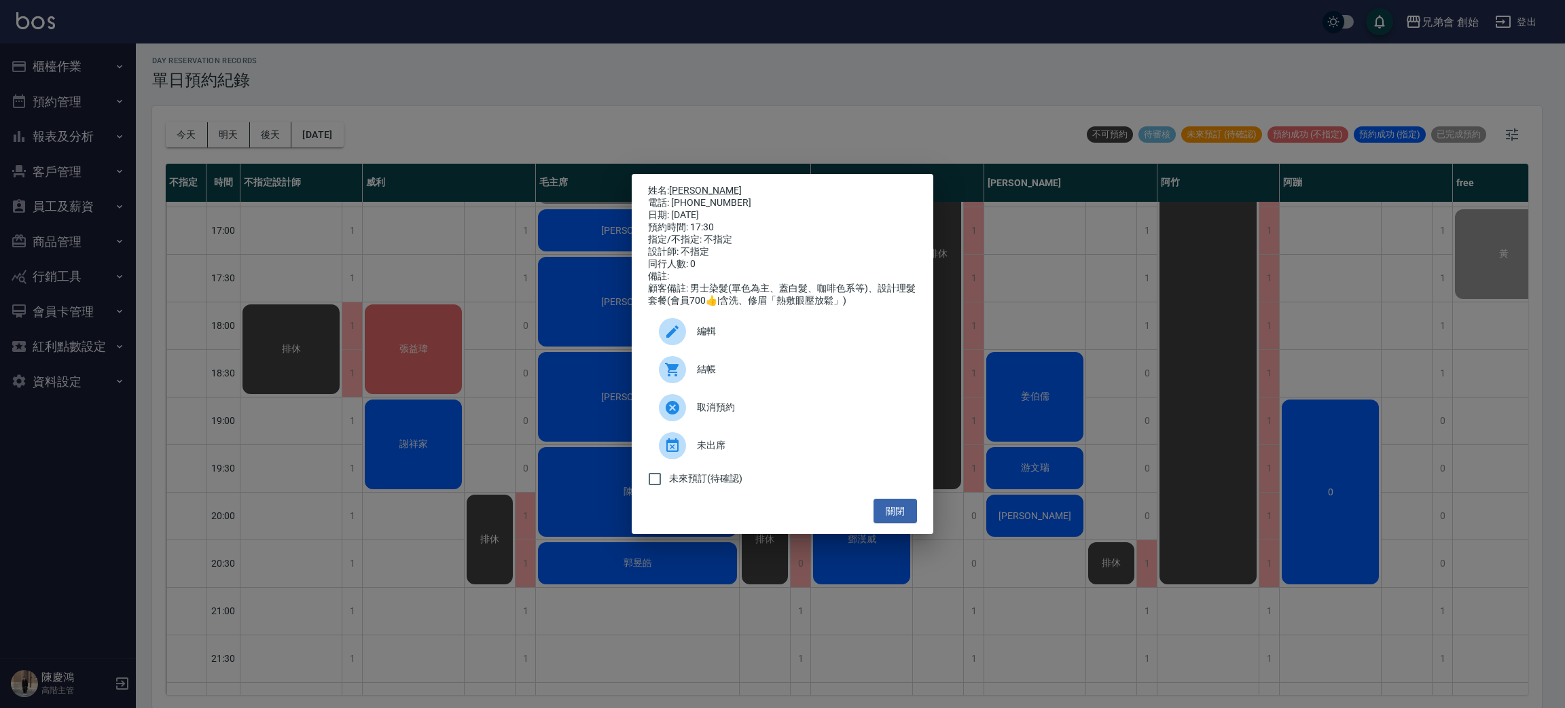
click at [694, 331] on div at bounding box center [678, 331] width 38 height 27
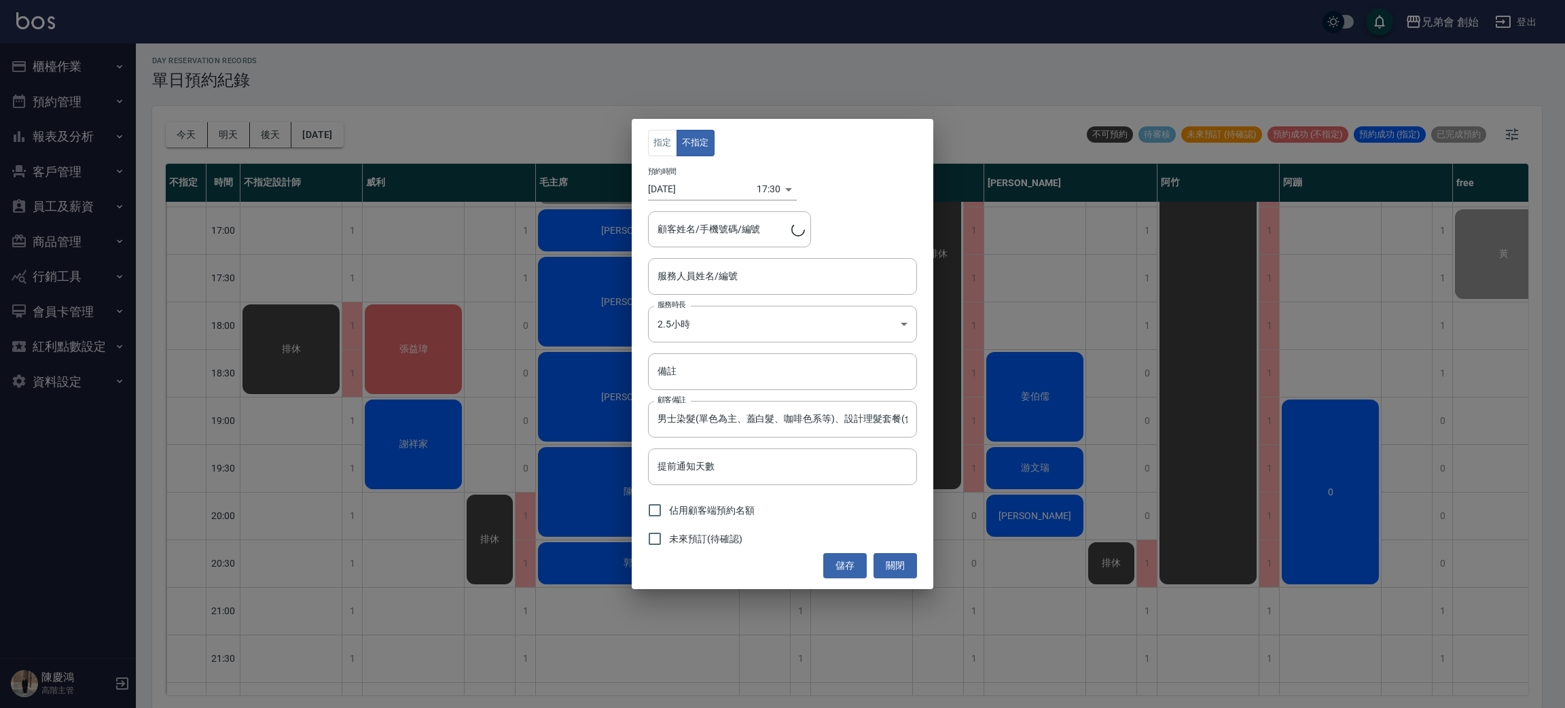
type input "歐文(無代號)"
type input "李智玄/0905585002"
click at [700, 363] on input "備註" at bounding box center [782, 371] width 269 height 37
type input "2700"
click at [829, 581] on div "指定 不指定 預約時間 2025/09/11 17:30 1757583000000 顧客姓名/手機號碼/編號 李智玄/0905585002 顧客姓名/手機號…" at bounding box center [783, 353] width 302 height 469
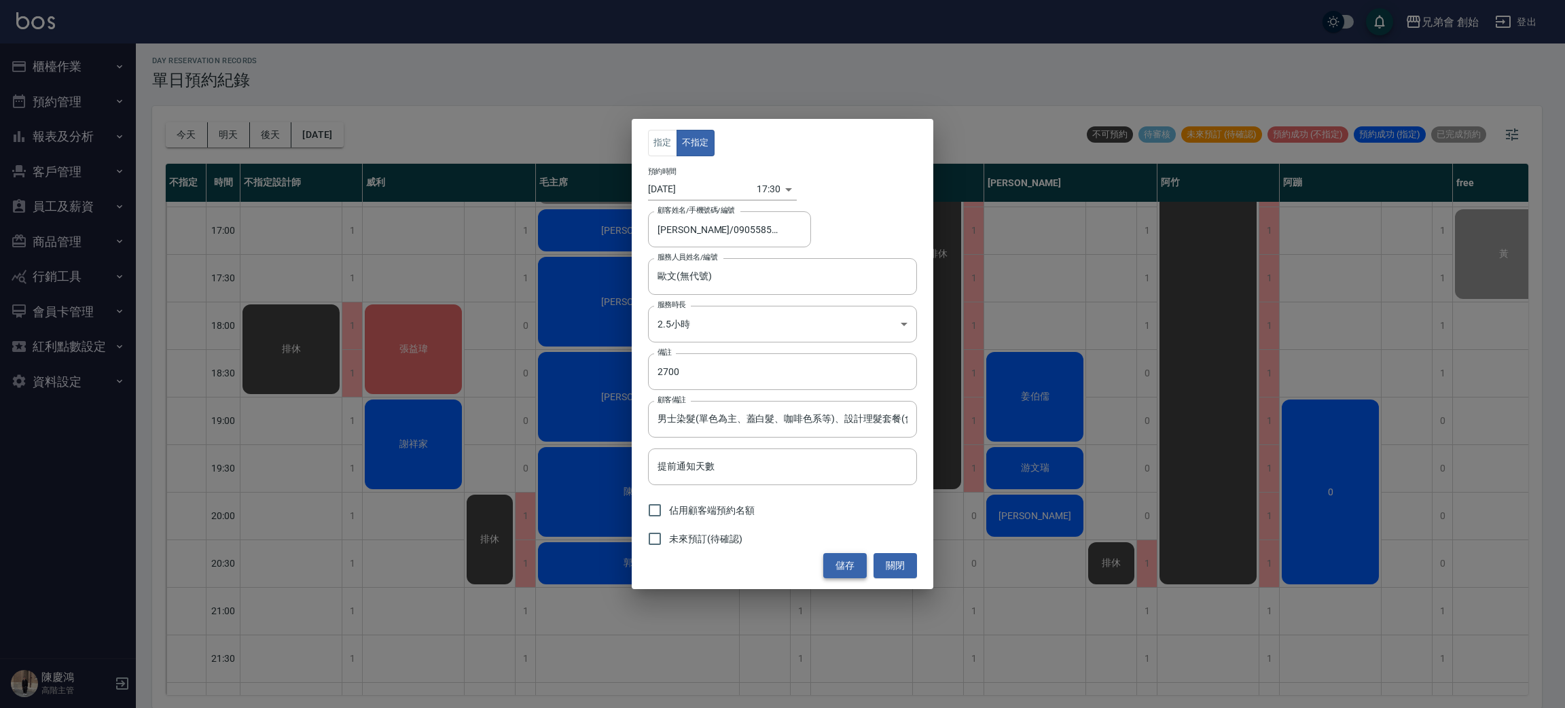
click at [838, 565] on button "儲存" at bounding box center [844, 565] width 43 height 25
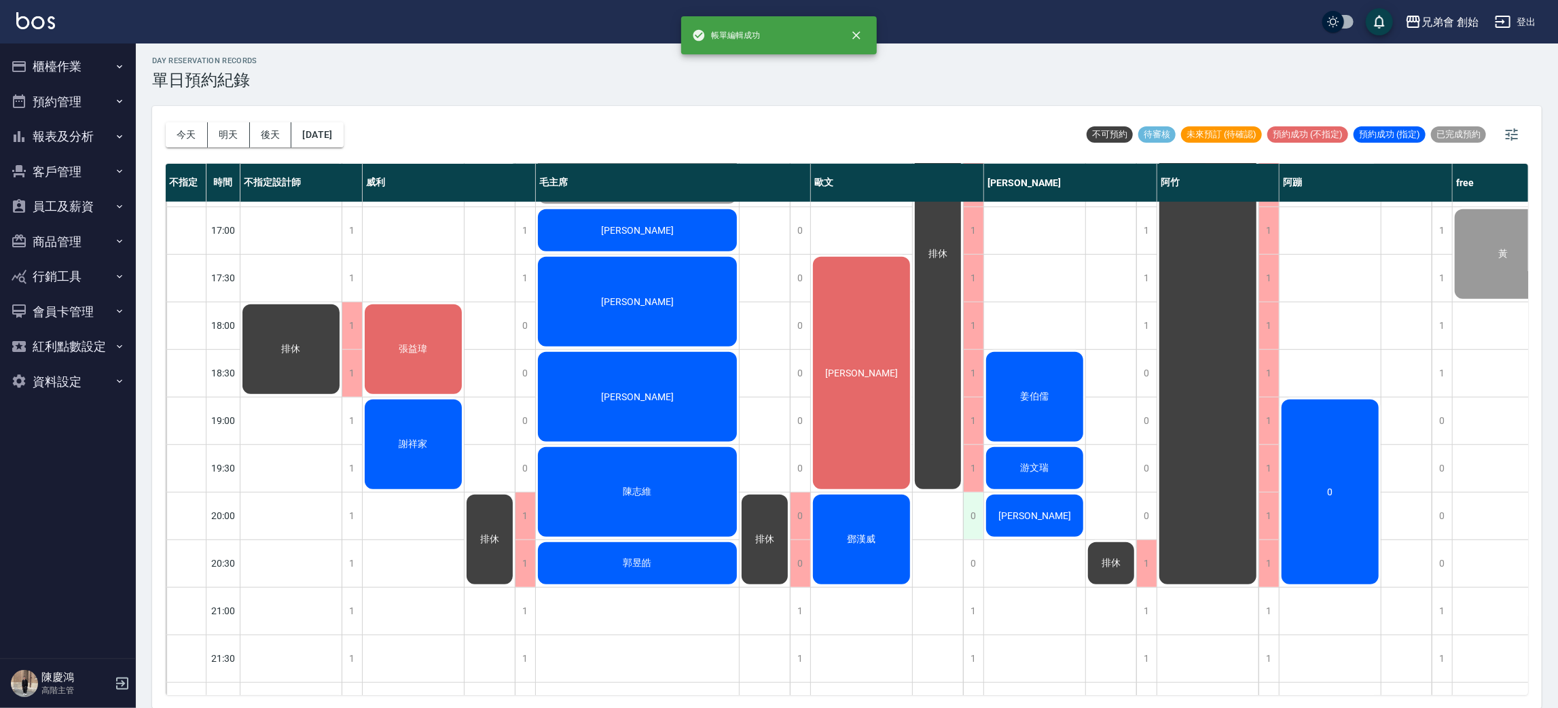
click at [965, 515] on div "0" at bounding box center [973, 515] width 20 height 47
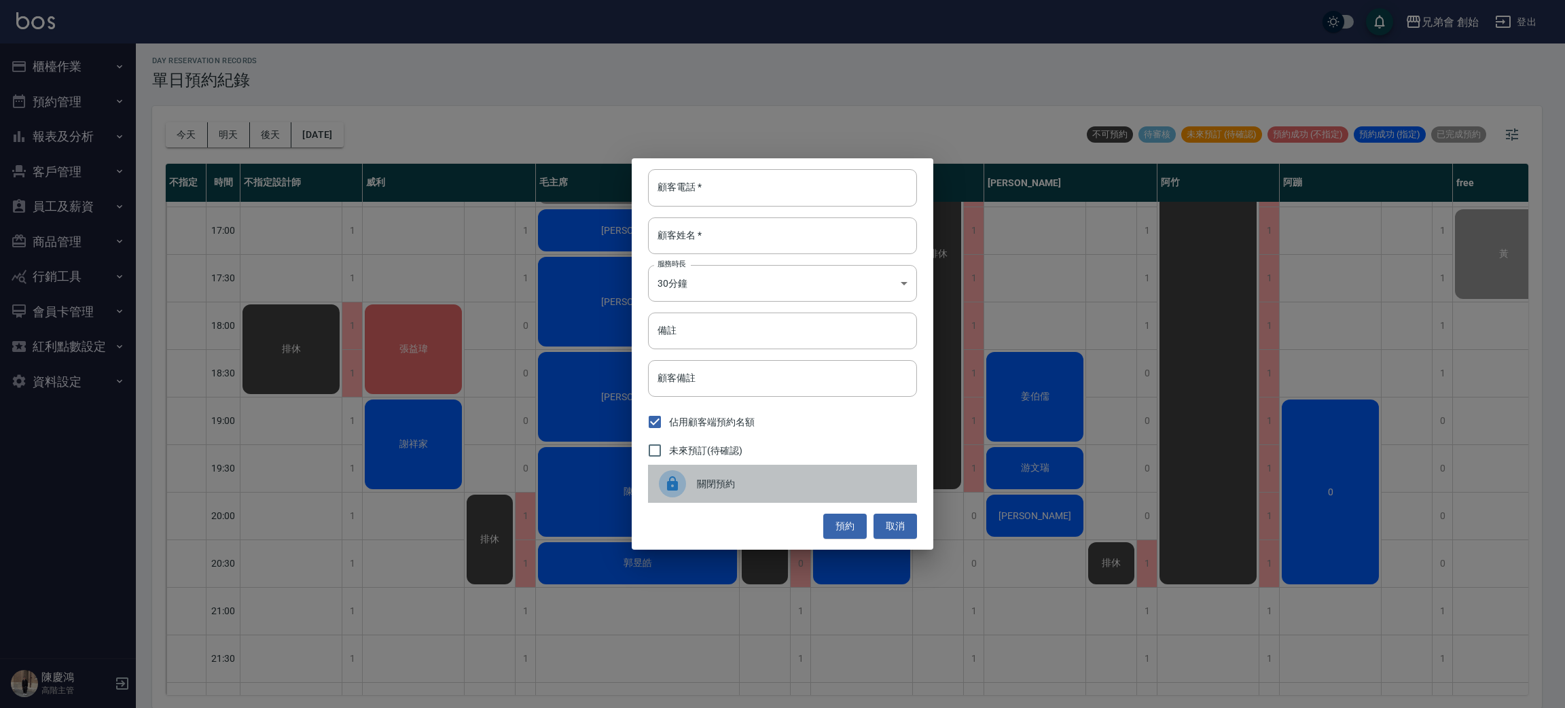
click at [766, 466] on div "關閉預約" at bounding box center [782, 484] width 269 height 38
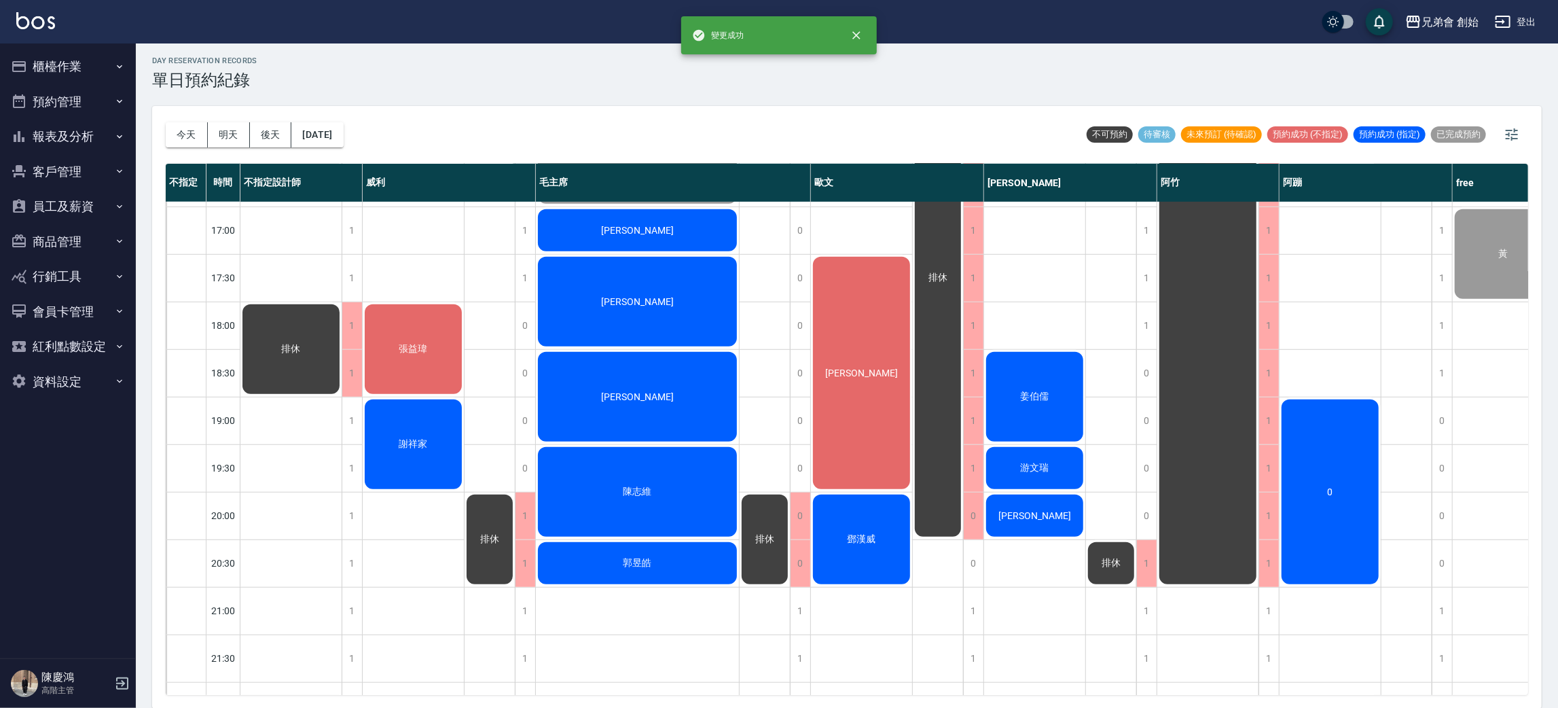
click at [961, 566] on div "排休" at bounding box center [938, 135] width 51 height 1379
click at [977, 569] on div "0" at bounding box center [973, 563] width 20 height 47
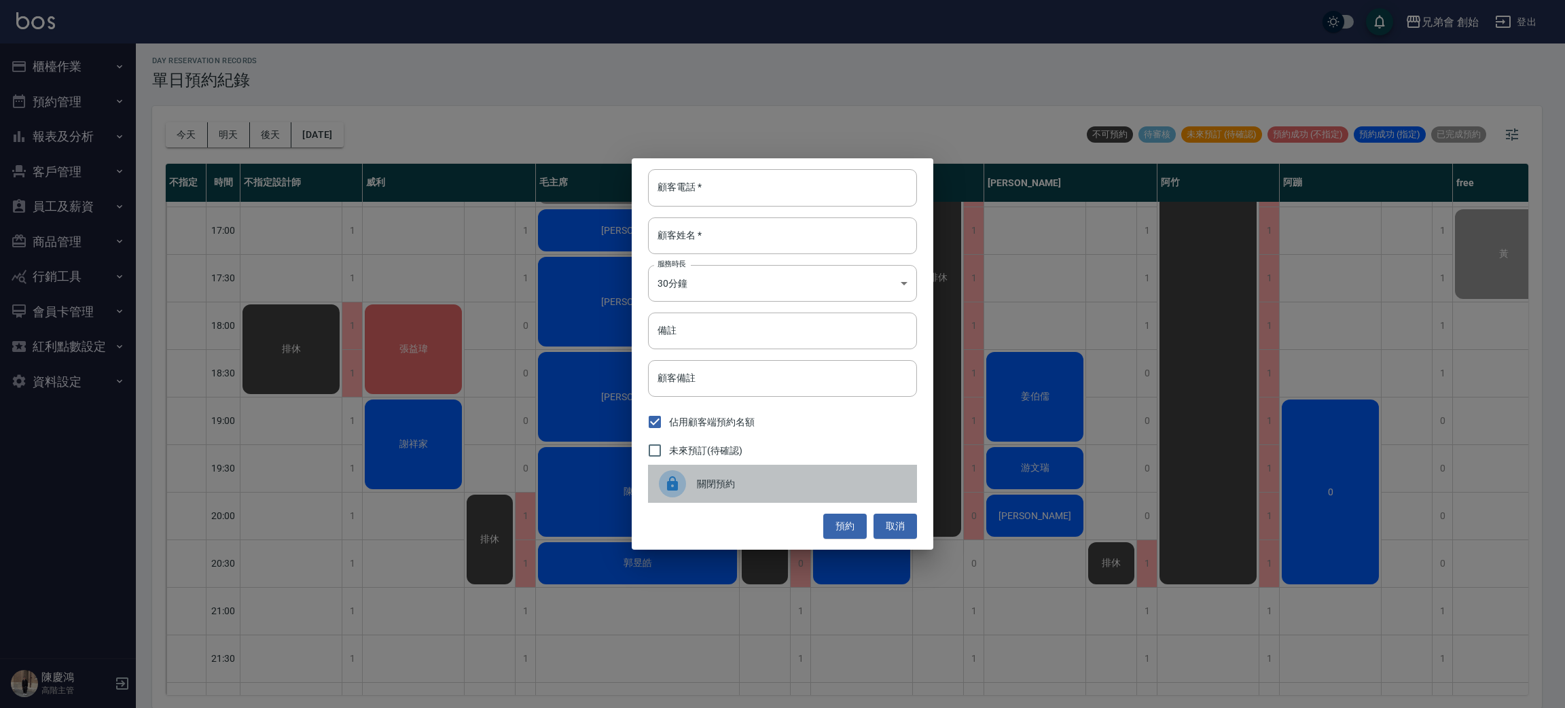
click at [703, 475] on div "關閉預約" at bounding box center [782, 484] width 269 height 38
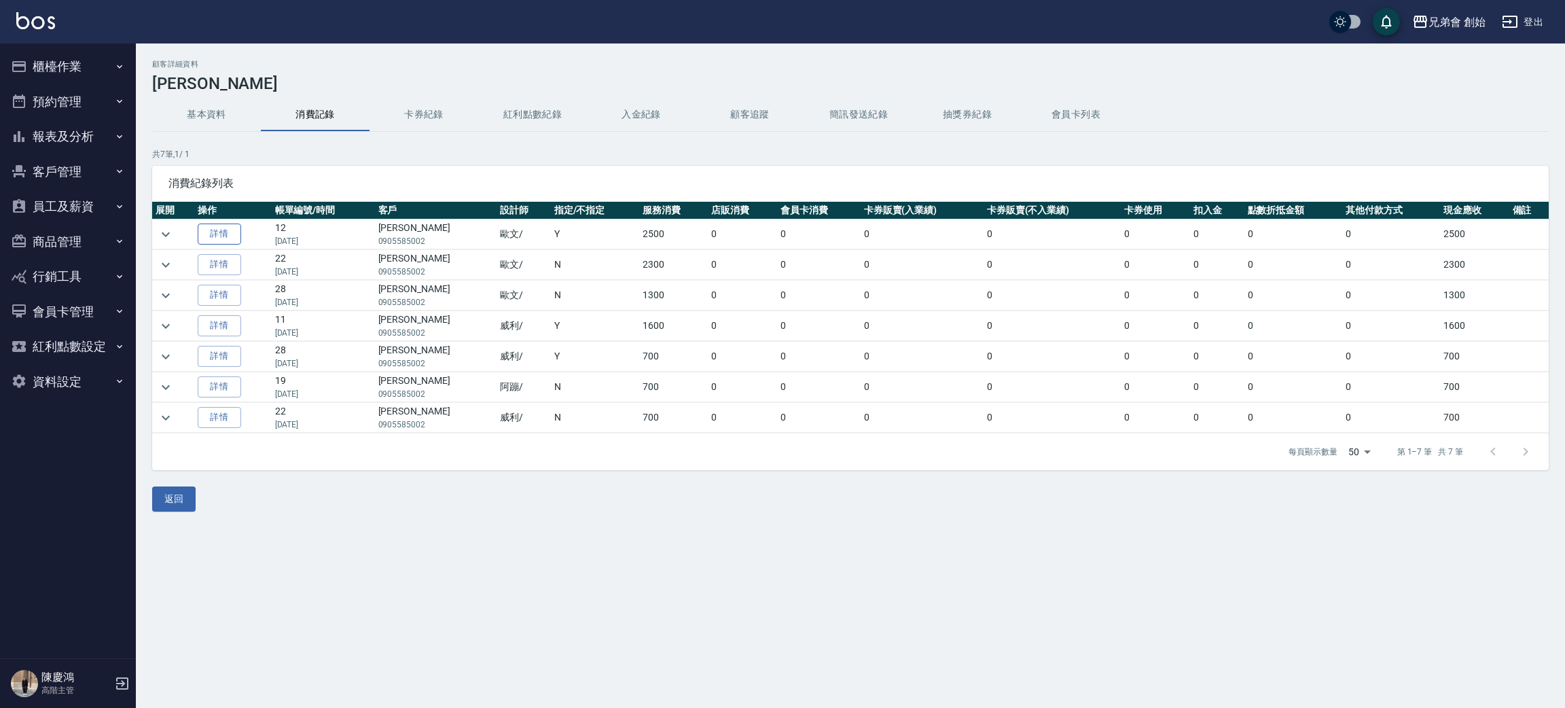
click at [217, 238] on link "詳情" at bounding box center [219, 233] width 43 height 21
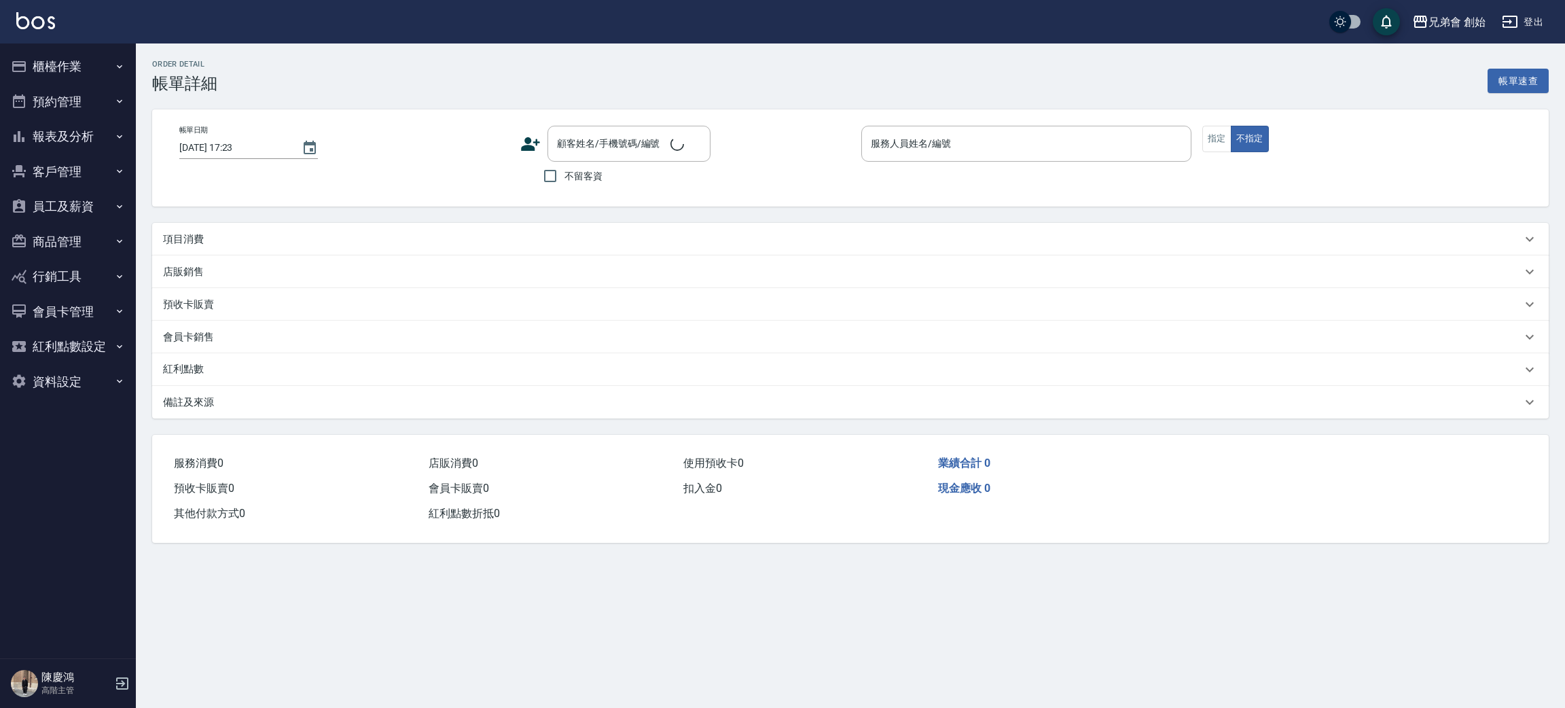
type input "[DATE] 13:30"
type input "歐文(無代號)"
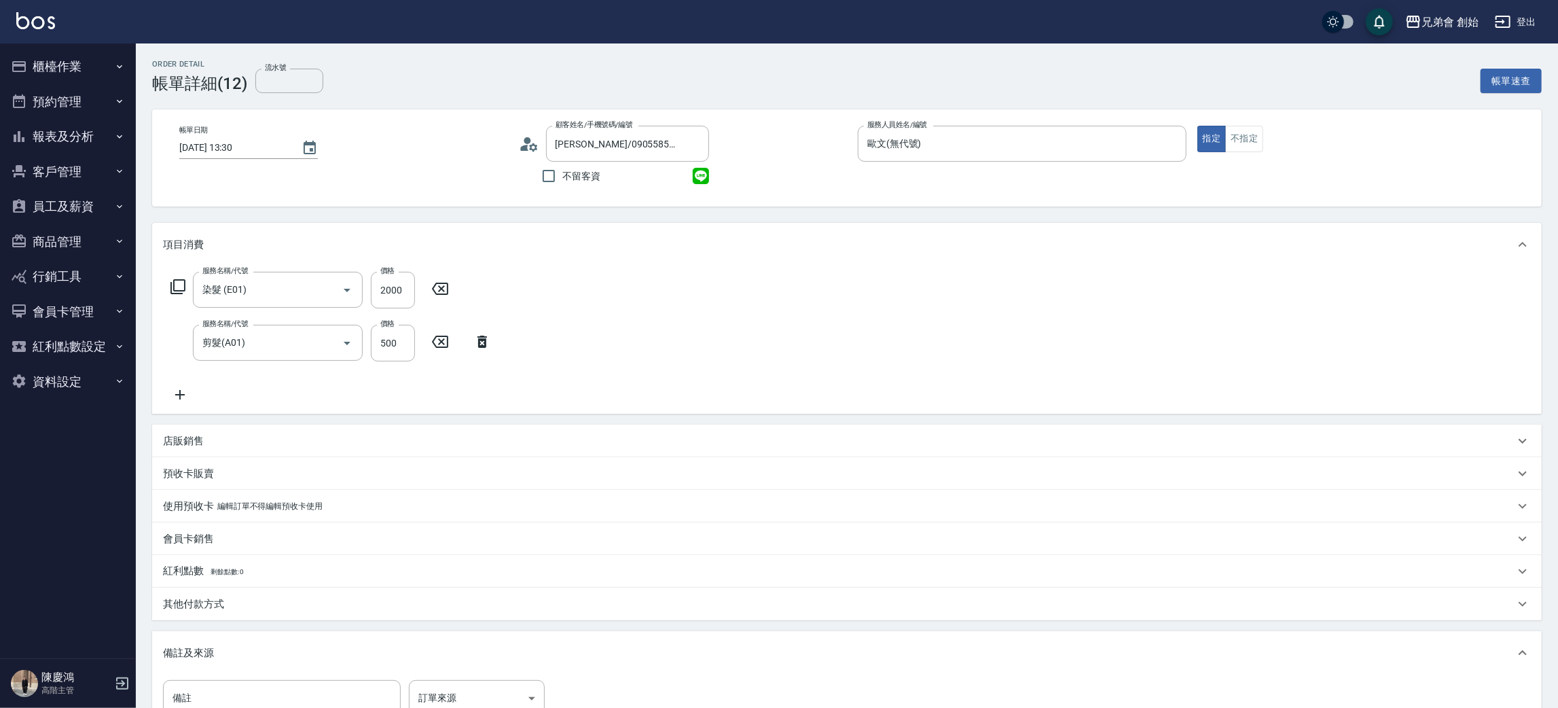
type input "[PERSON_NAME]/0905585002/null"
type input "染髮 (E01)"
type input "剪髮(A01)"
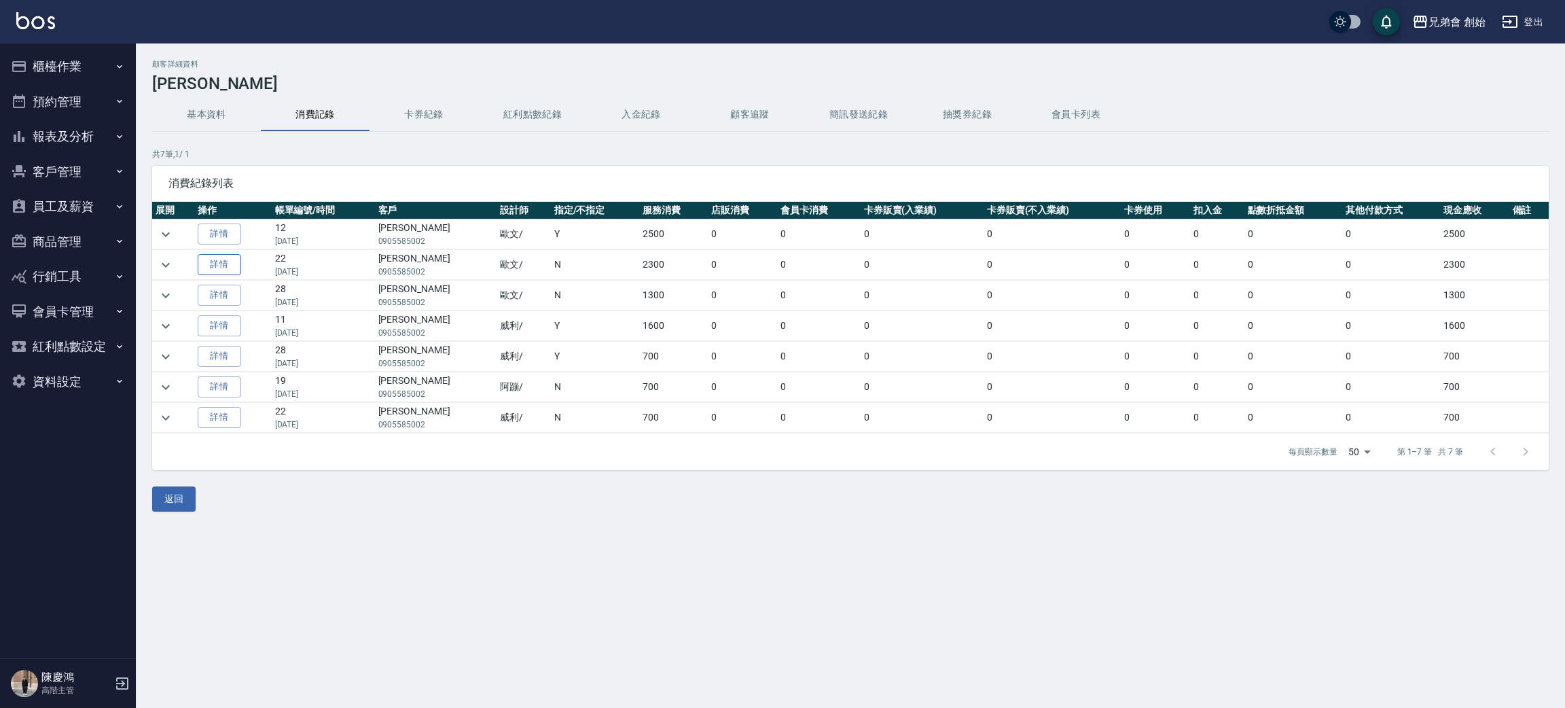
click at [211, 257] on link "詳情" at bounding box center [219, 264] width 43 height 21
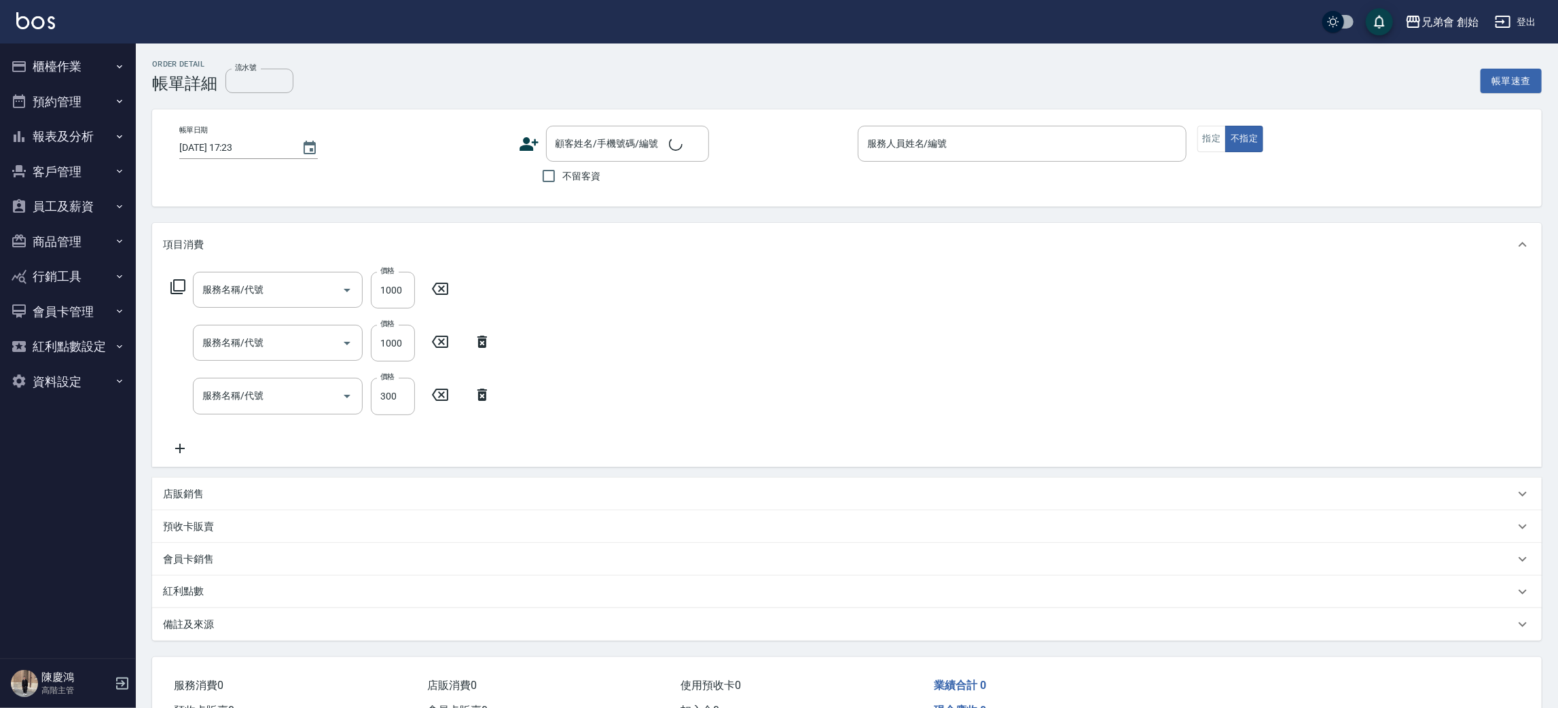
type input "護髮(B03)"
type input "染髮 (E01)"
type input "剪髮(A01)"
type input "[DATE] 18:30"
type input "歐文(無代號)"
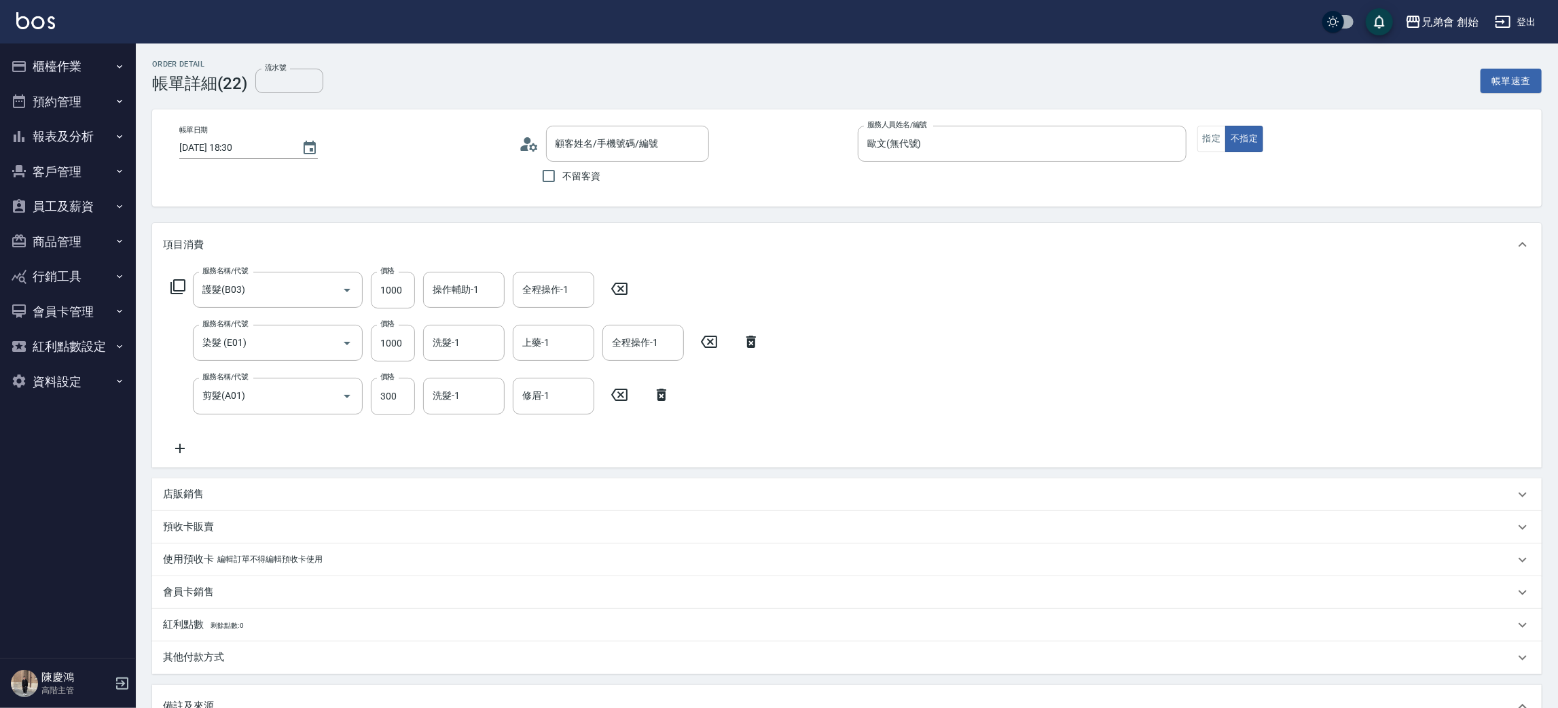
type input "[PERSON_NAME]/0905585002/null"
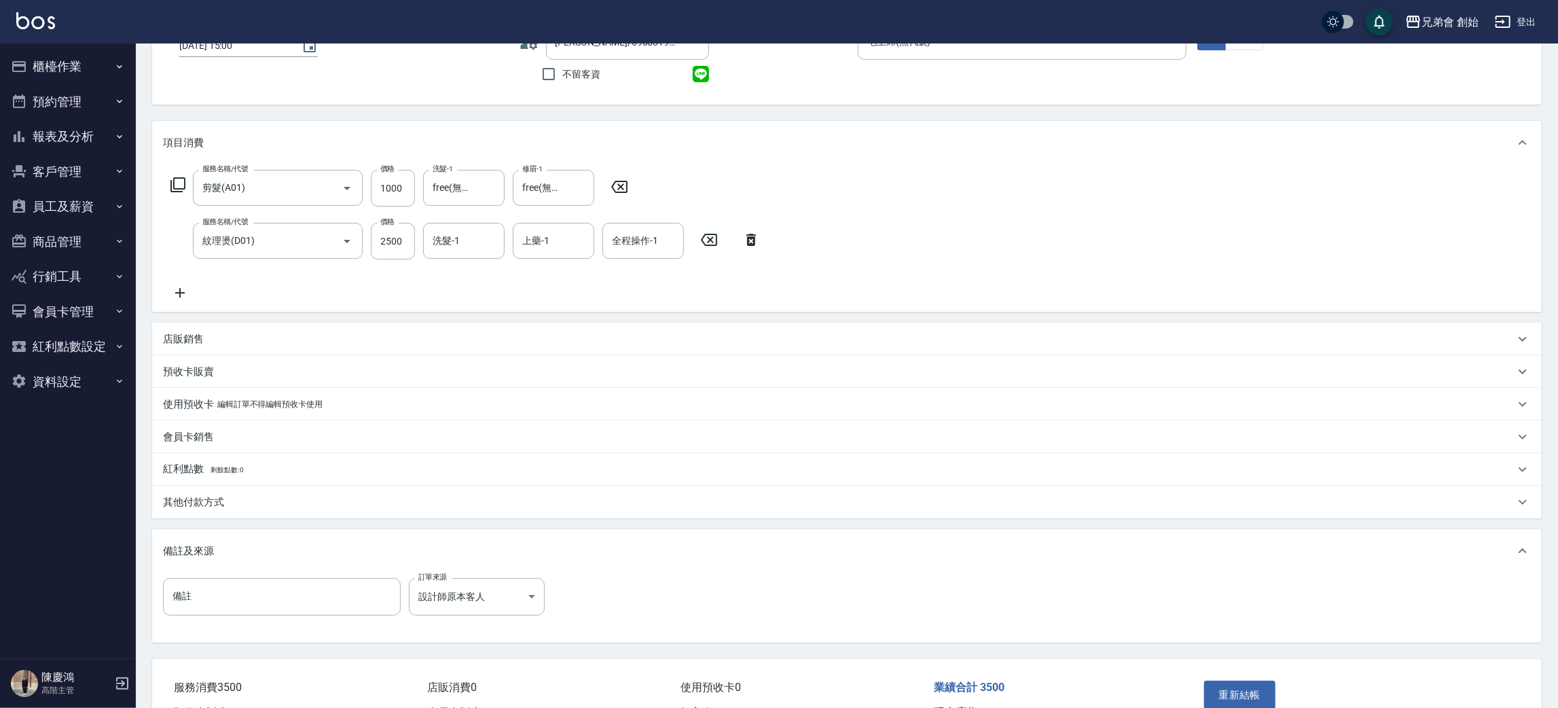
scroll to position [180, 0]
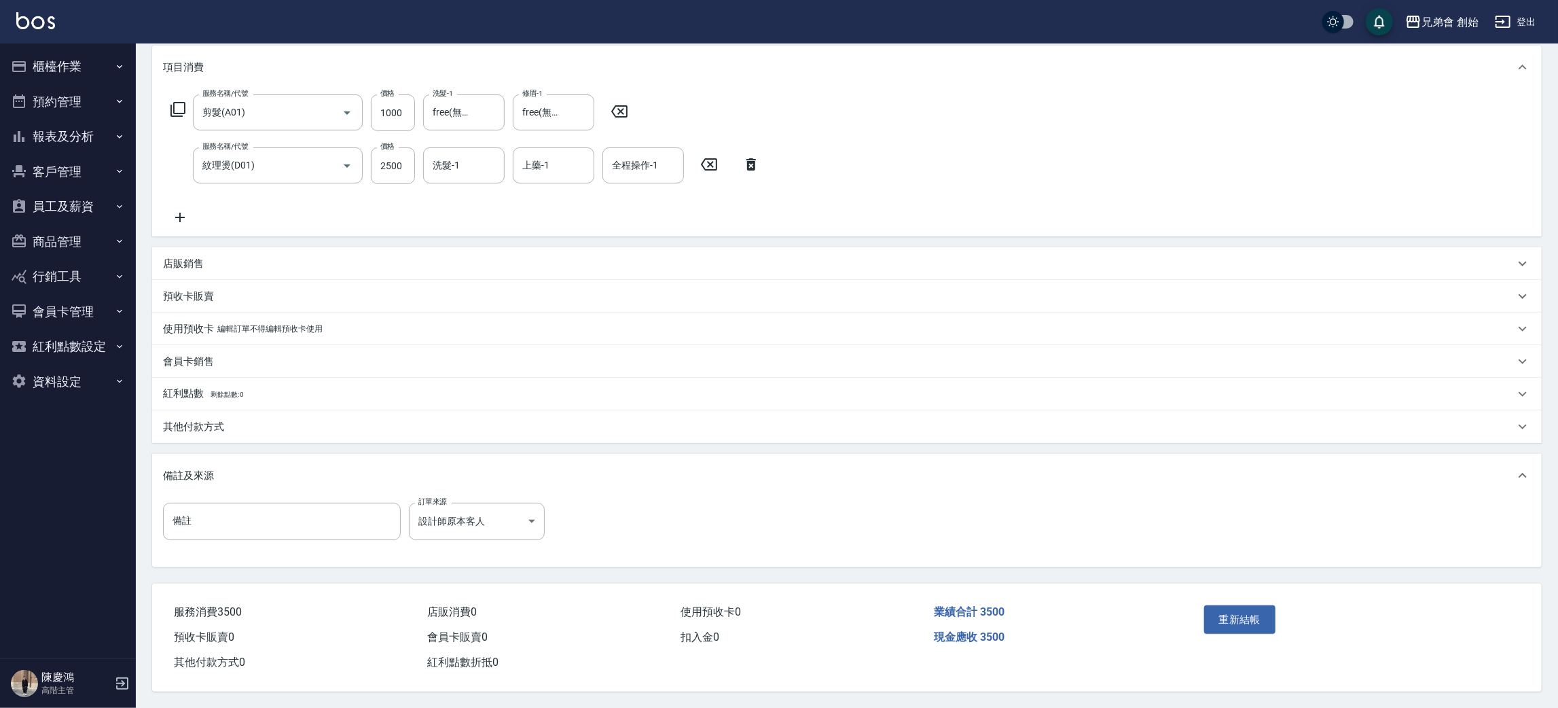
drag, startPoint x: 229, startPoint y: 417, endPoint x: 272, endPoint y: 437, distance: 48.0
click at [228, 420] on div "其他付款方式" at bounding box center [839, 427] width 1352 height 14
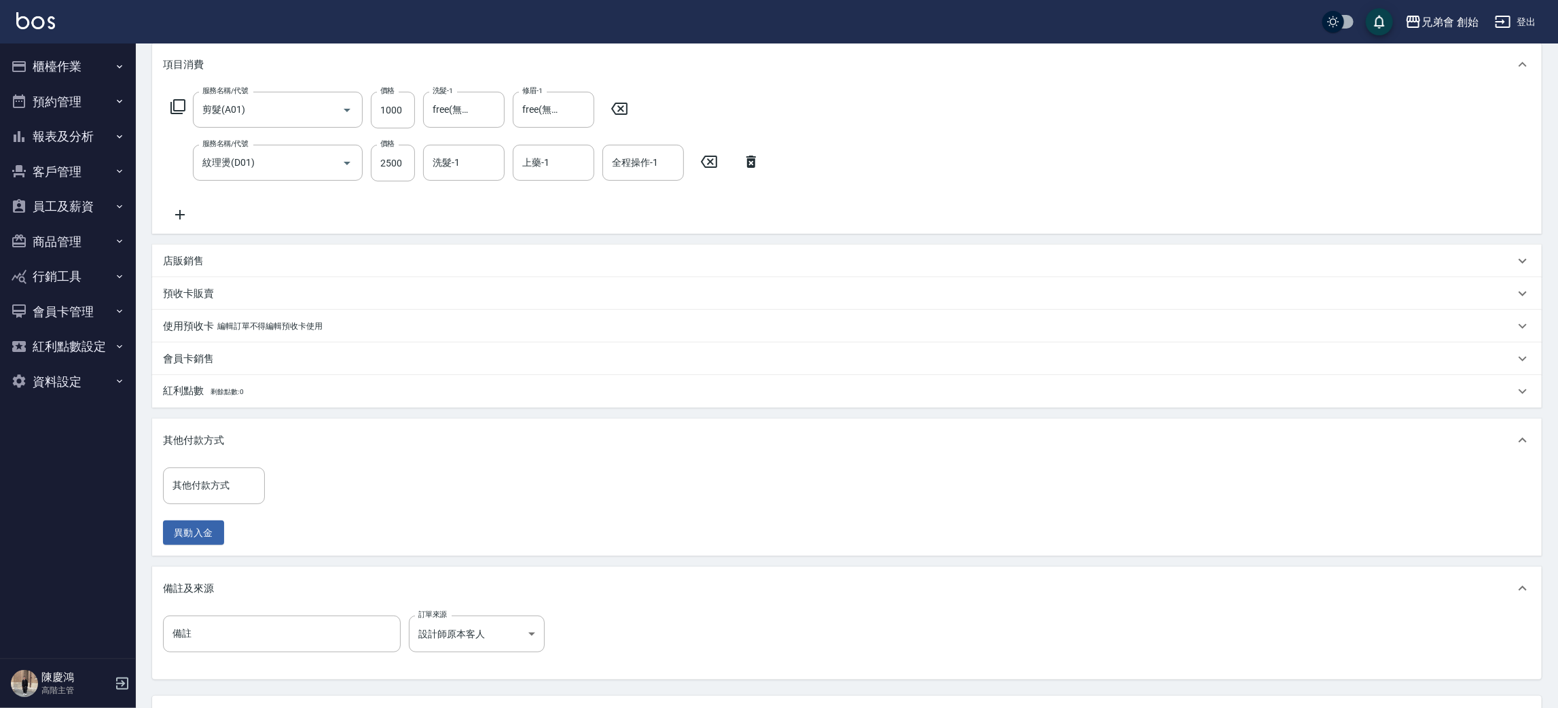
click at [188, 363] on p "會員卡銷售" at bounding box center [188, 359] width 51 height 14
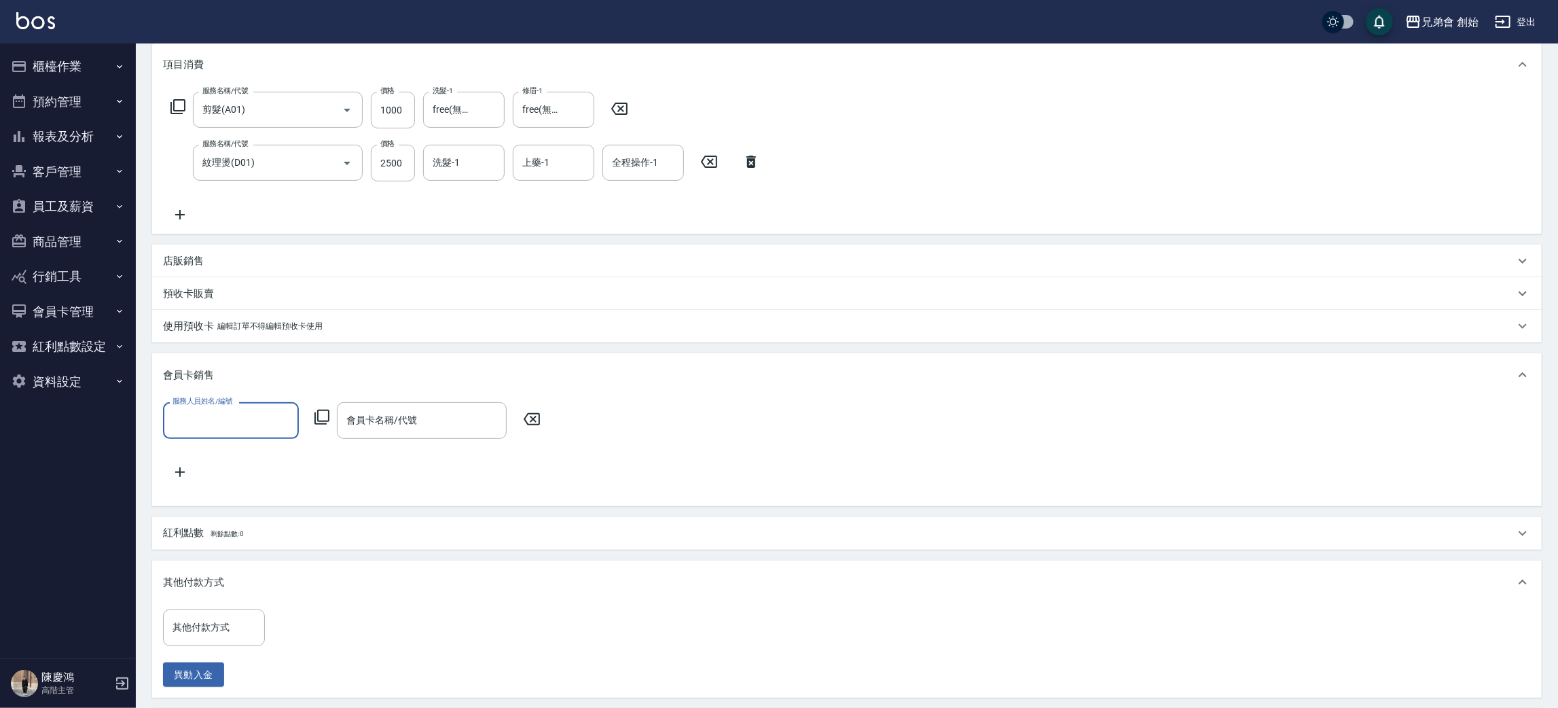
scroll to position [0, 0]
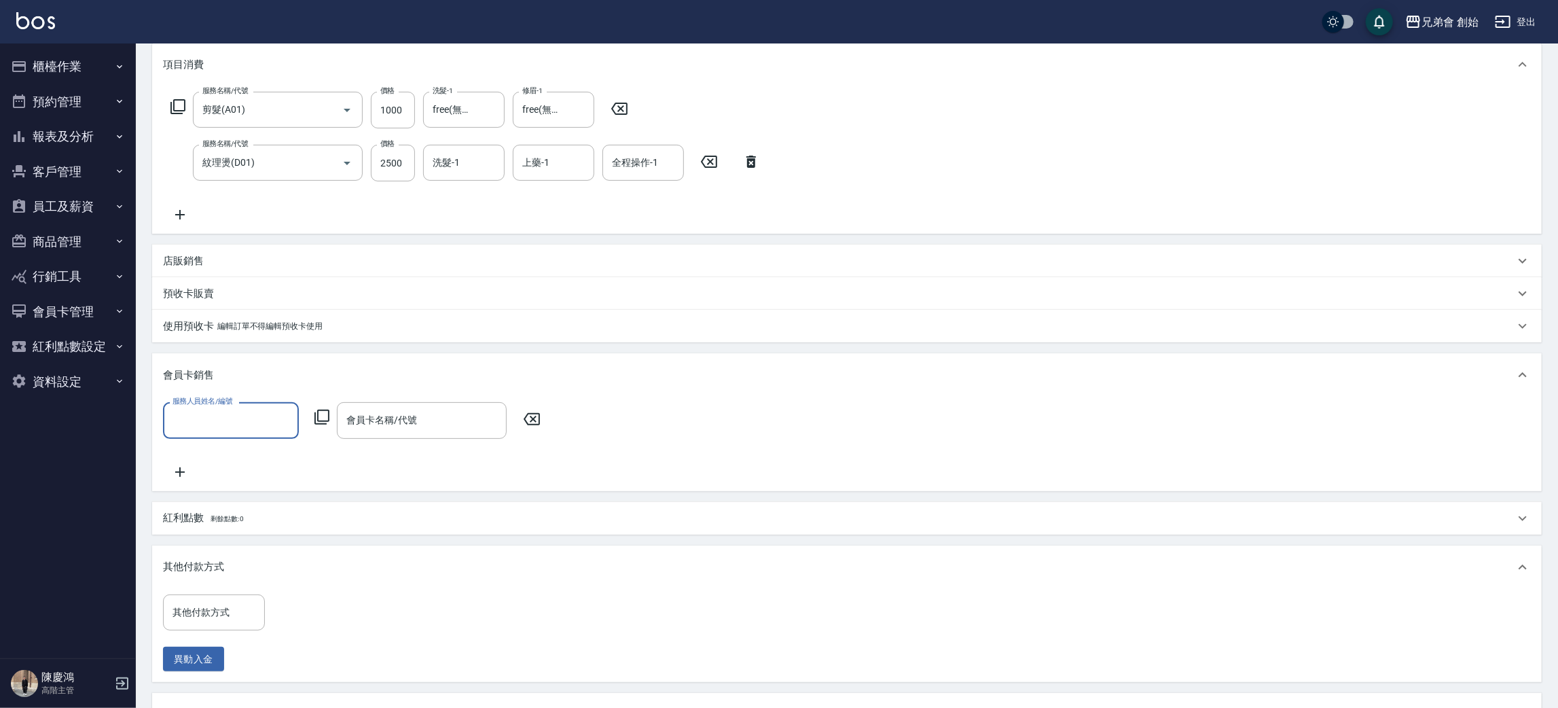
click at [201, 406] on div "服務人員姓名/編號 服務人員姓名/編號" at bounding box center [231, 420] width 136 height 36
click at [214, 422] on input "服務人員姓名/編號" at bounding box center [231, 420] width 124 height 24
drag, startPoint x: 230, startPoint y: 511, endPoint x: 278, endPoint y: 499, distance: 49.9
click at [229, 511] on div "毛主席 (無代號)" at bounding box center [231, 522] width 136 height 22
type input "毛主席(無代號)"
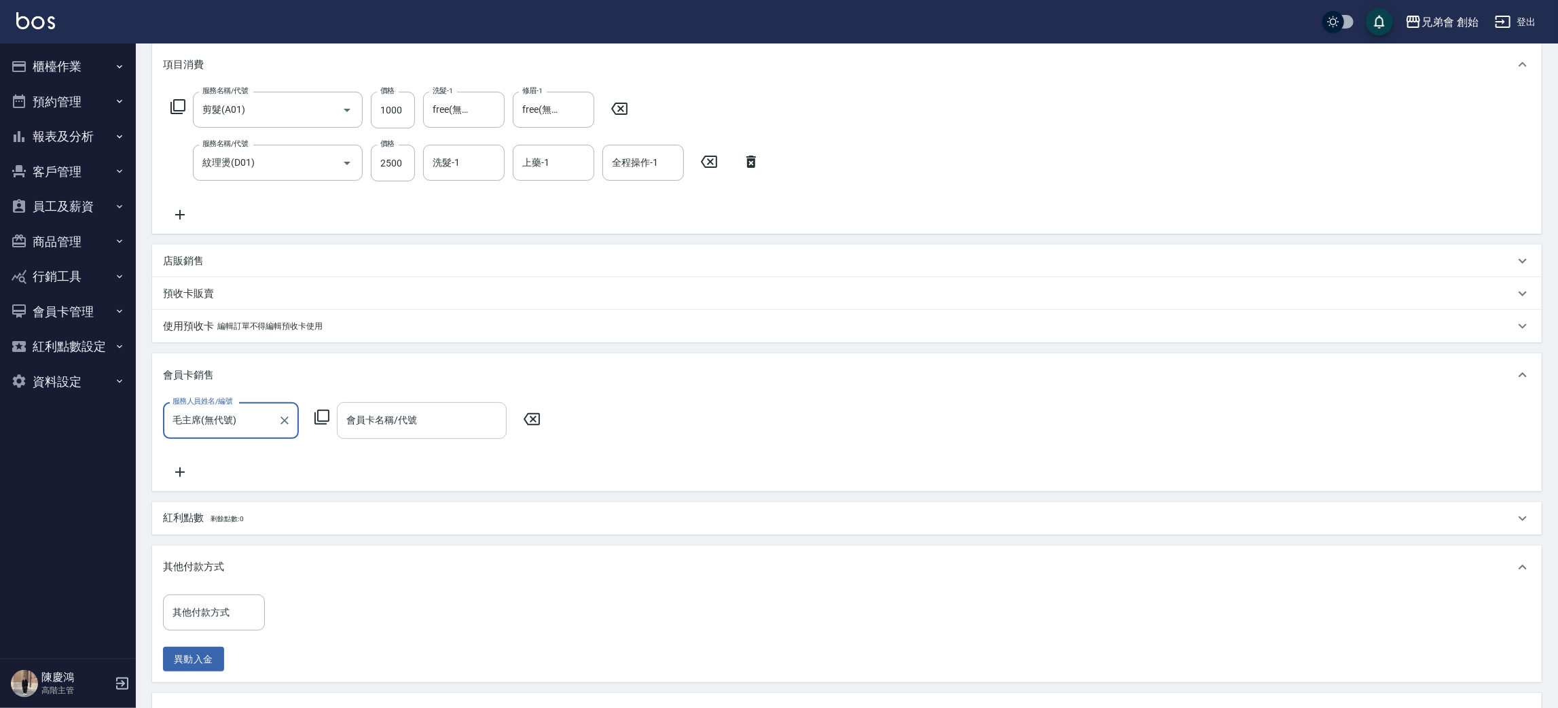
click at [362, 425] on input "會員卡名稱/代號" at bounding box center [422, 420] width 158 height 24
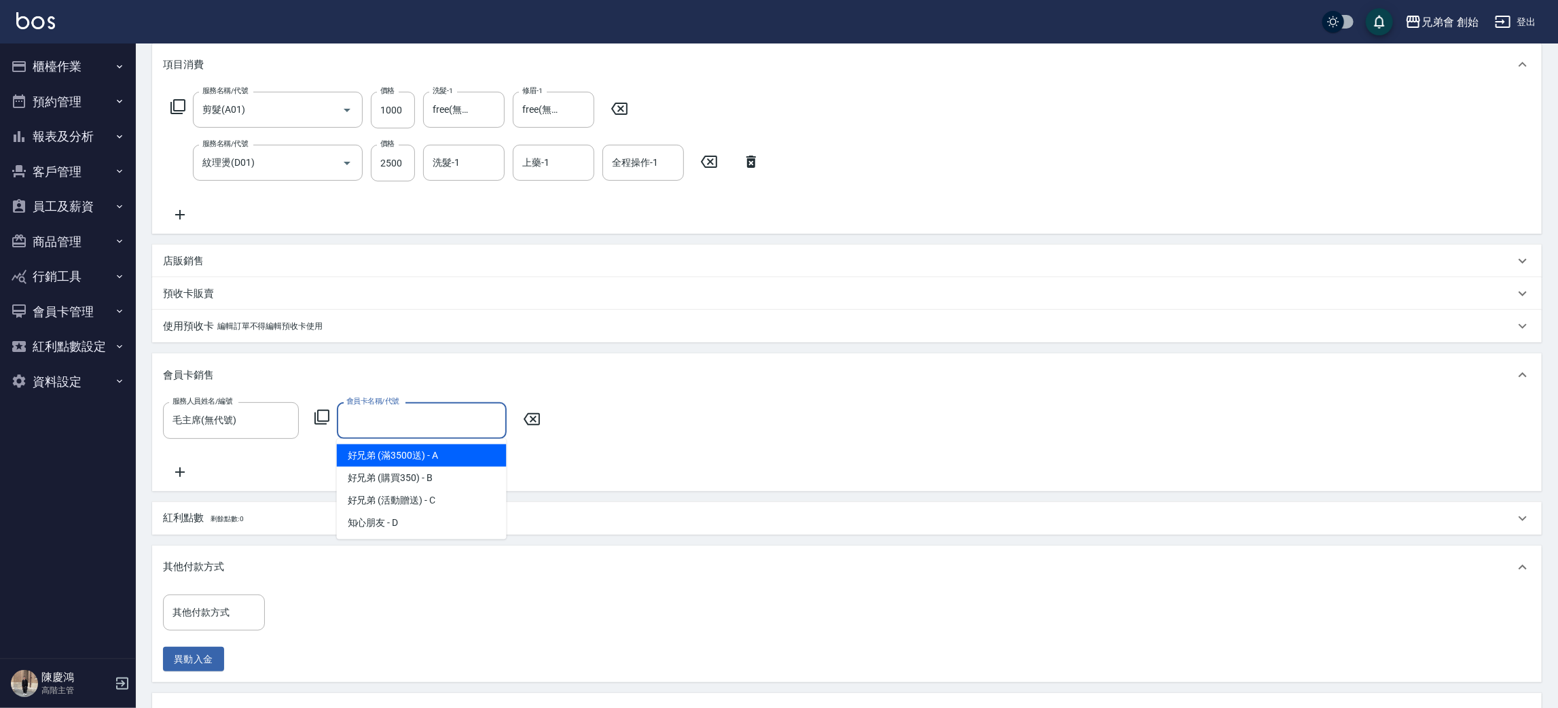
click at [389, 440] on ul "好兄弟 (滿3500送) - A 好兄弟 (購買350) - B 好兄弟 (活動贈送) - C 知心朋友 - D" at bounding box center [422, 489] width 170 height 101
drag, startPoint x: 446, startPoint y: 448, endPoint x: 501, endPoint y: 442, distance: 54.7
click at [446, 448] on span "好兄弟 (滿3500送) - A" at bounding box center [422, 455] width 170 height 22
type input "好兄弟 (滿3500送)-365天"
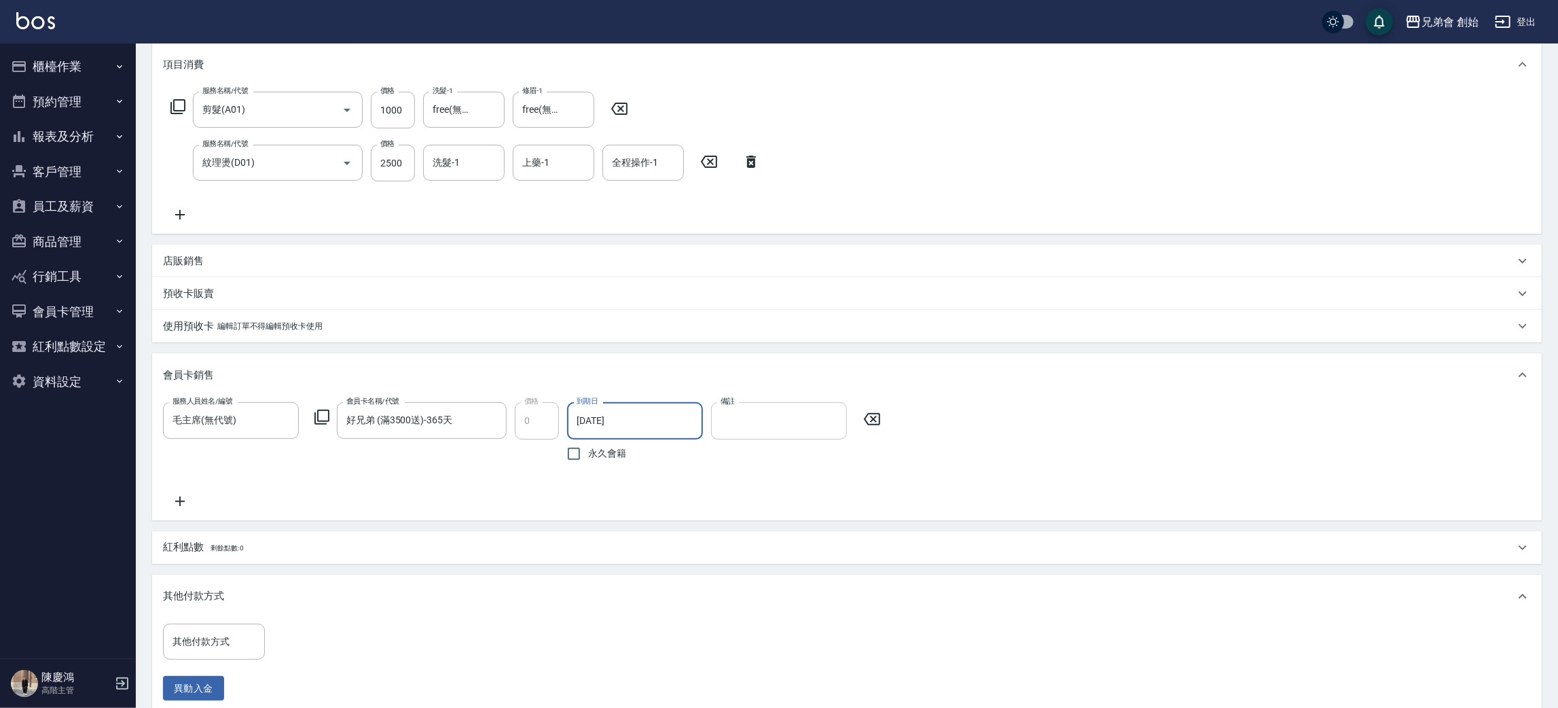
click at [748, 418] on input "備註" at bounding box center [779, 420] width 136 height 37
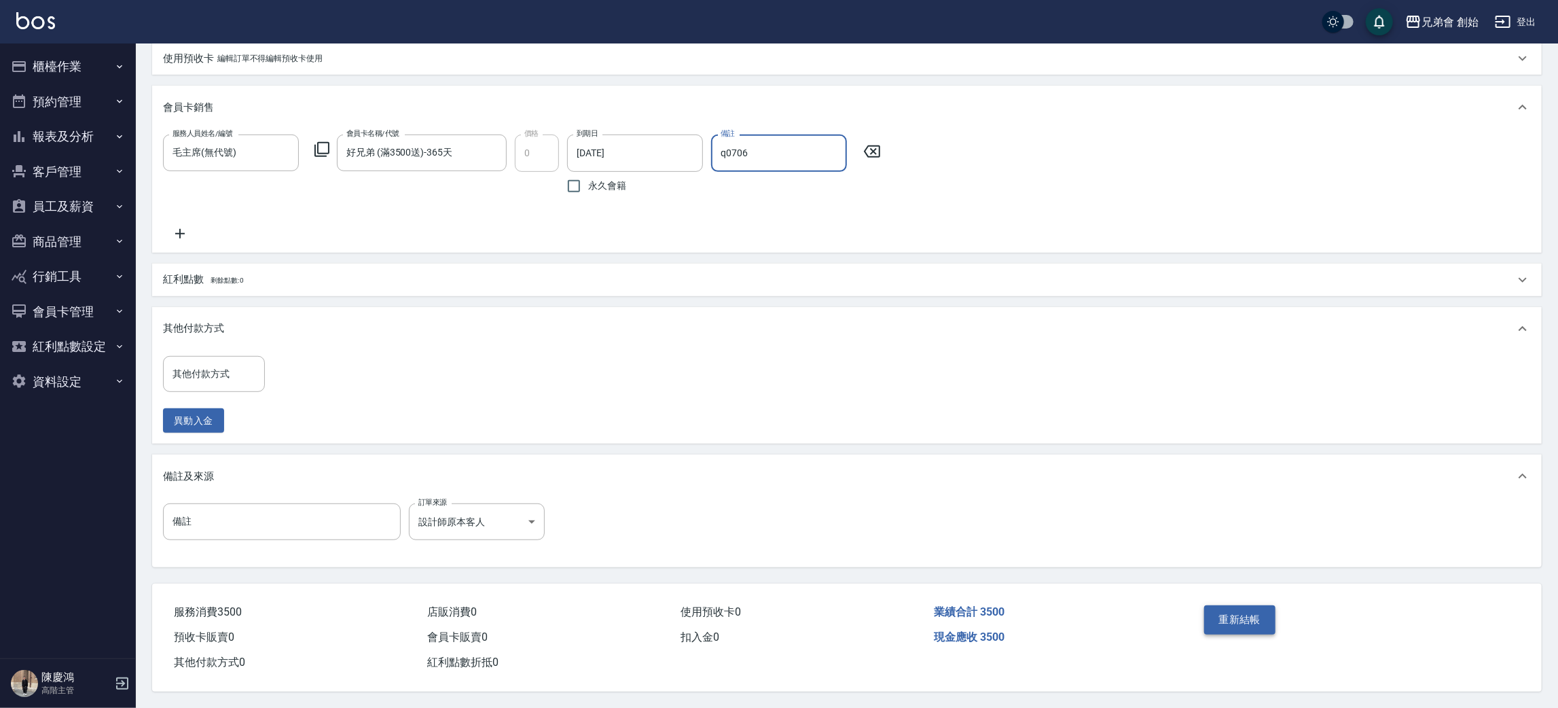
type input "q0706"
click at [1240, 618] on button "重新結帳" at bounding box center [1240, 619] width 72 height 29
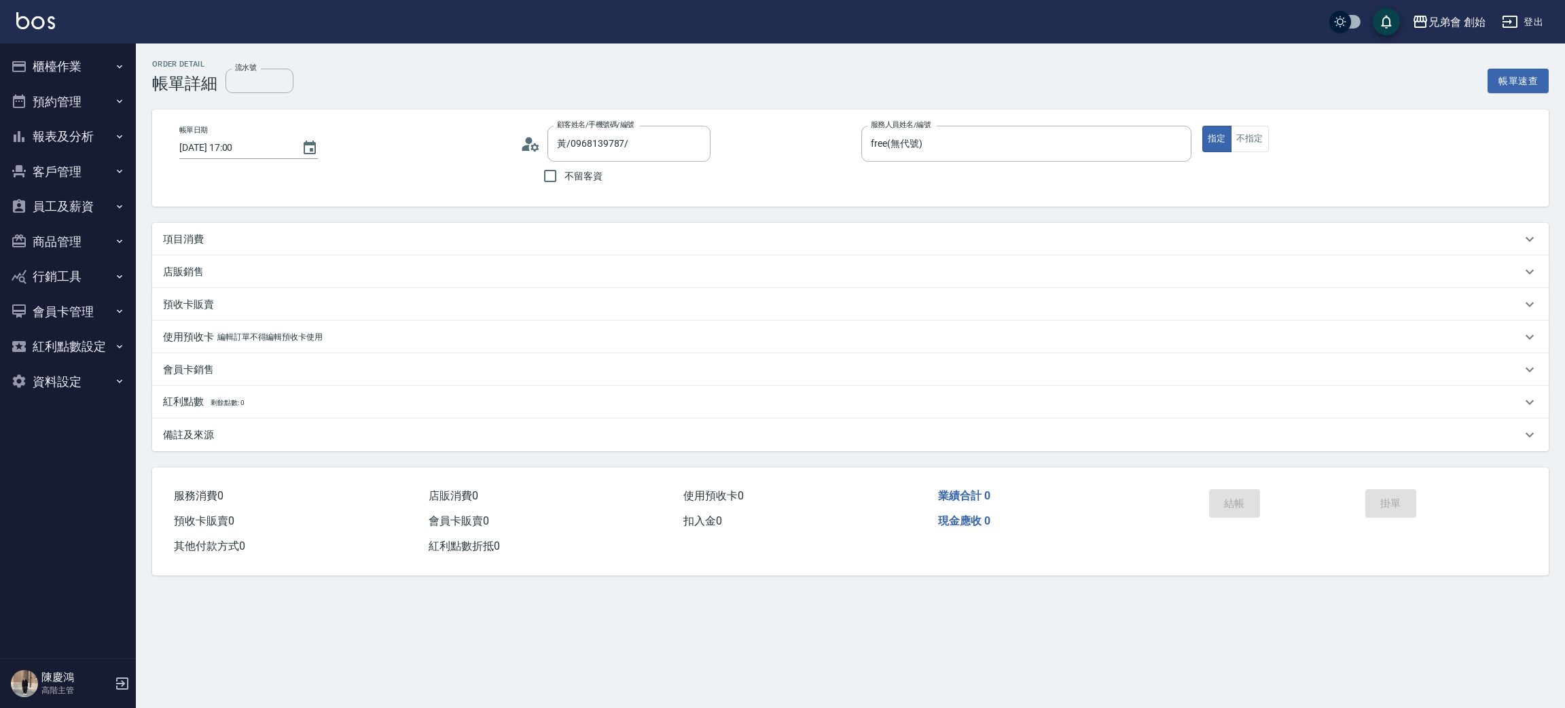
click at [223, 242] on div "項目消費" at bounding box center [842, 239] width 1358 height 14
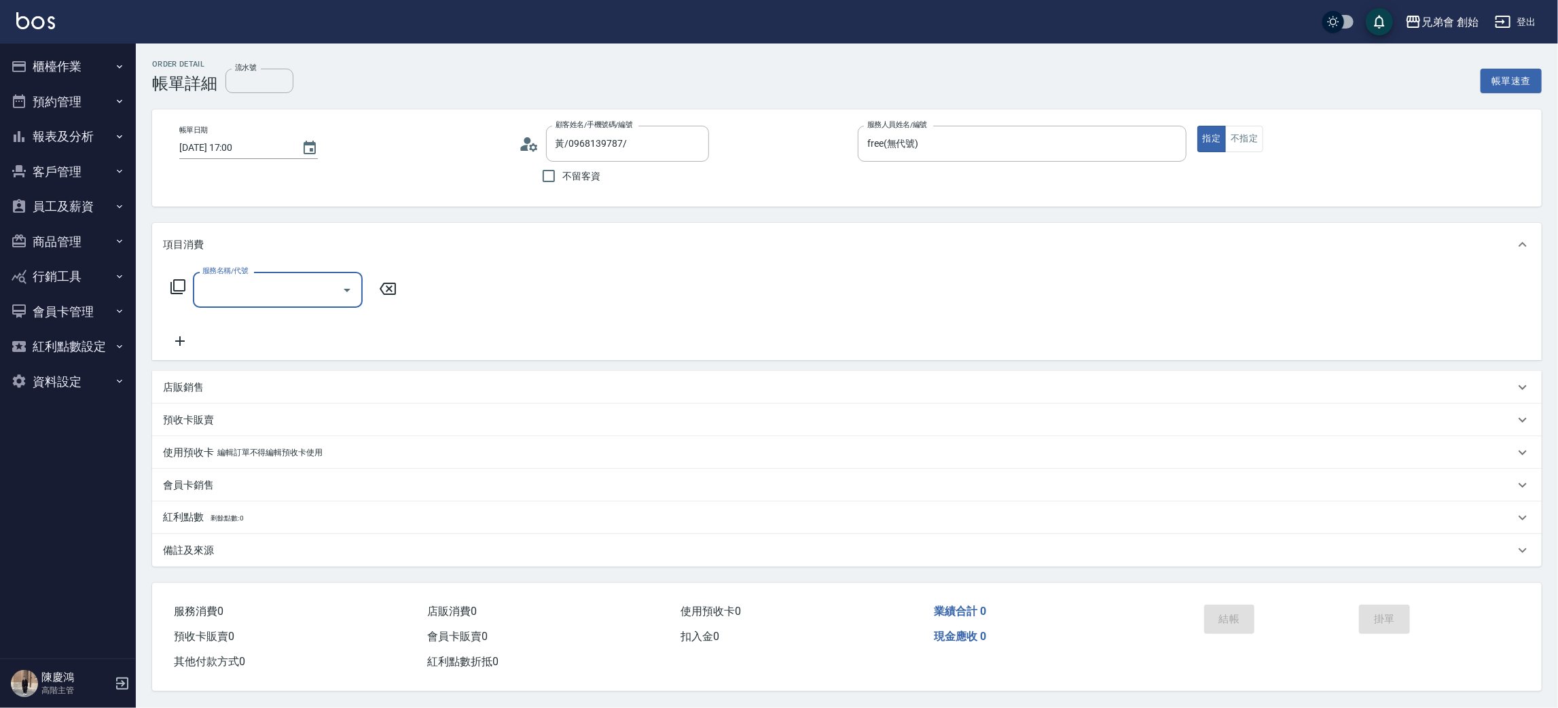
click at [255, 303] on div "服務名稱/代號" at bounding box center [278, 290] width 170 height 36
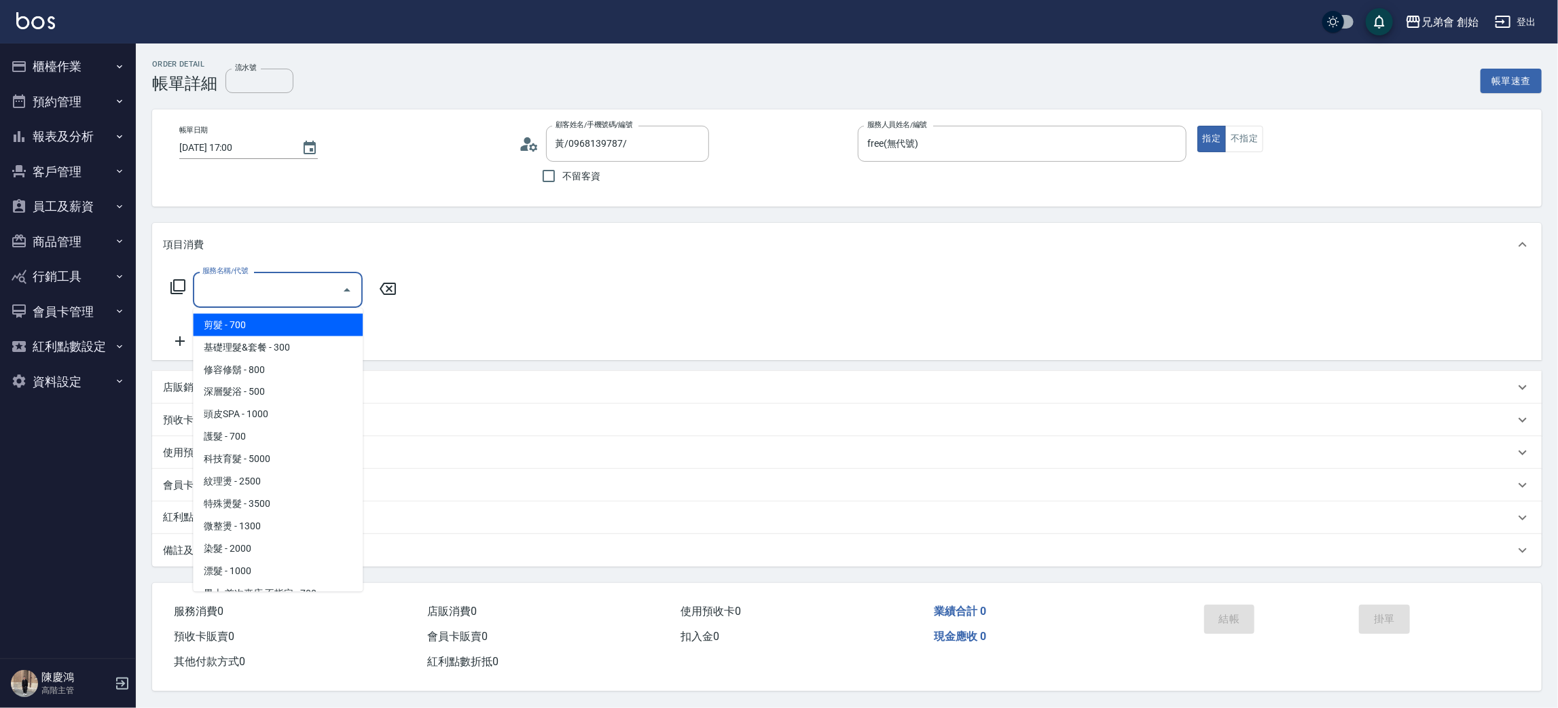
click at [266, 323] on span "剪髮 - 700" at bounding box center [278, 325] width 170 height 22
type input "剪髮(A01)"
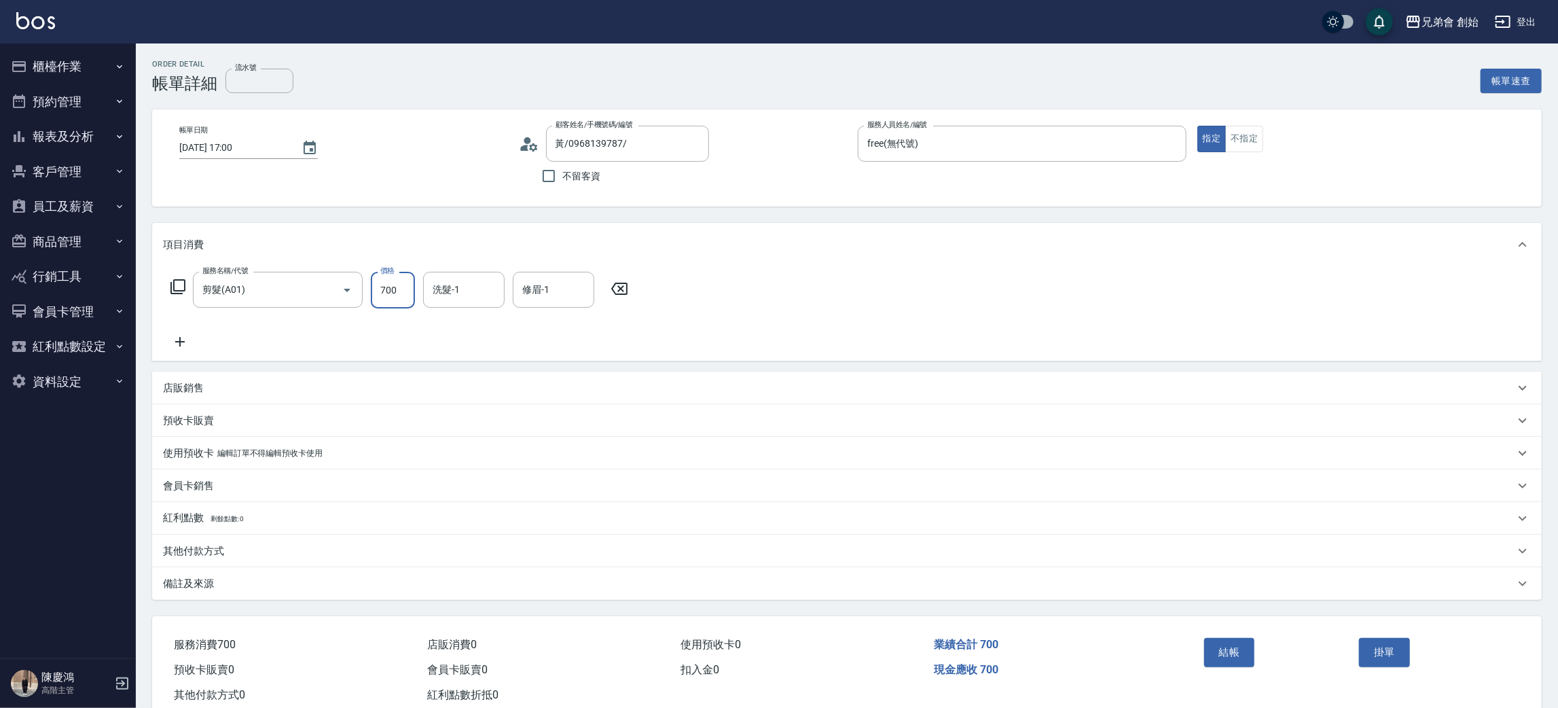
click at [398, 293] on input "700" at bounding box center [393, 290] width 44 height 37
type input "300"
click at [1240, 647] on button "結帳" at bounding box center [1229, 652] width 51 height 29
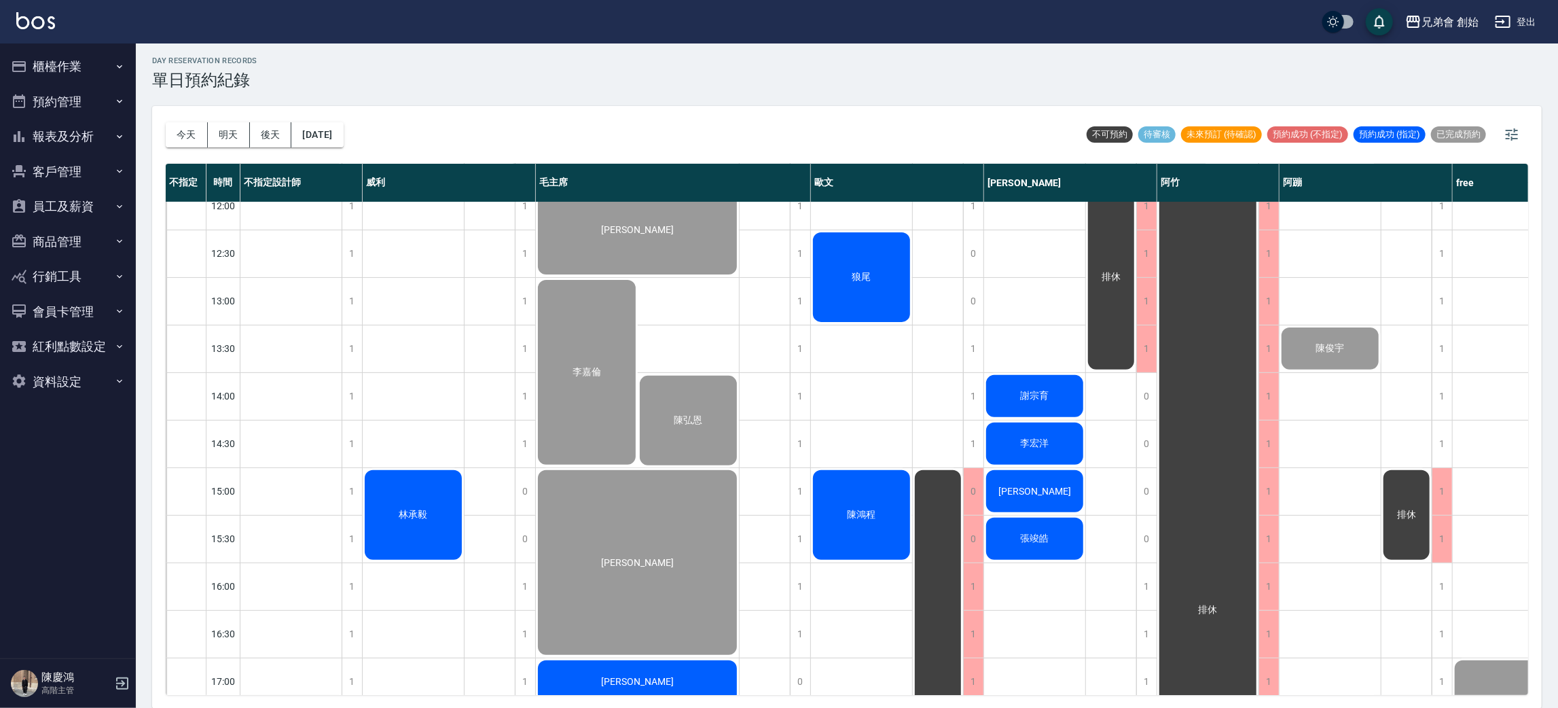
scroll to position [408, 0]
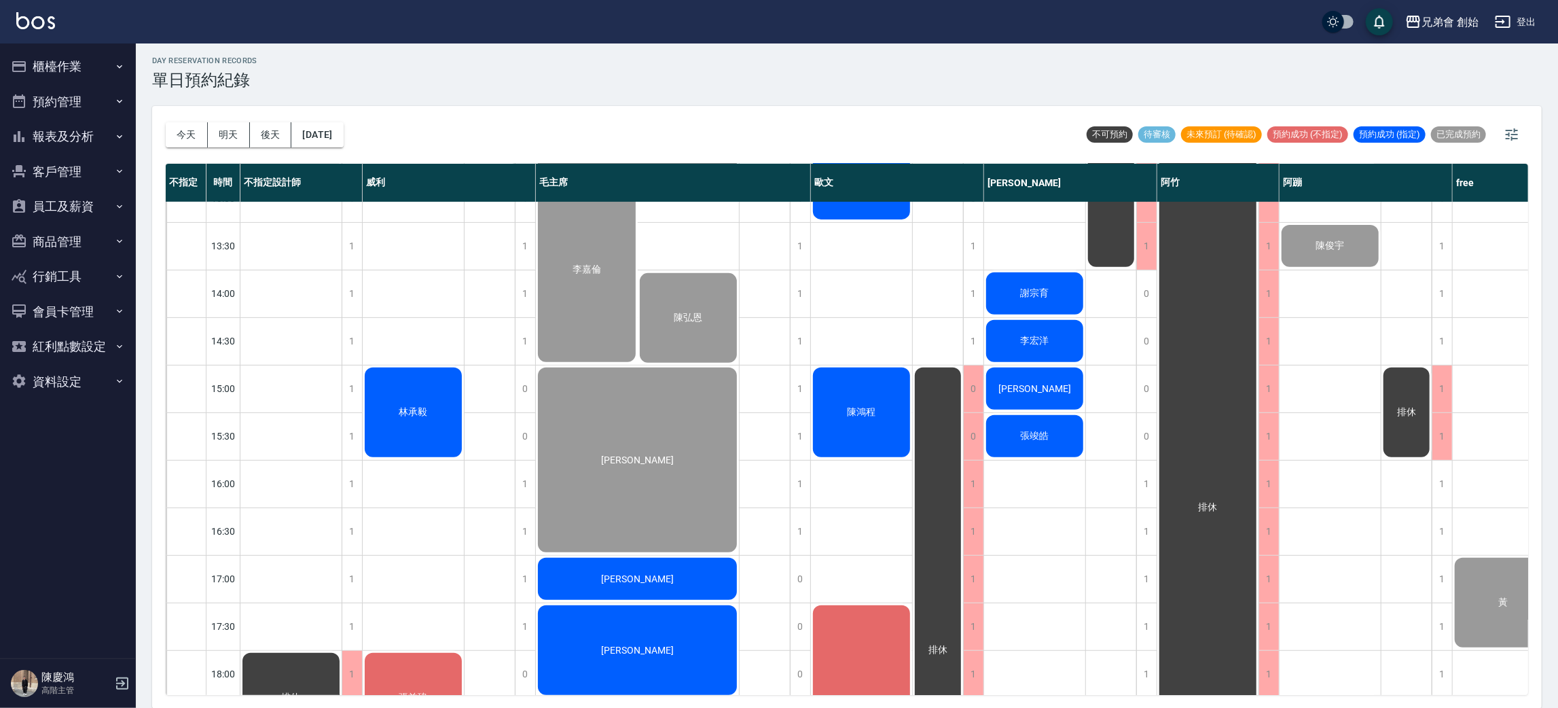
click at [880, 397] on div "陳鴻程" at bounding box center [861, 412] width 101 height 94
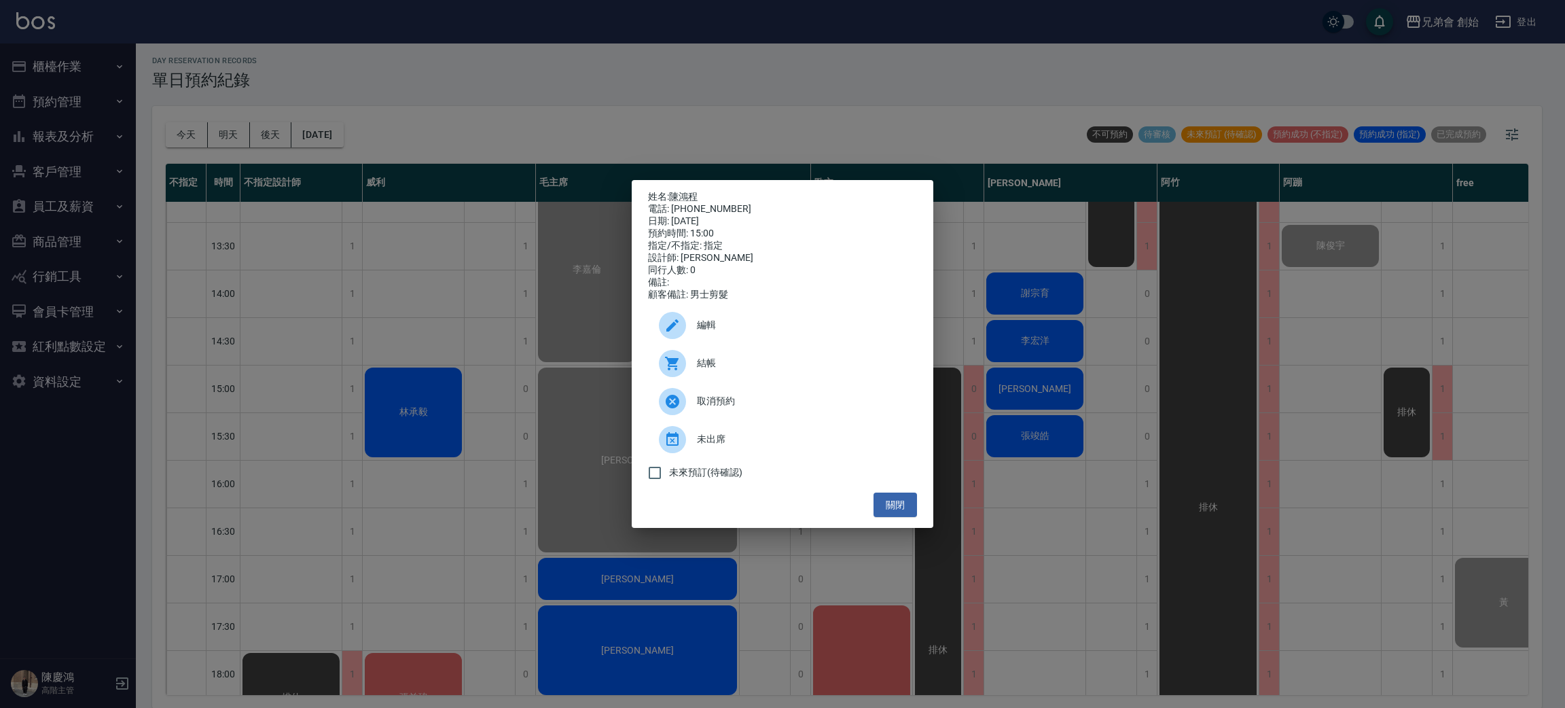
click at [729, 363] on span "結帳" at bounding box center [801, 363] width 209 height 14
click at [840, 109] on div "姓名: [PERSON_NAME] 電話: [PHONE_NUMBER] 日期: [DATE] 預約時間: 15:00 指定/不指定: 指定 設計師: [PE…" at bounding box center [782, 354] width 1565 height 708
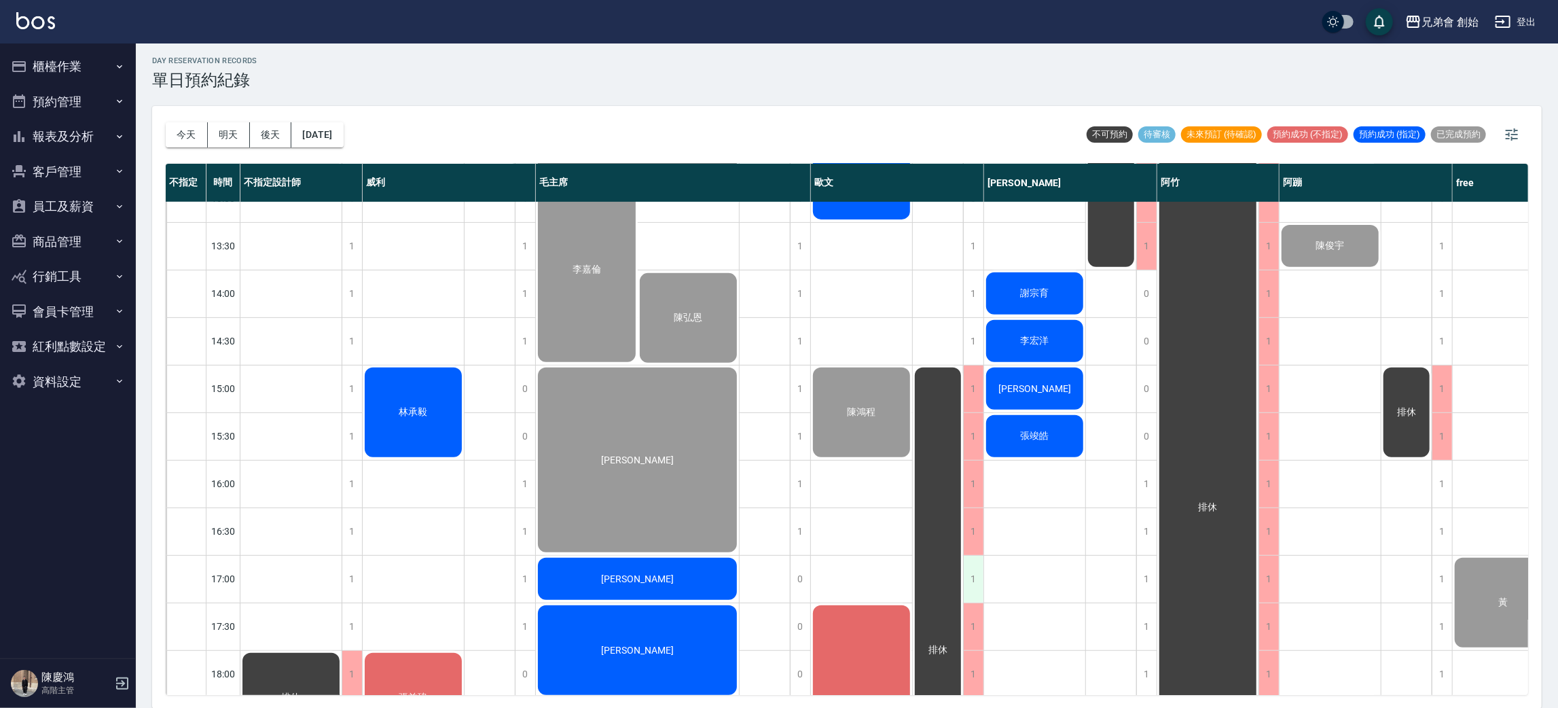
scroll to position [713, 0]
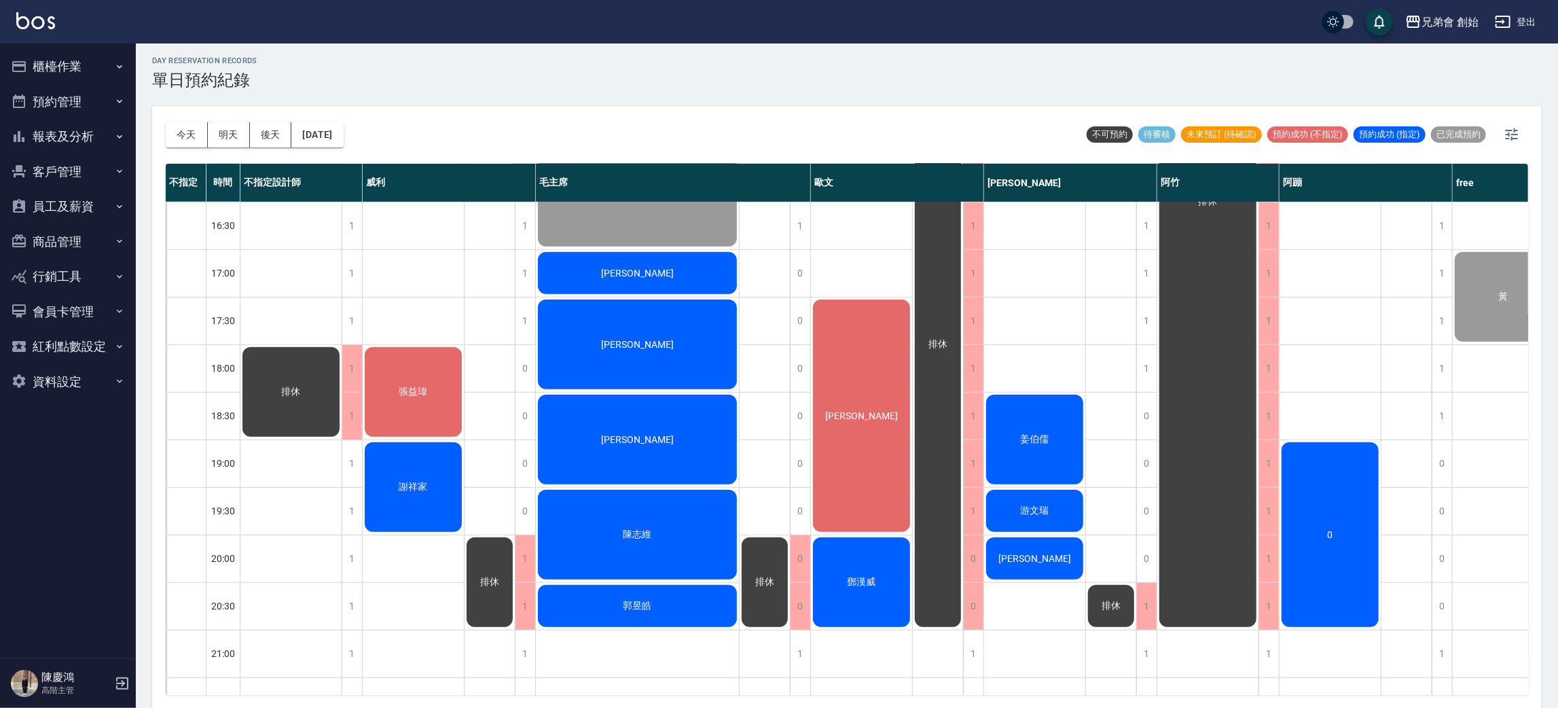
click at [867, 429] on div "李智玄" at bounding box center [861, 416] width 101 height 236
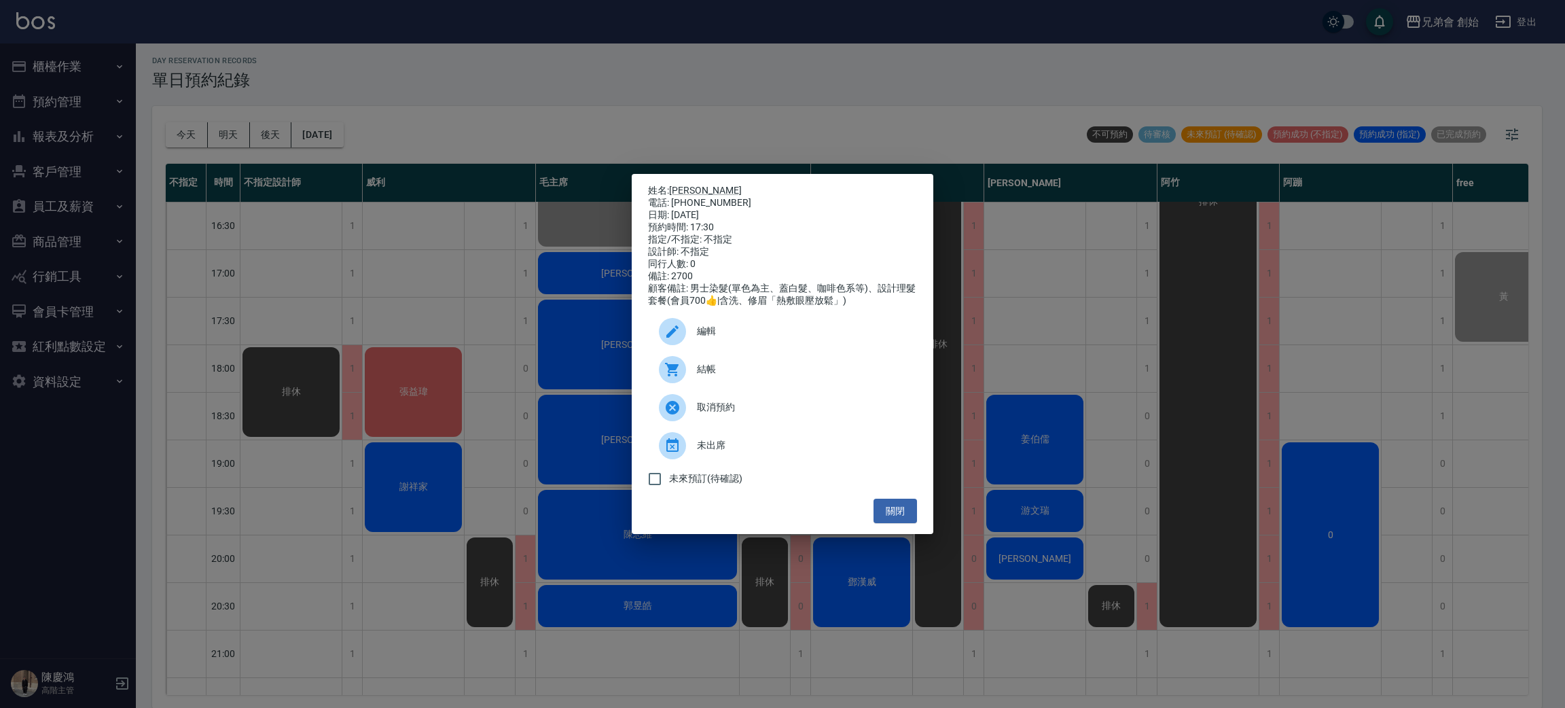
click at [433, 297] on div "姓名: 李智玄 電話: 0905585002 日期: 2025/09/11 預約時間: 17:30 指定/不指定: 不指定 設計師: 不指定 同行人數: 0 …" at bounding box center [782, 354] width 1565 height 708
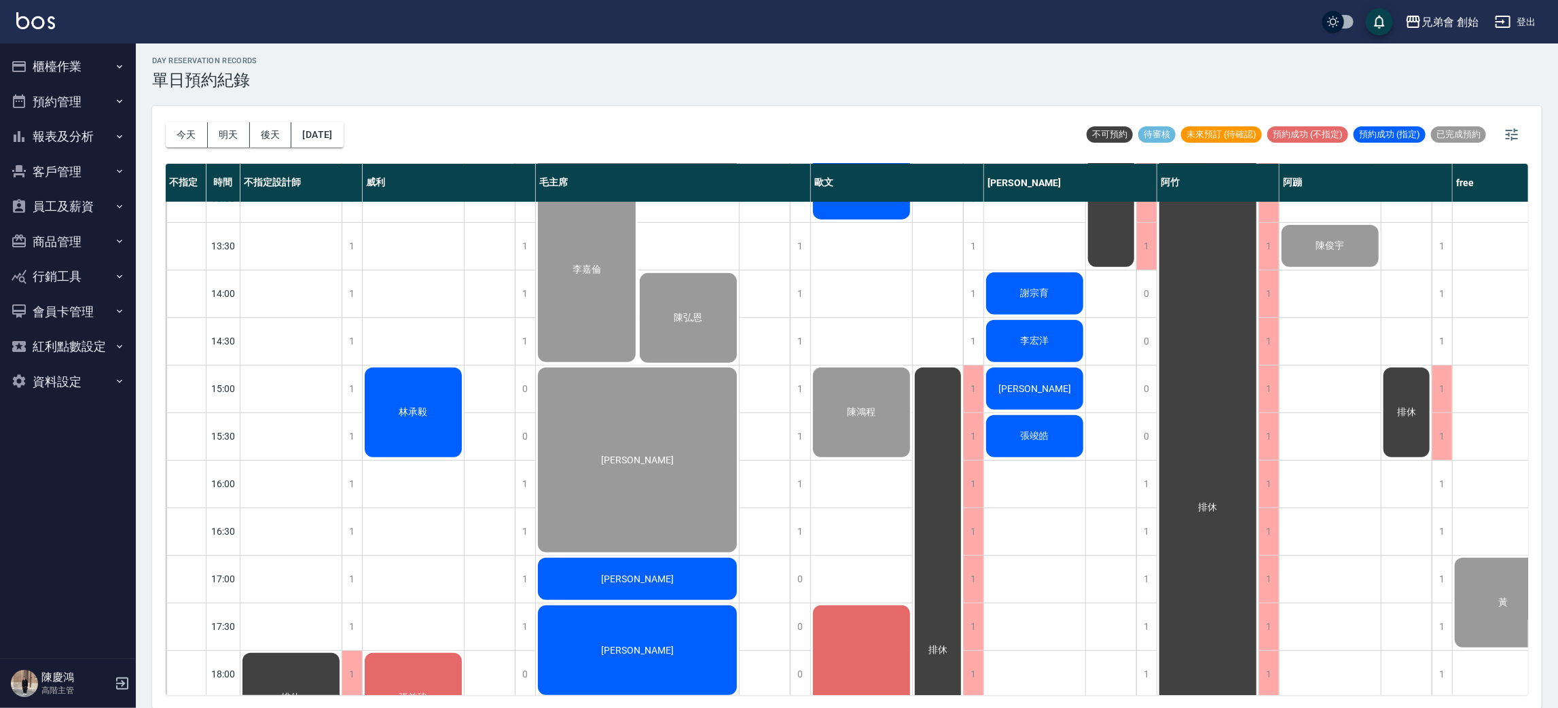
scroll to position [509, 0]
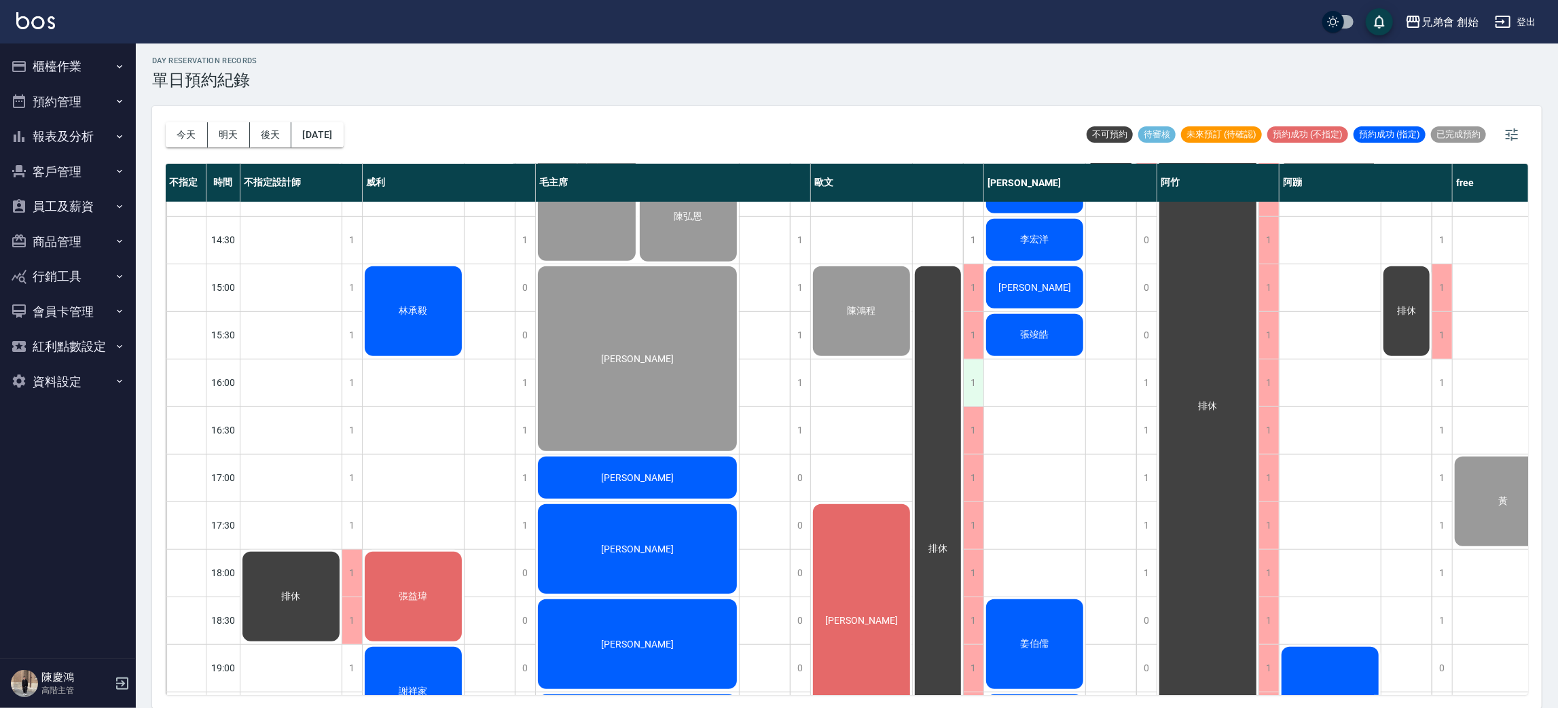
click at [971, 387] on div "1" at bounding box center [973, 382] width 20 height 47
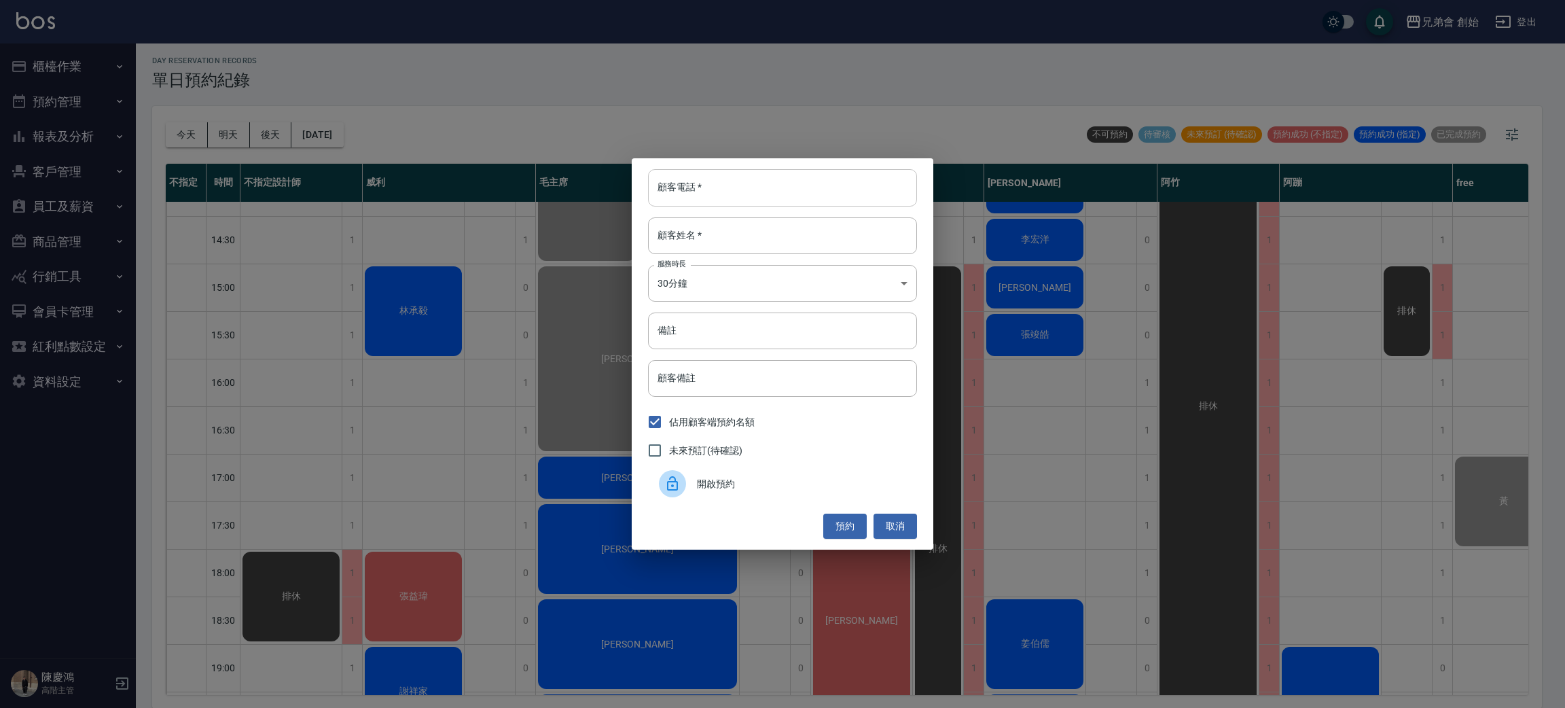
click at [726, 187] on input "顧客電話   *" at bounding box center [782, 187] width 269 height 37
type input "子"
type input "0453120"
click at [715, 217] on input "顧客姓名   *" at bounding box center [782, 235] width 269 height 37
type input "Y"
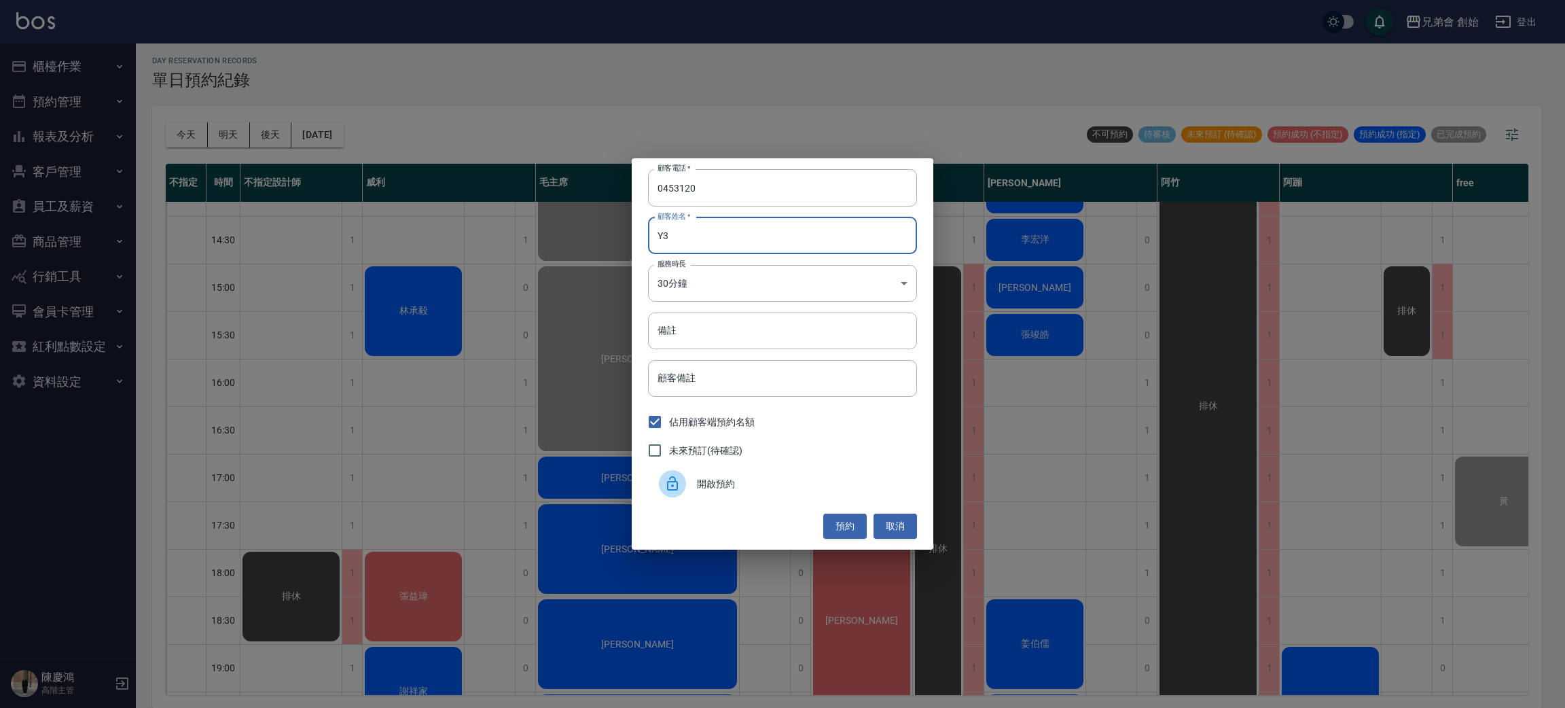
type input "Y"
type input "子軒"
click at [721, 285] on body "兄弟會 創始 登出 櫃檯作業 打帳單 帳單列表 掛單列表 座位開單 營業儀表板 現金收支登錄 高階收支登錄 材料自購登錄 每日結帳 排班表 現場電腦打卡 掃碼…" at bounding box center [782, 353] width 1565 height 712
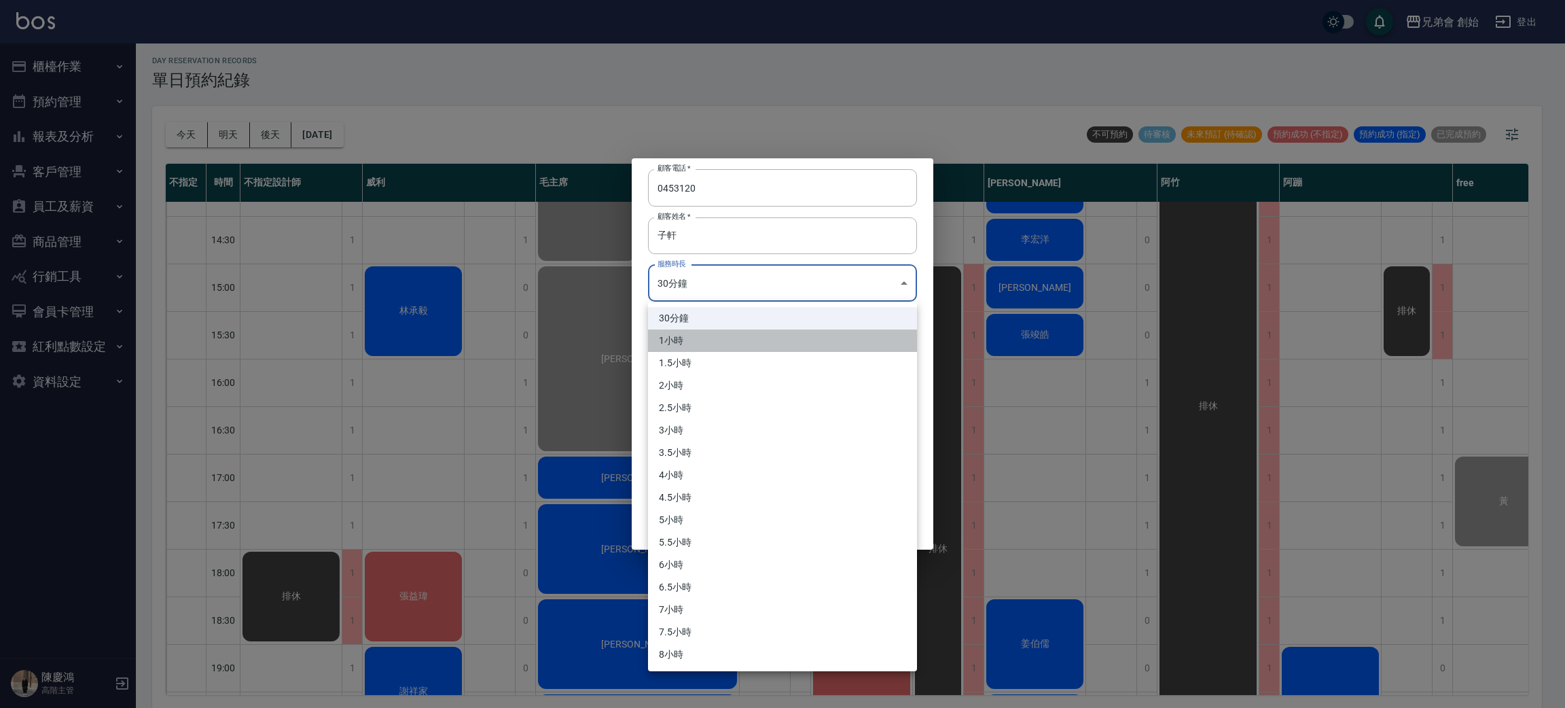
click at [719, 336] on li "1小時" at bounding box center [782, 340] width 269 height 22
type input "2"
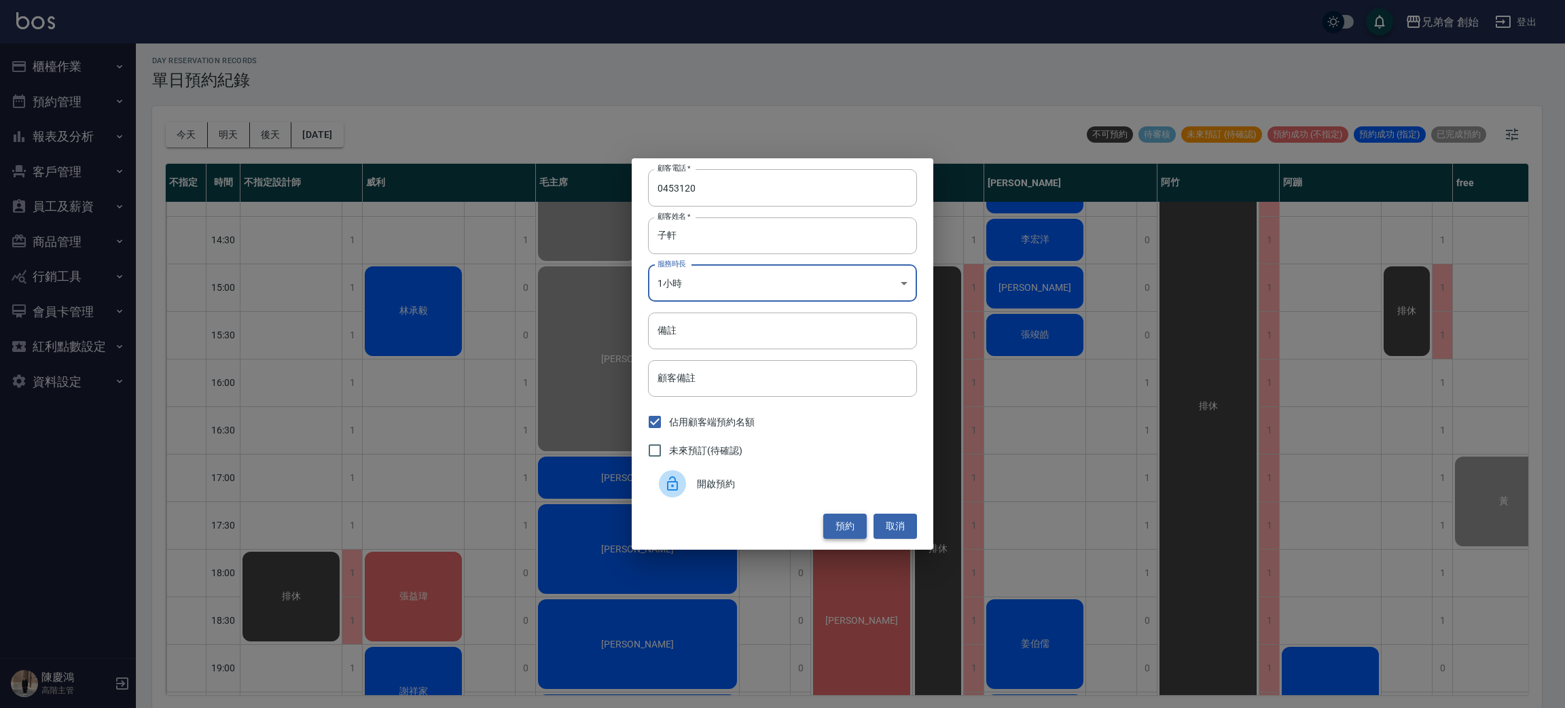
click at [833, 520] on button "預約" at bounding box center [844, 526] width 43 height 25
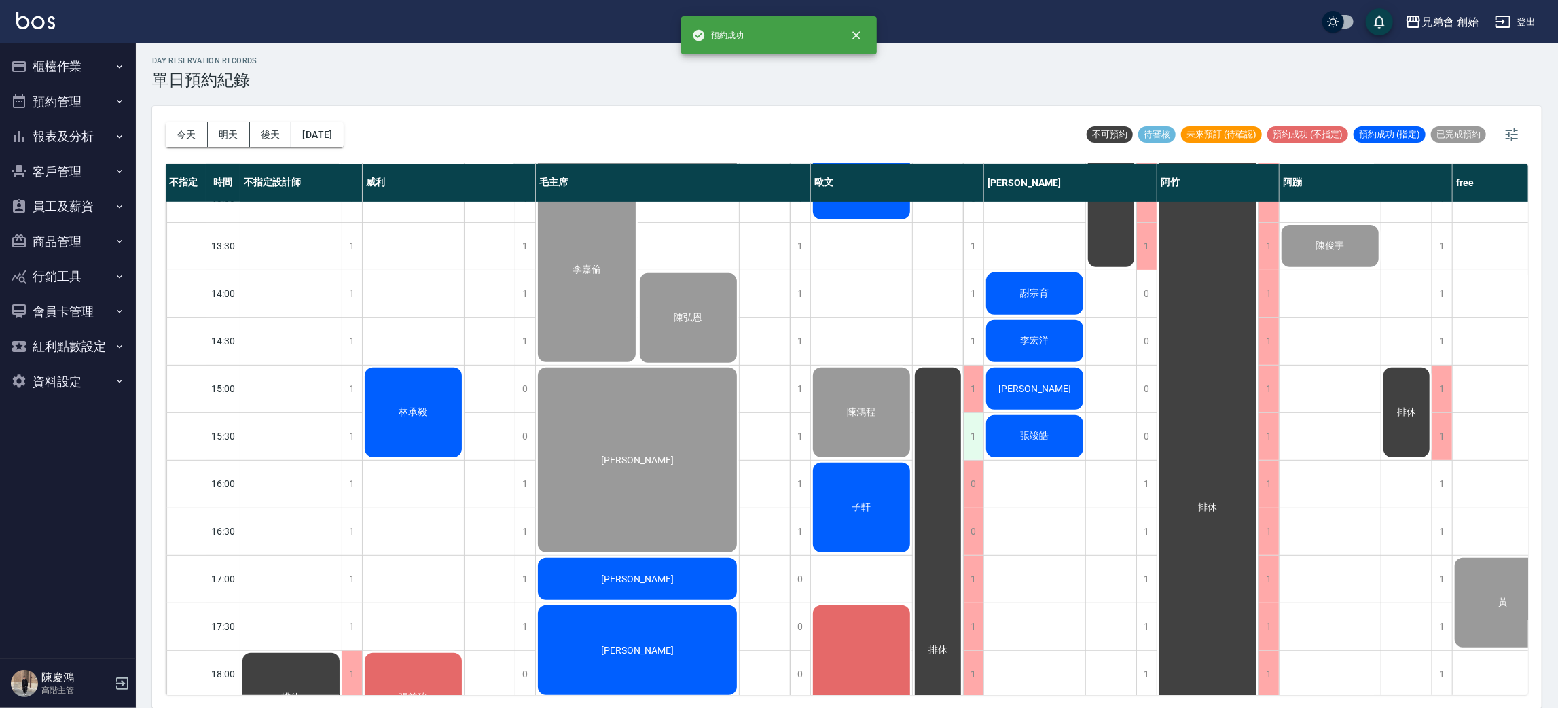
scroll to position [713, 0]
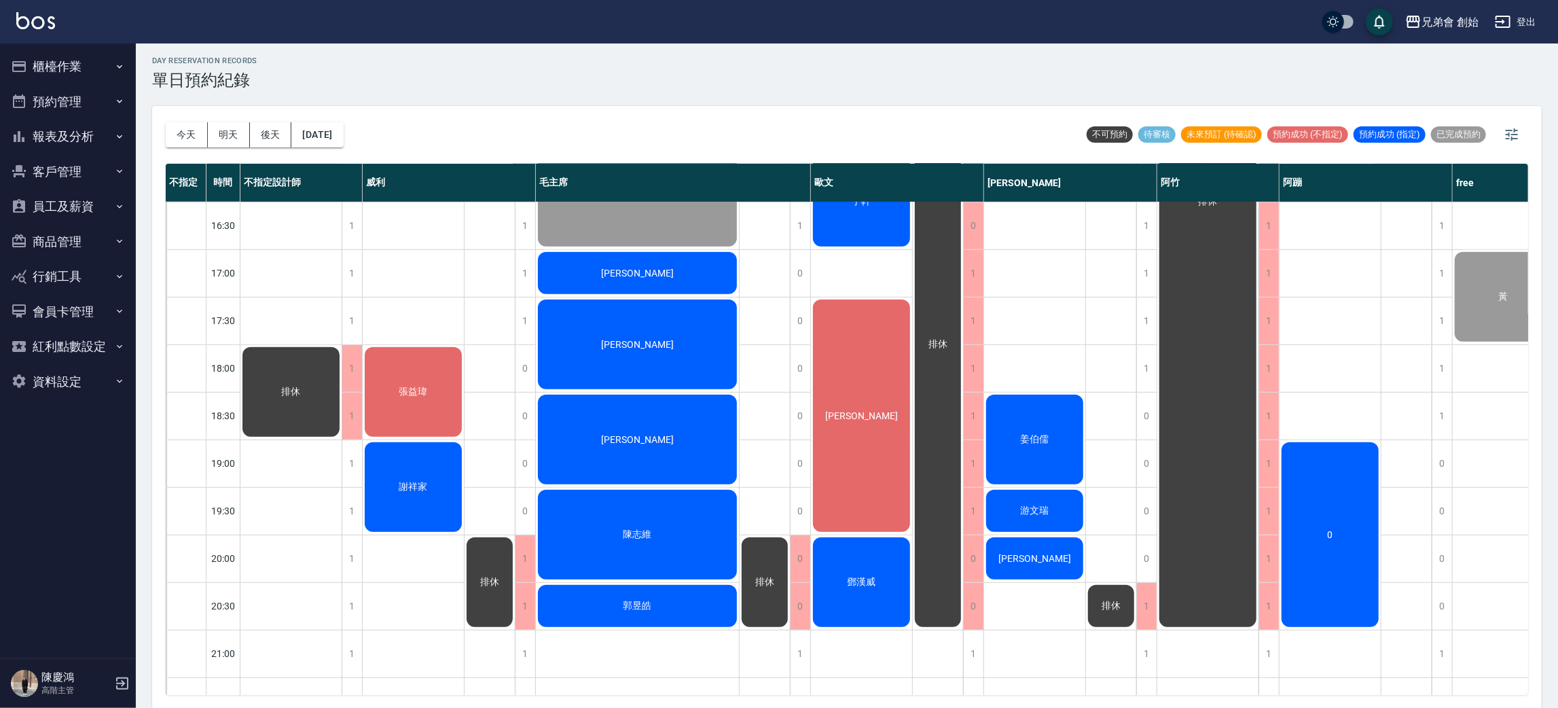
click at [867, 410] on span "[PERSON_NAME]" at bounding box center [862, 415] width 78 height 11
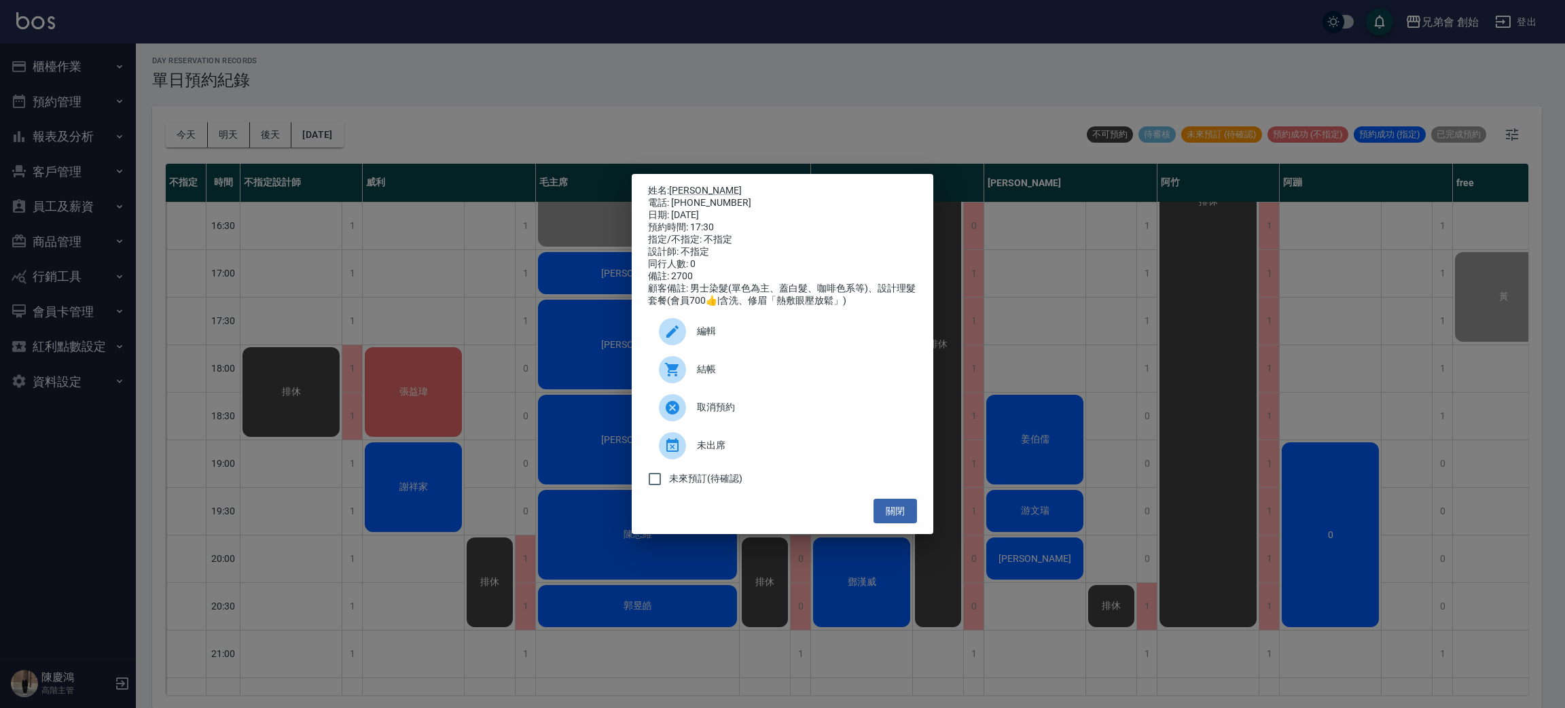
click at [755, 376] on span "結帳" at bounding box center [801, 369] width 209 height 14
click at [306, 177] on div "姓名: 李智玄 電話: 0905585002 日期: 2025/09/11 預約時間: 17:30 指定/不指定: 不指定 設計師: 不指定 同行人數: 0 …" at bounding box center [782, 354] width 1565 height 708
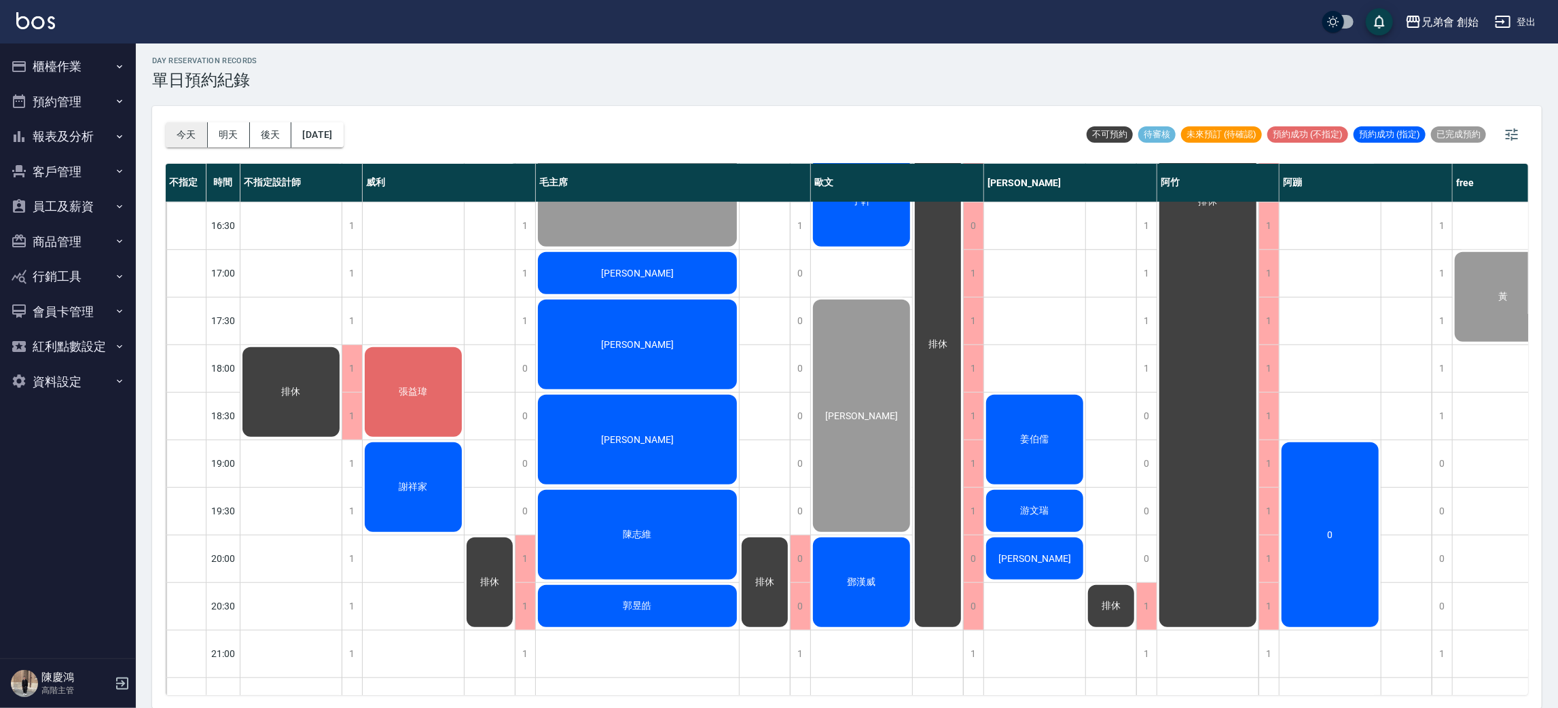
drag, startPoint x: 200, startPoint y: 118, endPoint x: 190, endPoint y: 143, distance: 26.8
click at [199, 124] on div "今天 明天 後天 2025/09/11" at bounding box center [255, 135] width 178 height 58
click at [190, 143] on button "今天" at bounding box center [187, 134] width 42 height 25
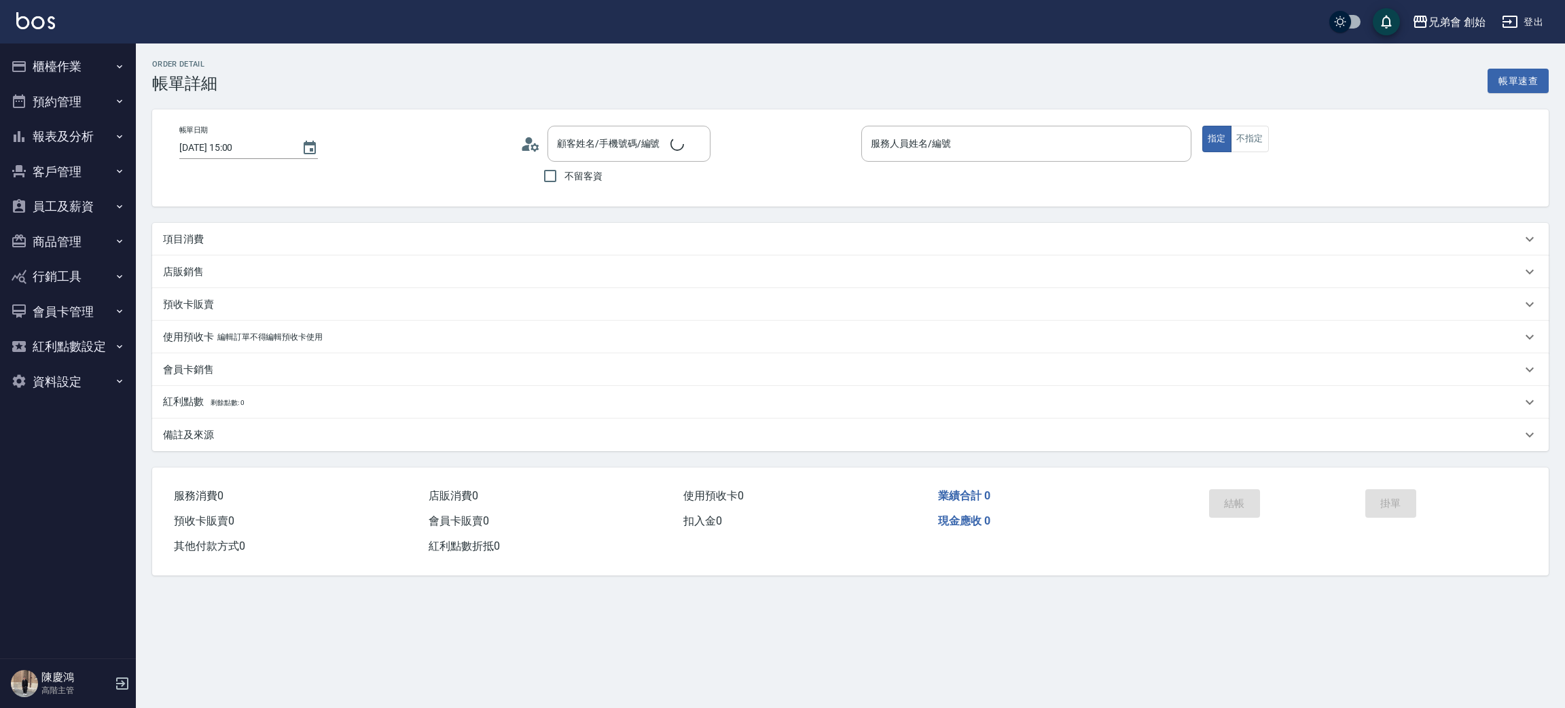
type input "[DATE] 15:00"
click at [198, 238] on p "項目消費" at bounding box center [183, 239] width 41 height 14
type input "歐文(無代號)"
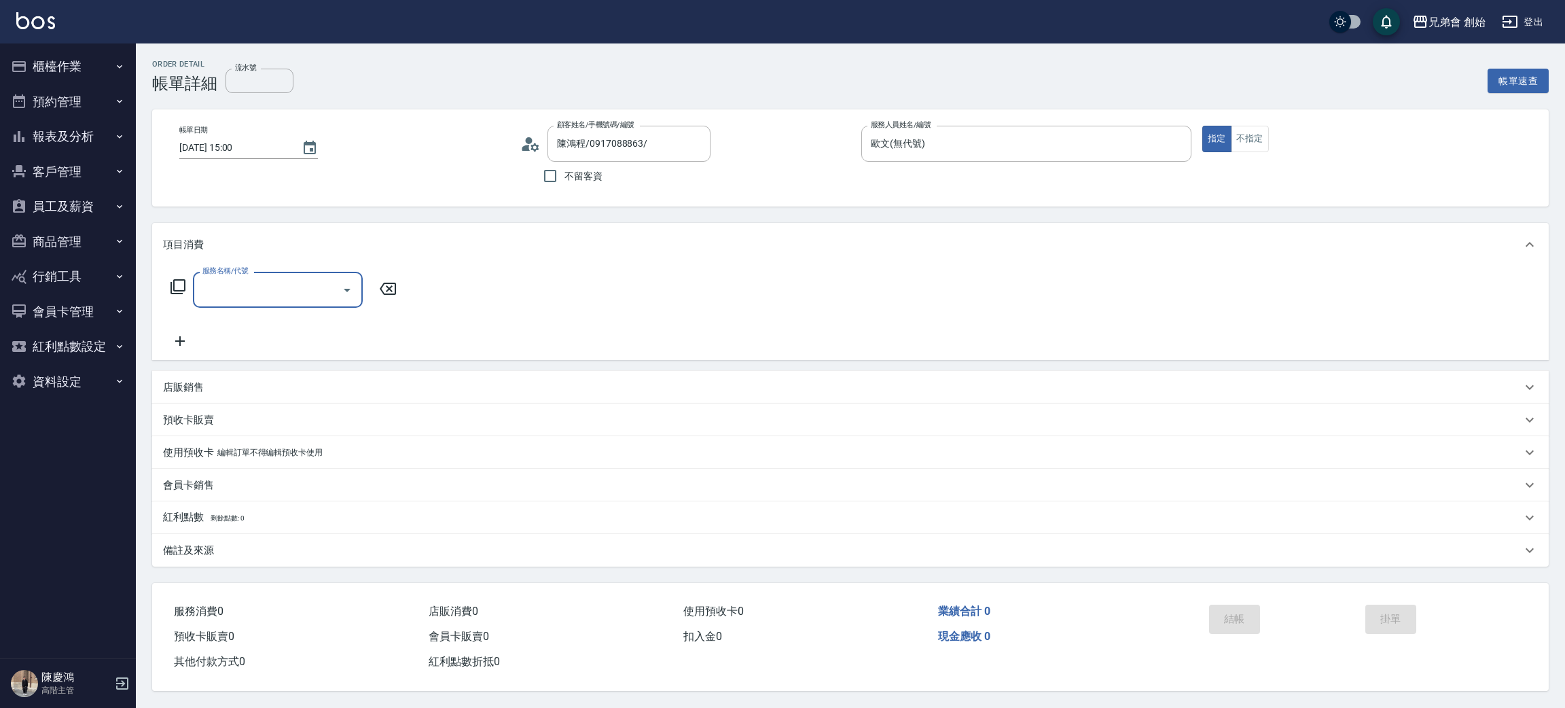
type input "陳鴻程/0917088863/"
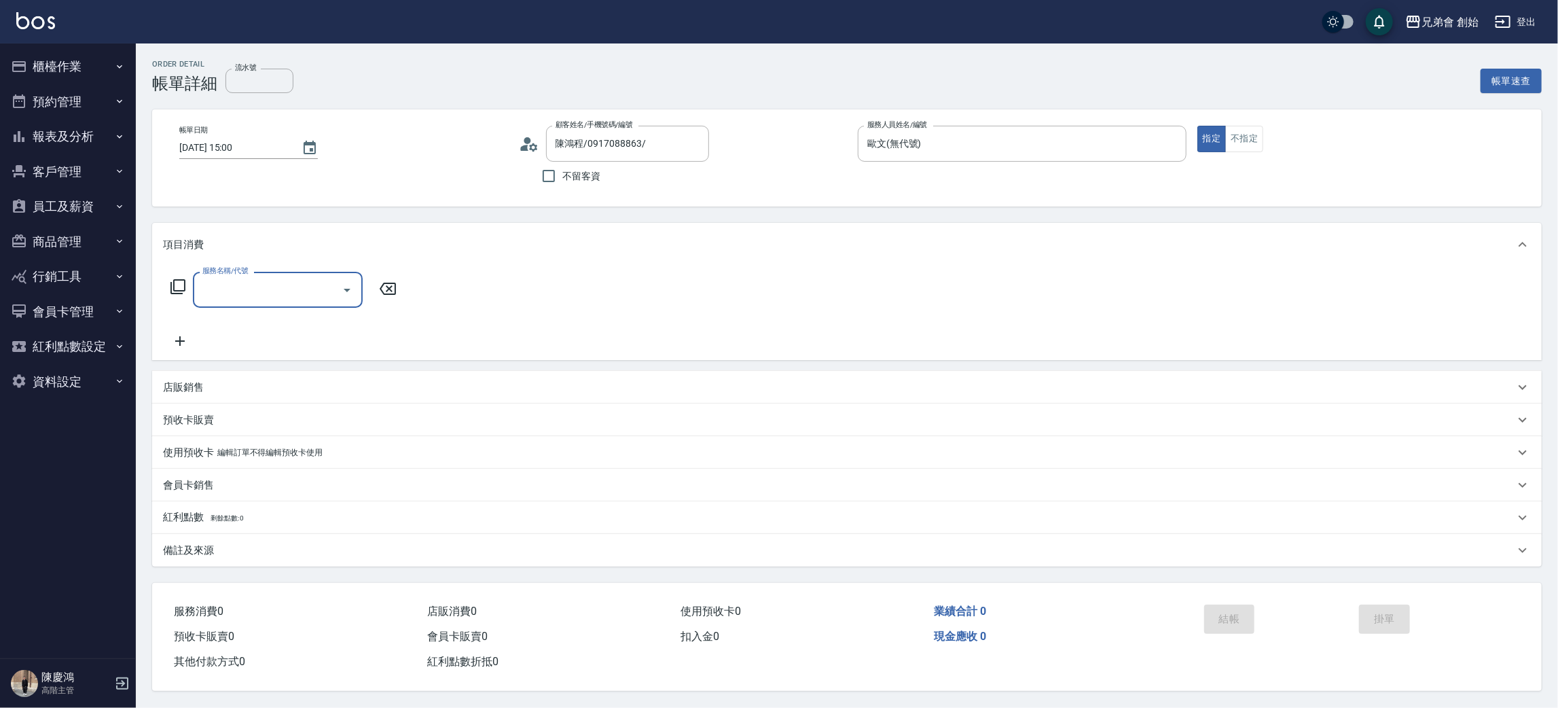
click at [285, 295] on input "服務名稱/代號" at bounding box center [267, 290] width 137 height 24
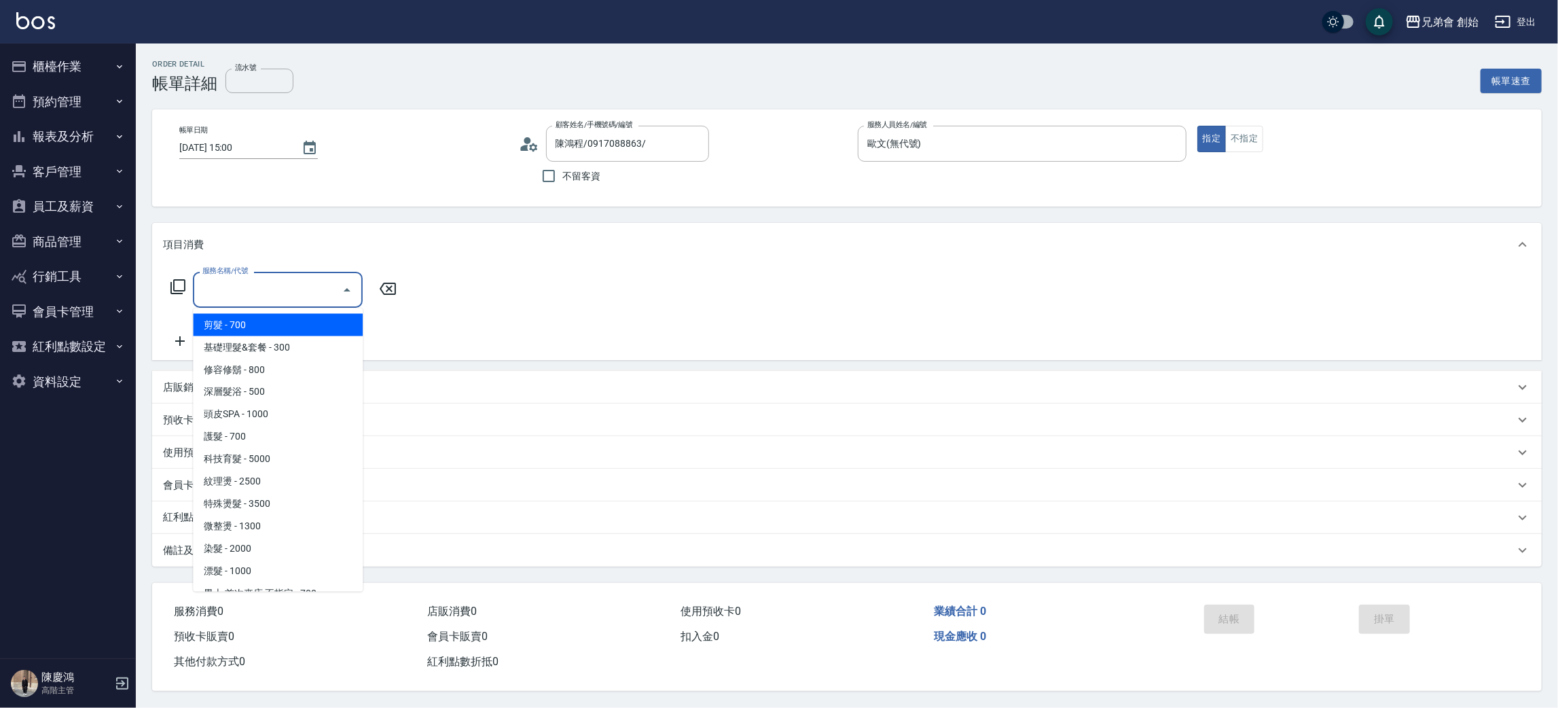
click at [278, 327] on span "剪髮 - 700" at bounding box center [278, 325] width 170 height 22
type input "剪髮(A01)"
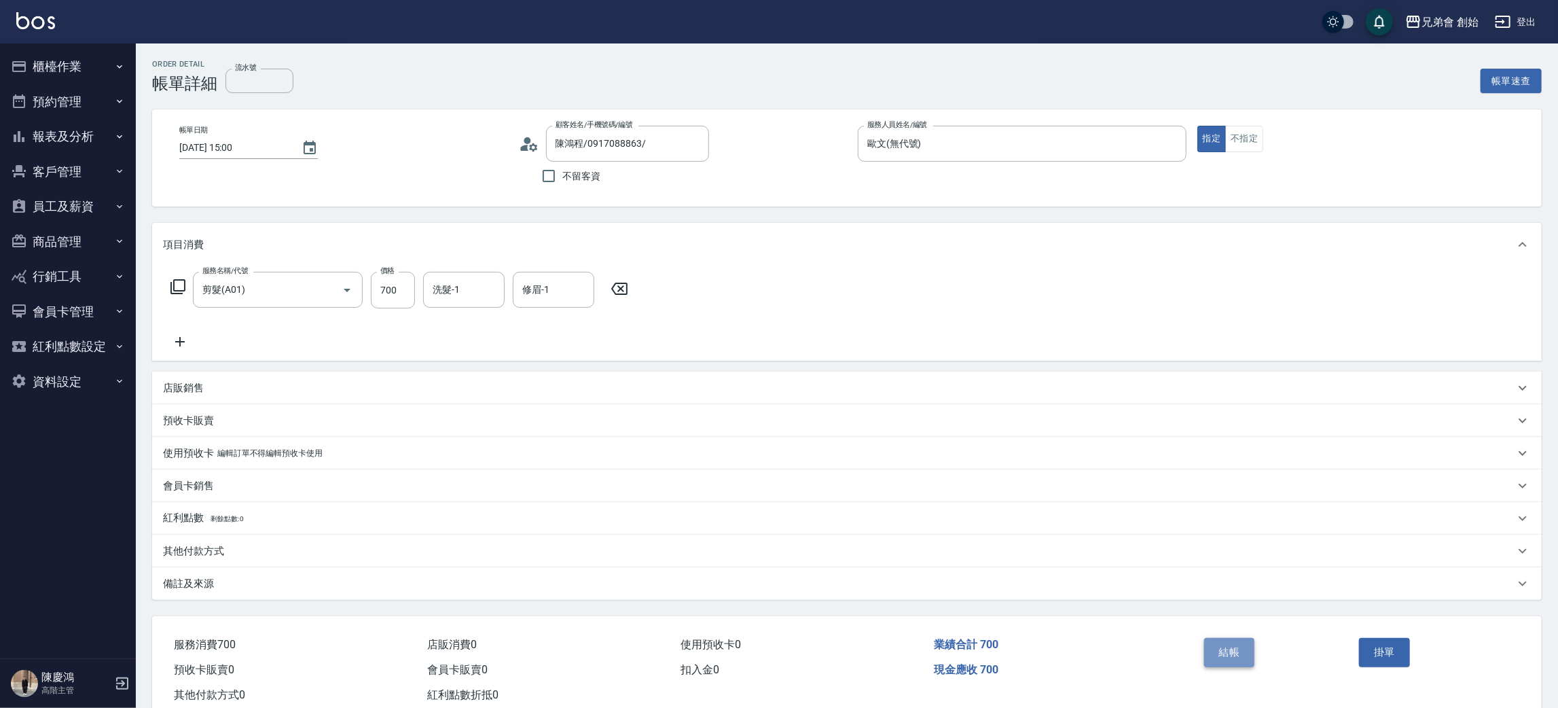
click at [1227, 650] on button "結帳" at bounding box center [1229, 652] width 51 height 29
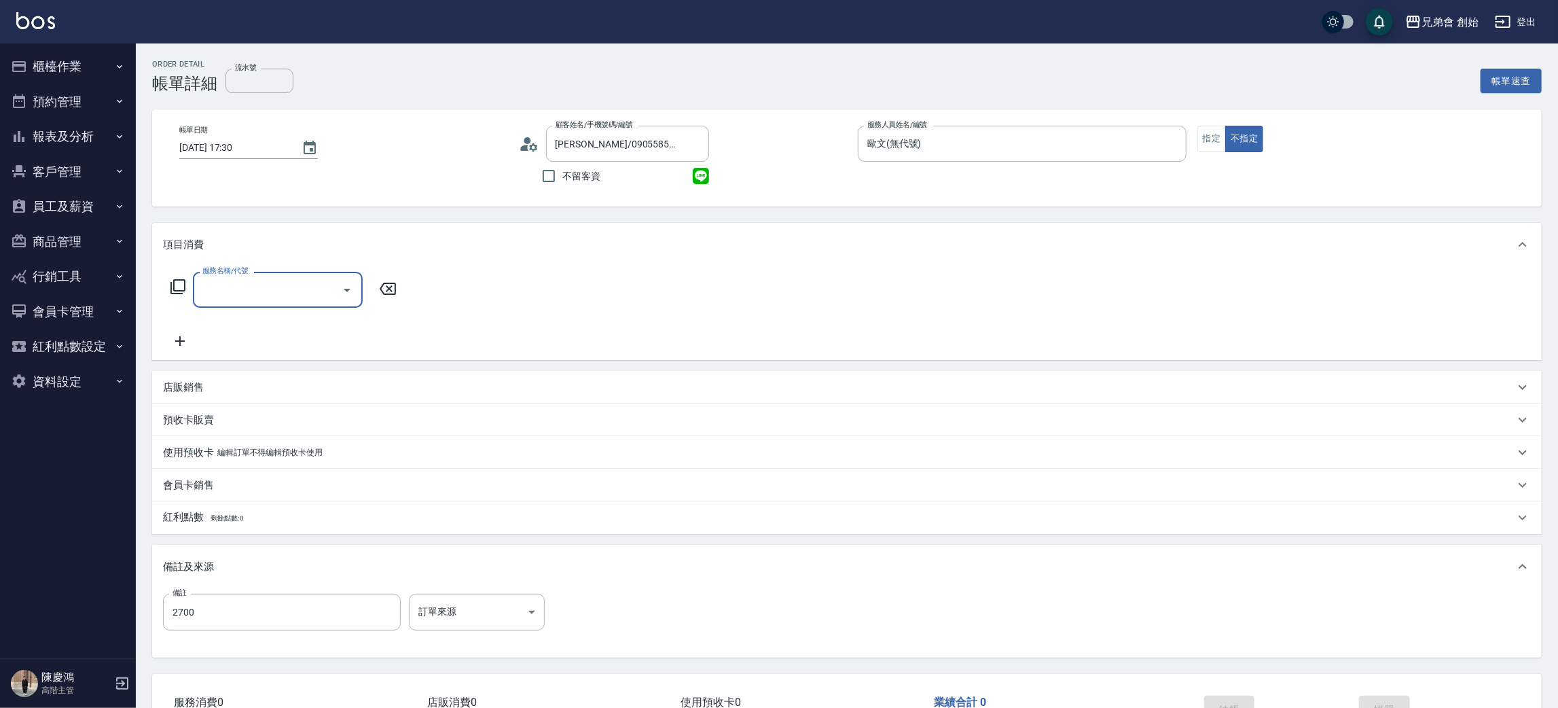
click at [257, 291] on input "服務名稱/代號" at bounding box center [267, 290] width 137 height 24
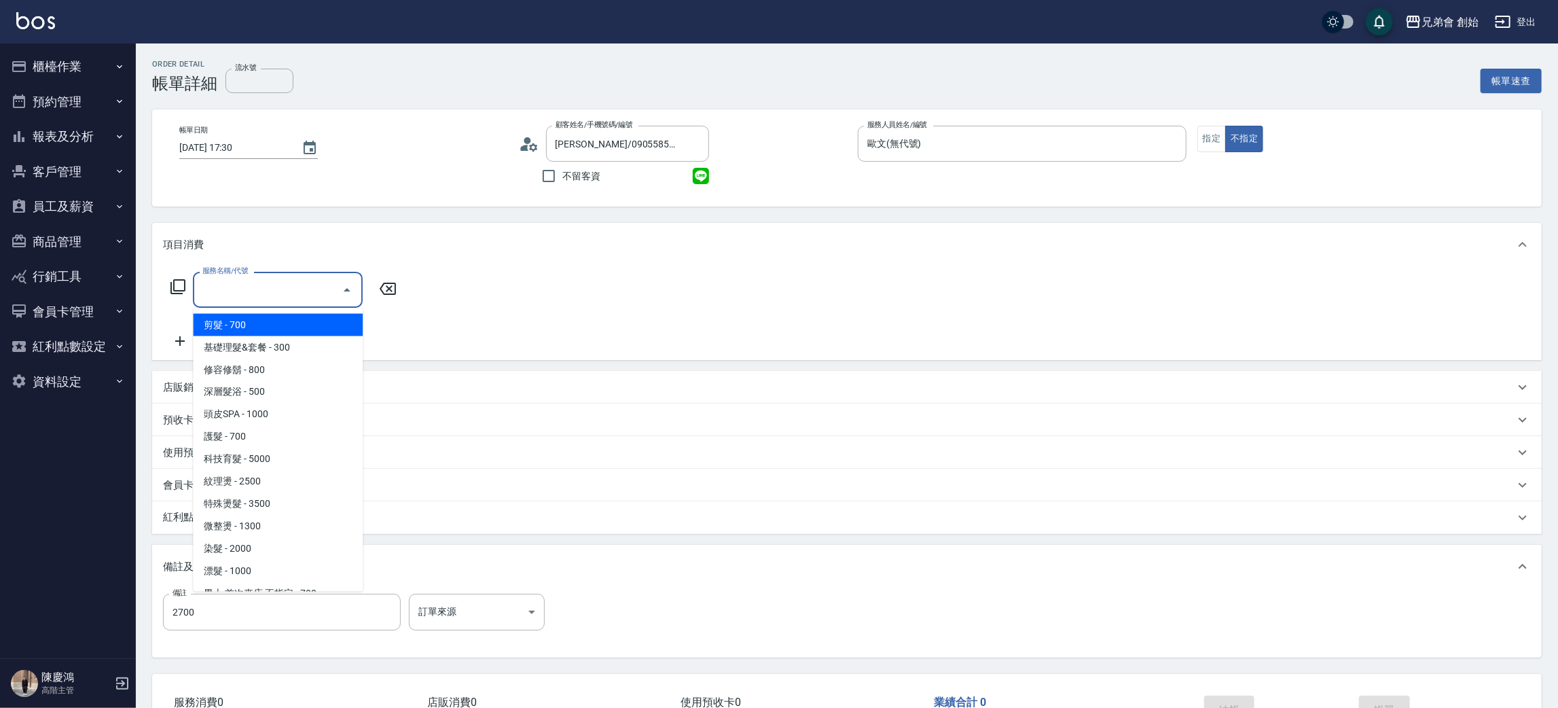
click at [262, 317] on span "剪髮 - 700" at bounding box center [278, 325] width 170 height 22
type input "剪髮(A01)"
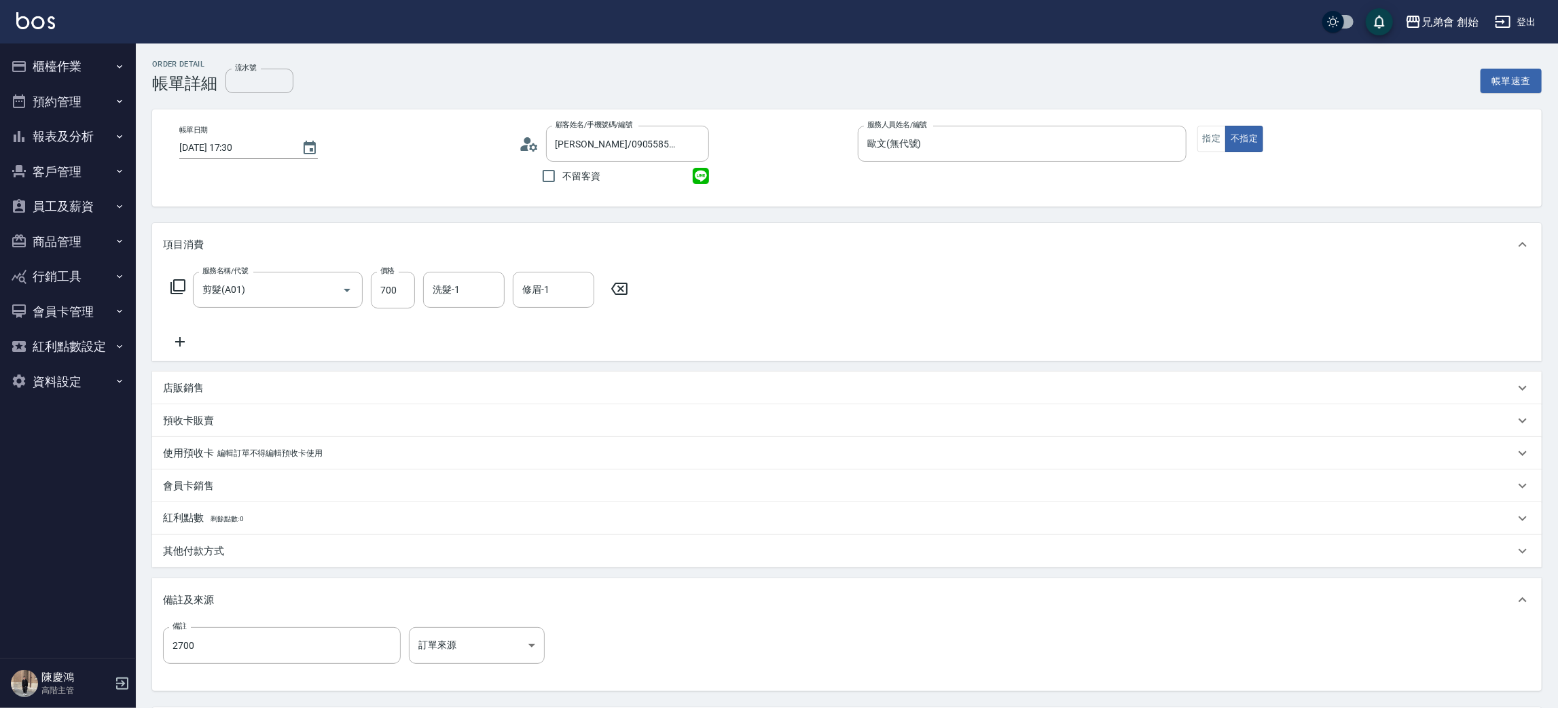
click at [185, 331] on div "服務名稱/代號 剪髮(A01) 服務名稱/代號 價格 700 價格 洗髮-1 洗髮-1 修眉-1 修眉-1" at bounding box center [399, 311] width 473 height 78
click at [185, 336] on icon at bounding box center [180, 342] width 34 height 16
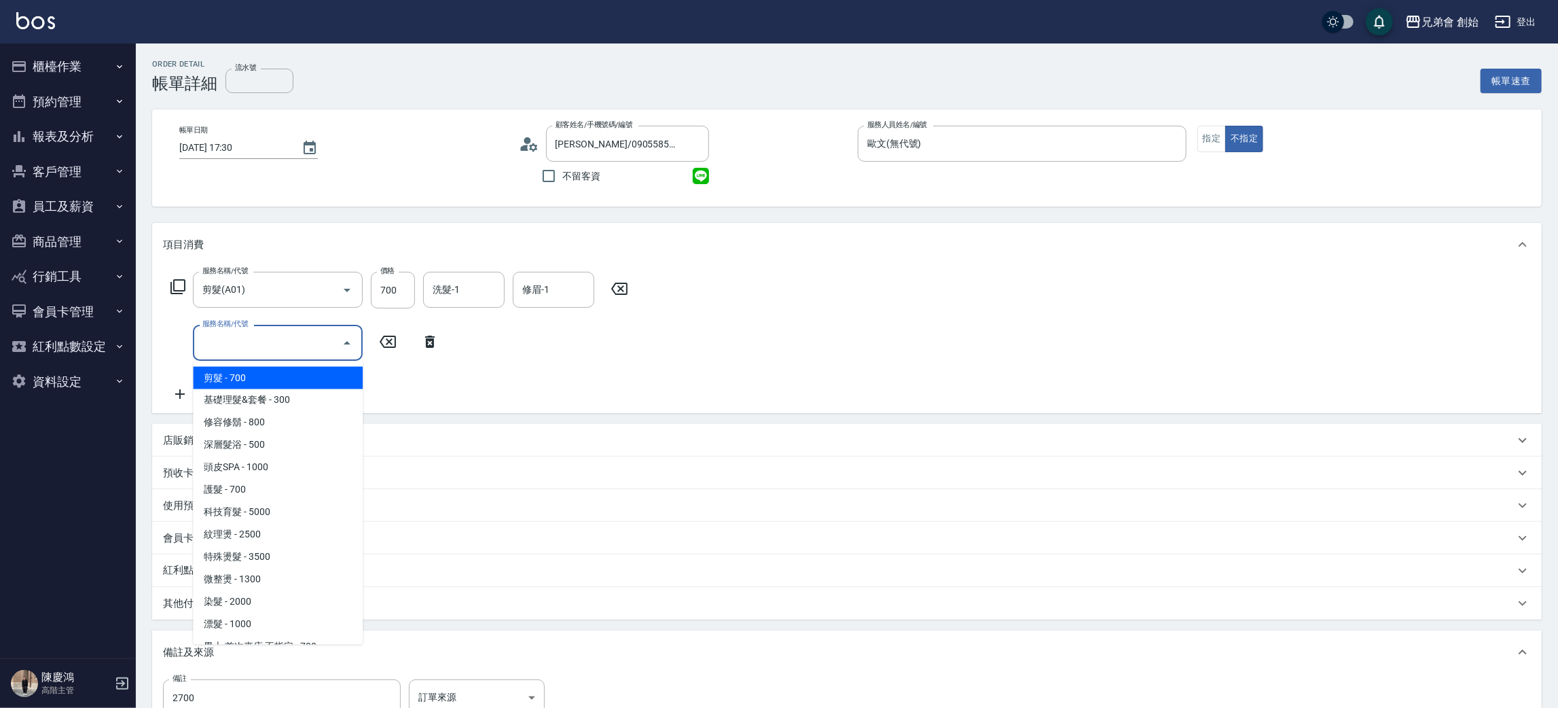
click at [221, 340] on input "服務名稱/代號" at bounding box center [267, 343] width 137 height 24
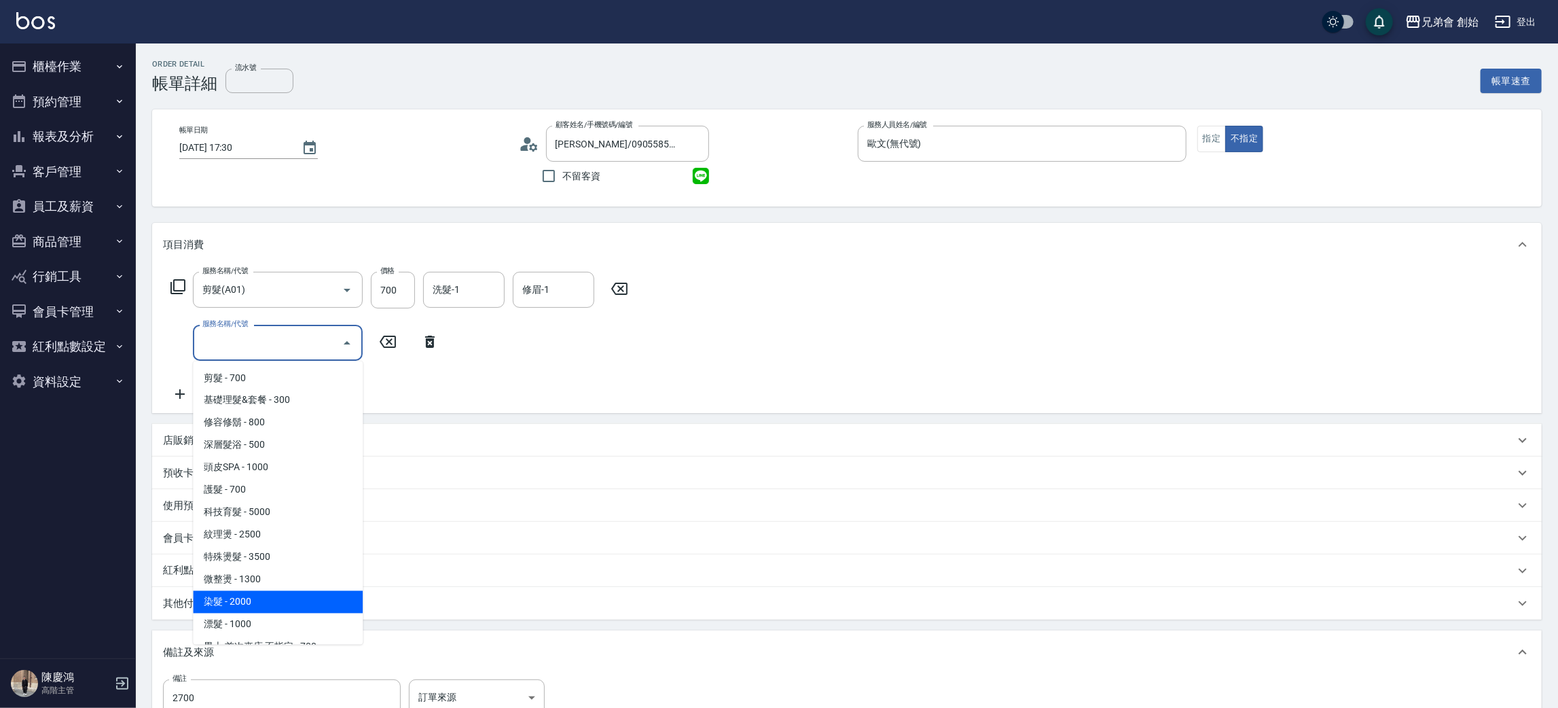
click at [291, 596] on span "染髮 - 2000" at bounding box center [278, 602] width 170 height 22
type input "染髮 (E01)"
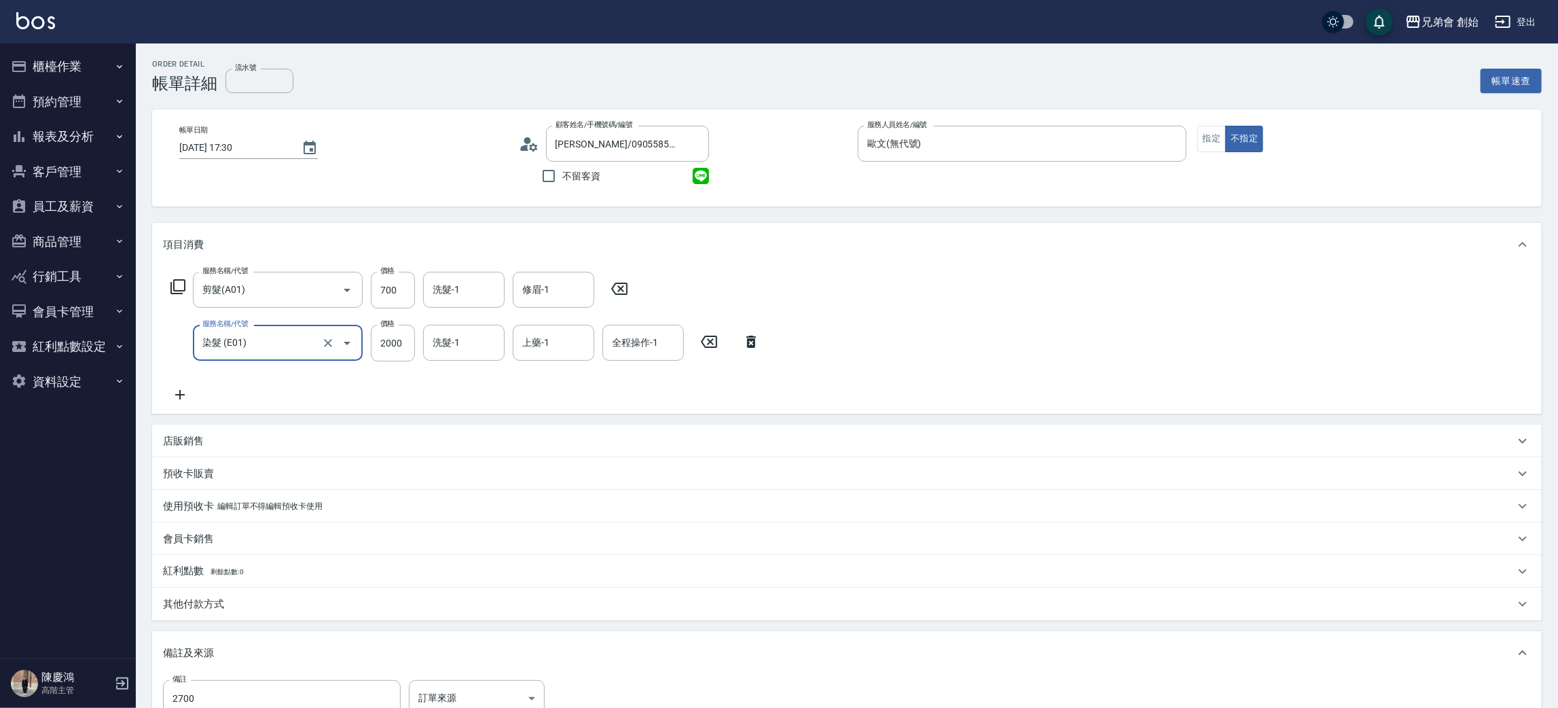
scroll to position [180, 0]
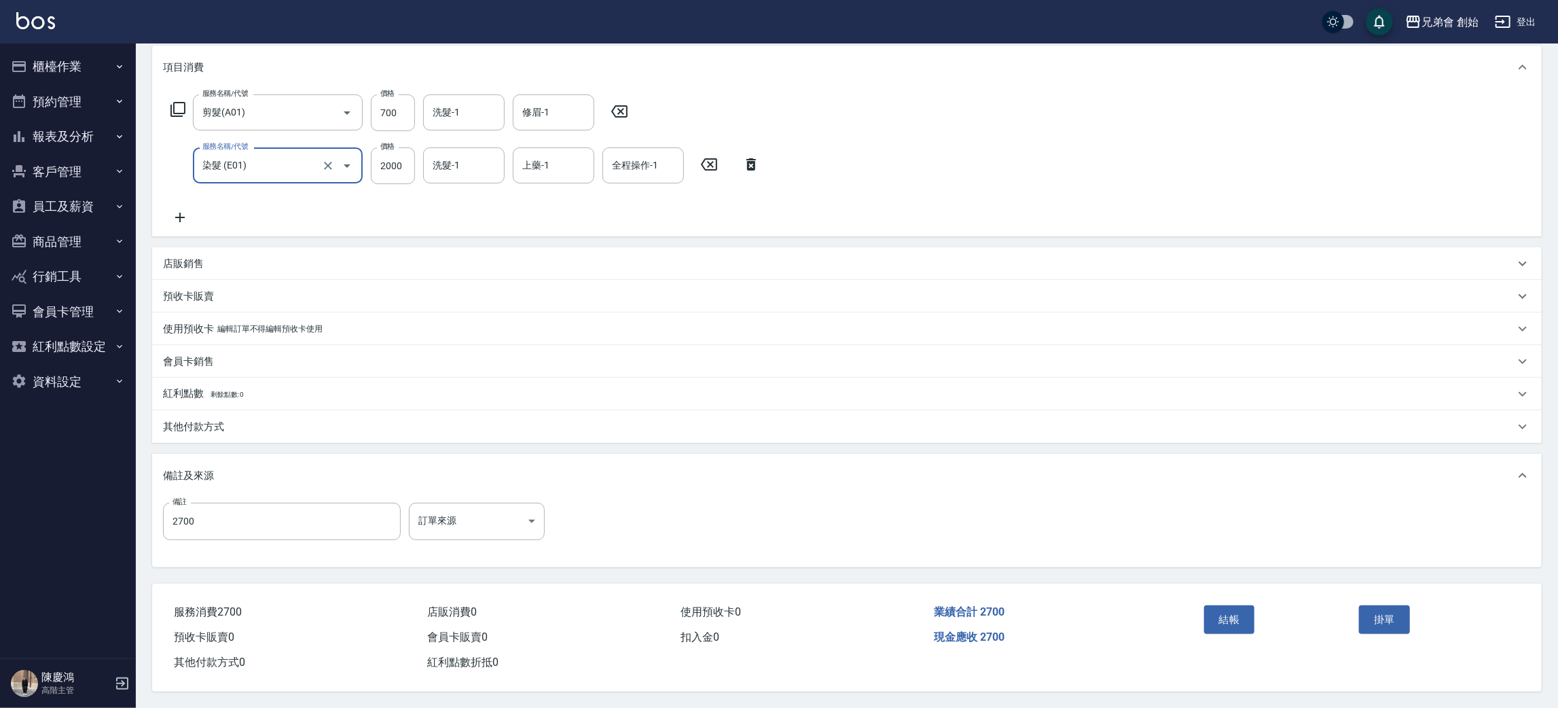
click at [1201, 617] on div "結帳" at bounding box center [1277, 629] width 156 height 59
click at [1208, 619] on div "結帳" at bounding box center [1277, 629] width 156 height 59
click at [1227, 632] on div "結帳" at bounding box center [1277, 629] width 156 height 59
click at [1229, 625] on button "結帳" at bounding box center [1229, 619] width 51 height 29
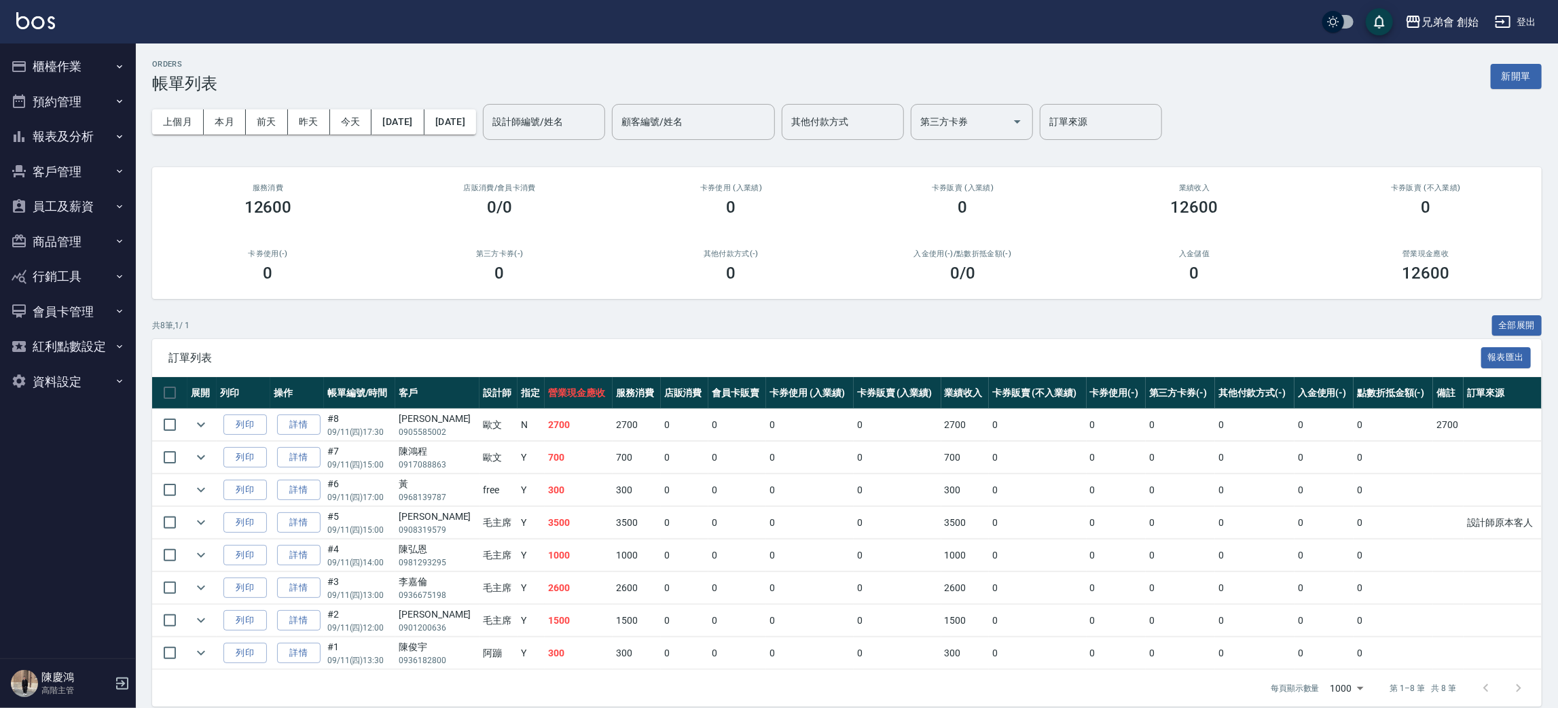
click at [658, 91] on div "ORDERS 帳單列表 新開單 上個月 本月 [DATE] [DATE] [DATE] [DATE] [DATE] 設計師編號/姓名 設計師編號/姓名 顧客編…" at bounding box center [847, 382] width 1422 height 679
click at [599, 133] on input "設計師編號/姓名" at bounding box center [544, 122] width 110 height 24
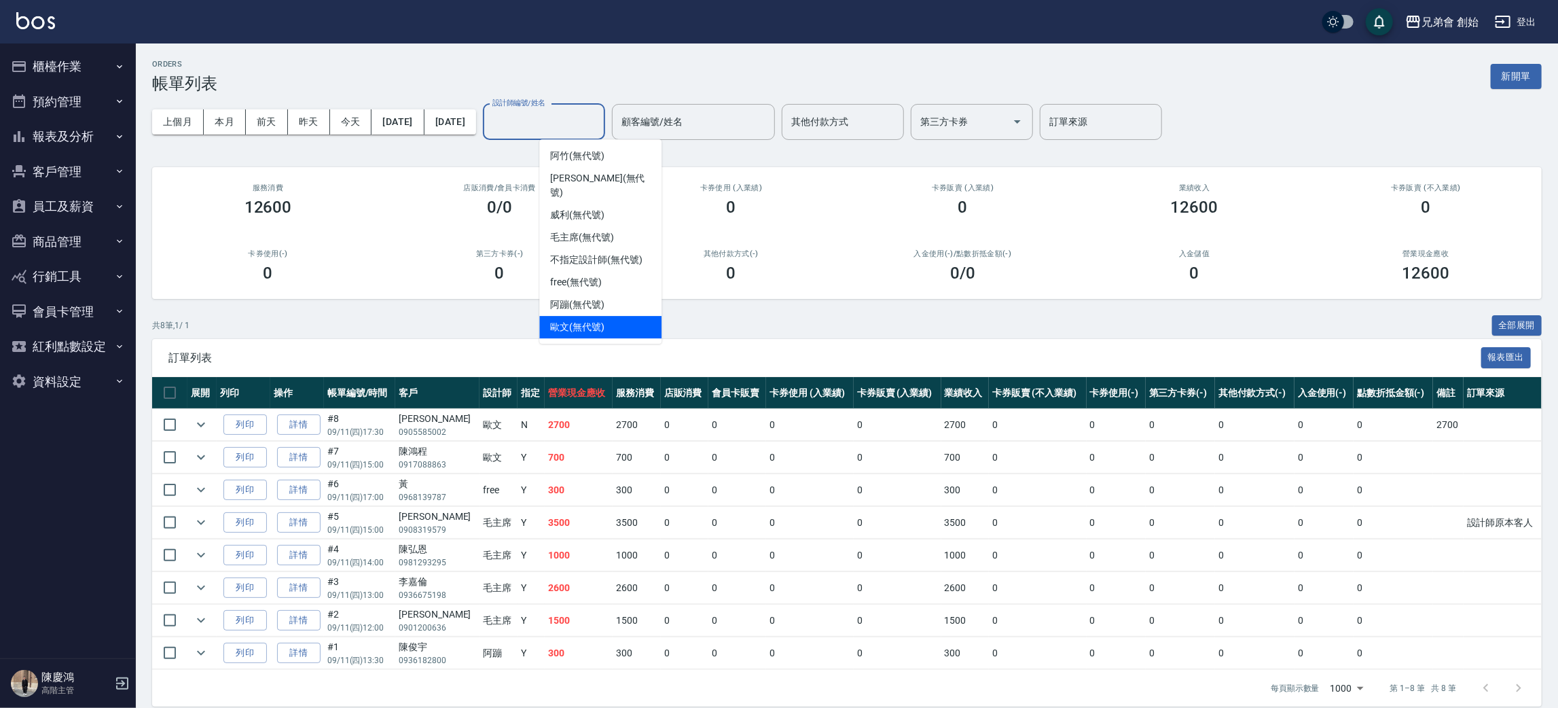
click at [612, 316] on div "歐文 (無代號)" at bounding box center [600, 327] width 122 height 22
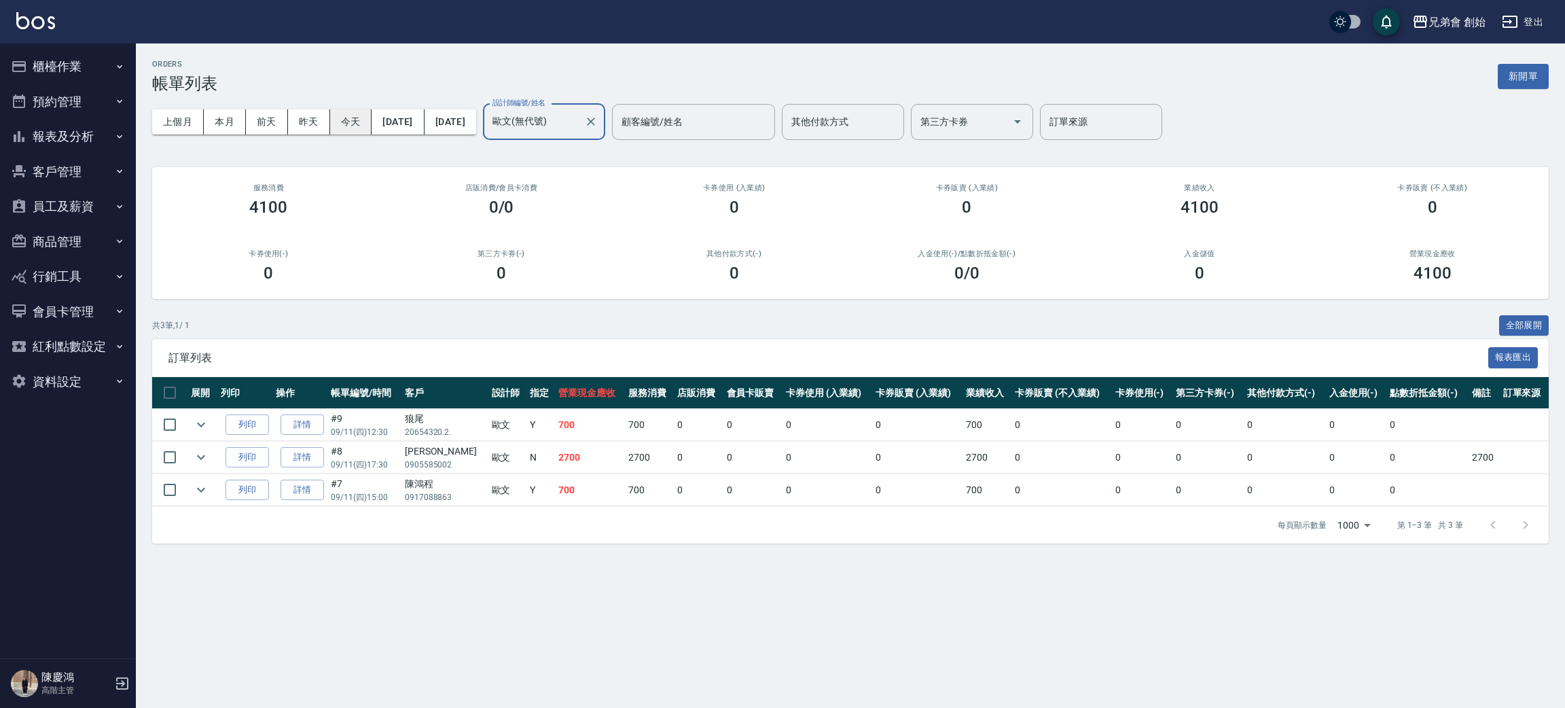
click at [359, 126] on button "今天" at bounding box center [351, 121] width 42 height 25
click at [226, 126] on button "本月" at bounding box center [225, 121] width 42 height 25
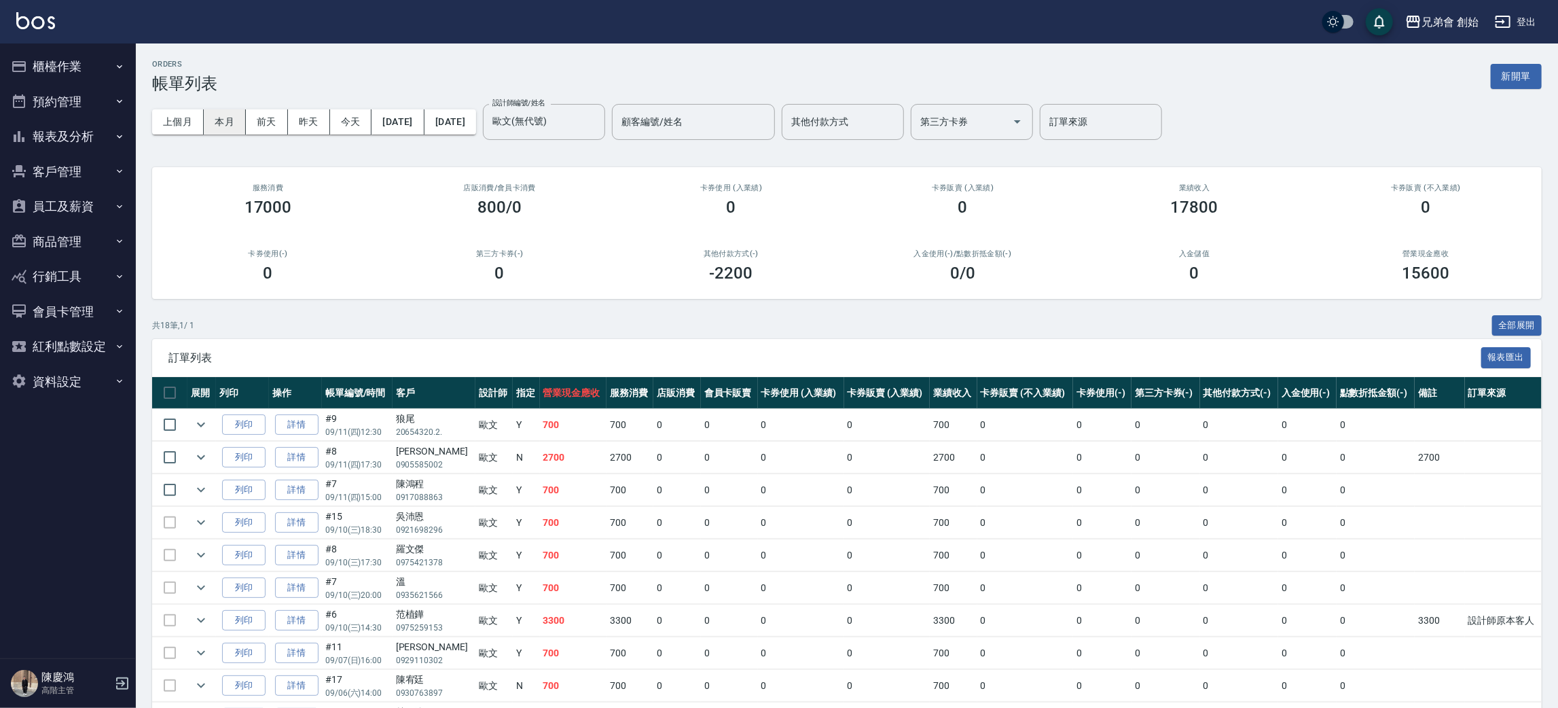
click at [226, 126] on button "本月" at bounding box center [225, 121] width 42 height 25
click at [599, 132] on div at bounding box center [590, 122] width 18 height 36
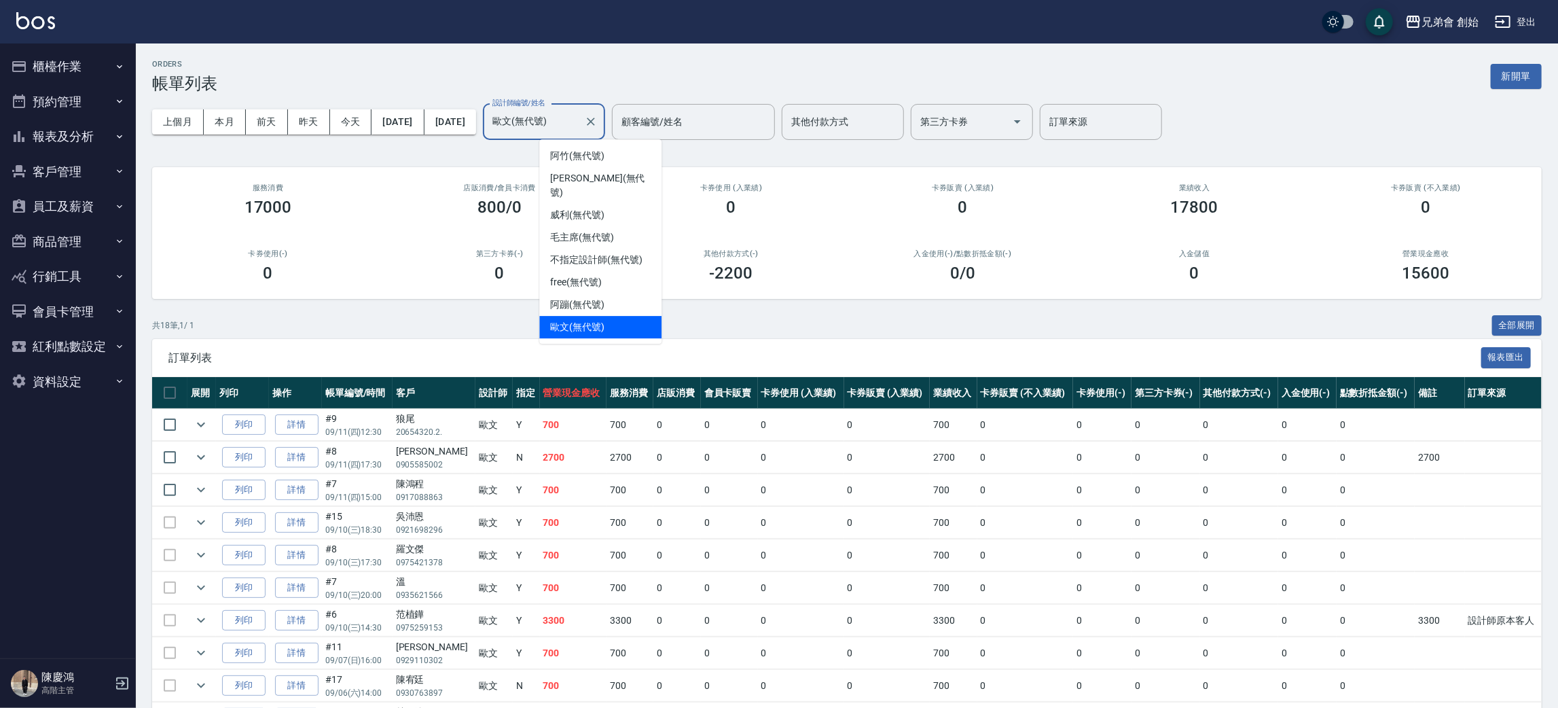
click at [579, 132] on input "歐文(無代號)" at bounding box center [534, 122] width 90 height 24
click at [626, 204] on div "威利 (無代號)" at bounding box center [600, 215] width 122 height 22
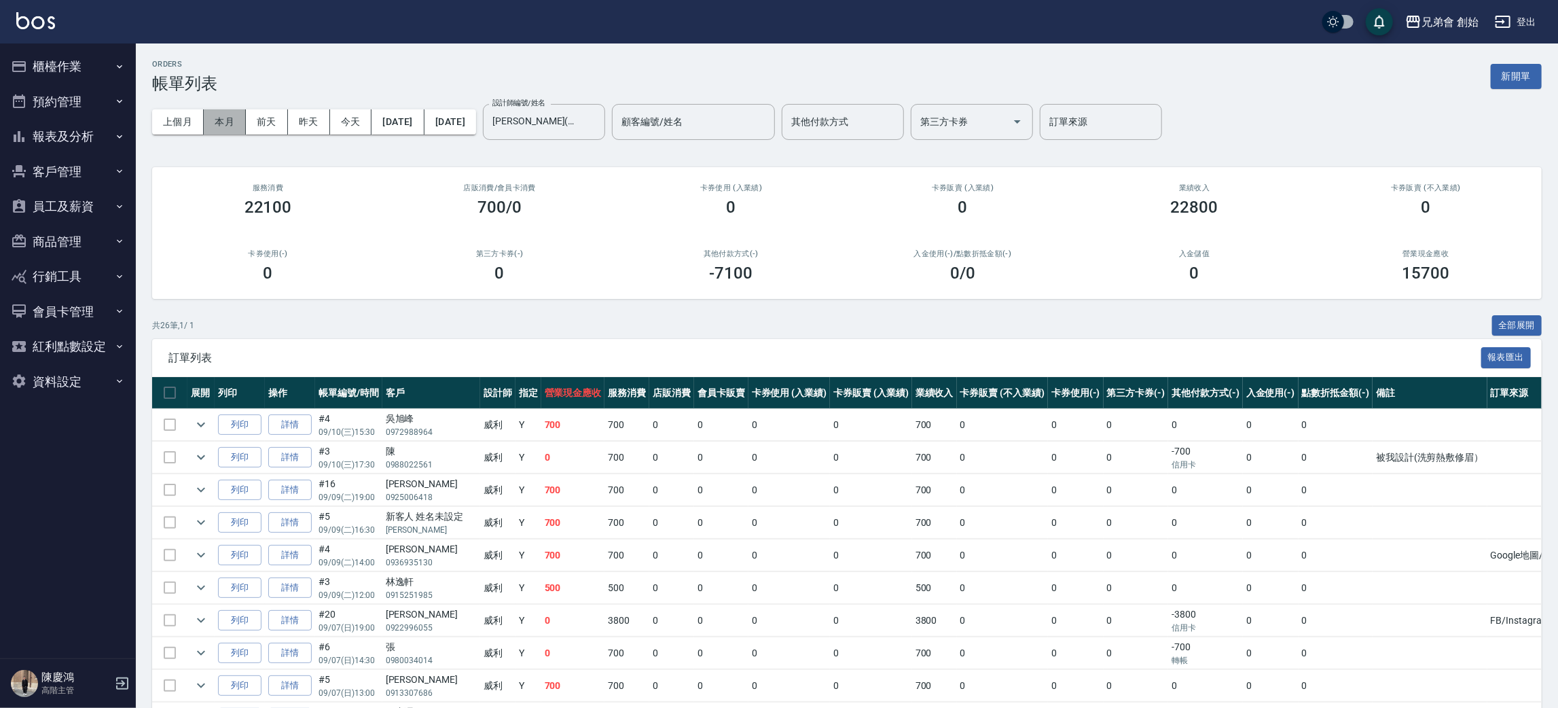
click at [206, 117] on button "本月" at bounding box center [225, 121] width 42 height 25
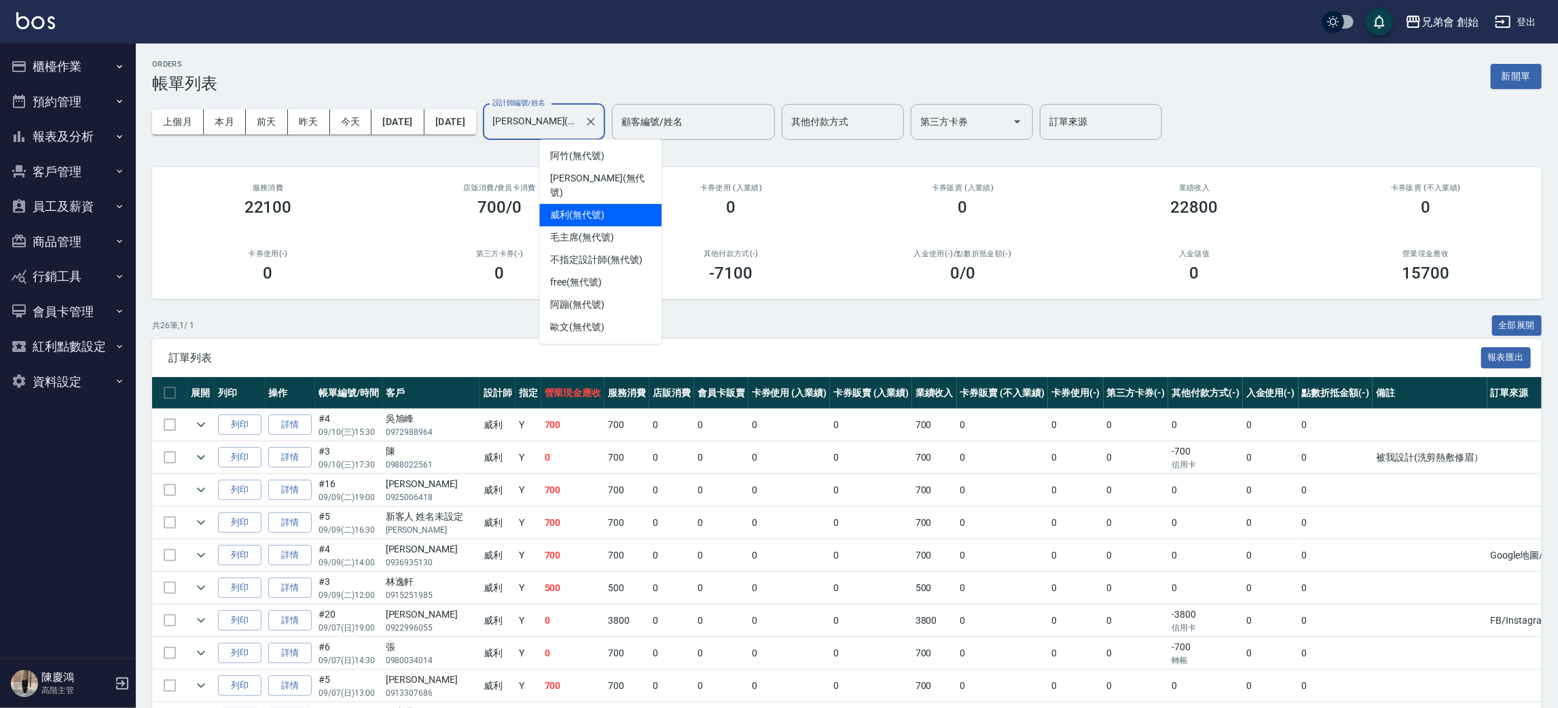
click at [579, 128] on input "威利(無代號)" at bounding box center [534, 122] width 90 height 24
click at [615, 293] on div "阿蹦 (無代號)" at bounding box center [600, 304] width 122 height 22
type input "阿蹦(無代號)"
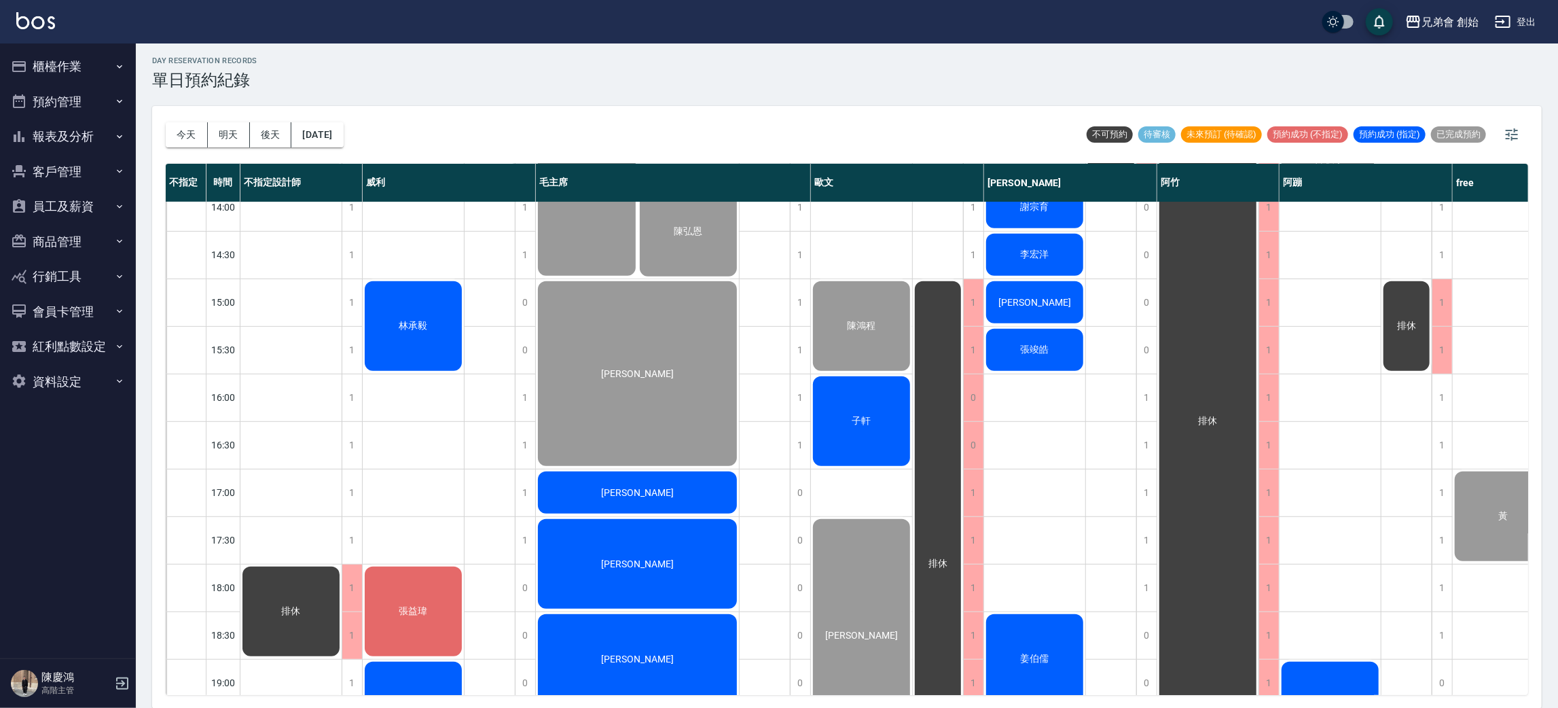
scroll to position [86, 0]
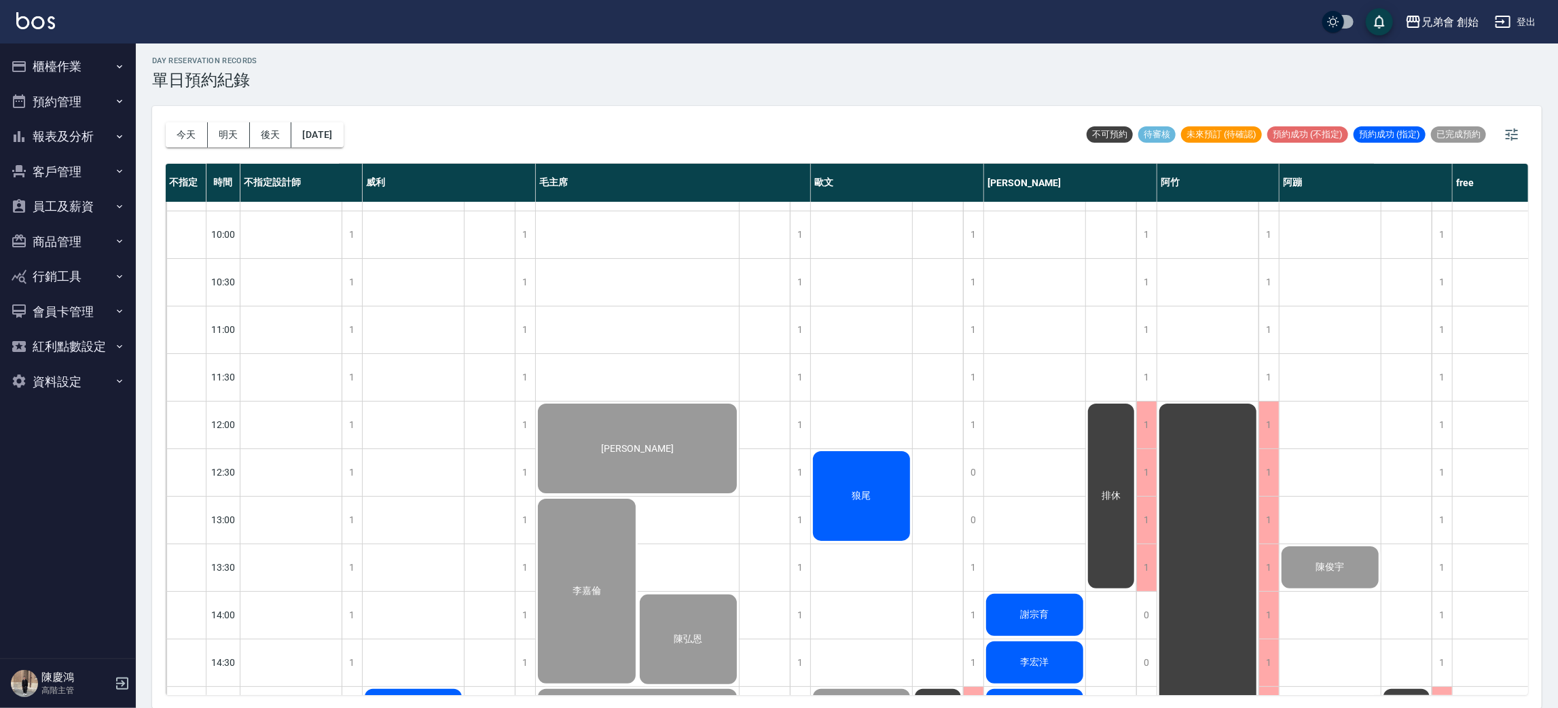
click at [871, 485] on div "狼尾" at bounding box center [861, 496] width 101 height 94
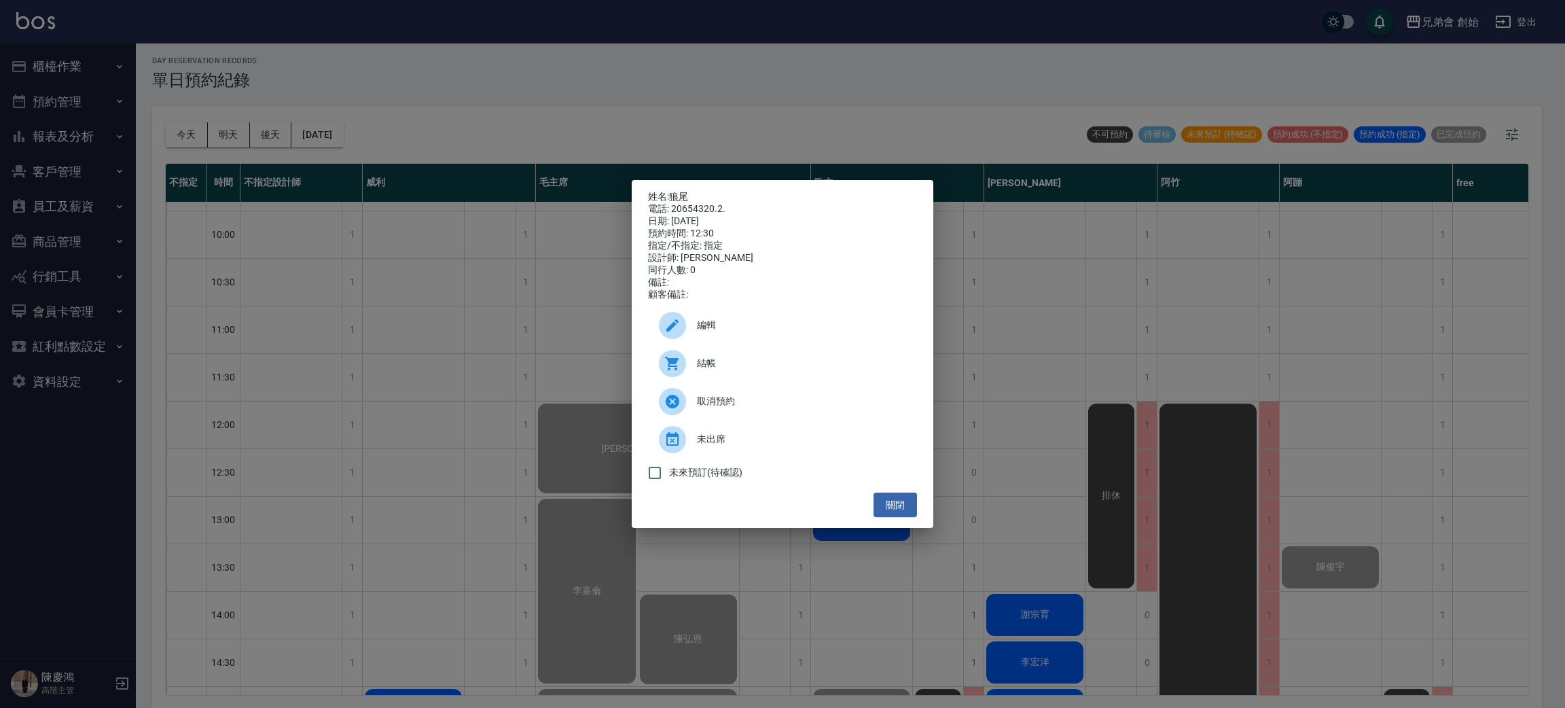
click at [729, 378] on div "結帳" at bounding box center [782, 363] width 269 height 38
click at [461, 122] on div "姓名: 狼尾 電話: 20654320.2. 日期: [DATE] 預約時間: 12:30 指定/不指定: 指定 設計師: [PERSON_NAME] 同行人…" at bounding box center [782, 354] width 1565 height 708
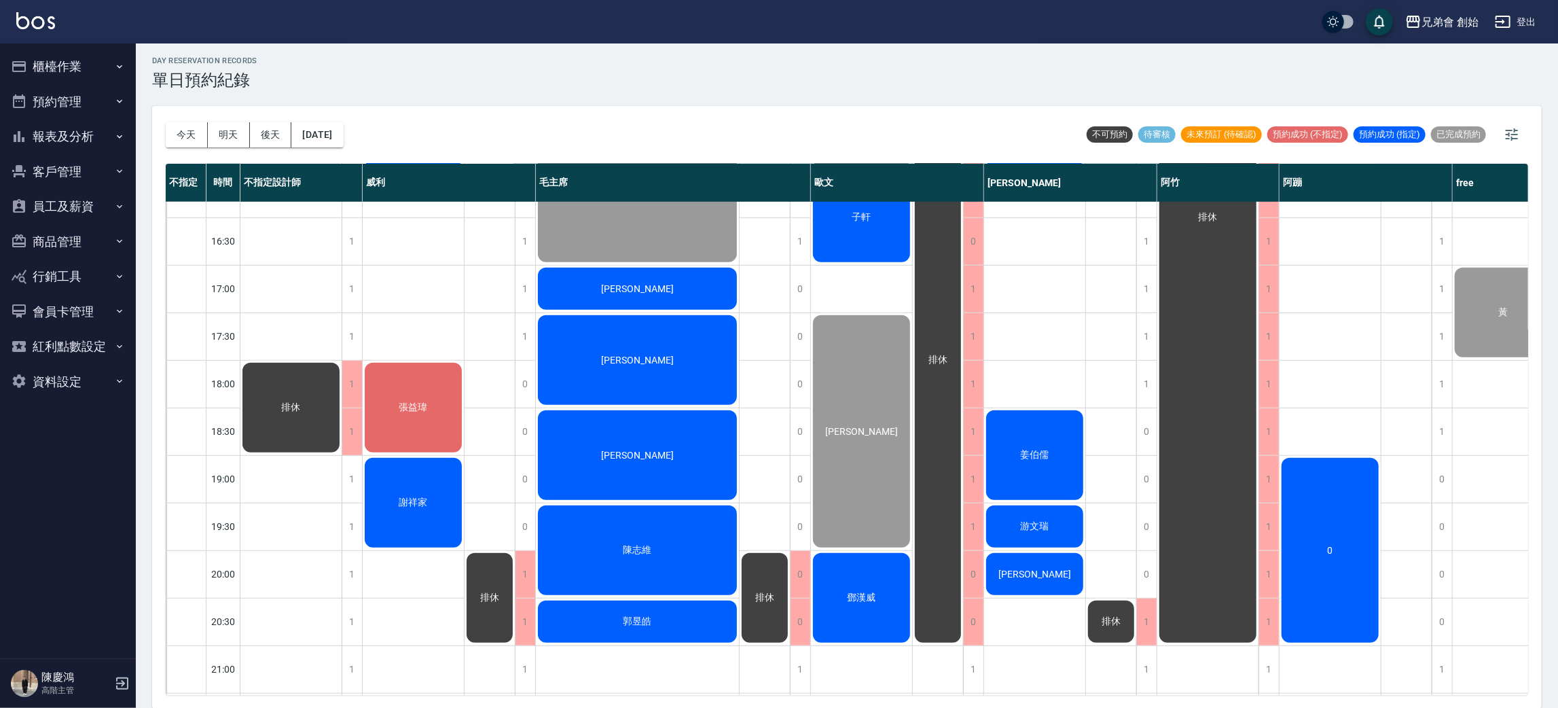
scroll to position [596, 0]
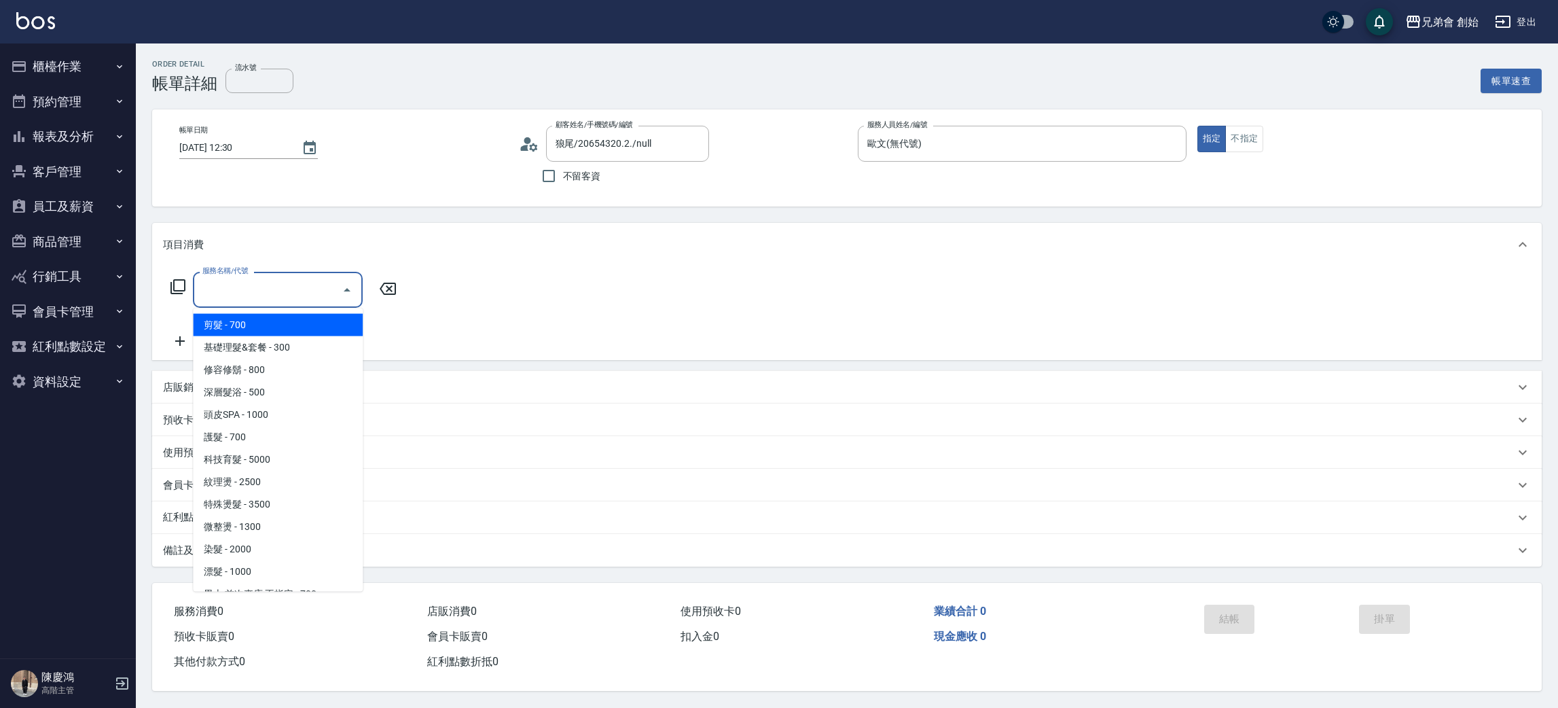
click at [238, 281] on input "服務名稱/代號" at bounding box center [267, 290] width 137 height 24
click at [252, 320] on span "剪髮 - 700" at bounding box center [278, 325] width 170 height 22
type input "剪髮(A01)"
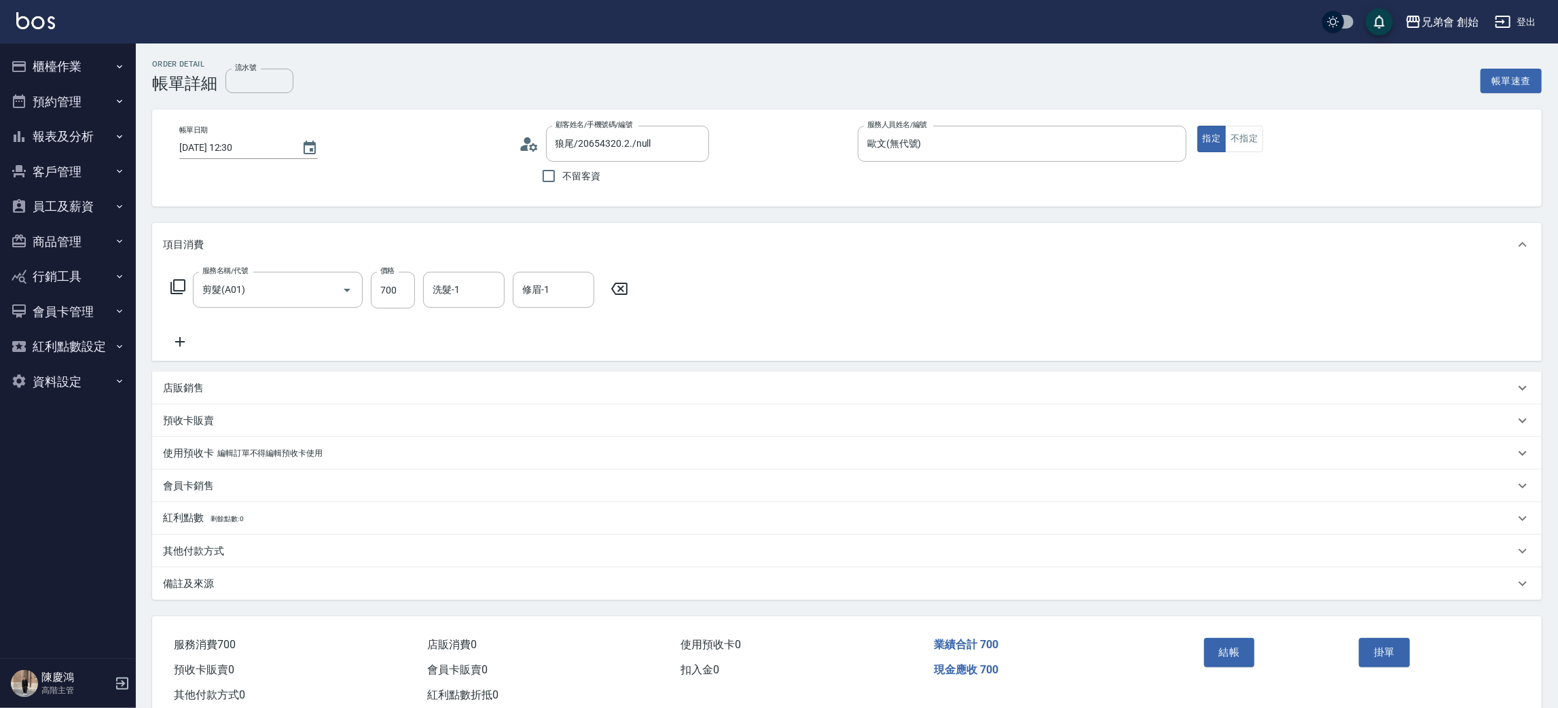
click at [1191, 658] on div "結帳 掛單" at bounding box center [1355, 662] width 344 height 92
click at [1226, 655] on button "結帳" at bounding box center [1229, 652] width 51 height 29
